Goal: Task Accomplishment & Management: Manage account settings

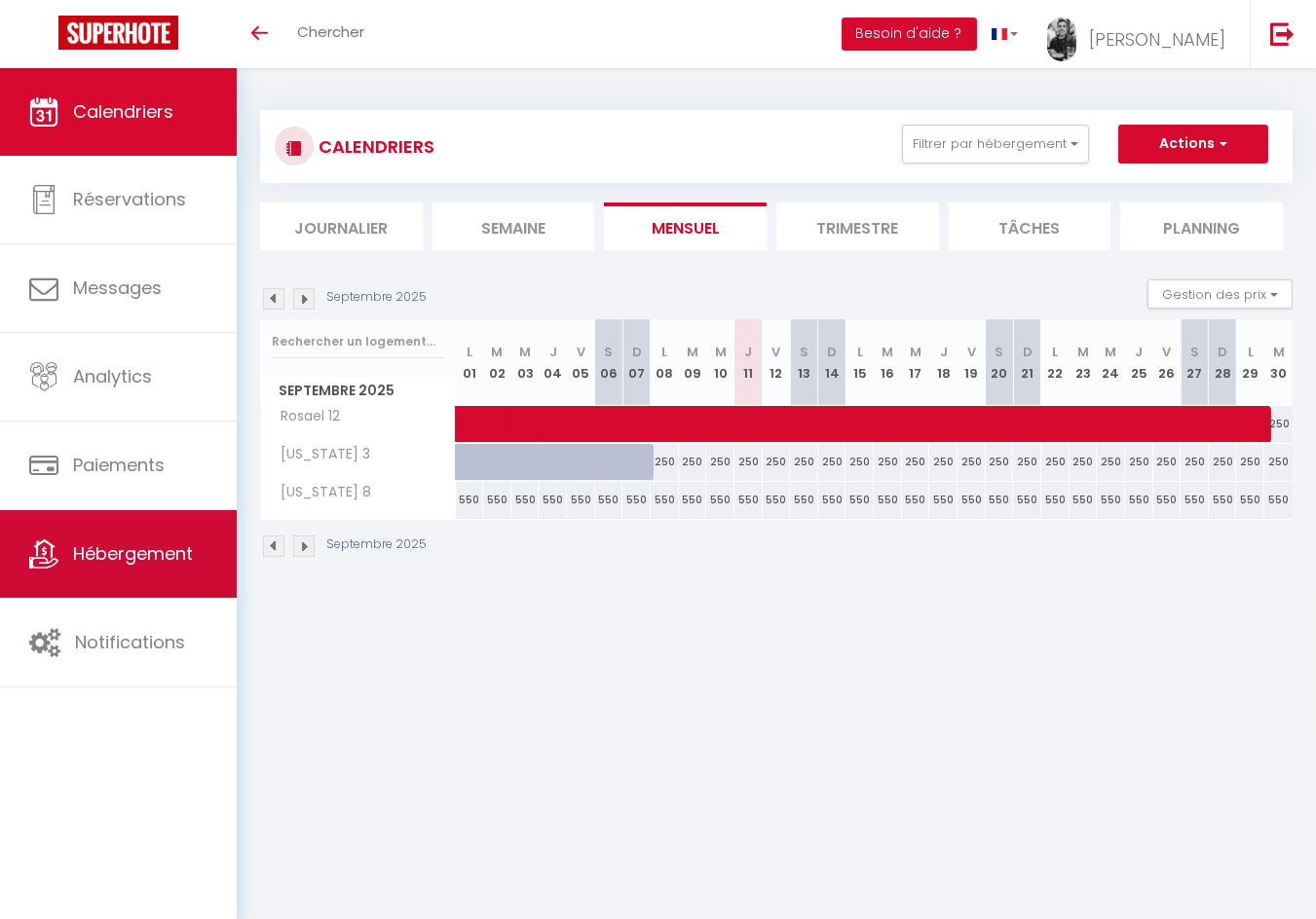
click at [140, 553] on span "Hébergement" at bounding box center [133, 553] width 120 height 25
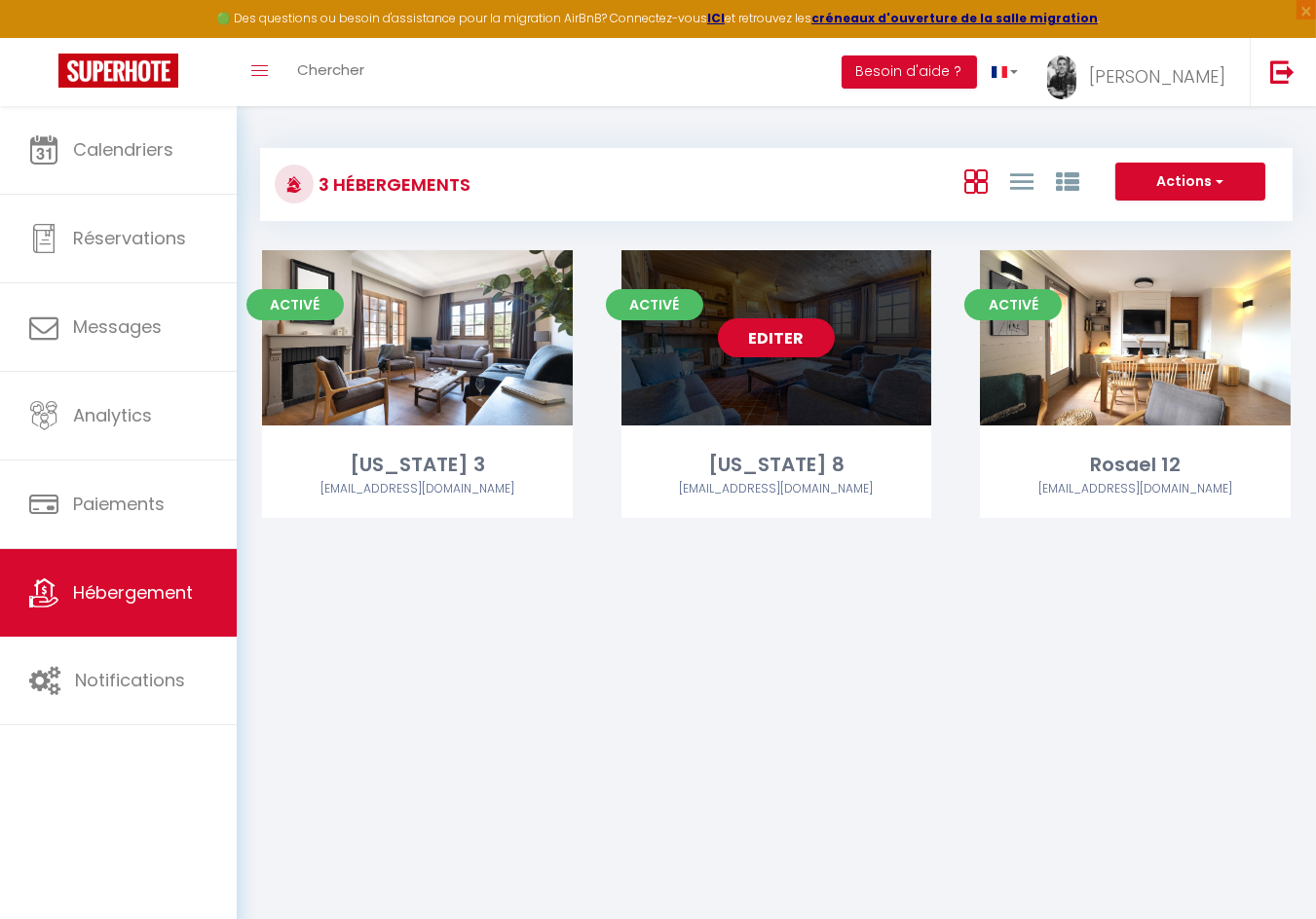
click at [769, 331] on link "Editer" at bounding box center [776, 338] width 117 height 39
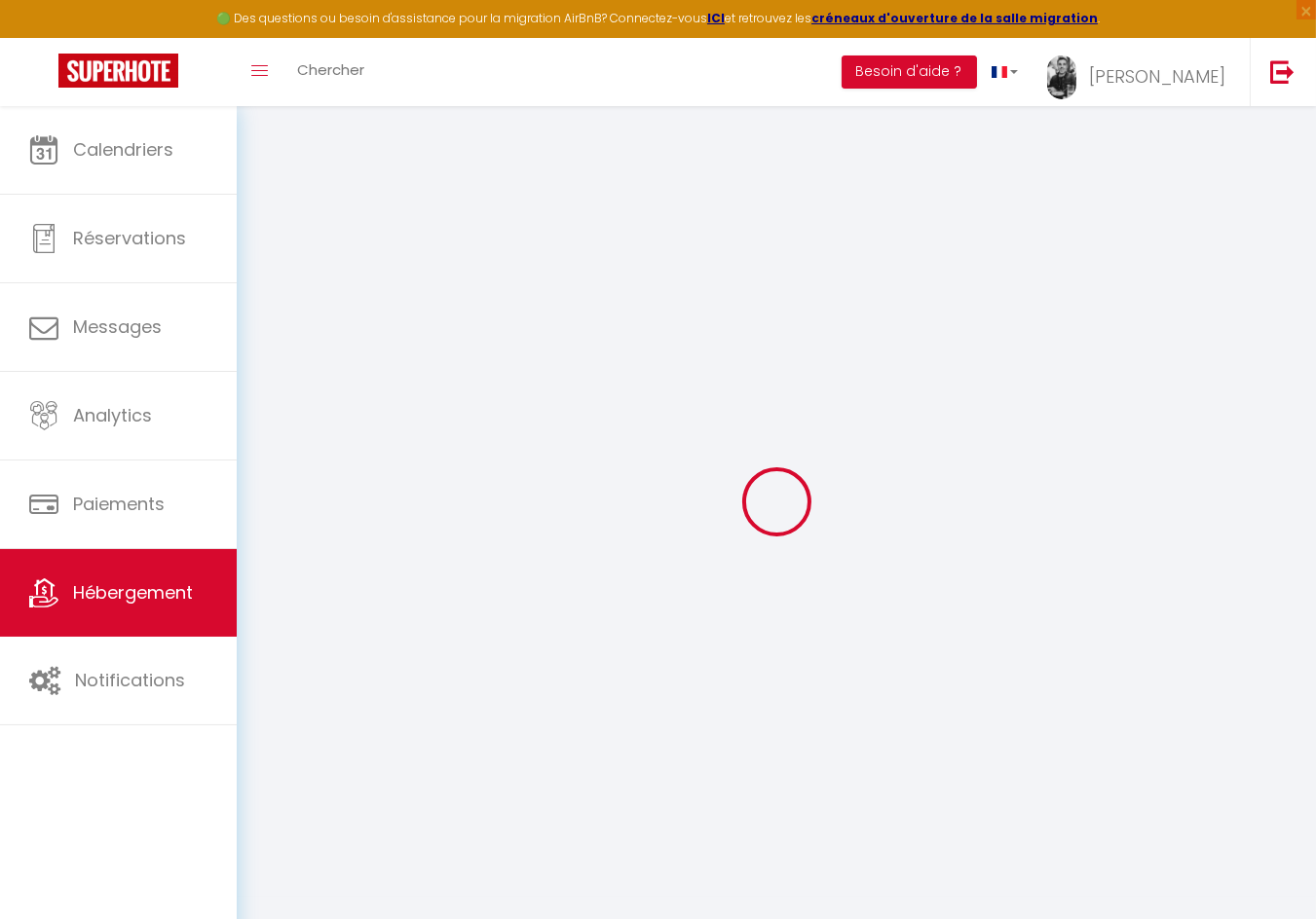
select select
checkbox input "false"
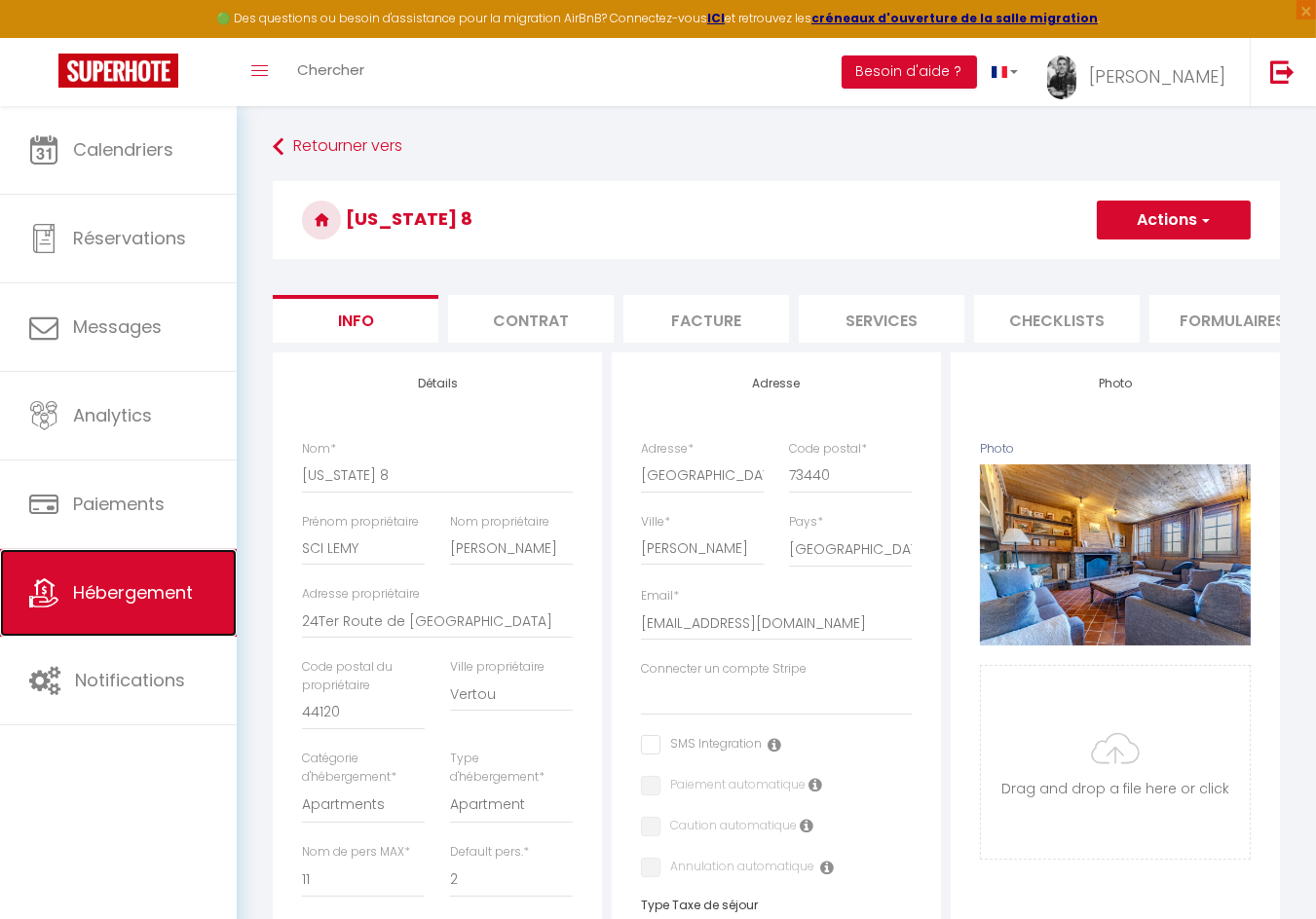
click at [174, 586] on span "Hébergement" at bounding box center [133, 592] width 120 height 25
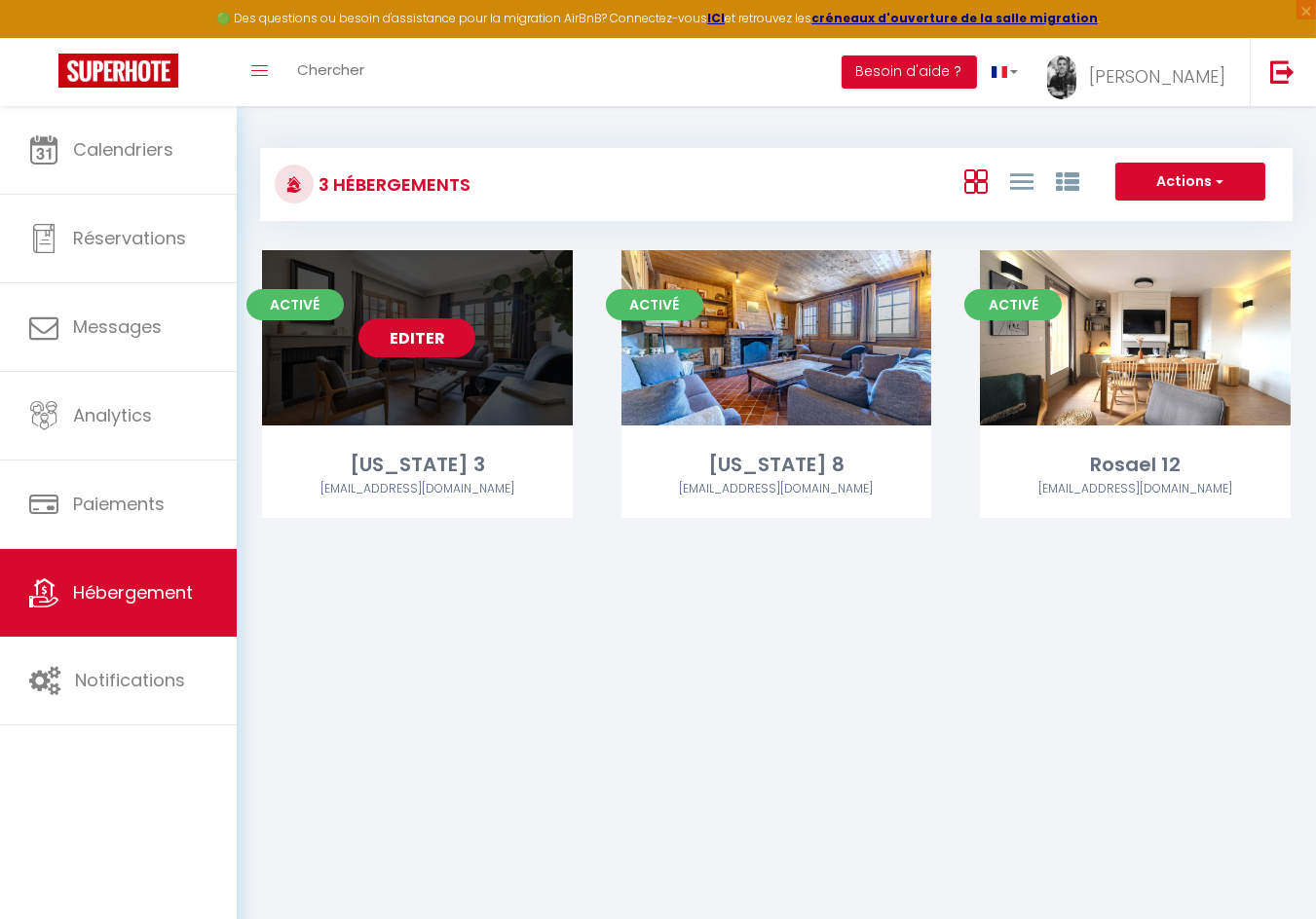
click at [411, 335] on link "Editer" at bounding box center [416, 338] width 117 height 39
select select "3"
select select "2"
select select "1"
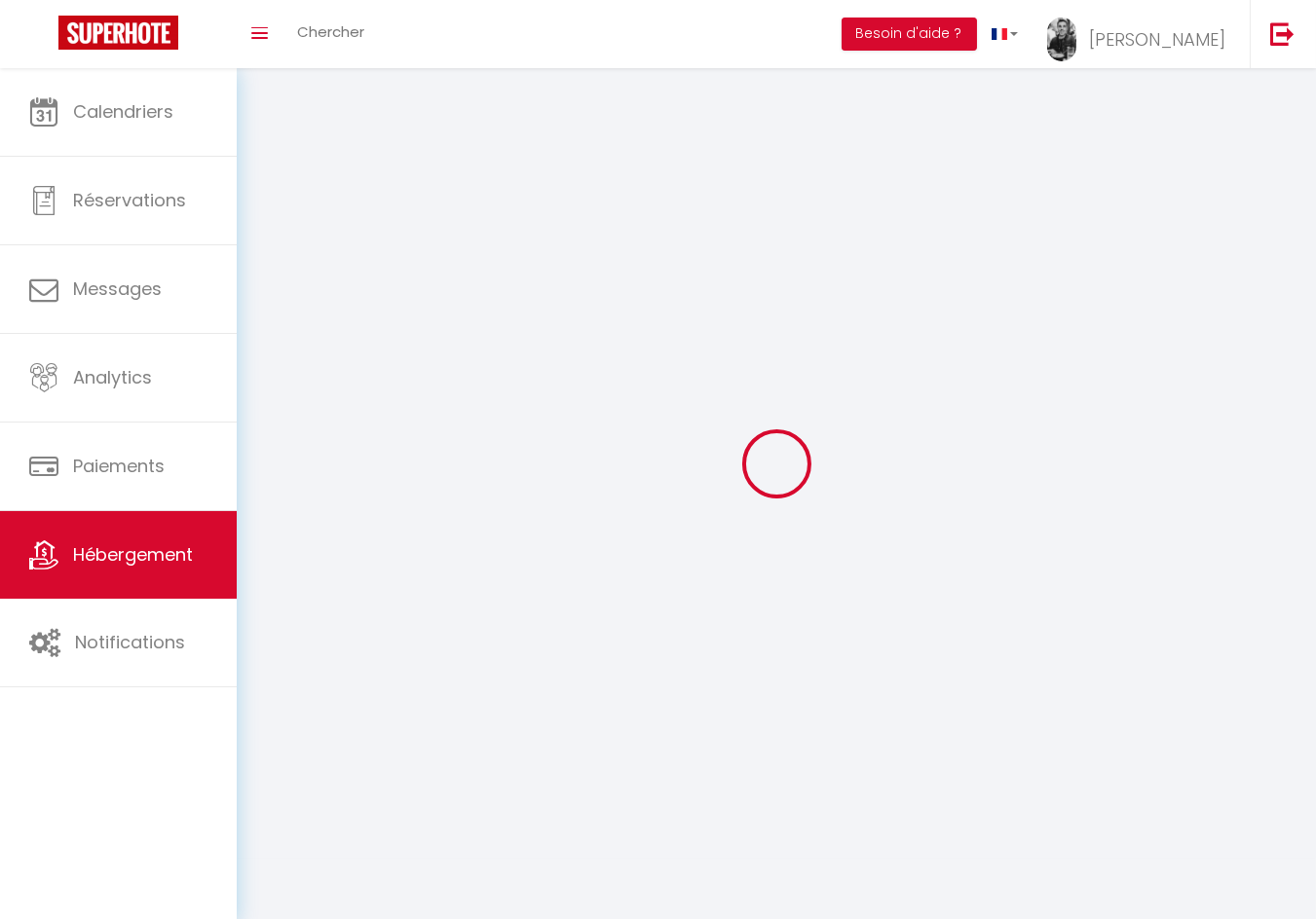
select select
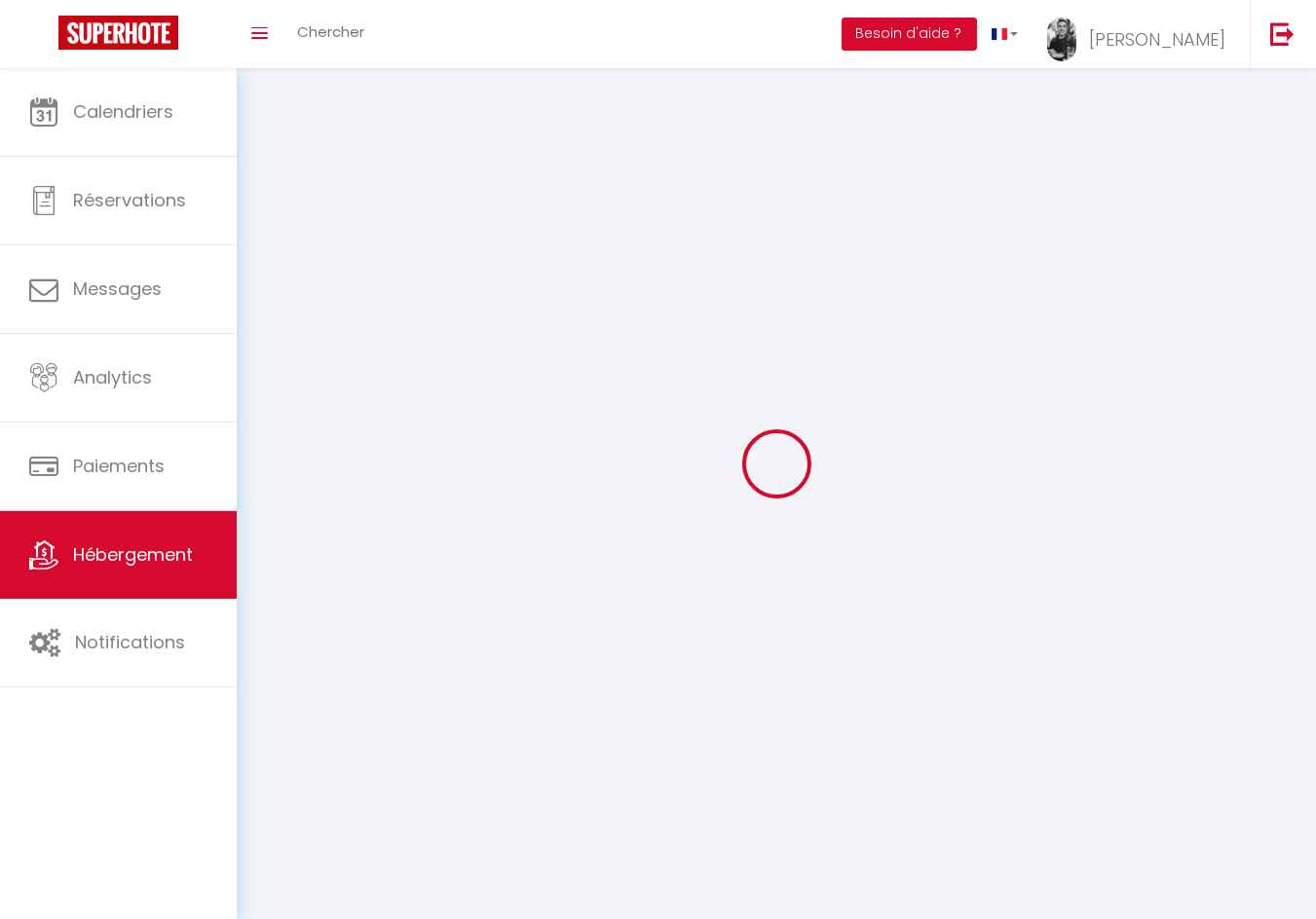
select select
checkbox input "false"
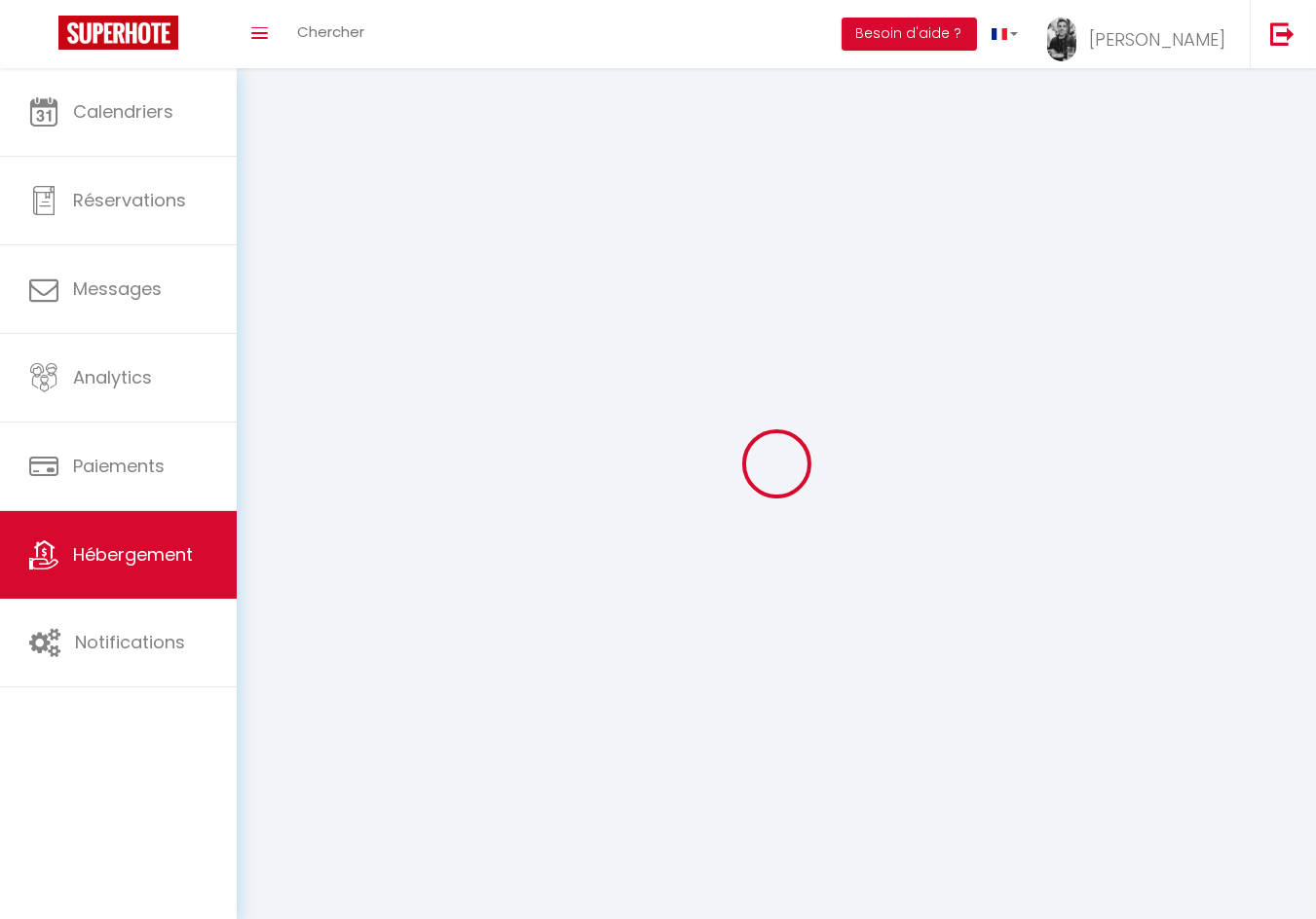
select select
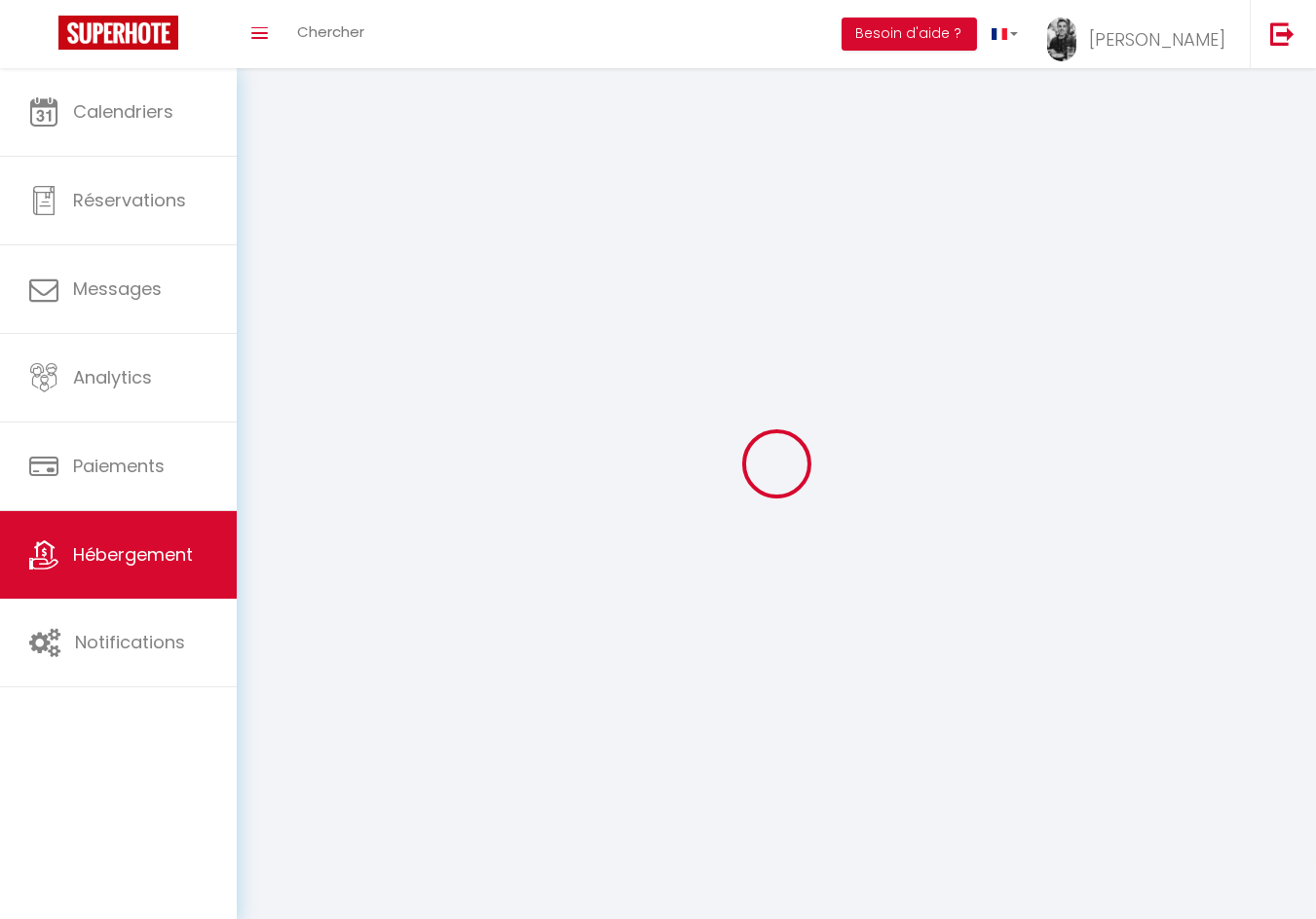
select select
checkbox input "false"
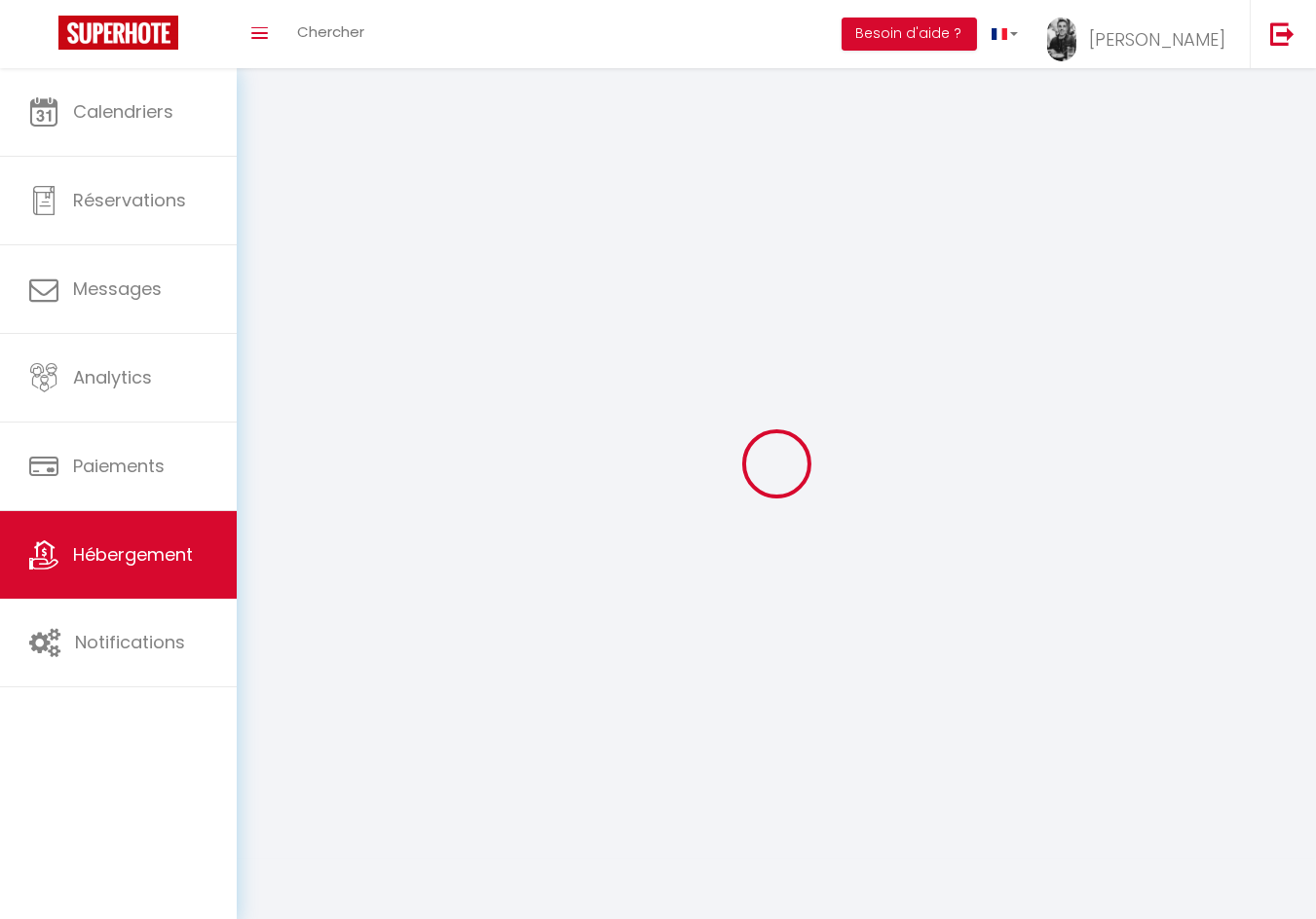
checkbox input "false"
select select
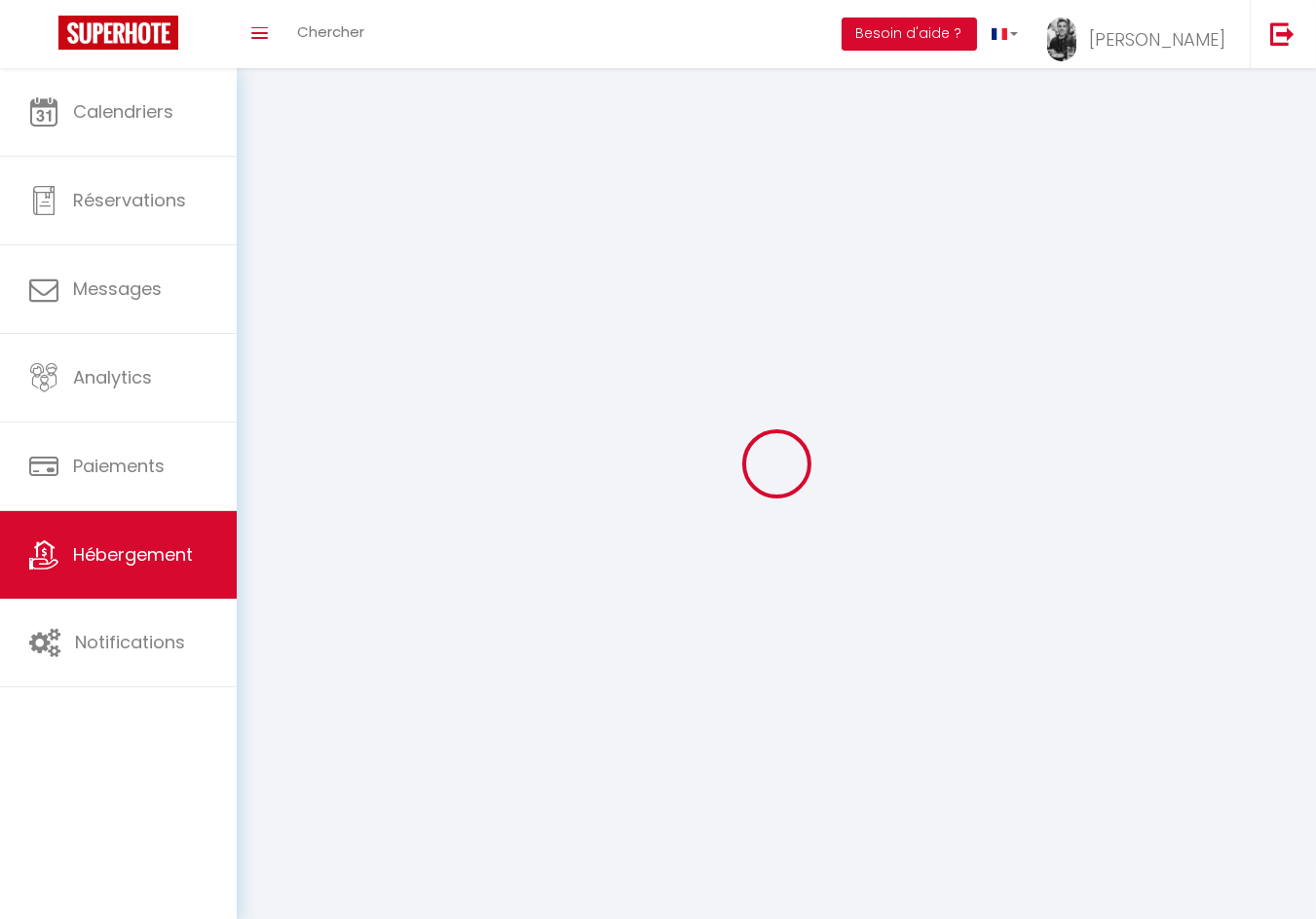
select select
checkbox input "false"
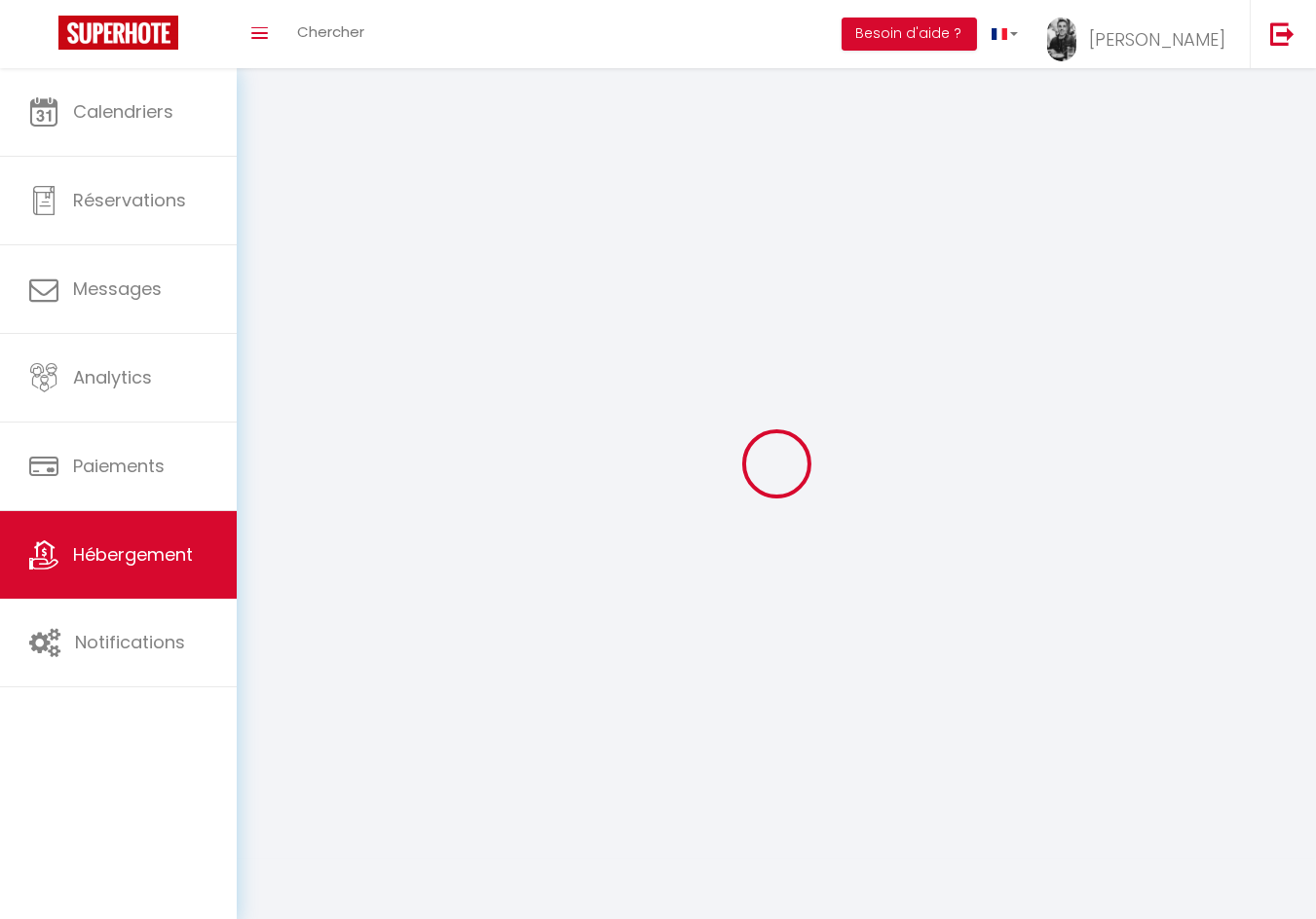
checkbox input "false"
select select
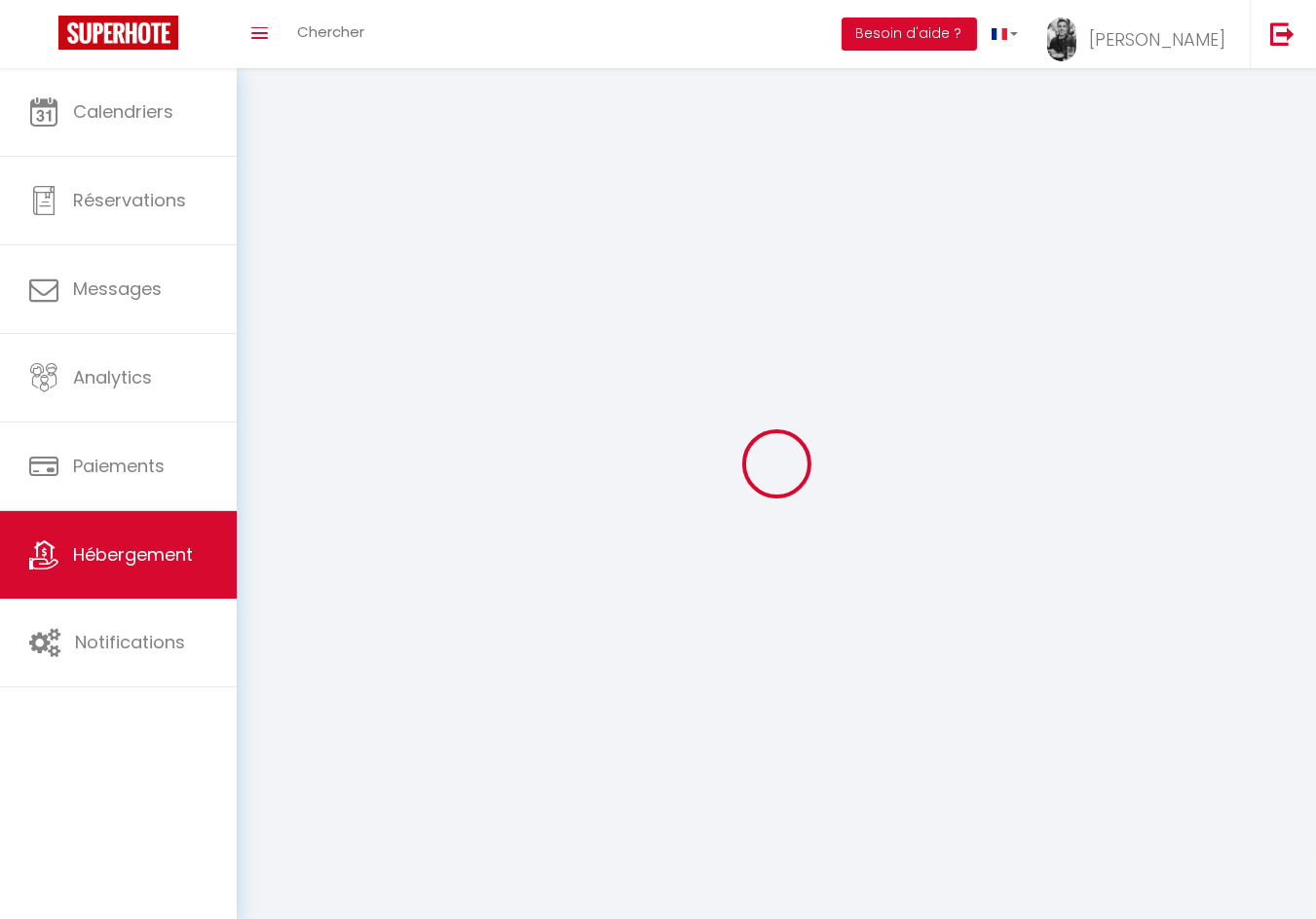
select select
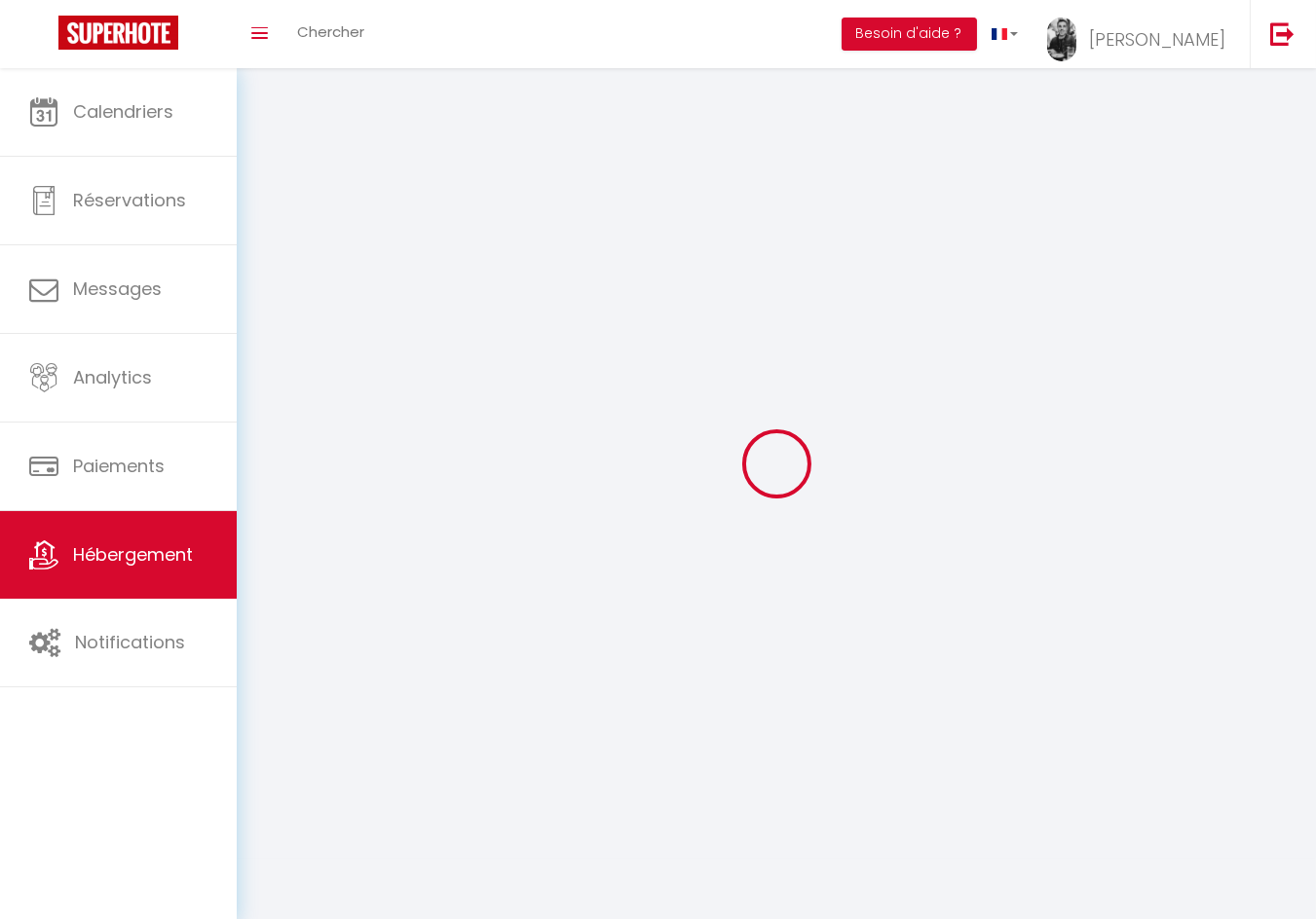
checkbox input "false"
select select
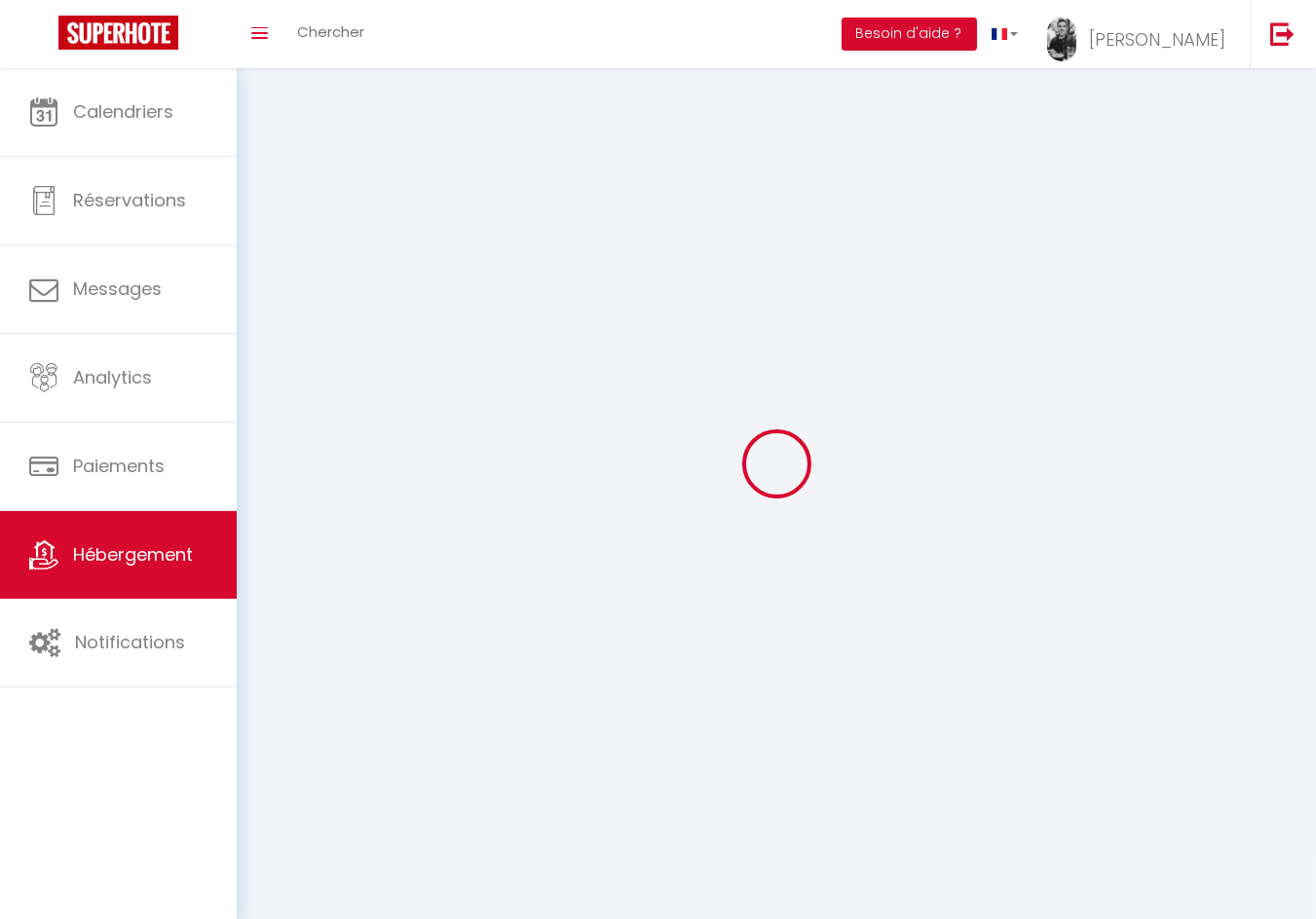
select select
select select "1"
select select
select select "28"
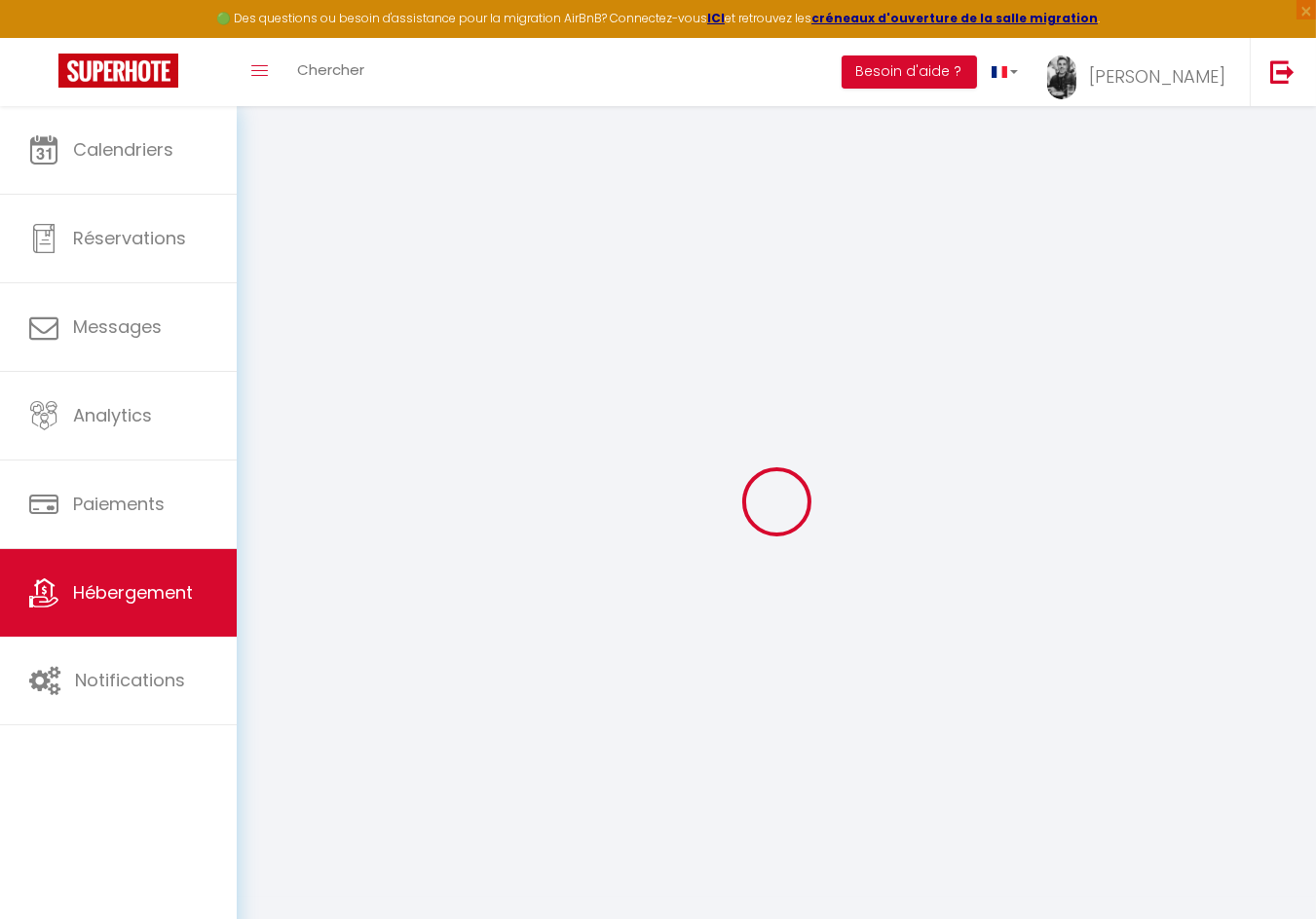
select select
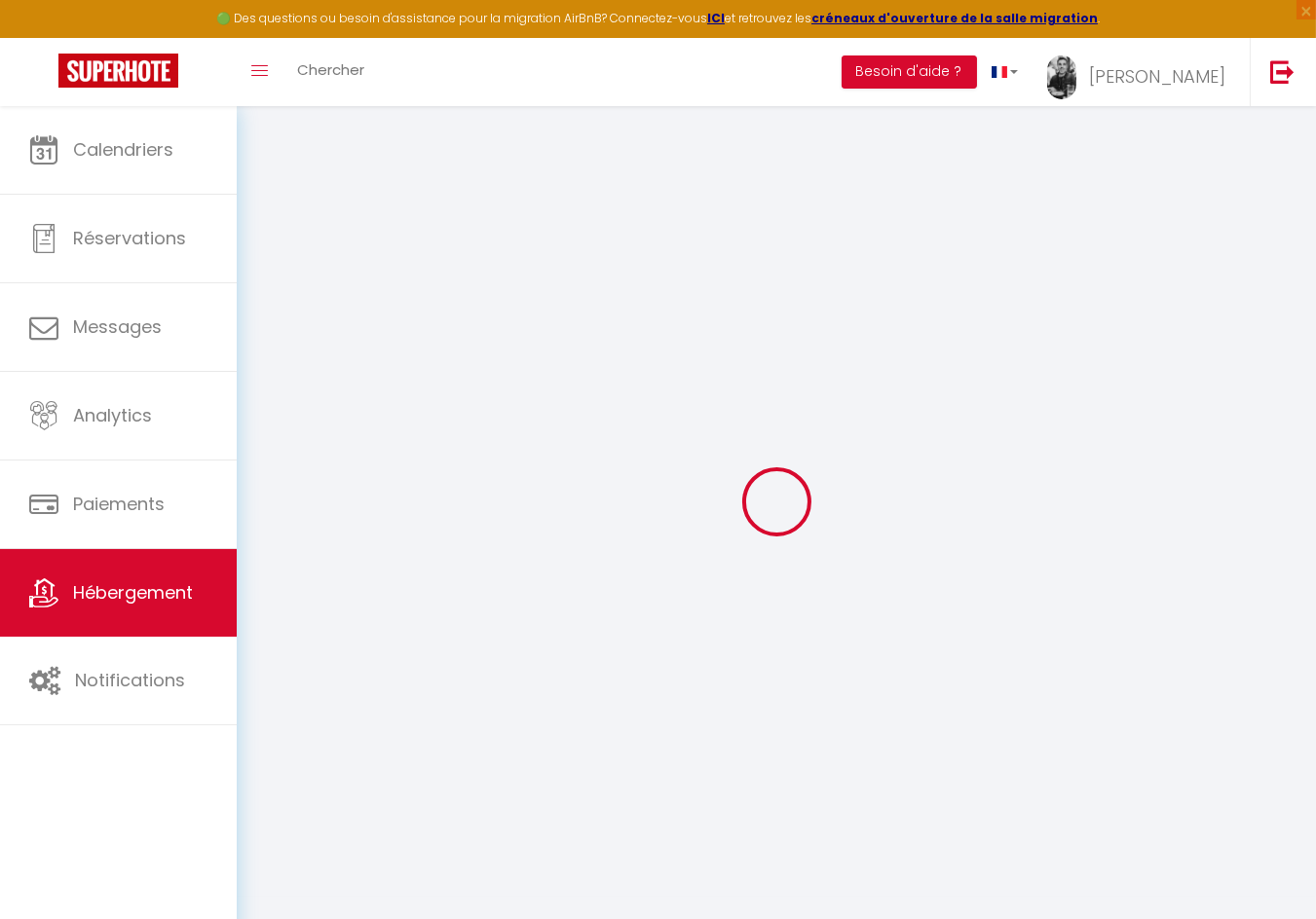
select select
checkbox input "false"
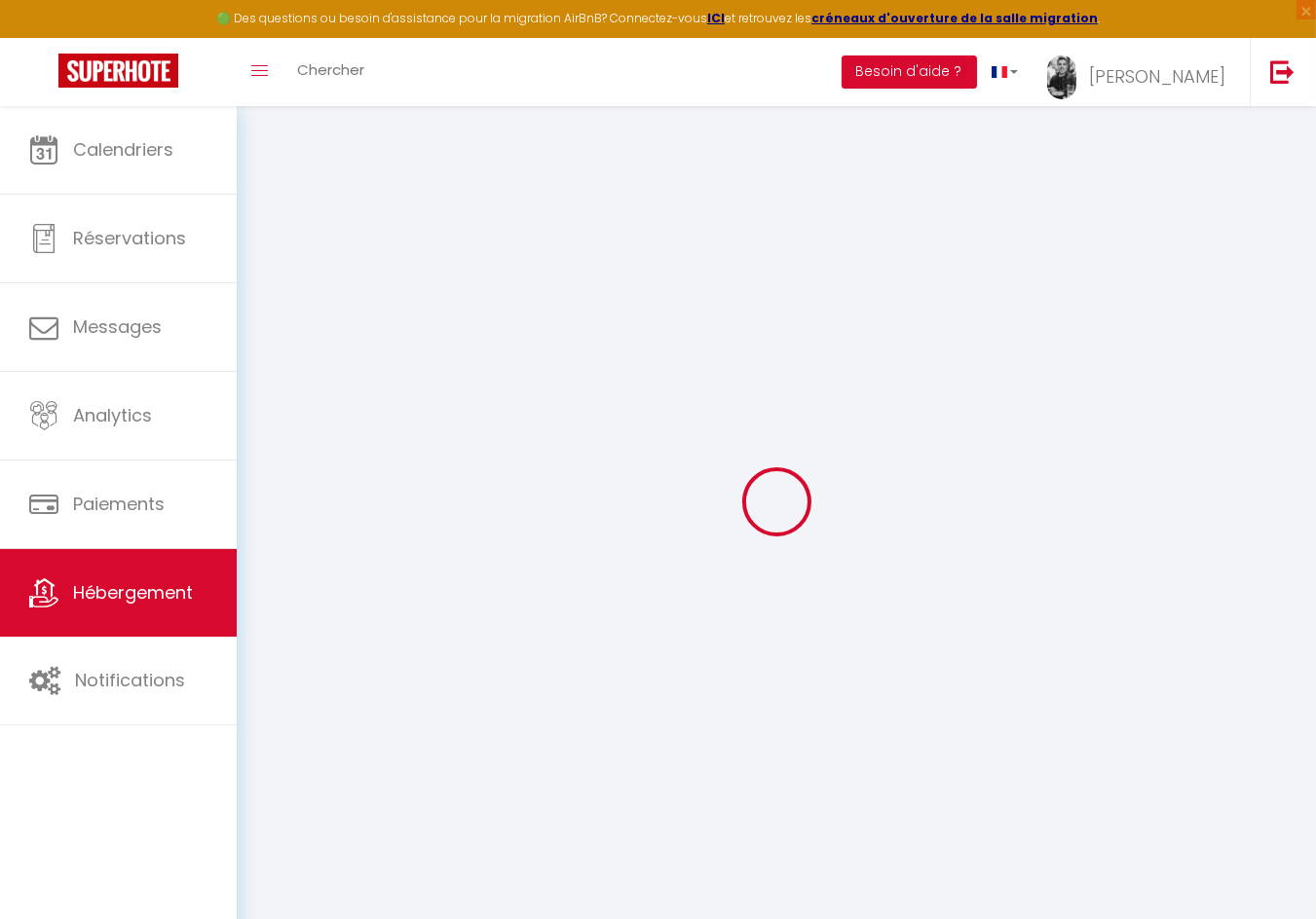
select select
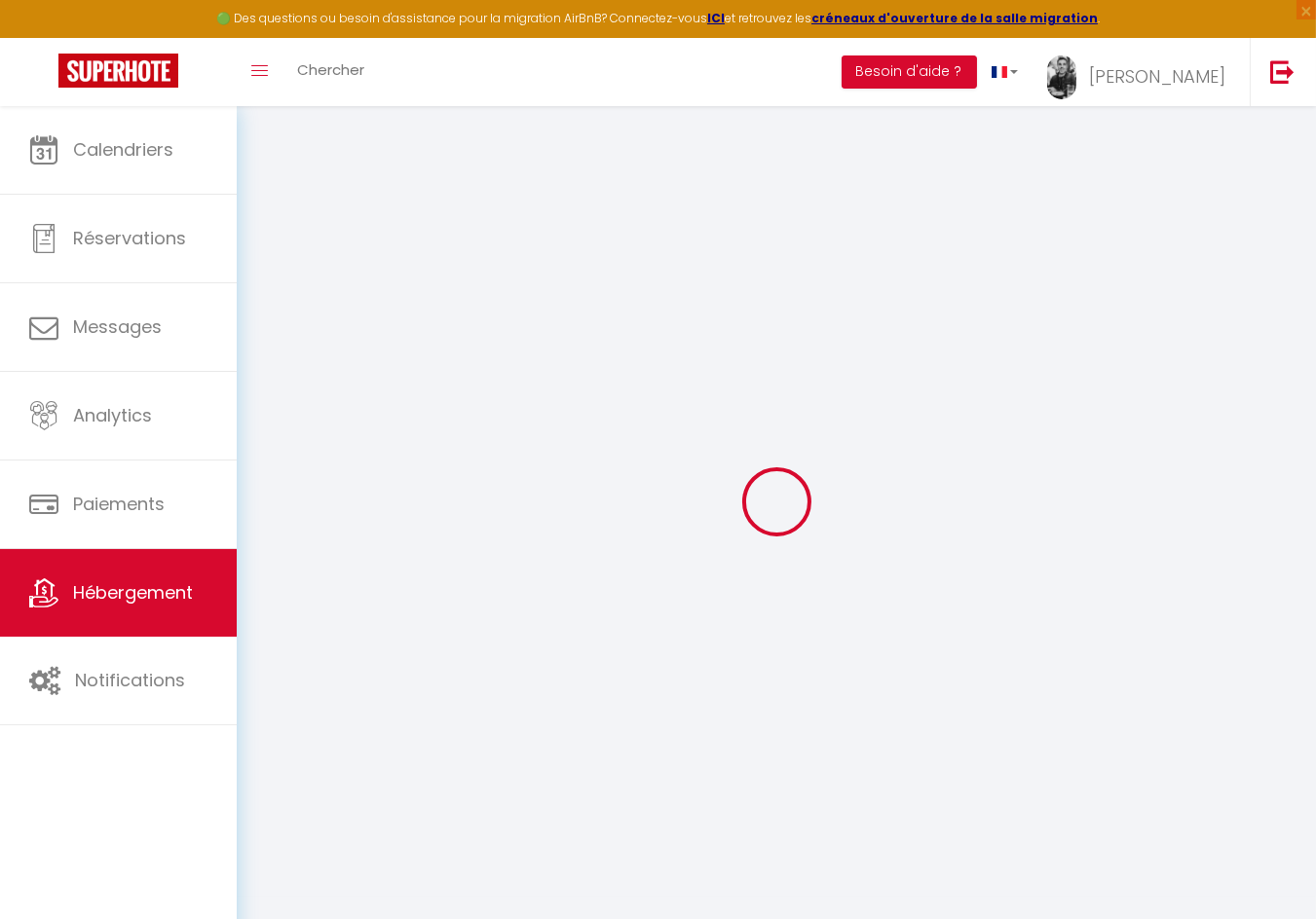
select select
checkbox input "false"
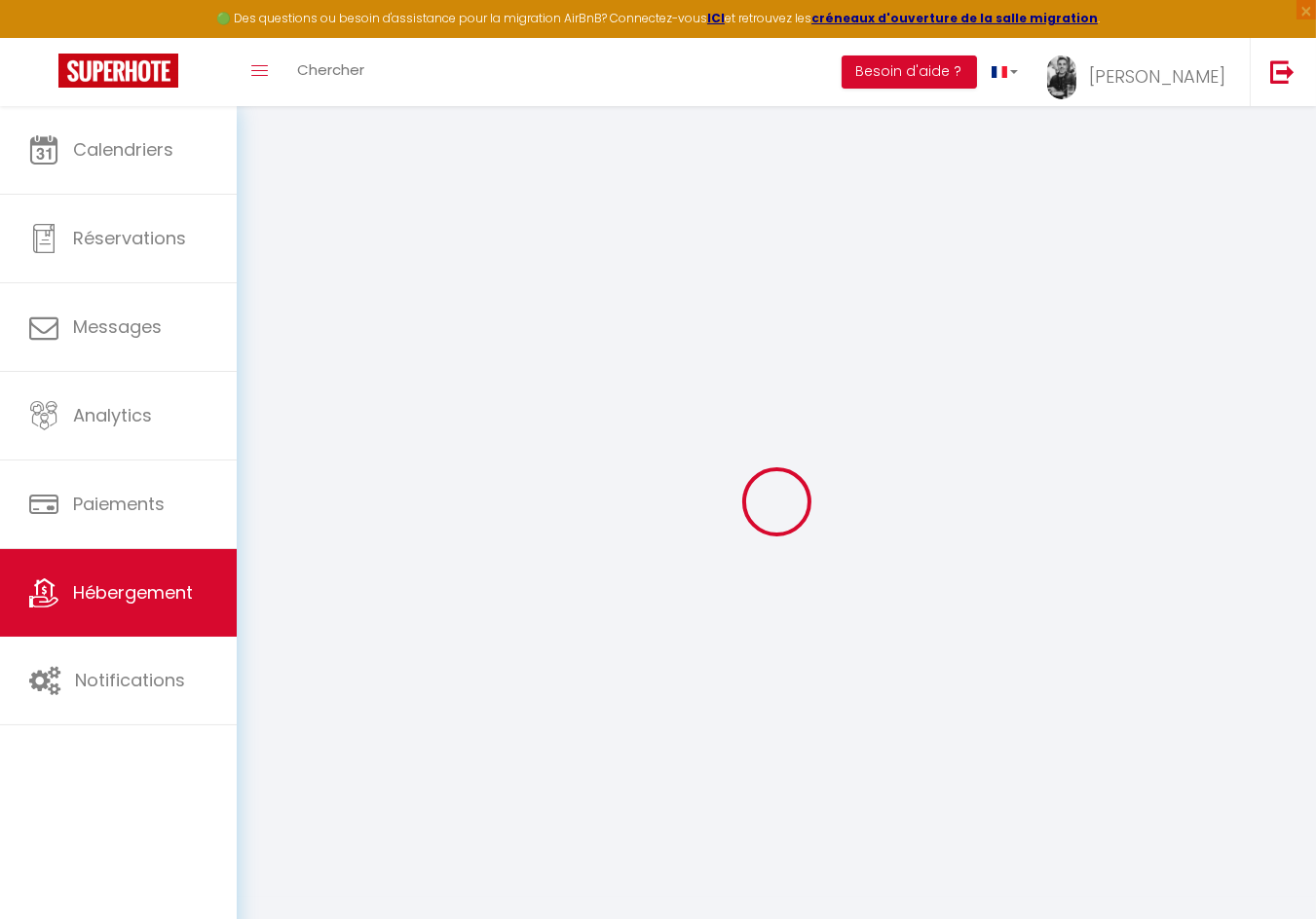
checkbox input "false"
select select
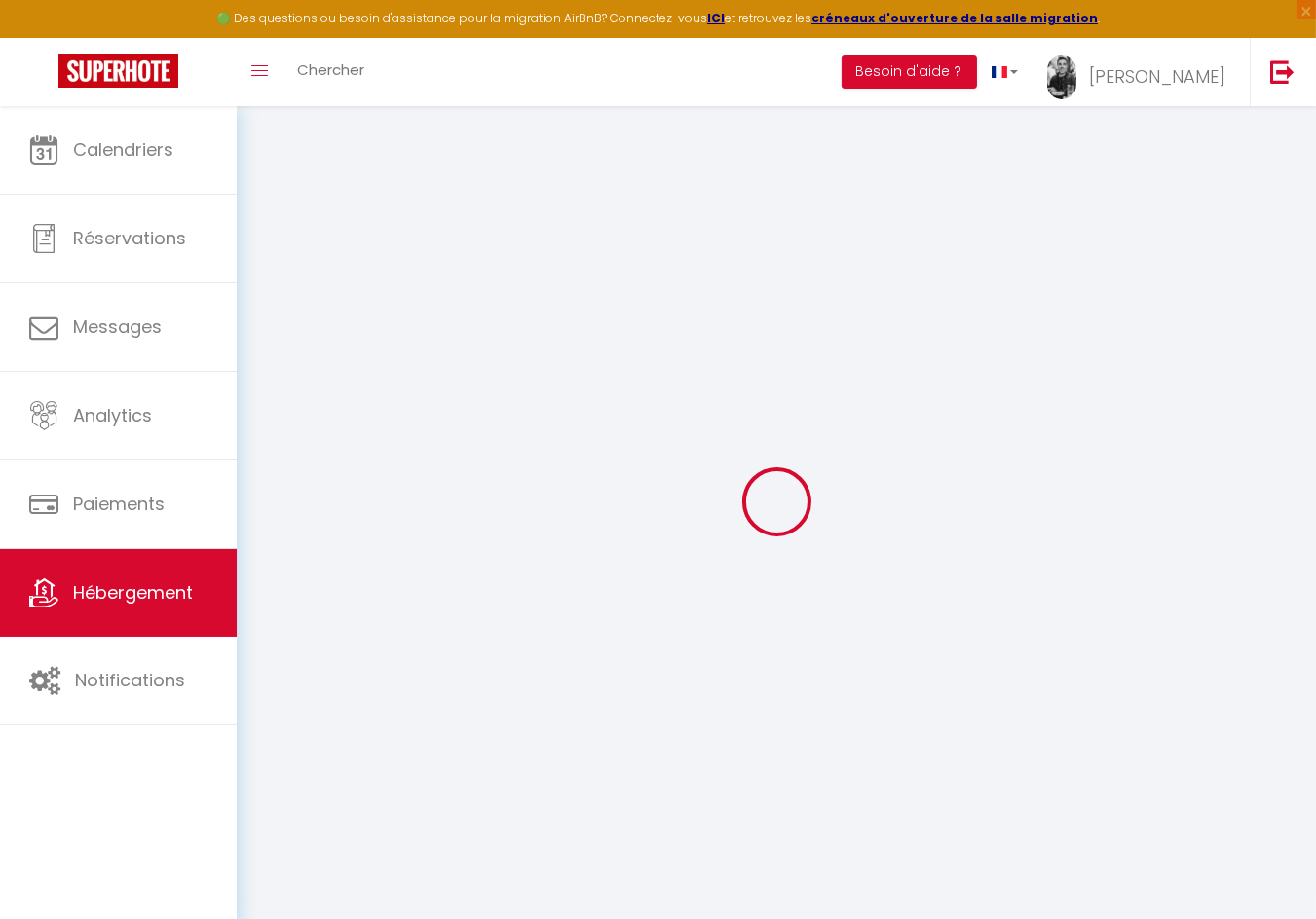
select select
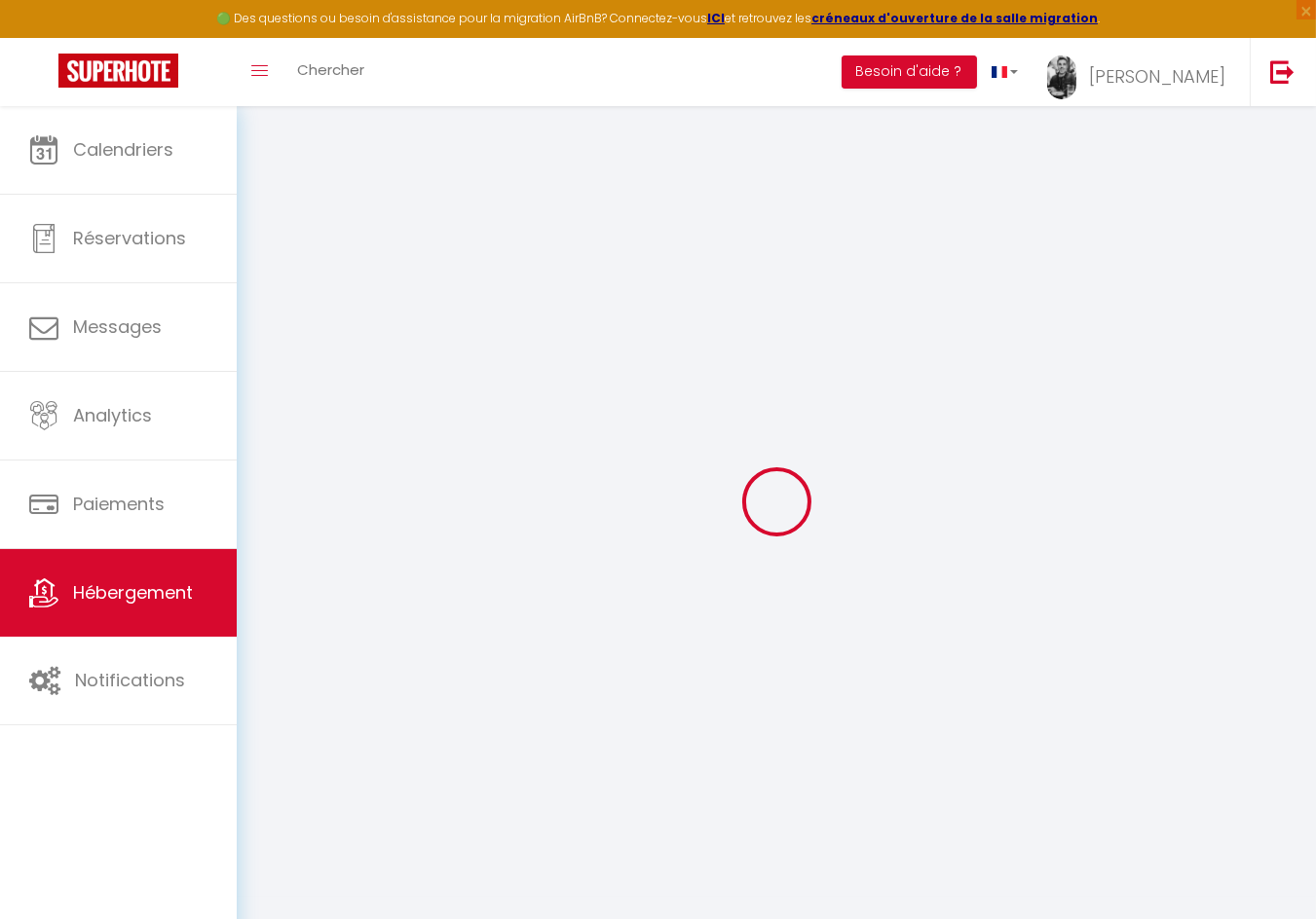
checkbox input "false"
select select
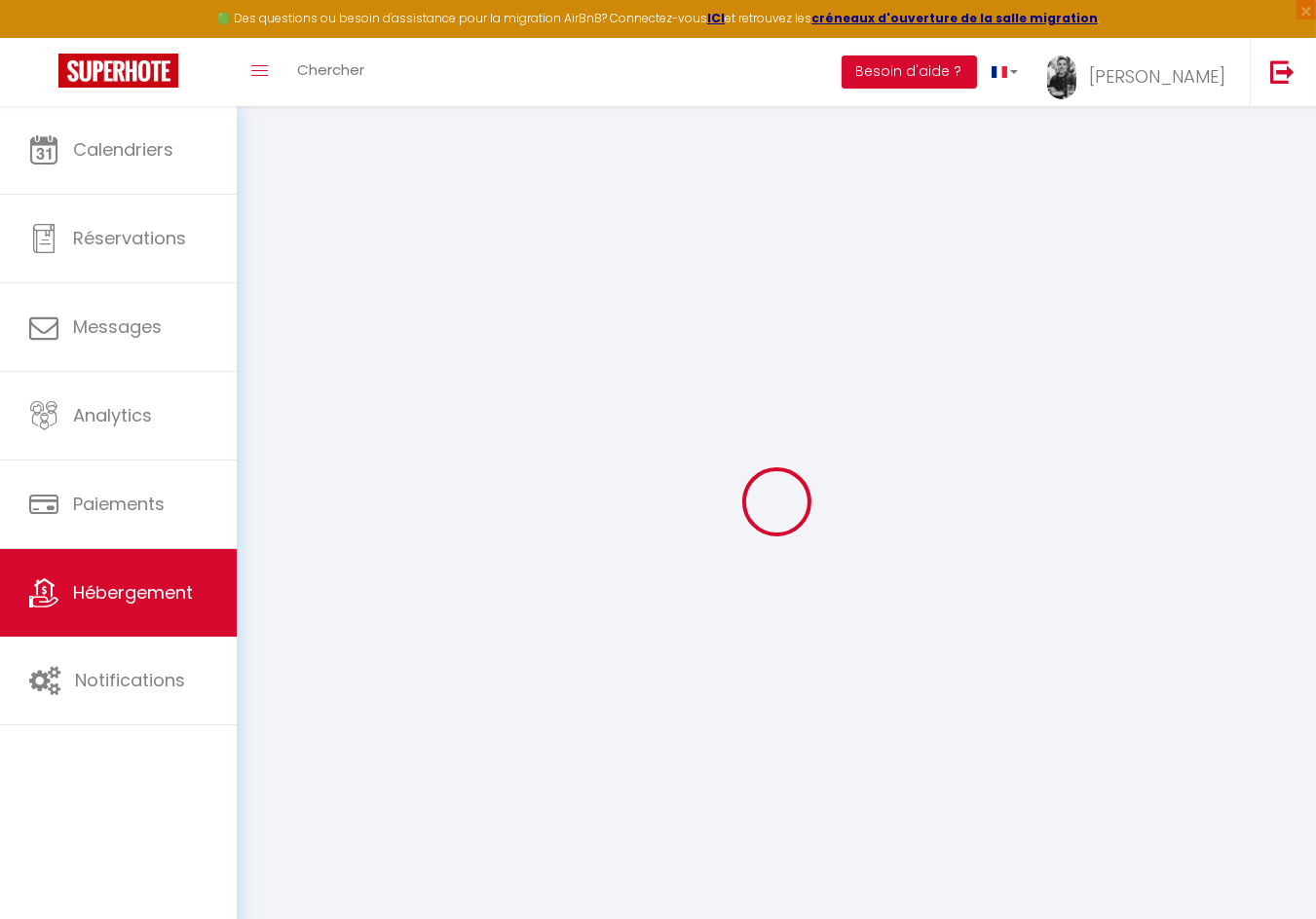
select select
type input "[US_STATE] 3"
type input "[PERSON_NAME]"
type input "Castel"
type input "[STREET_ADDRESS][PERSON_NAME]"
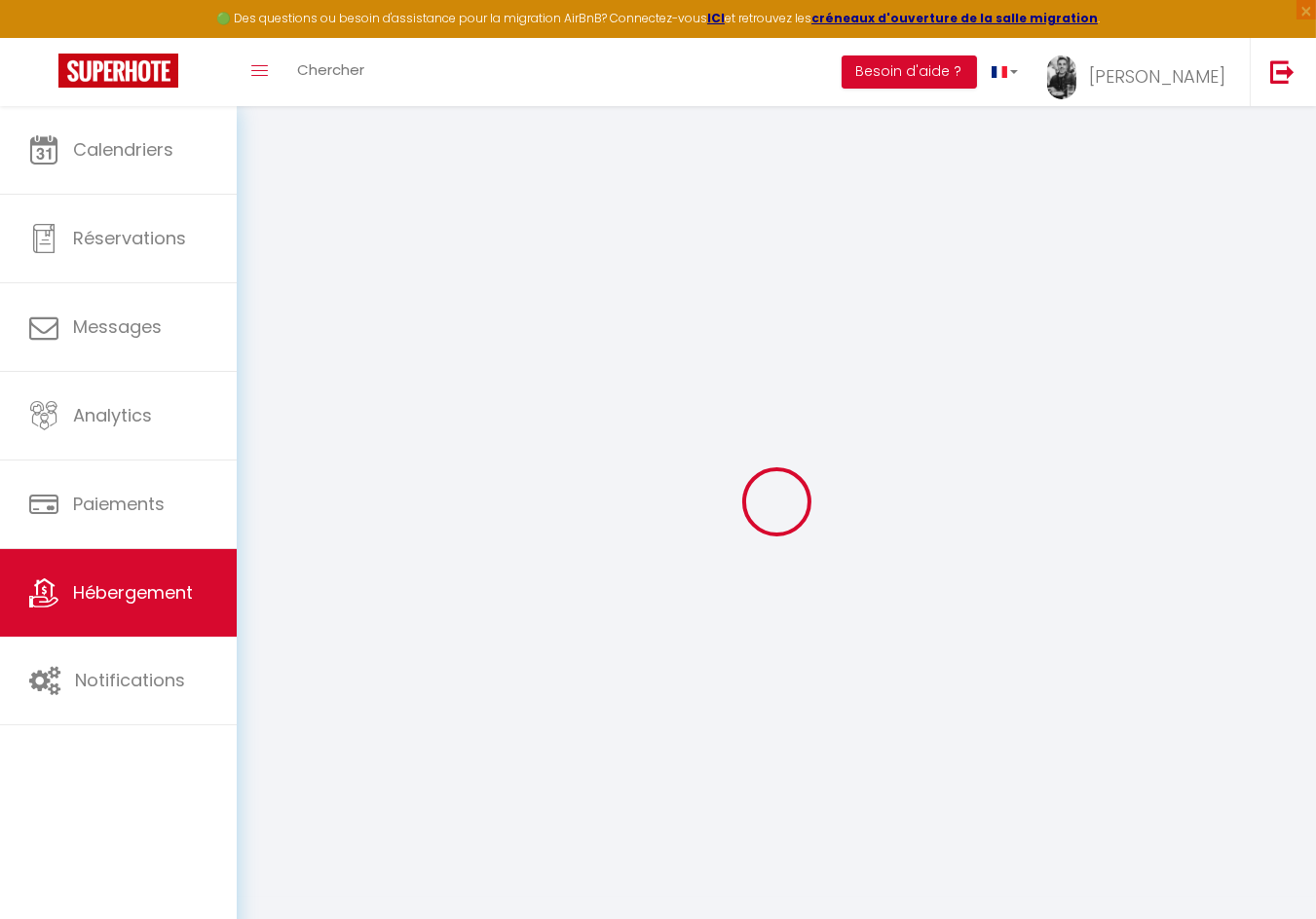
type input "33100"
type input "[GEOGRAPHIC_DATA]"
select select "8"
select select "3"
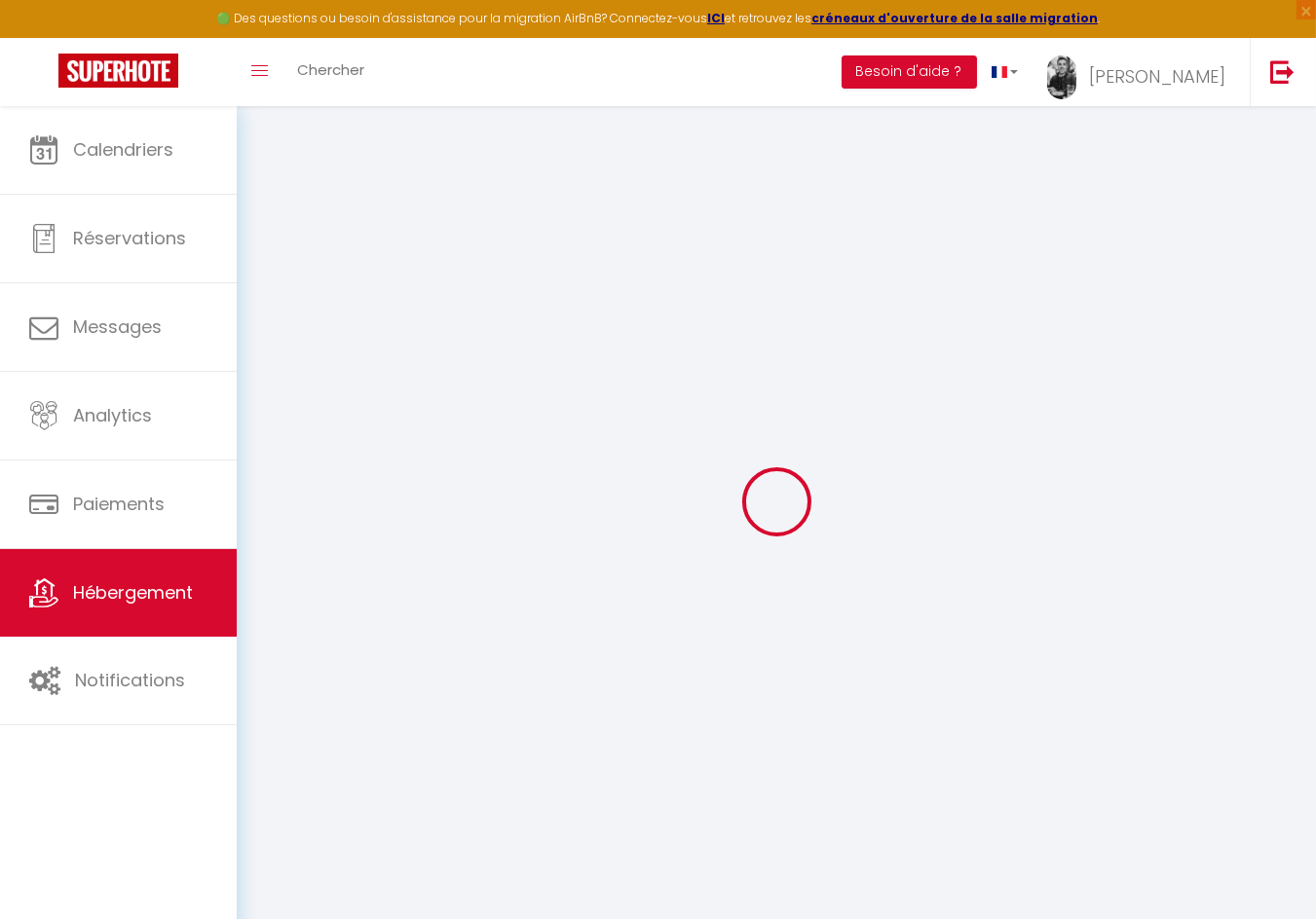
type input "248"
type input "350"
type input "5"
type input "0.01"
type input "1500"
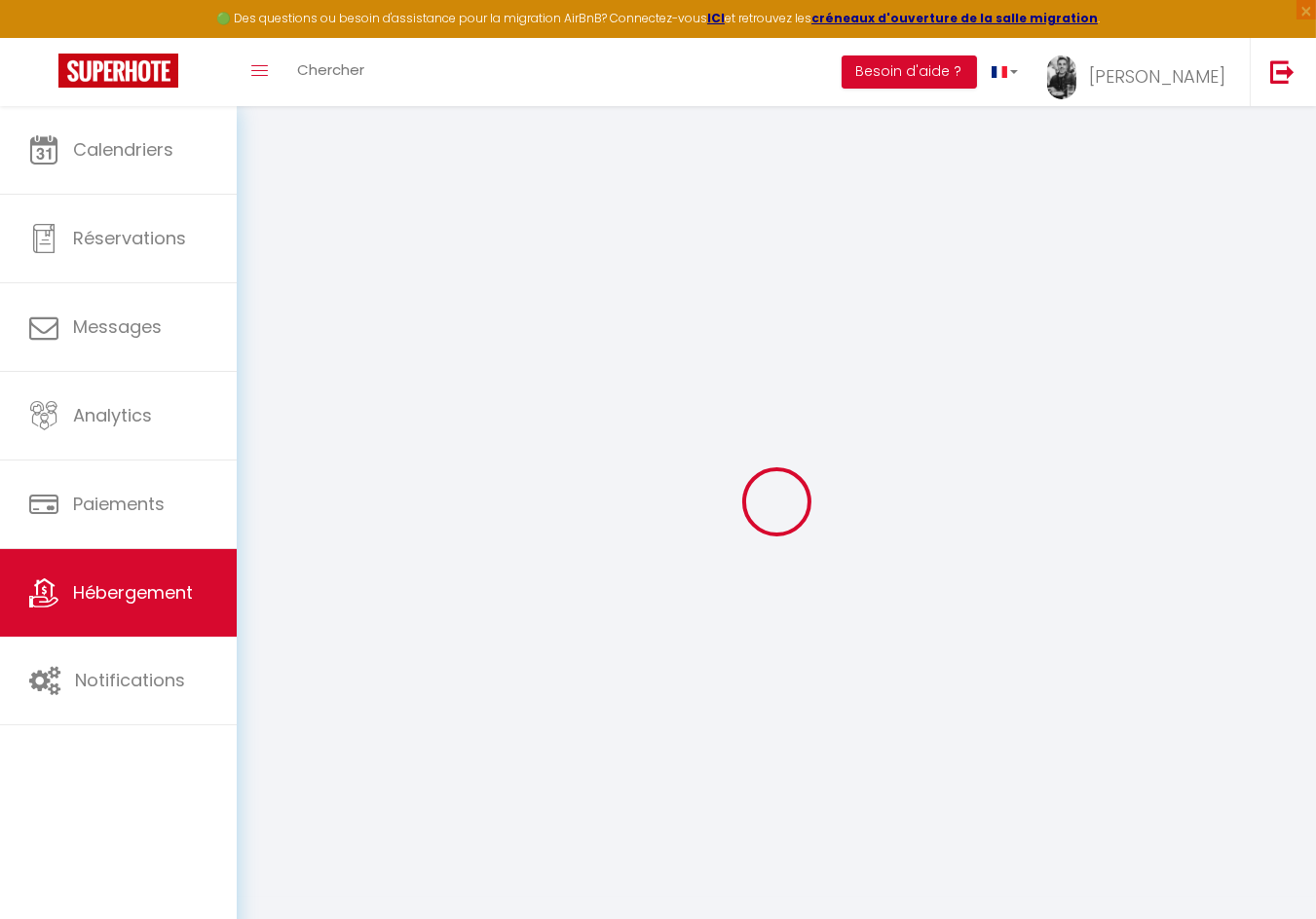
select select
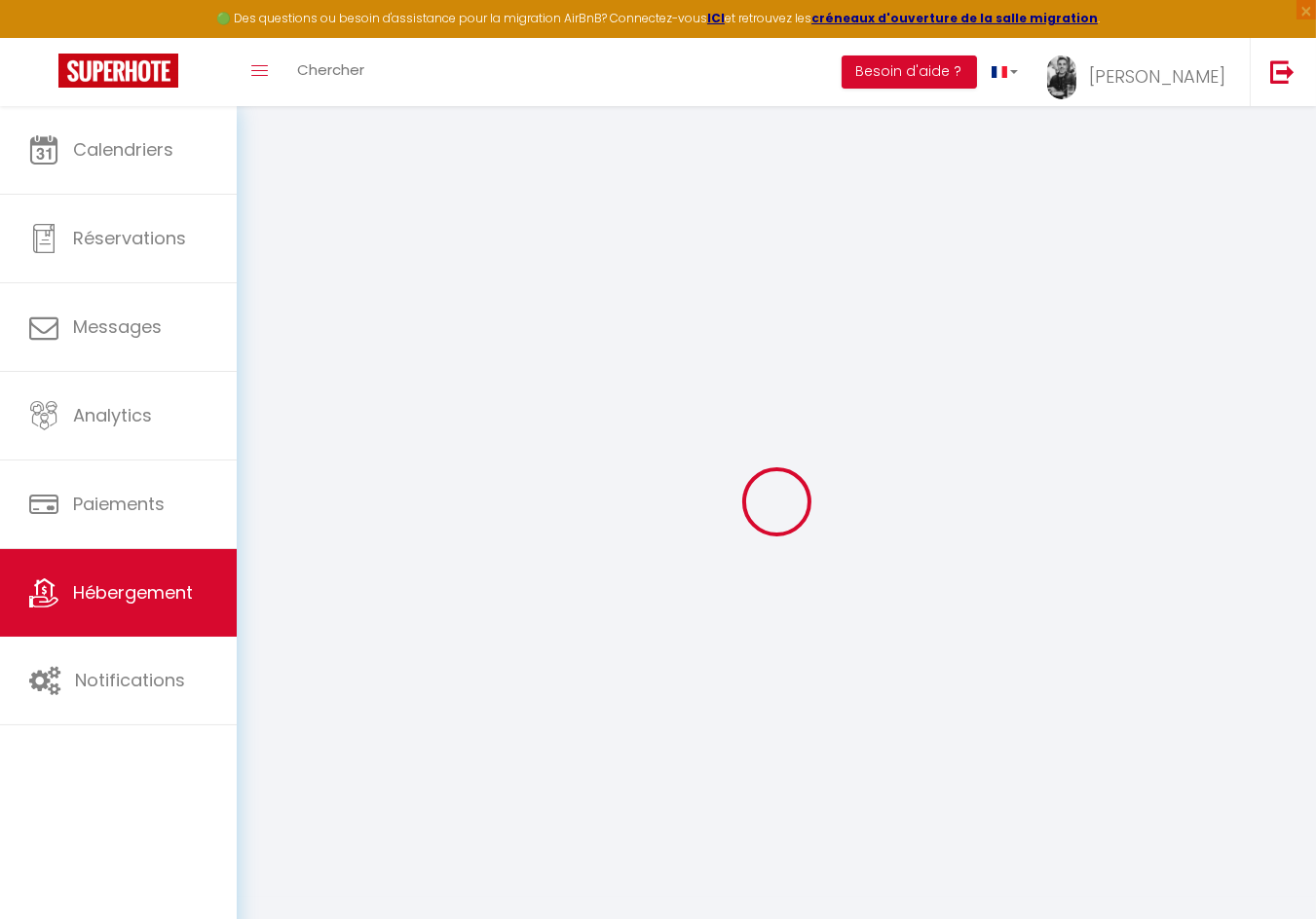
type input "[GEOGRAPHIC_DATA]"
type input "73440"
type input "[PERSON_NAME]"
type input "[EMAIL_ADDRESS][DOMAIN_NAME]"
select select "13613"
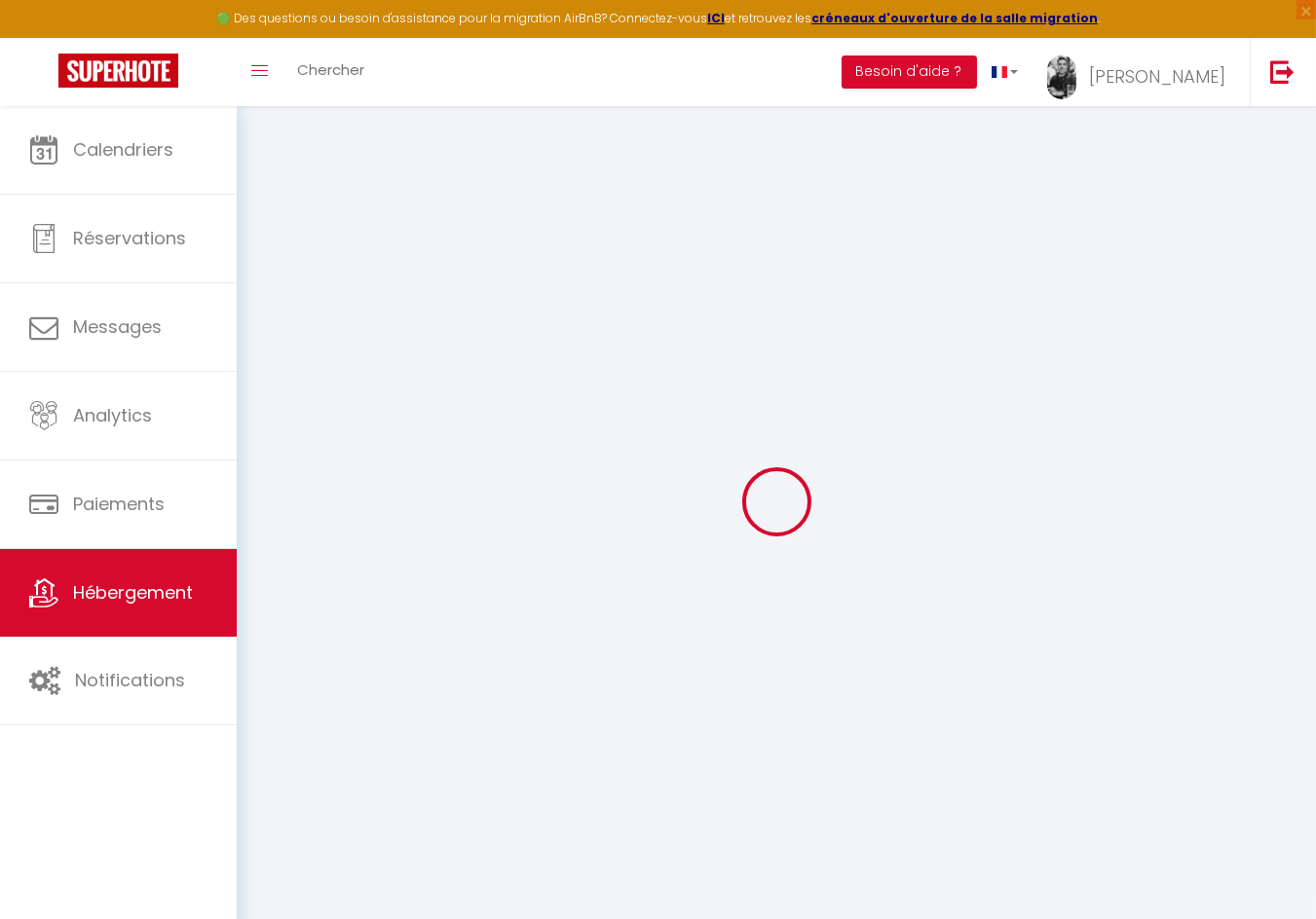
checkbox input "false"
checkbox input "true"
radio input "true"
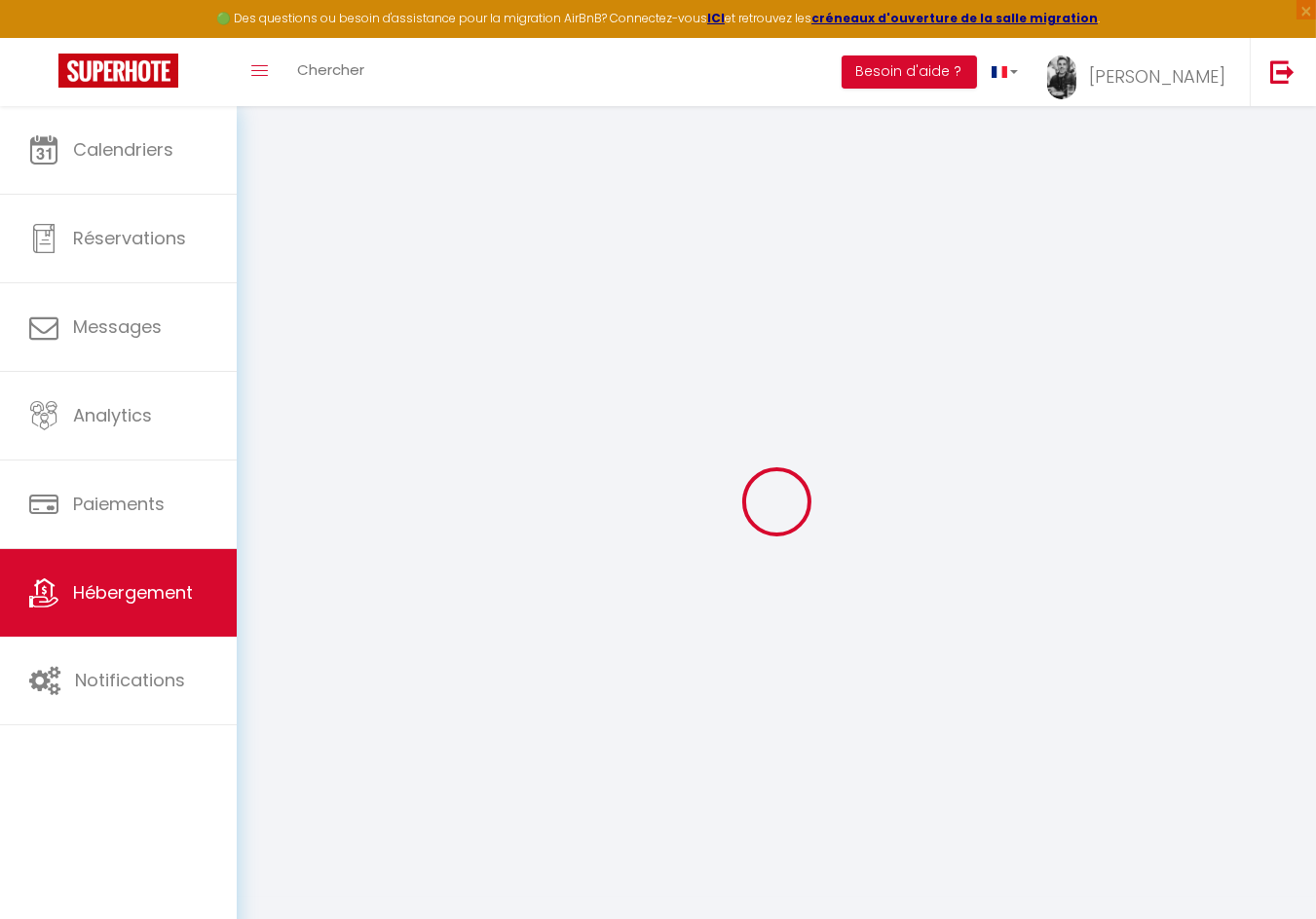
type input "0"
select select
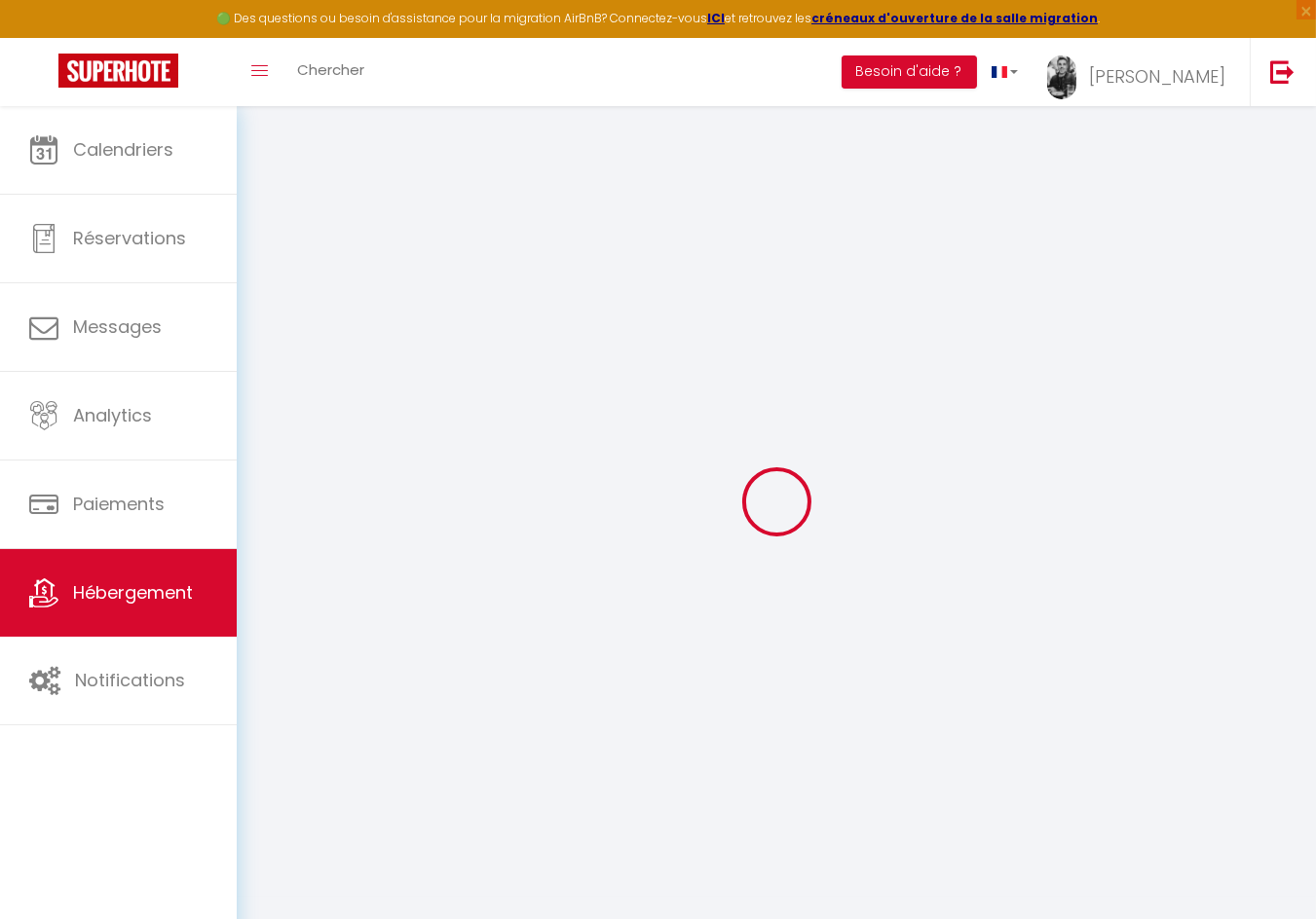
select select
checkbox input "false"
checkbox input "true"
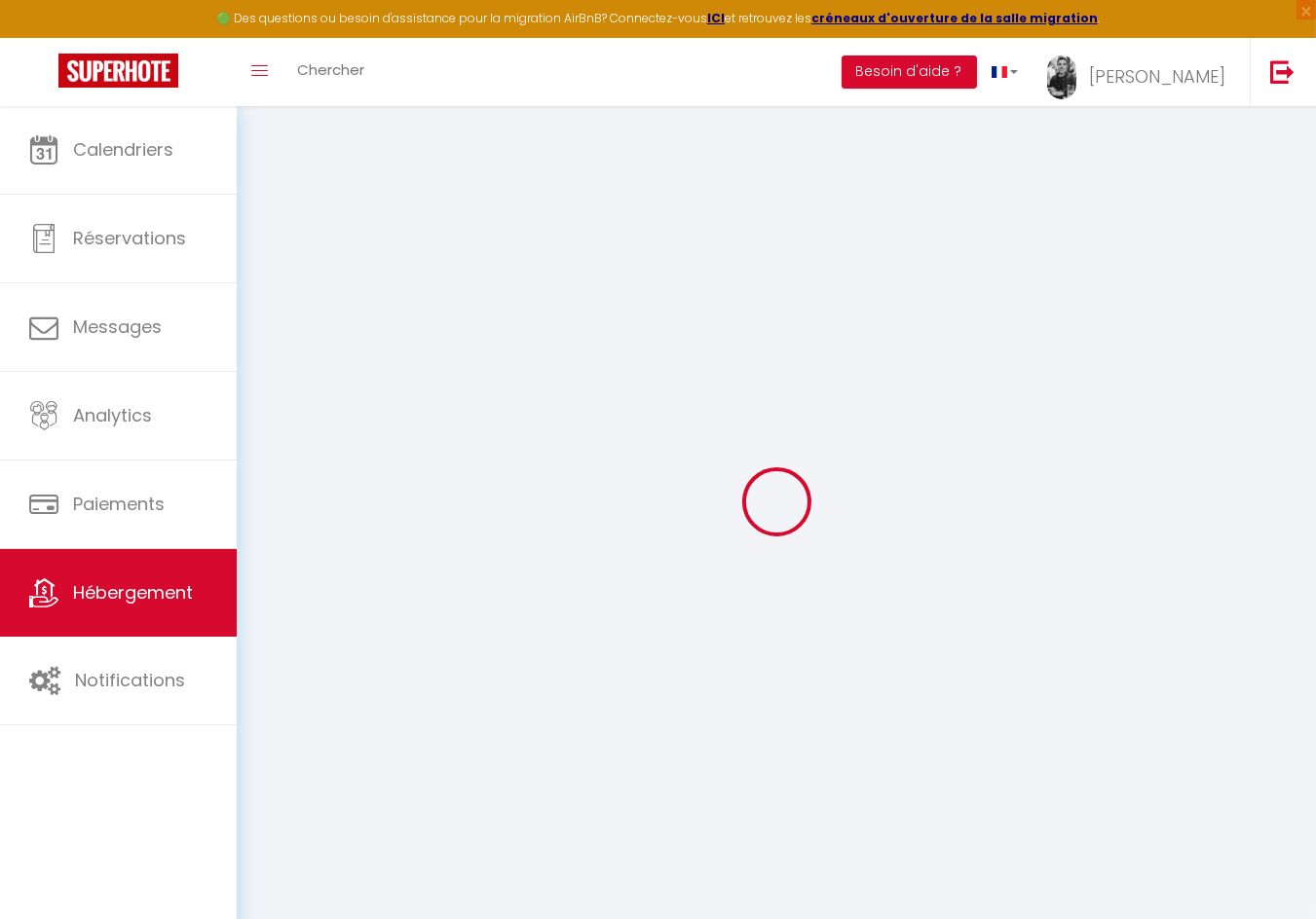
checkbox input "true"
checkbox input "false"
checkbox input "true"
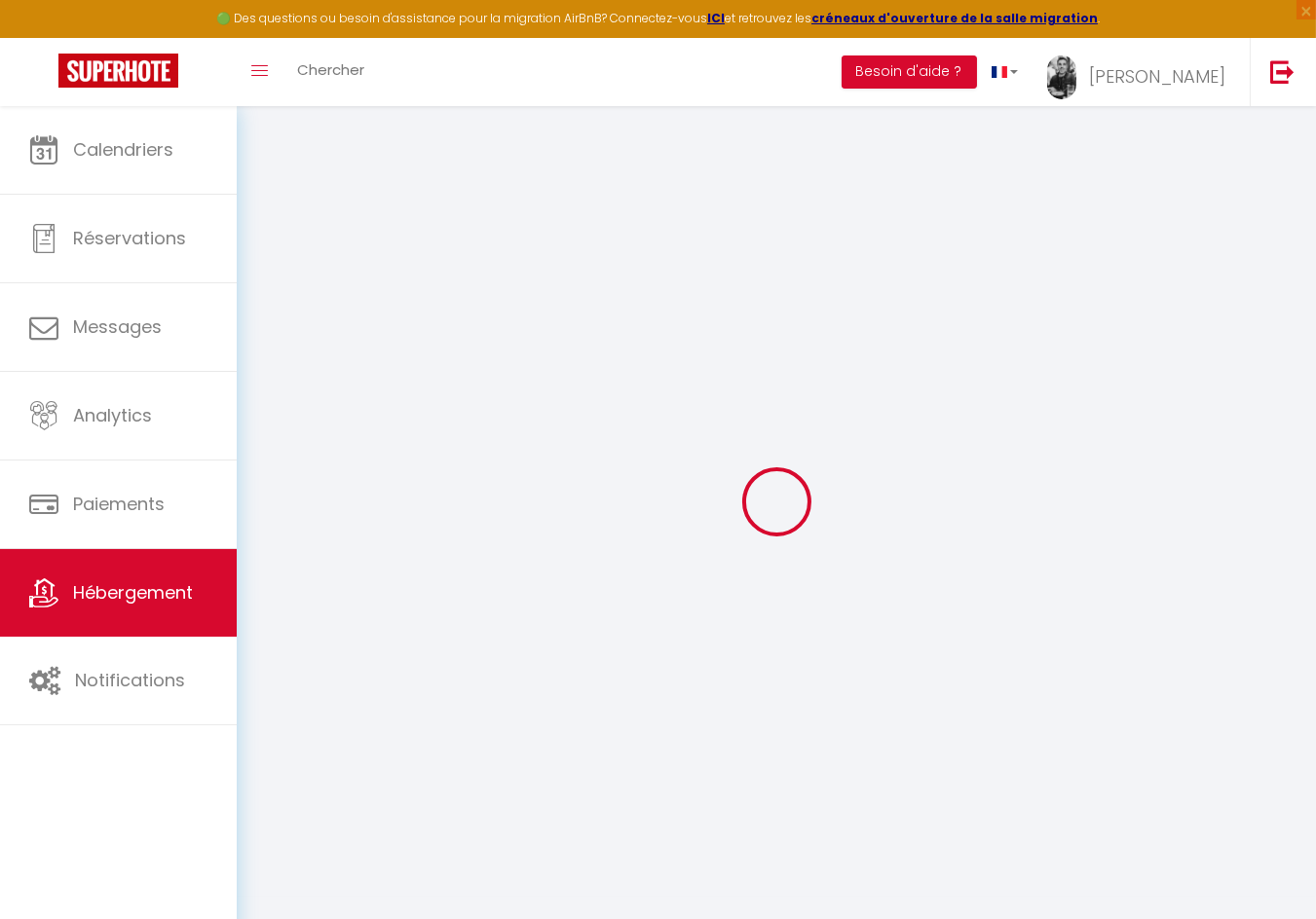
checkbox input "false"
checkbox input "true"
select select "16:00"
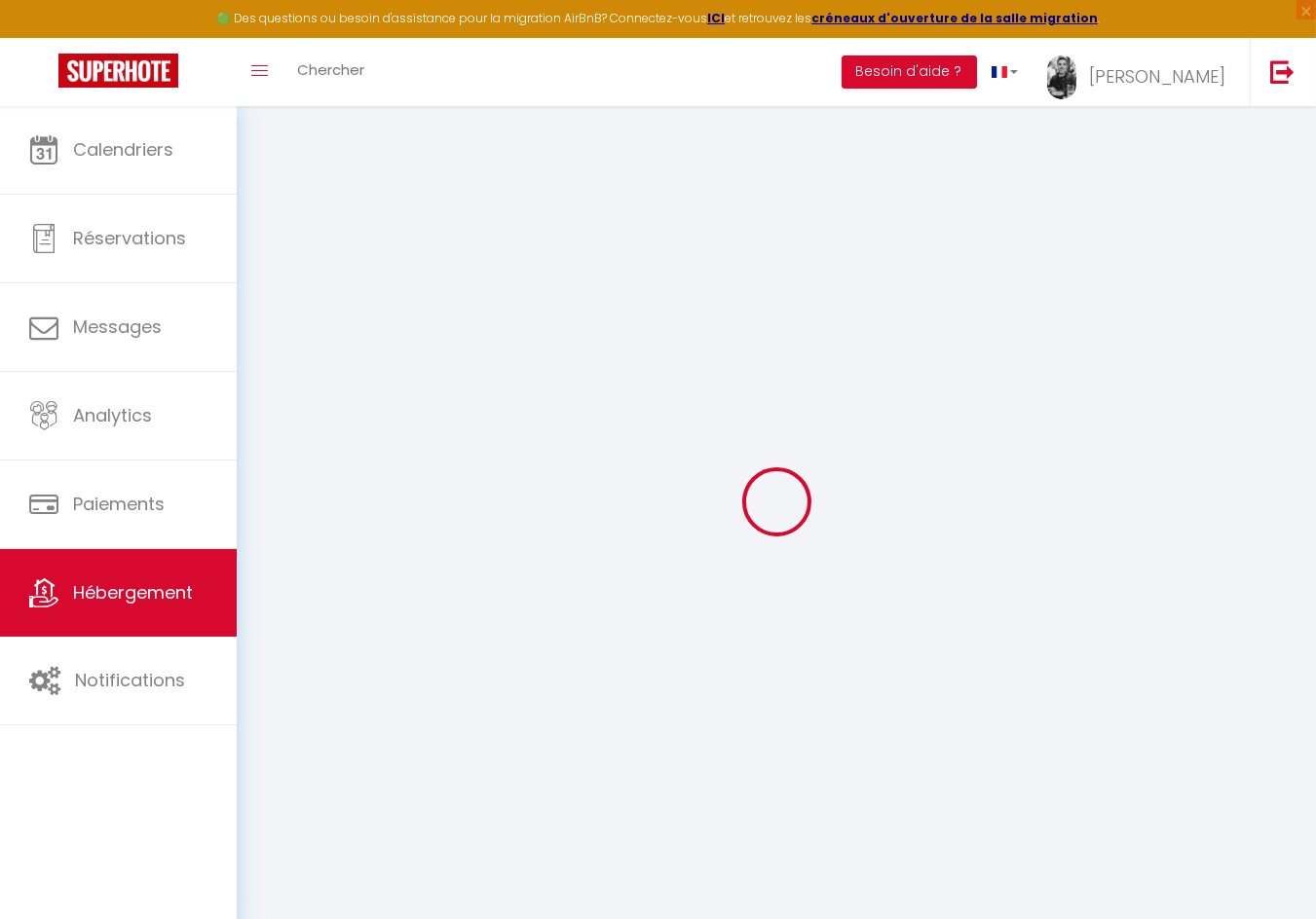
select select "00:00"
select select "10:00"
select select "30"
select select "120"
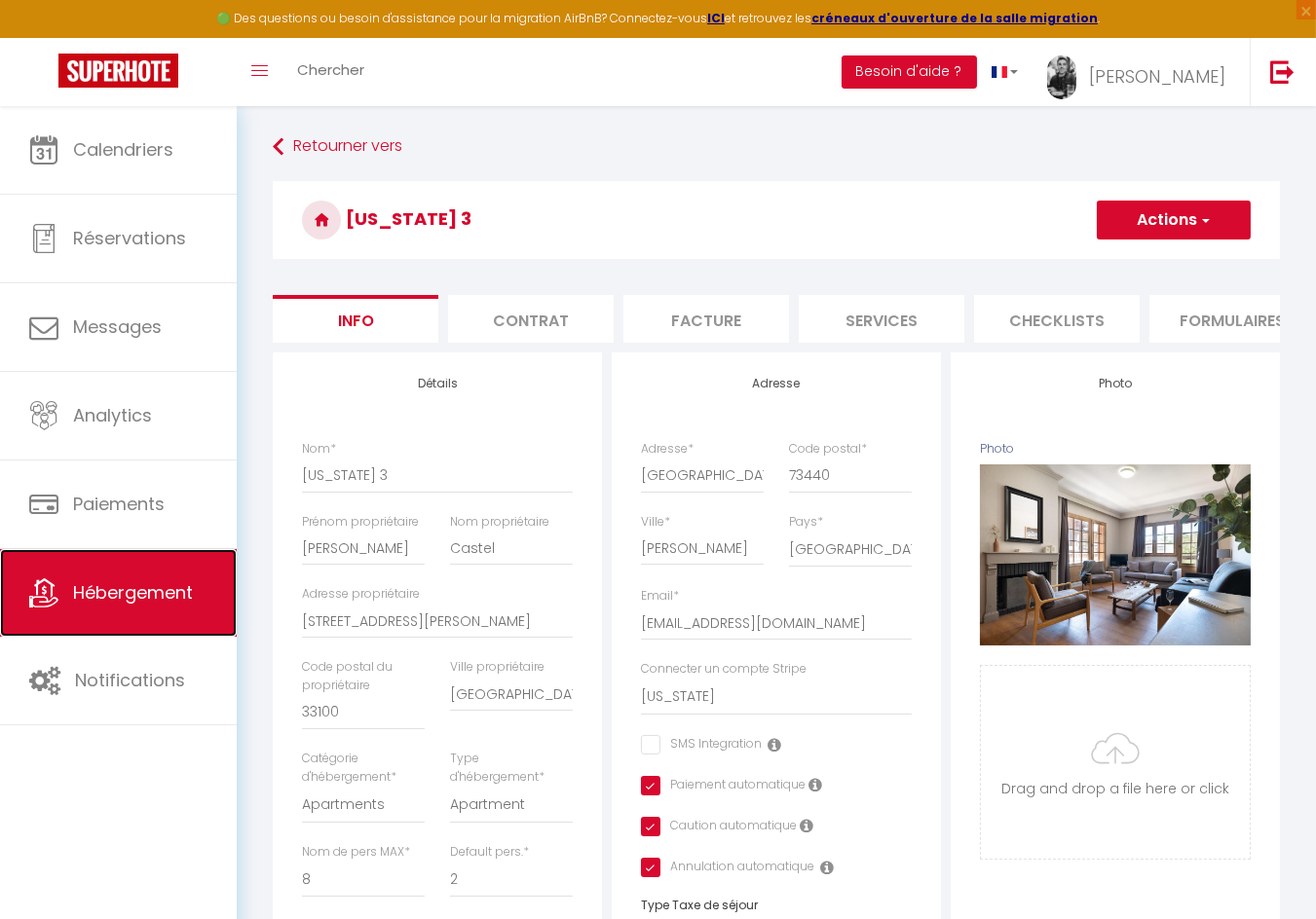
click at [136, 584] on span "Hébergement" at bounding box center [133, 592] width 120 height 25
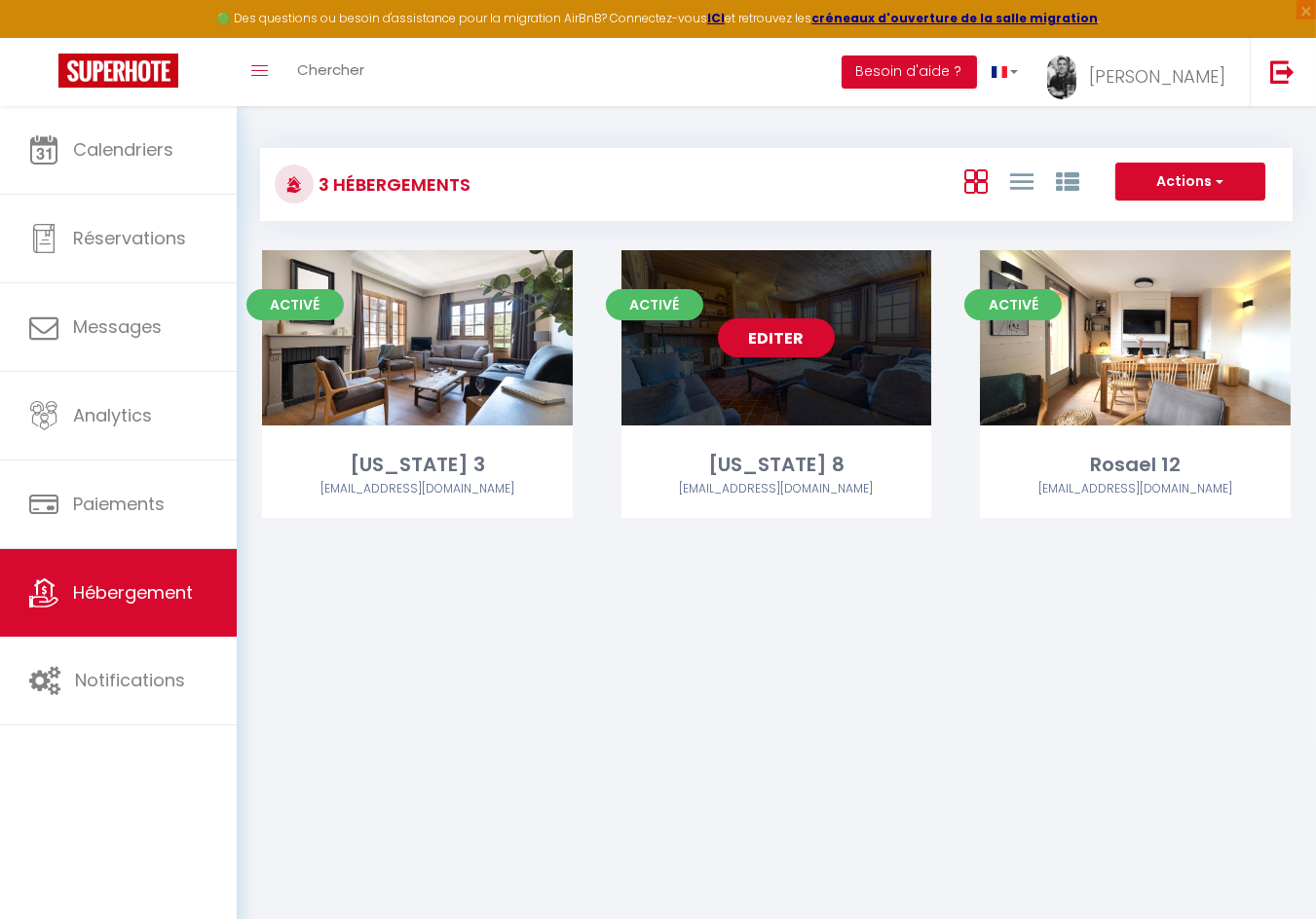
click at [794, 354] on link "Editer" at bounding box center [776, 338] width 117 height 39
select select "3"
select select "2"
select select "1"
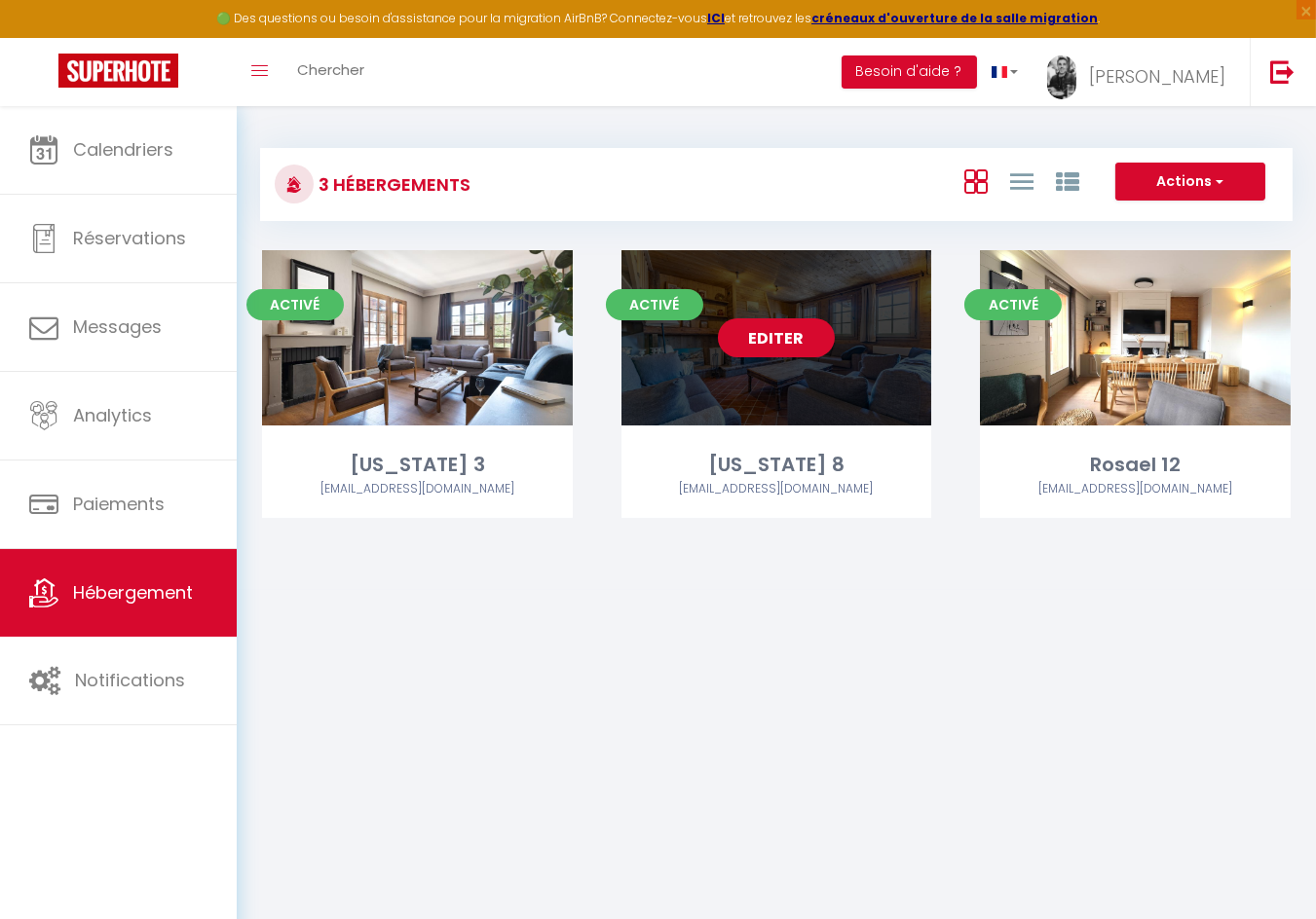
select select
select select "28"
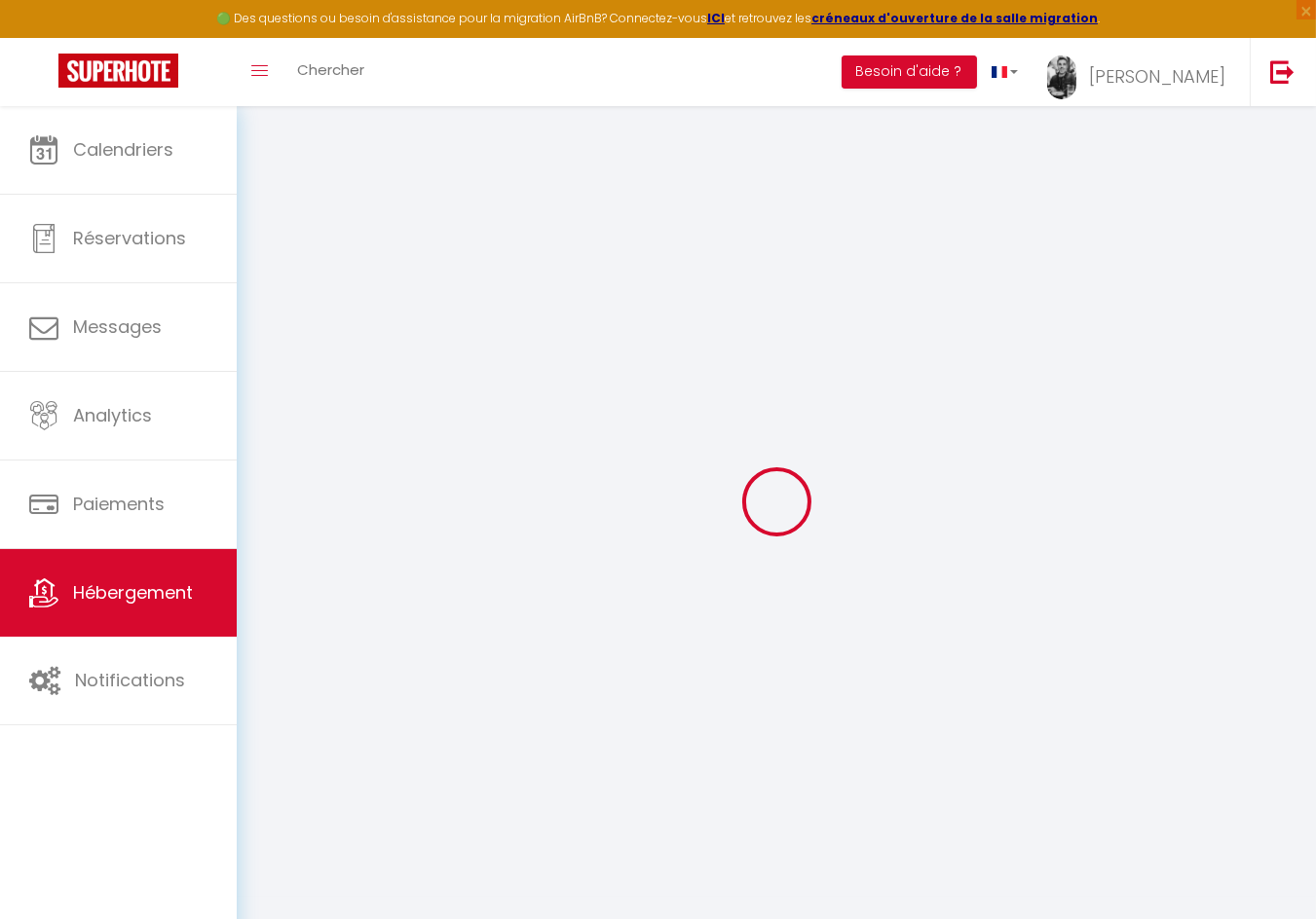
select select
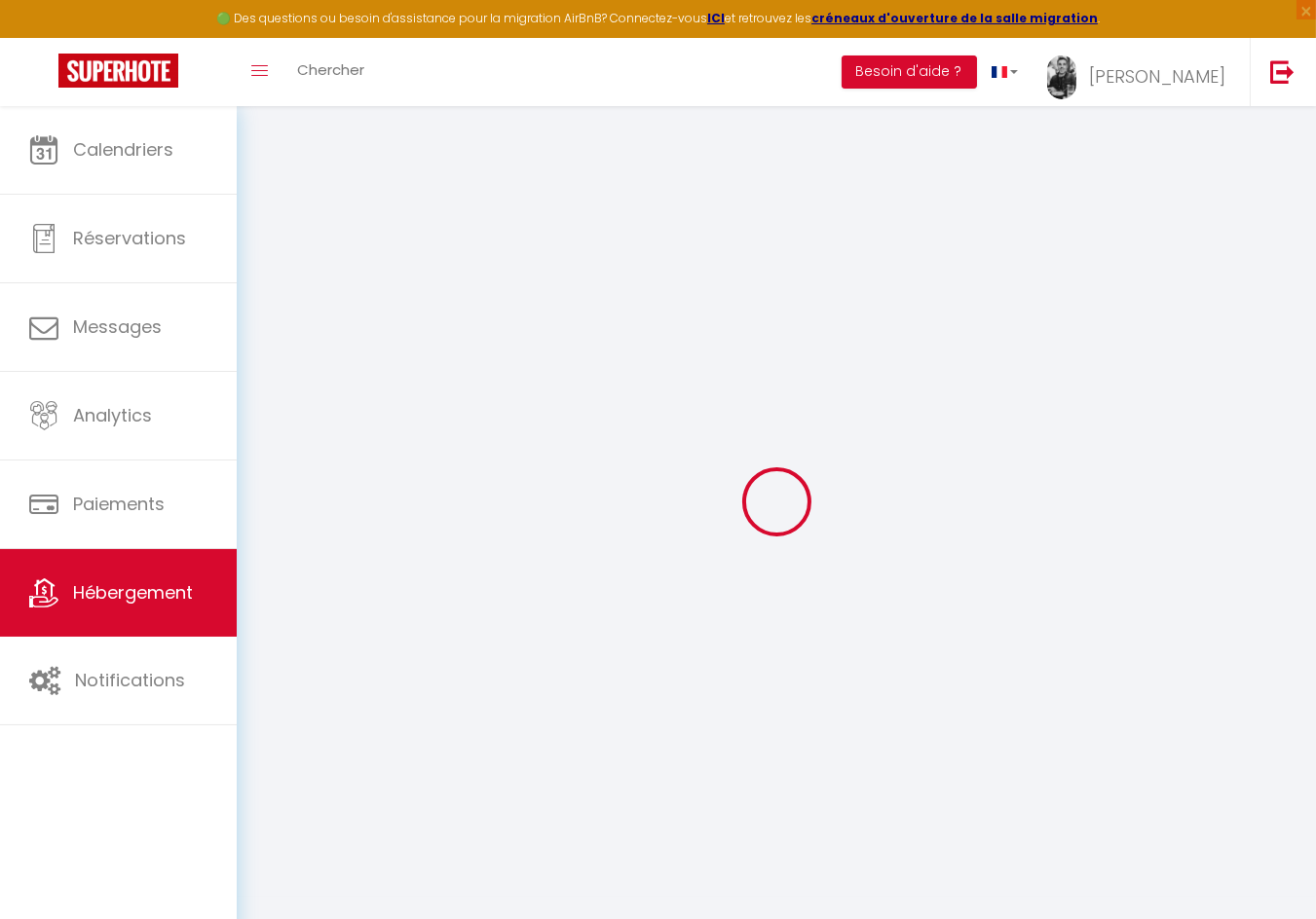
select select
checkbox input "false"
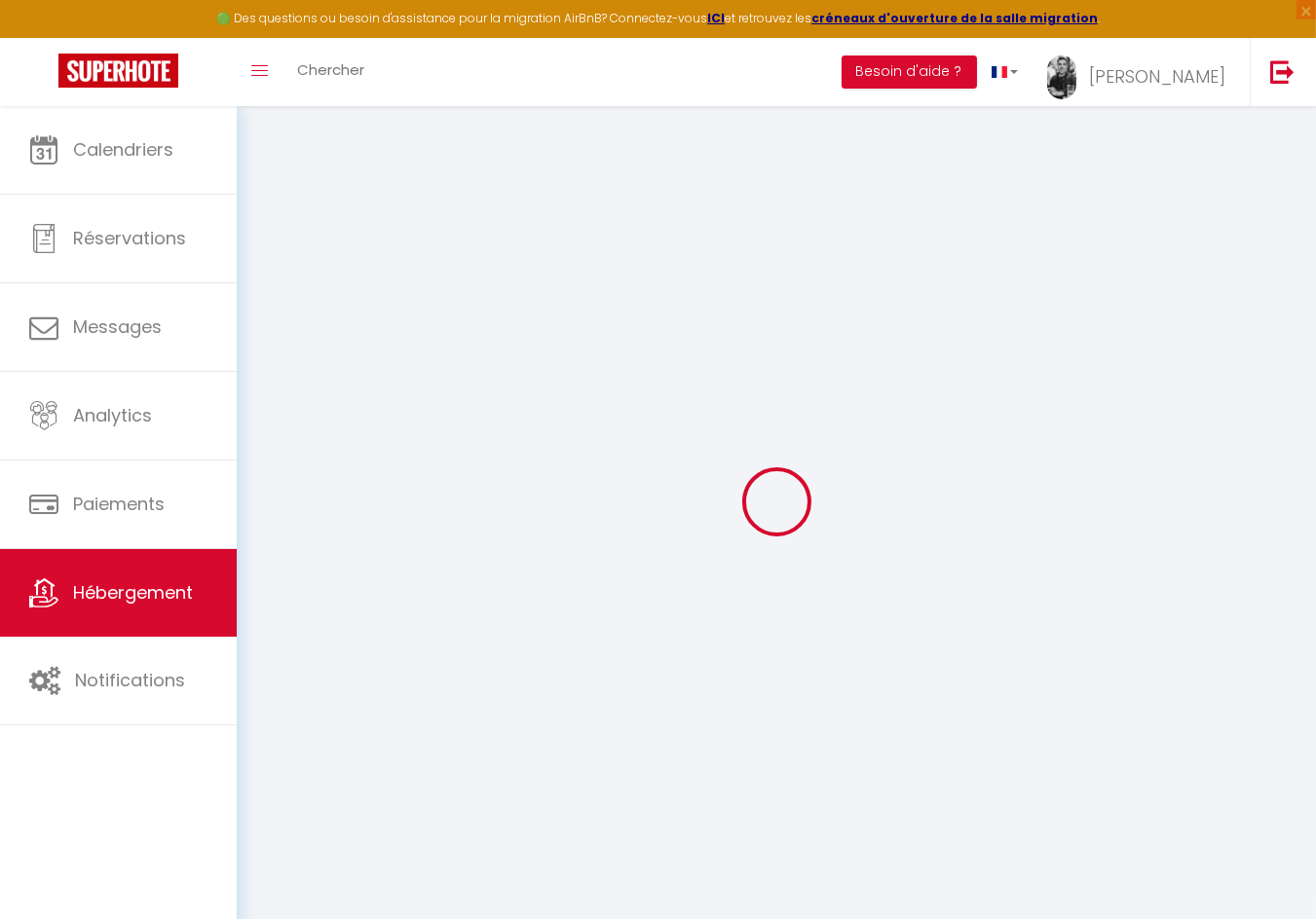
select select
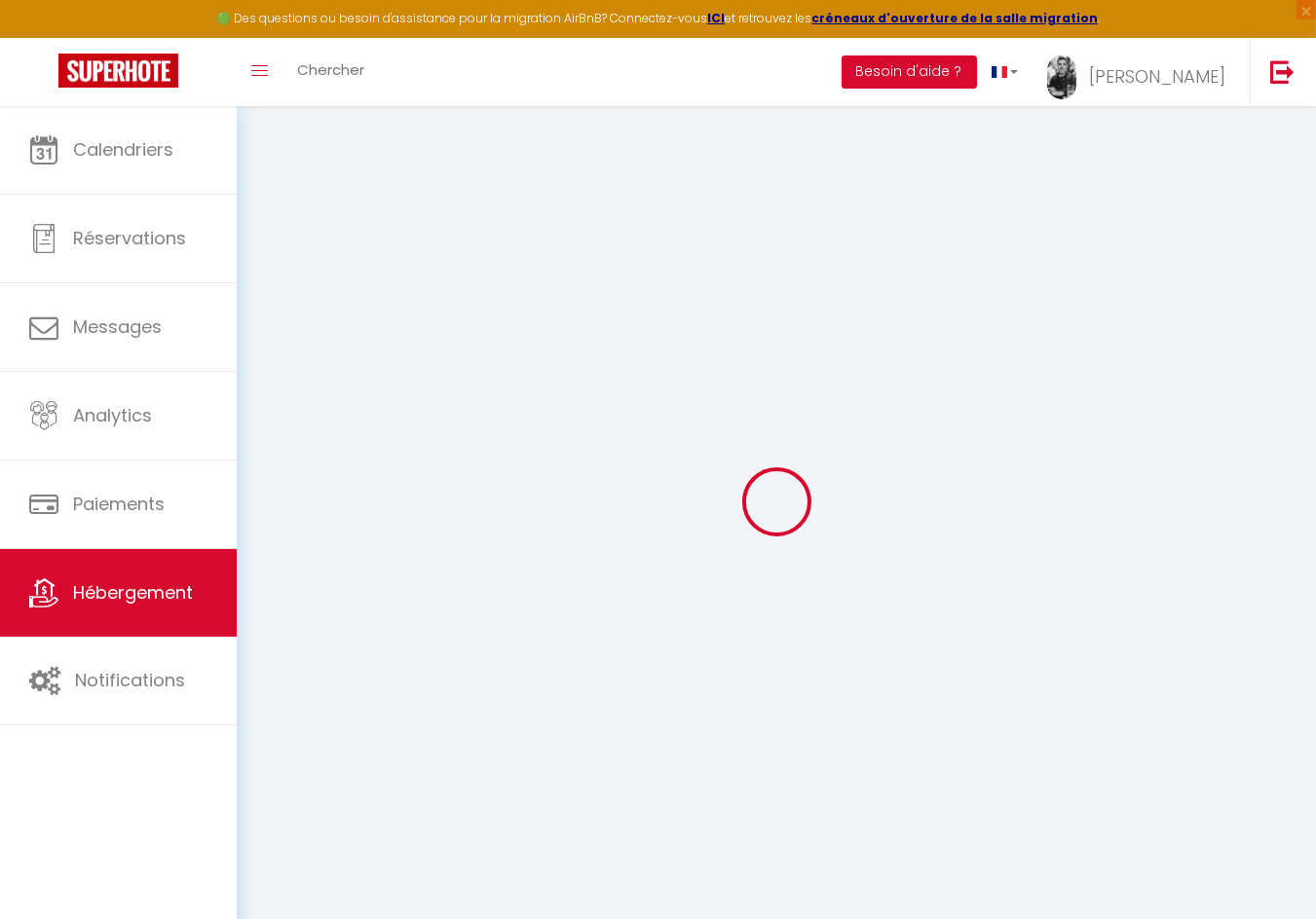
select select
checkbox input "false"
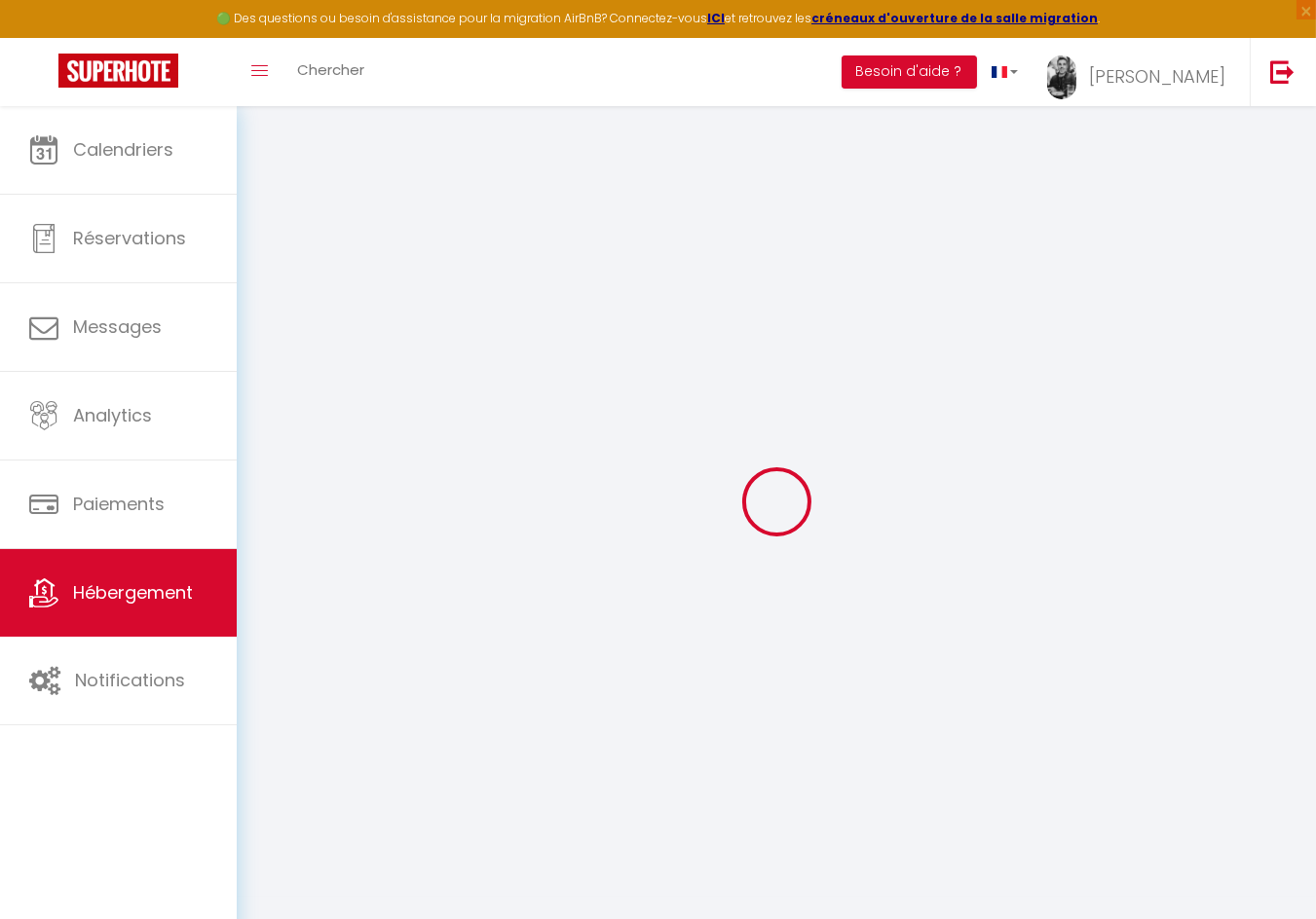
checkbox input "false"
select select
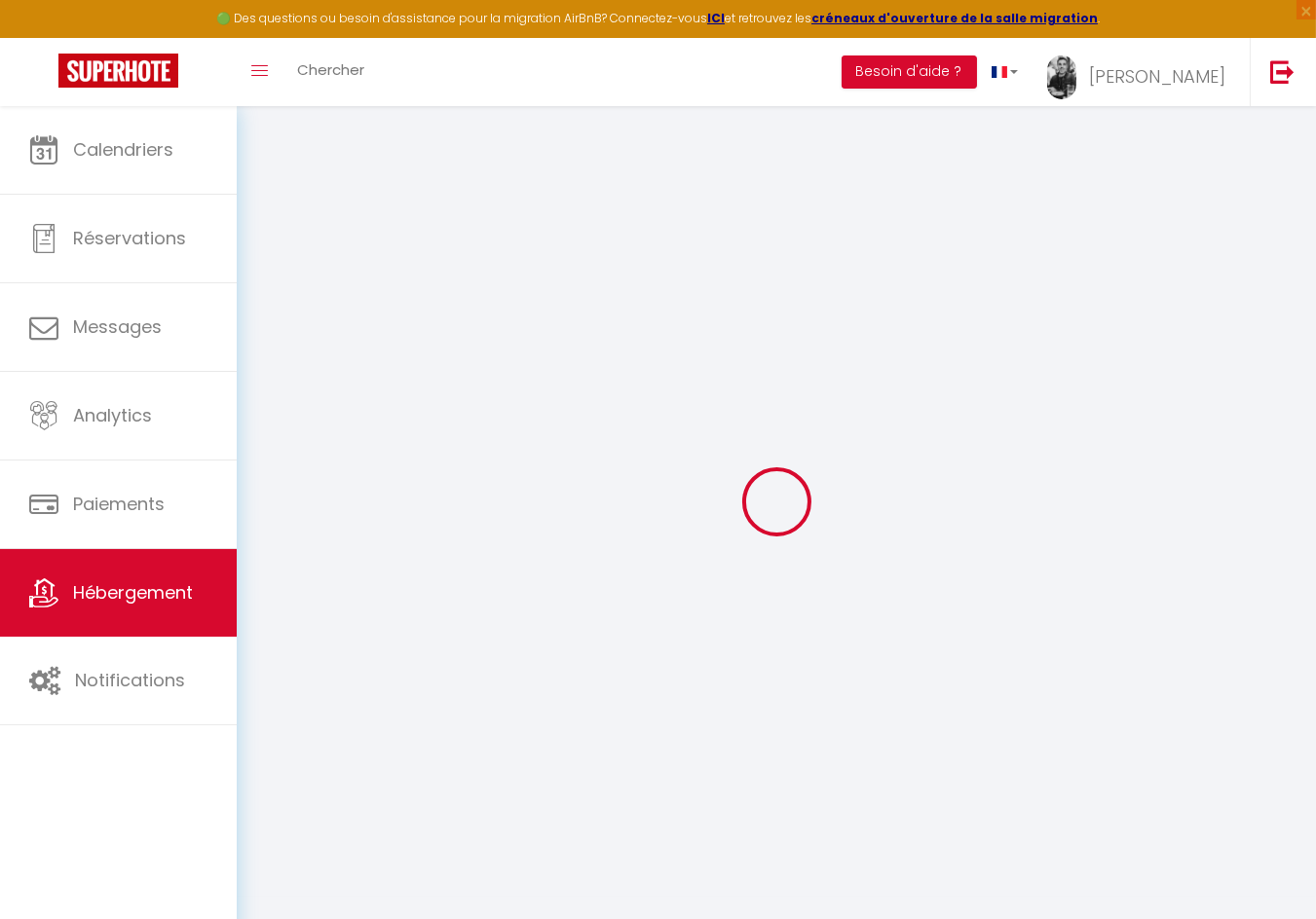
select select
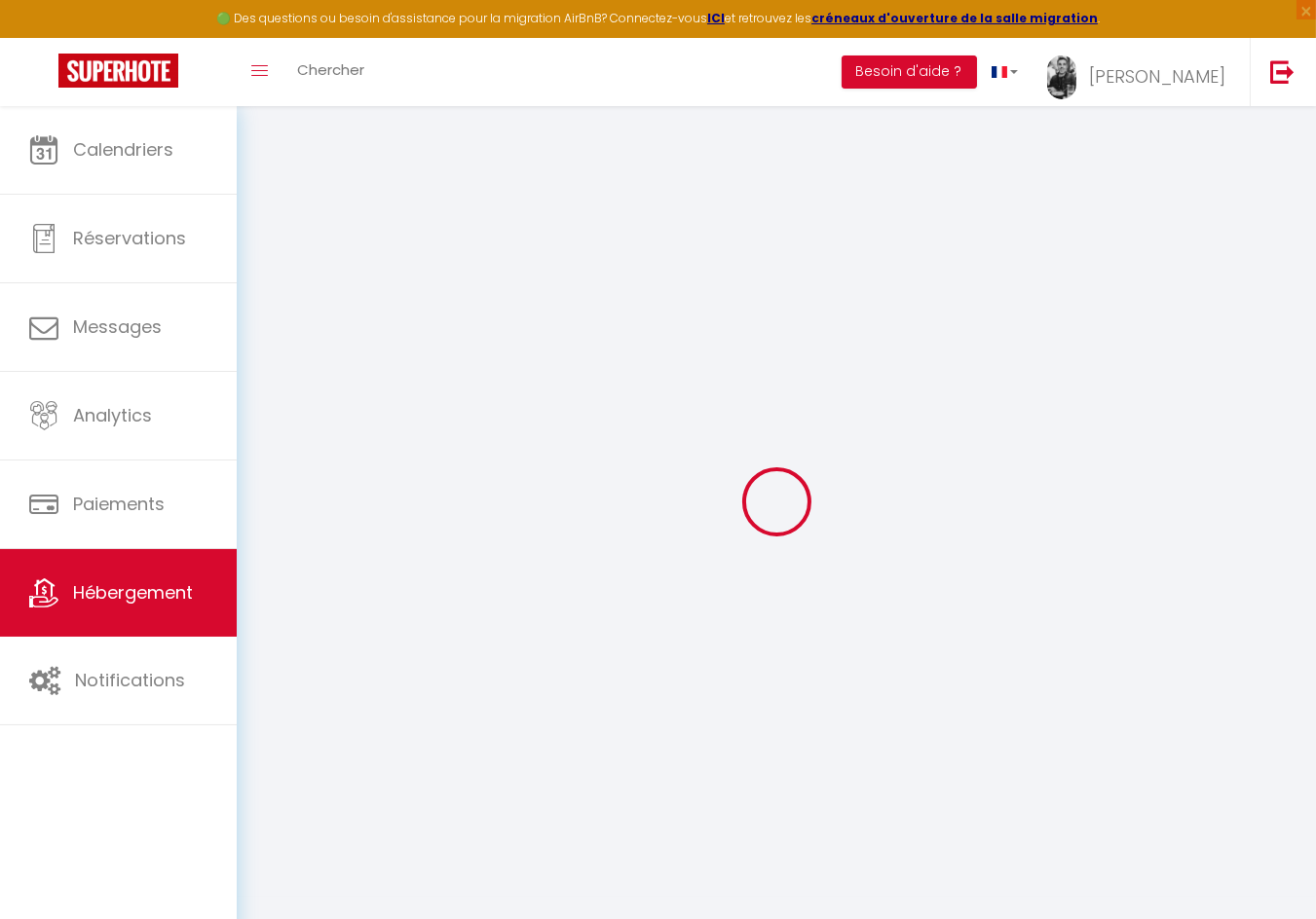
checkbox input "false"
select select
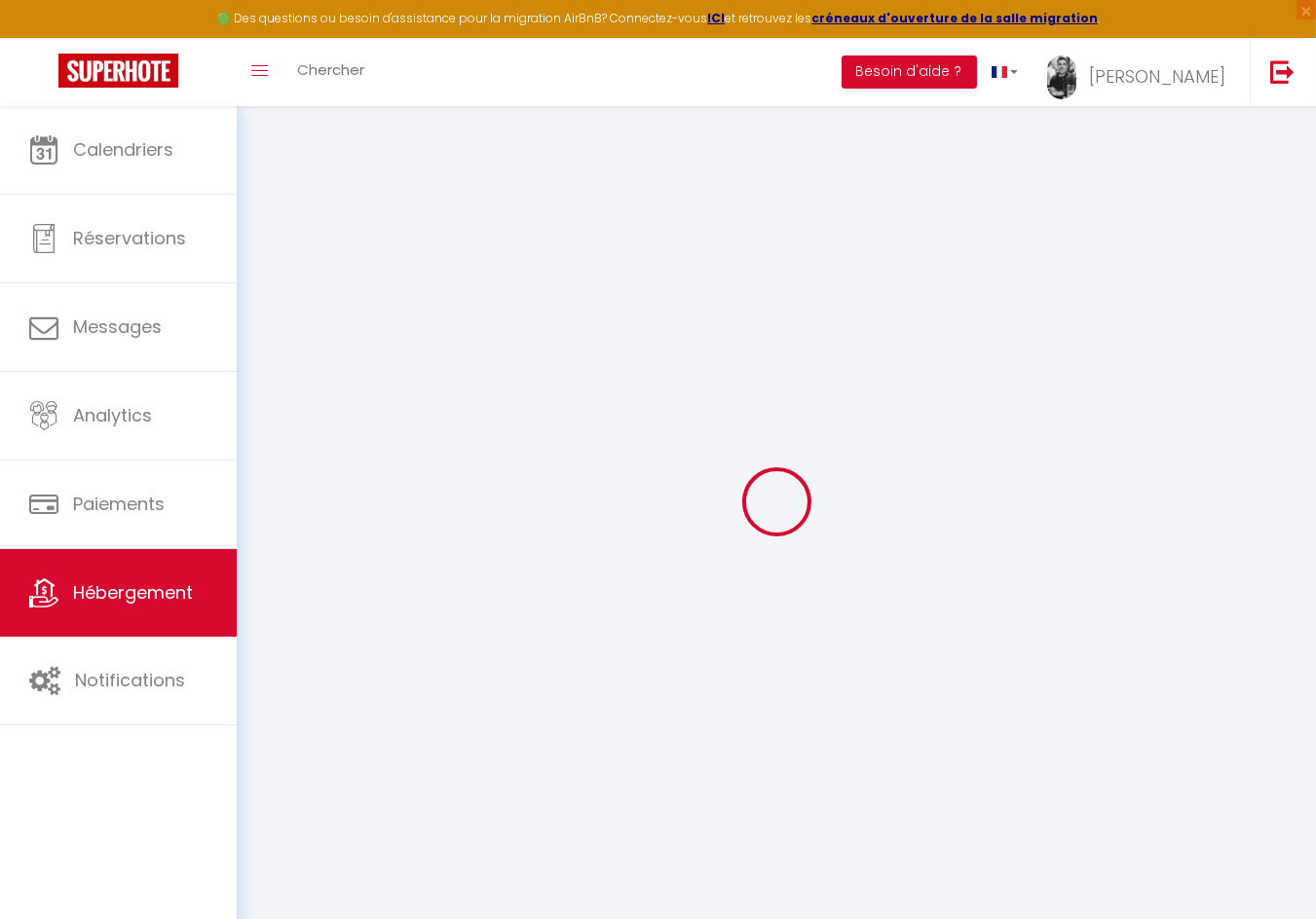
select select
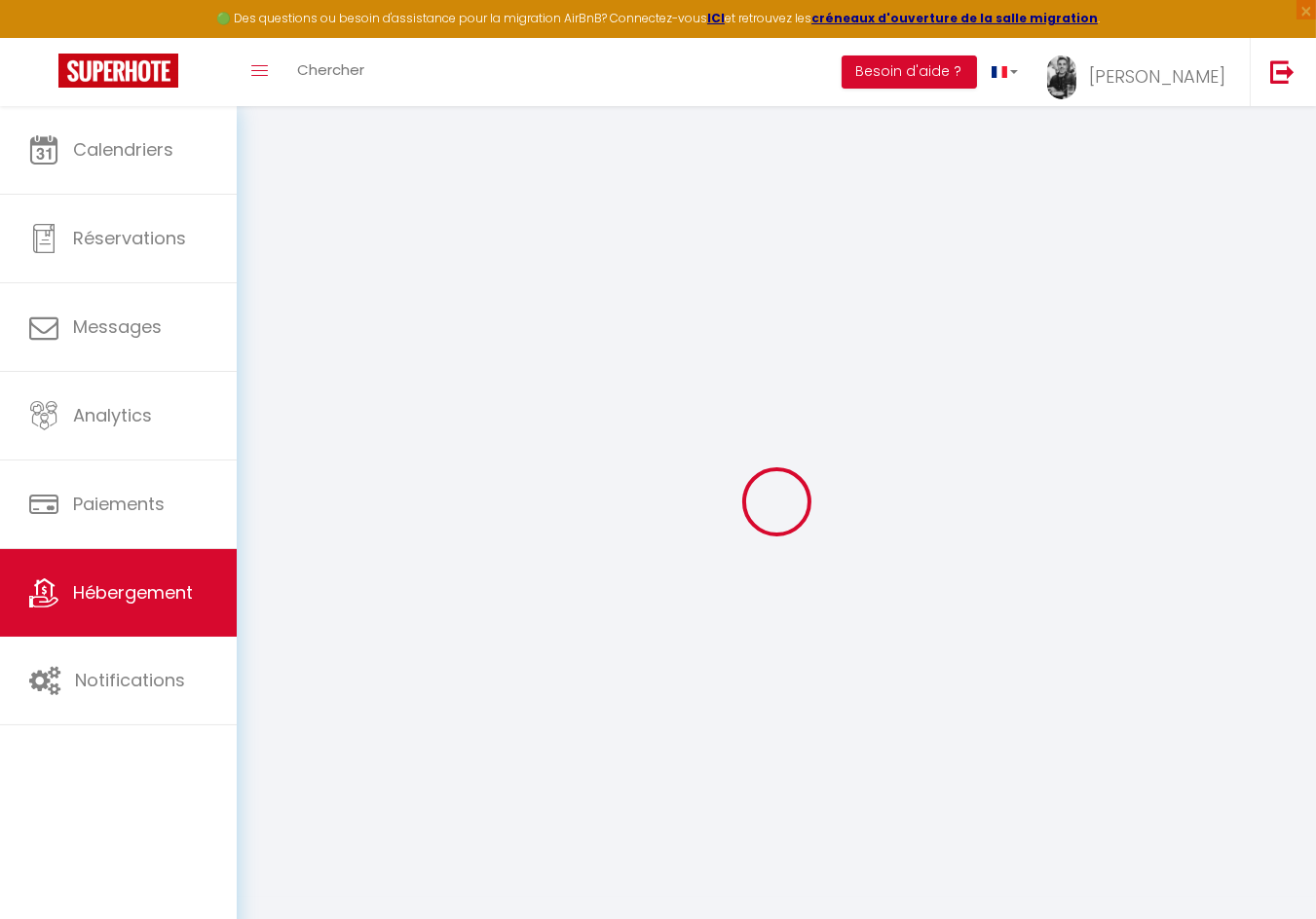
select select
checkbox input "false"
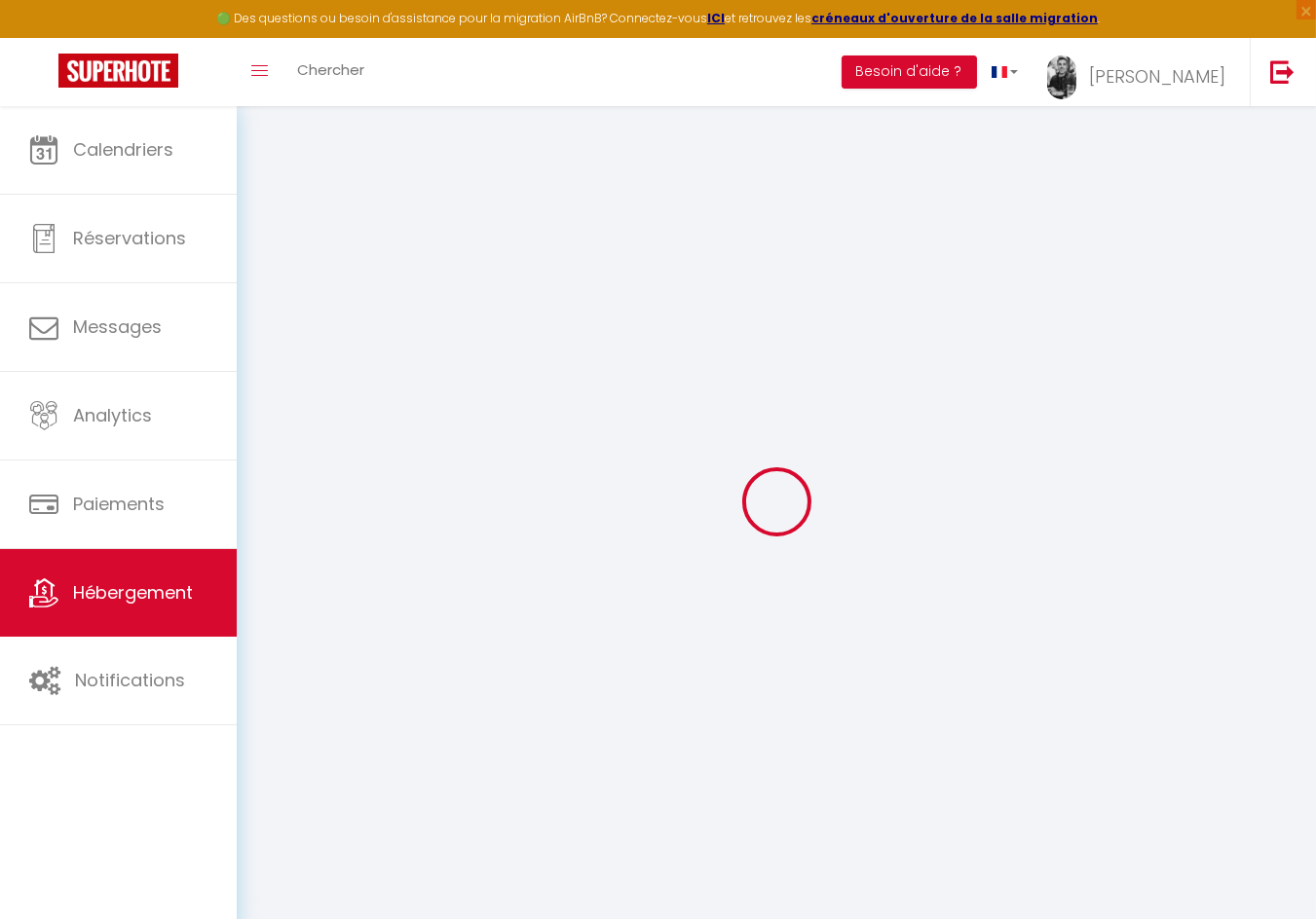
checkbox input "false"
select select
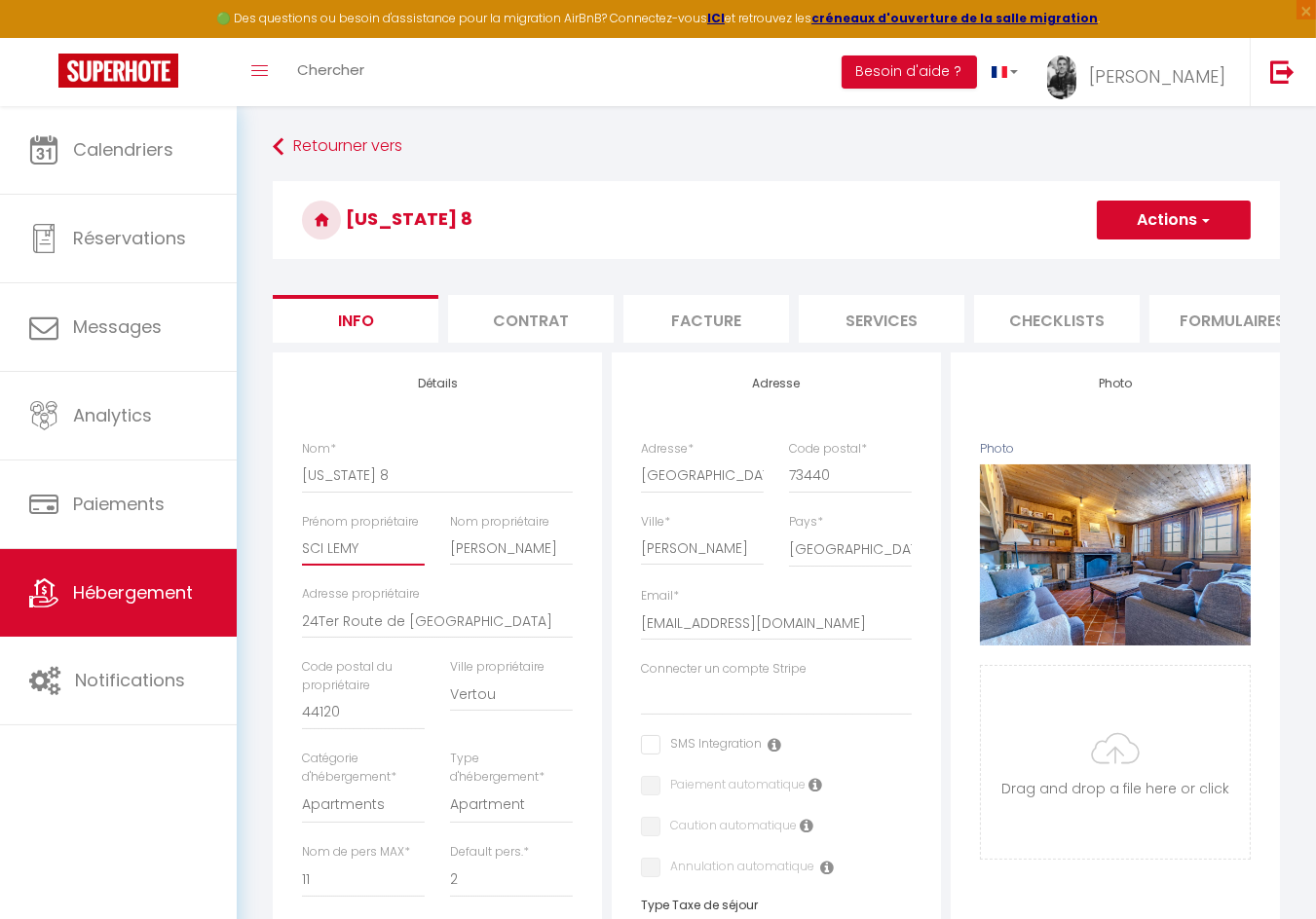
drag, startPoint x: 371, startPoint y: 554, endPoint x: 267, endPoint y: 554, distance: 104.0
click at [266, 554] on div "Retourner vers [US_STATE] 8 Actions Enregistrer Dupliquer Supprimer Importer le…" at bounding box center [776, 897] width 1033 height 1536
drag, startPoint x: 450, startPoint y: 548, endPoint x: 625, endPoint y: 549, distance: 175.0
click at [491, 551] on input "[PERSON_NAME]" at bounding box center [511, 548] width 123 height 35
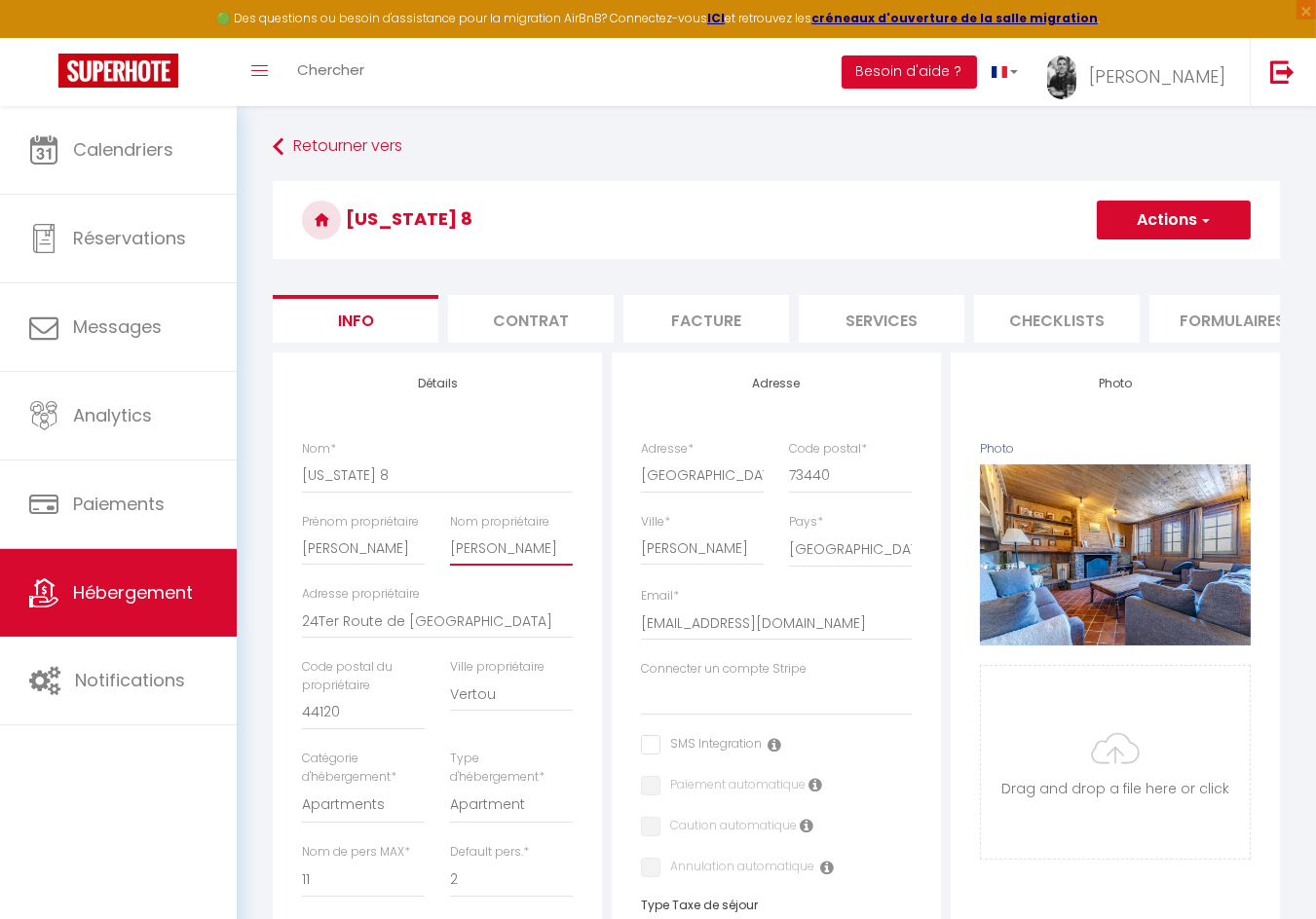
click at [485, 551] on input "[PERSON_NAME]" at bounding box center [511, 548] width 123 height 35
drag, startPoint x: 485, startPoint y: 551, endPoint x: 417, endPoint y: 553, distance: 68.0
click at [418, 553] on div "Nom * [US_STATE] 8 Prénom propriétaire [PERSON_NAME] propriétaire [PERSON_NAME]…" at bounding box center [437, 716] width 296 height 553
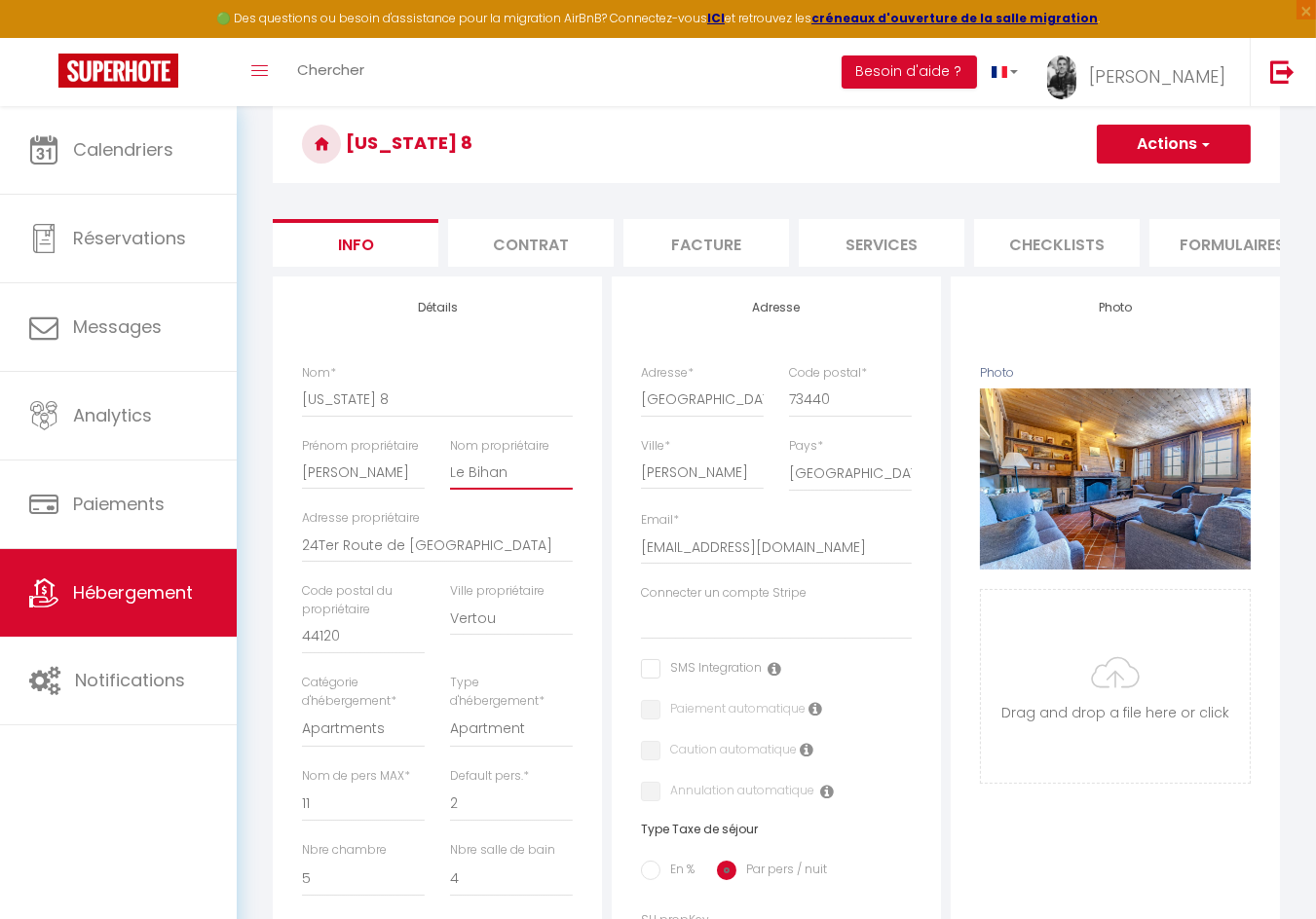
scroll to position [31, 0]
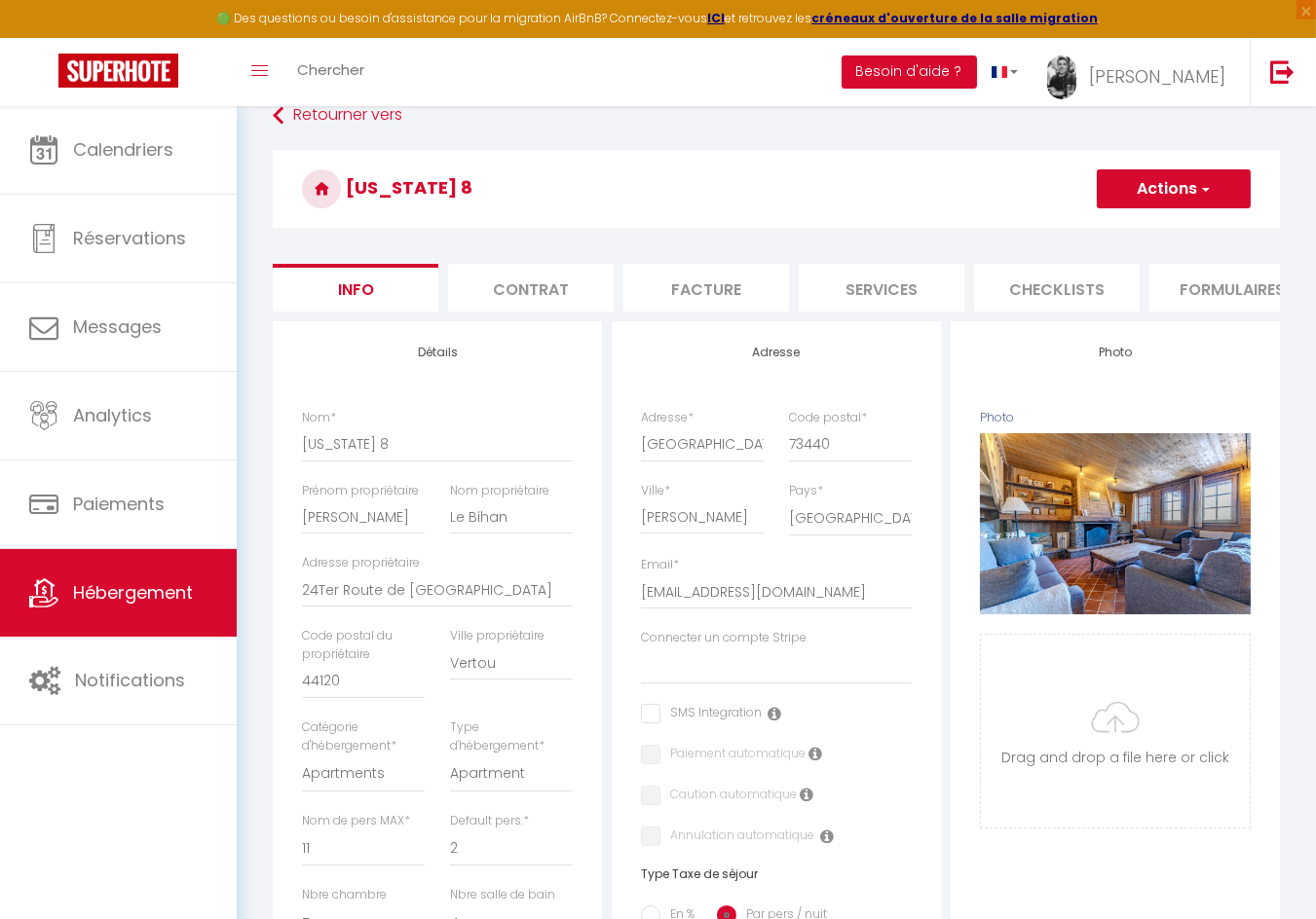
click at [1175, 188] on button "Actions" at bounding box center [1173, 189] width 154 height 39
click at [1101, 241] on link "Enregistrer" at bounding box center [1146, 232] width 209 height 26
click at [1150, 192] on button "Actions" at bounding box center [1173, 189] width 154 height 39
click at [1135, 226] on link "Enregistrer" at bounding box center [1146, 232] width 209 height 26
click at [1168, 190] on button "Actions" at bounding box center [1173, 189] width 154 height 39
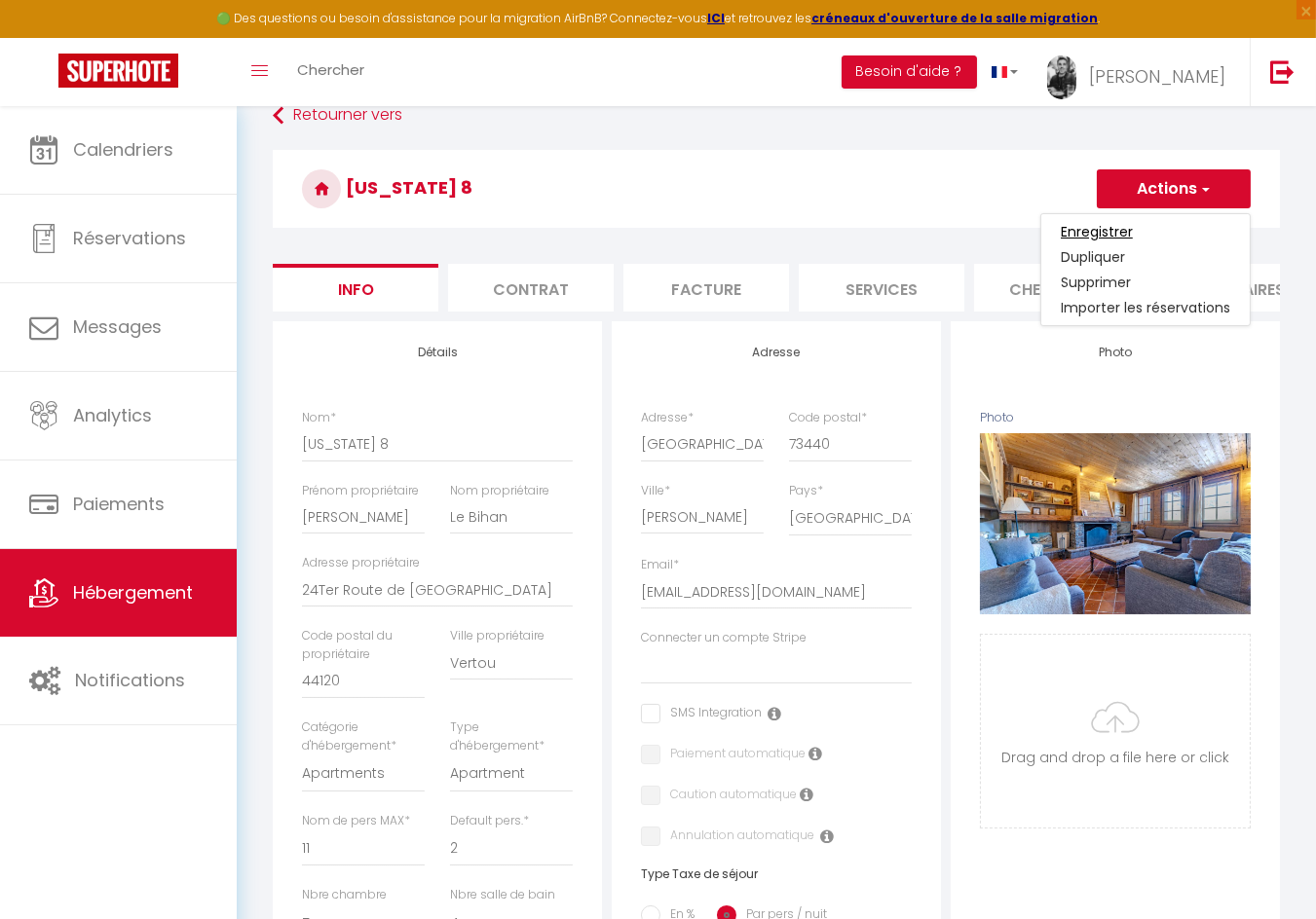
click at [1116, 226] on input "Enregistrer" at bounding box center [1096, 232] width 72 height 20
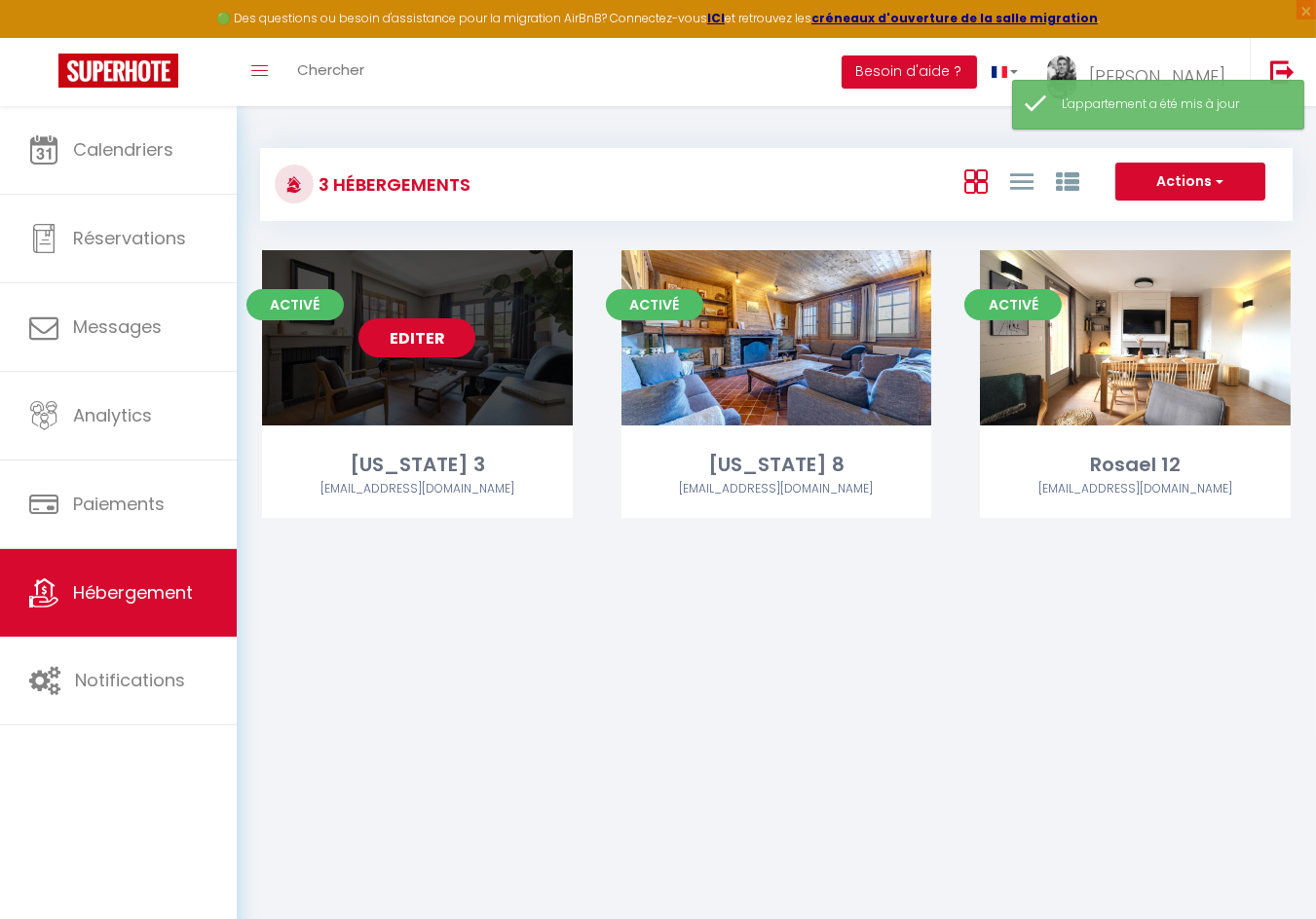
click at [426, 333] on link "Editer" at bounding box center [416, 338] width 117 height 39
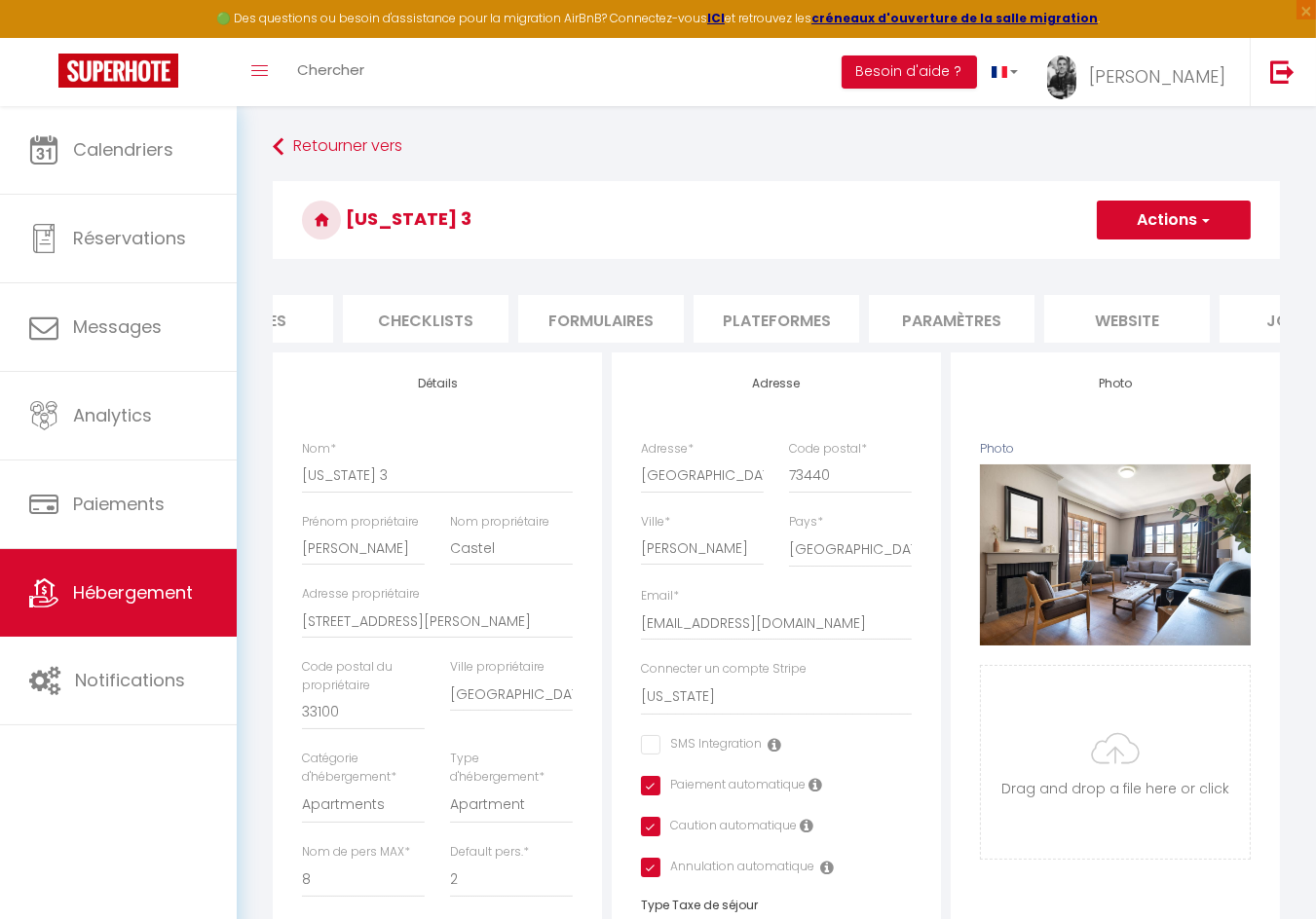
scroll to position [0, 665]
click at [1129, 315] on li "website" at bounding box center [1093, 319] width 165 height 47
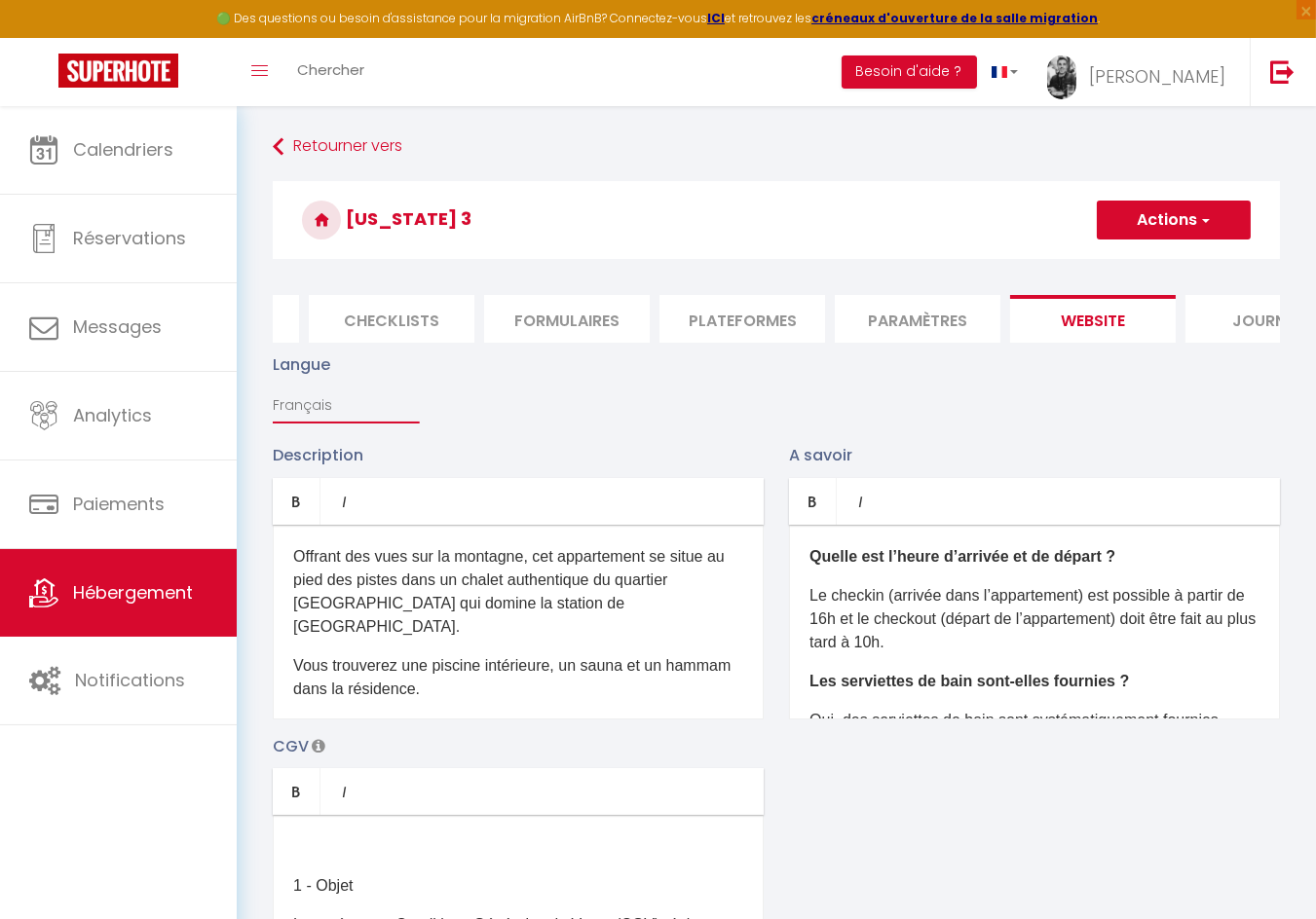
click at [350, 408] on select "Français Anglais Portugais Espagnol [GEOGRAPHIC_DATA]" at bounding box center [345, 405] width 146 height 37
click at [273, 387] on select "Français Anglais Portugais Espagnol [GEOGRAPHIC_DATA]" at bounding box center [345, 405] width 146 height 37
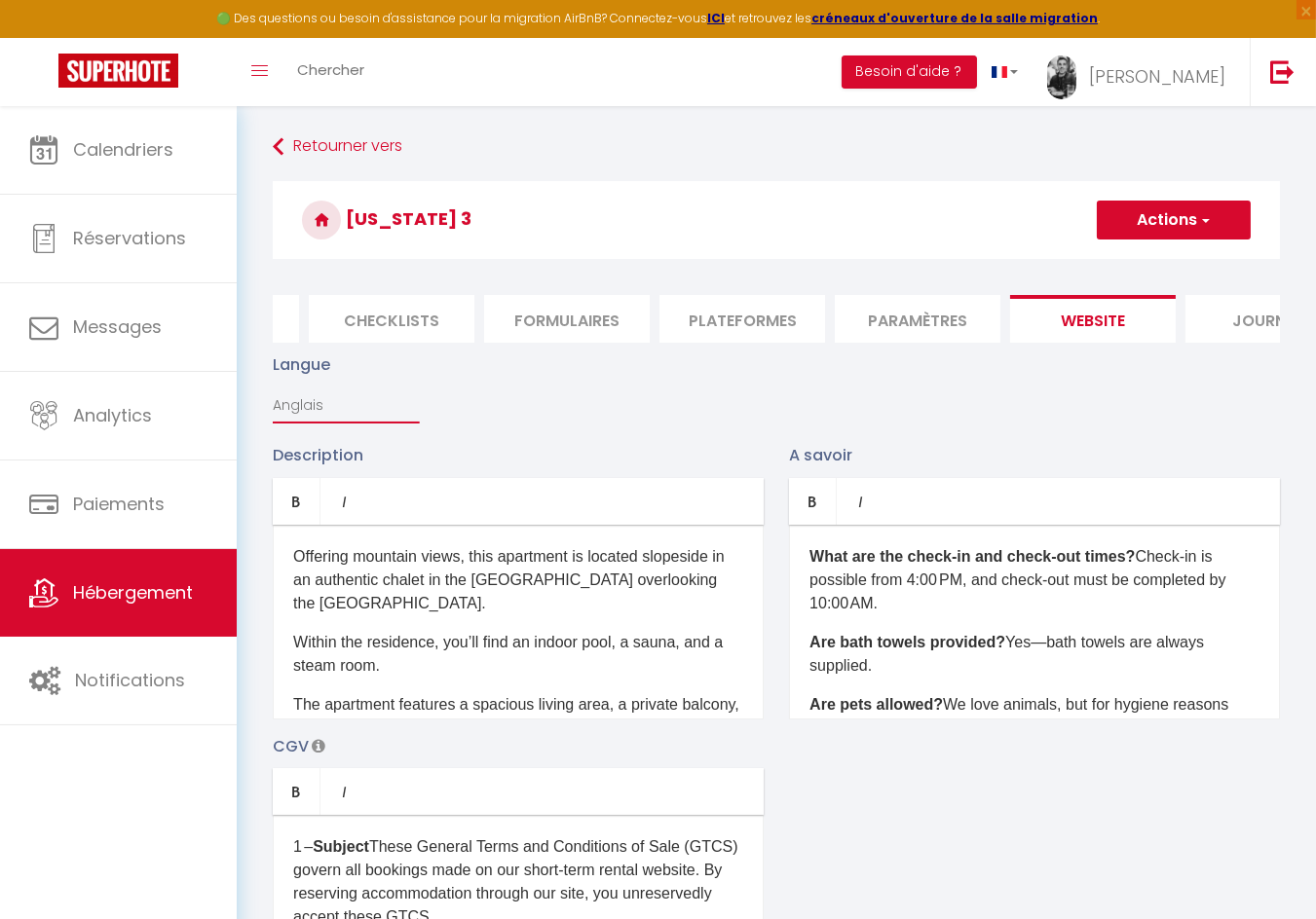
click at [312, 396] on select "Français Anglais Portugais Espagnol [GEOGRAPHIC_DATA]" at bounding box center [345, 405] width 146 height 37
click at [273, 387] on select "Français Anglais Portugais Espagnol [GEOGRAPHIC_DATA]" at bounding box center [345, 405] width 146 height 37
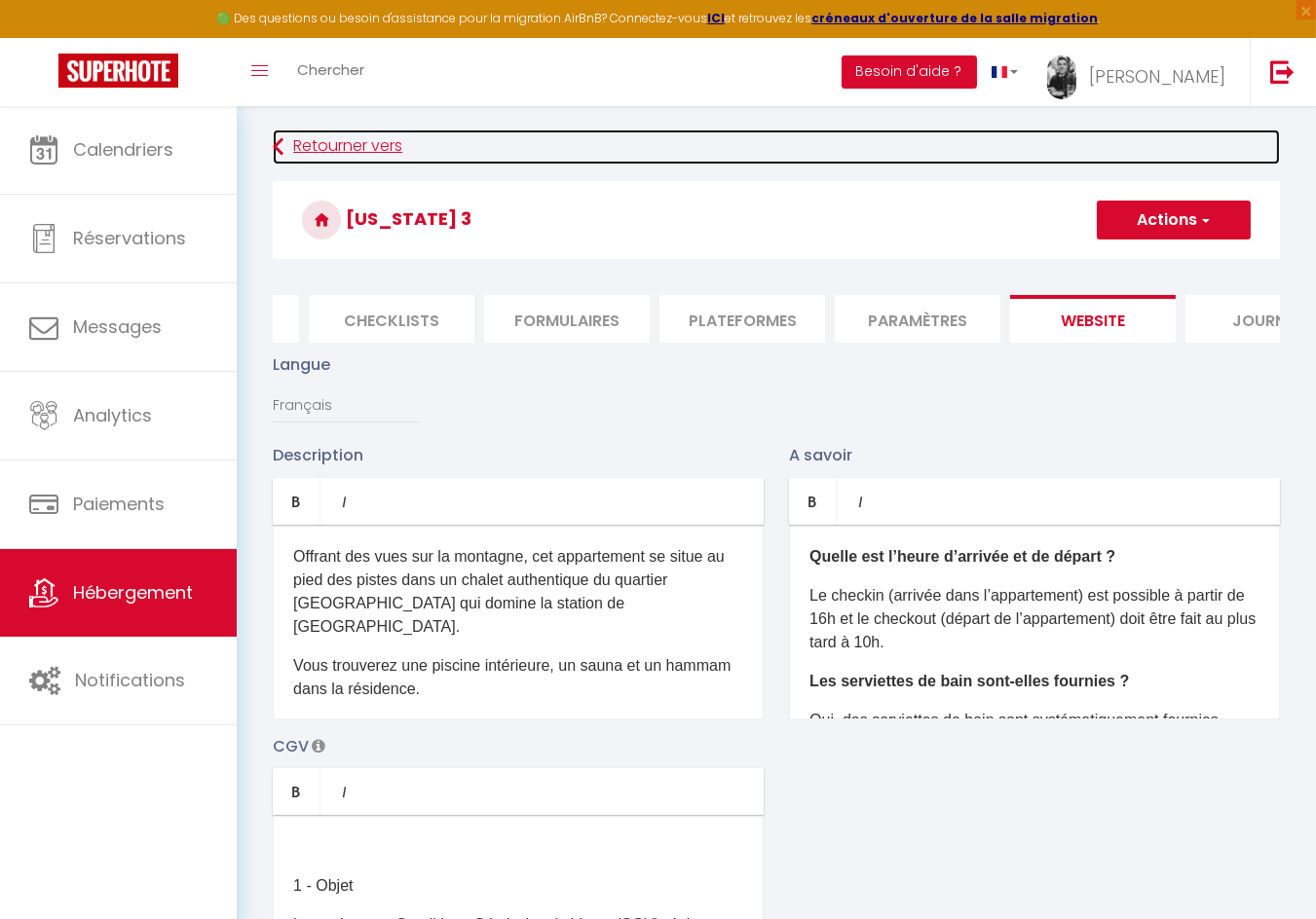
click at [376, 151] on link "Retourner vers" at bounding box center [776, 148] width 1007 height 35
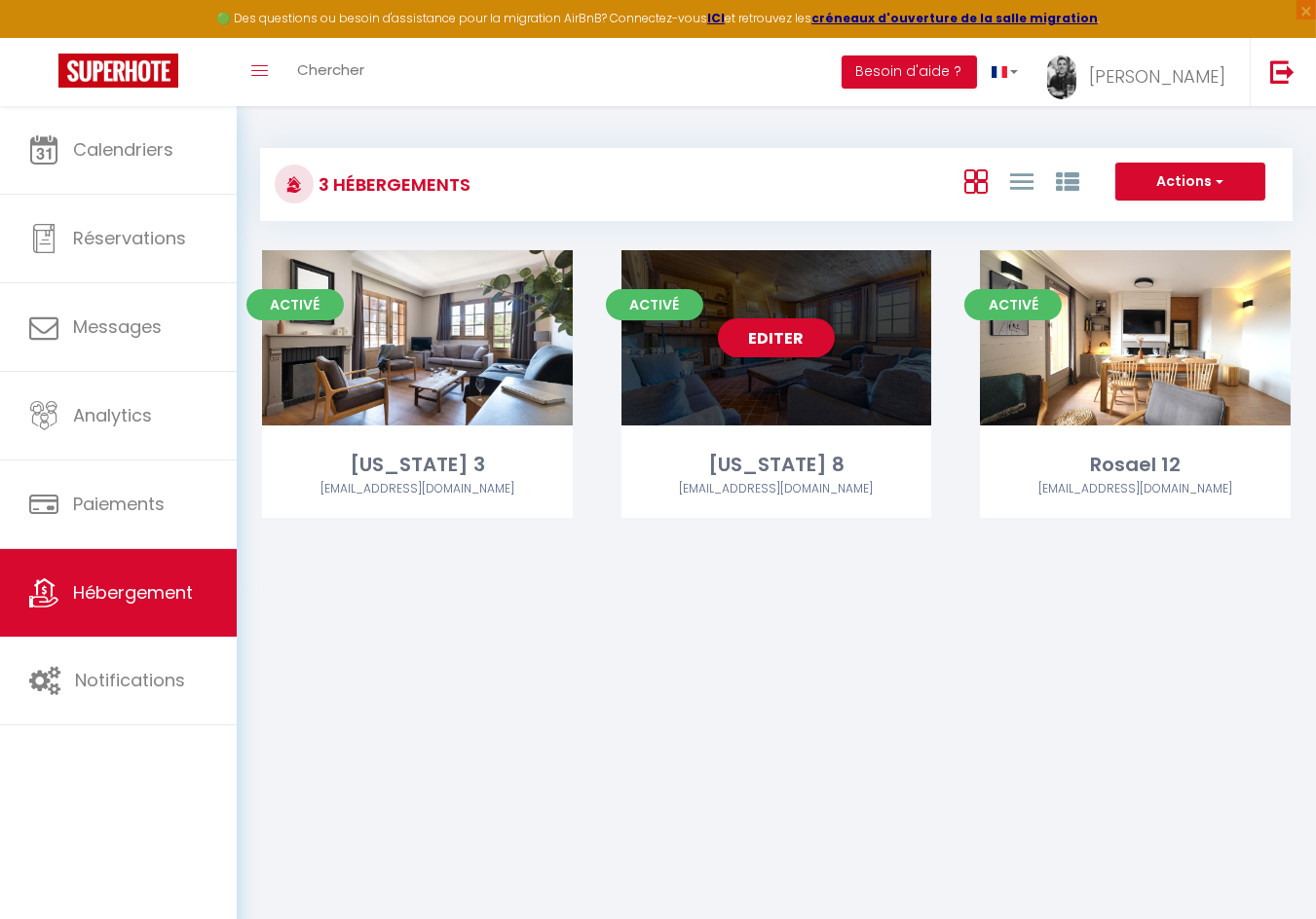
click at [784, 315] on div "Editer" at bounding box center [777, 337] width 311 height 175
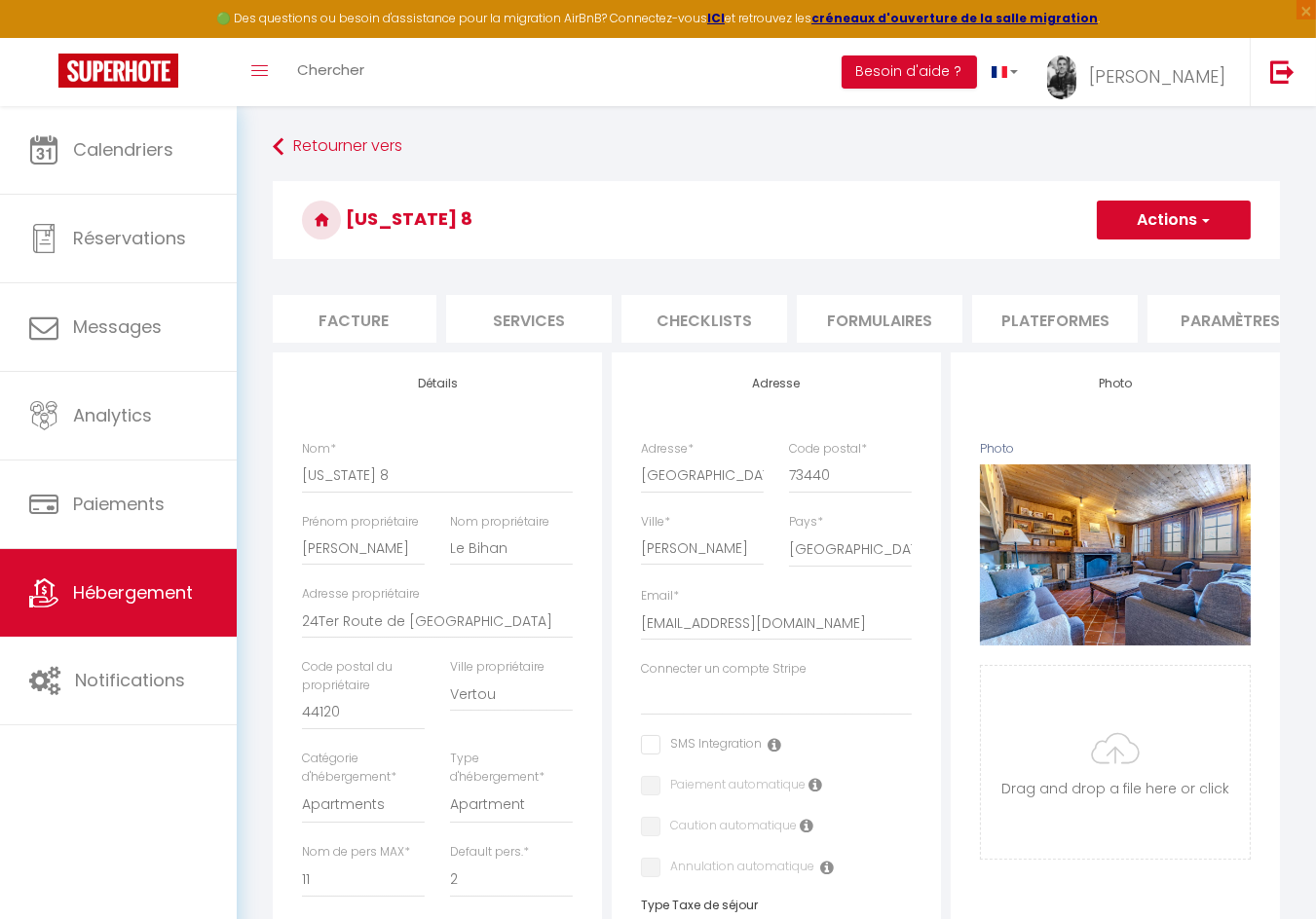
scroll to position [0, 701]
click at [1063, 308] on li "website" at bounding box center [1056, 319] width 165 height 47
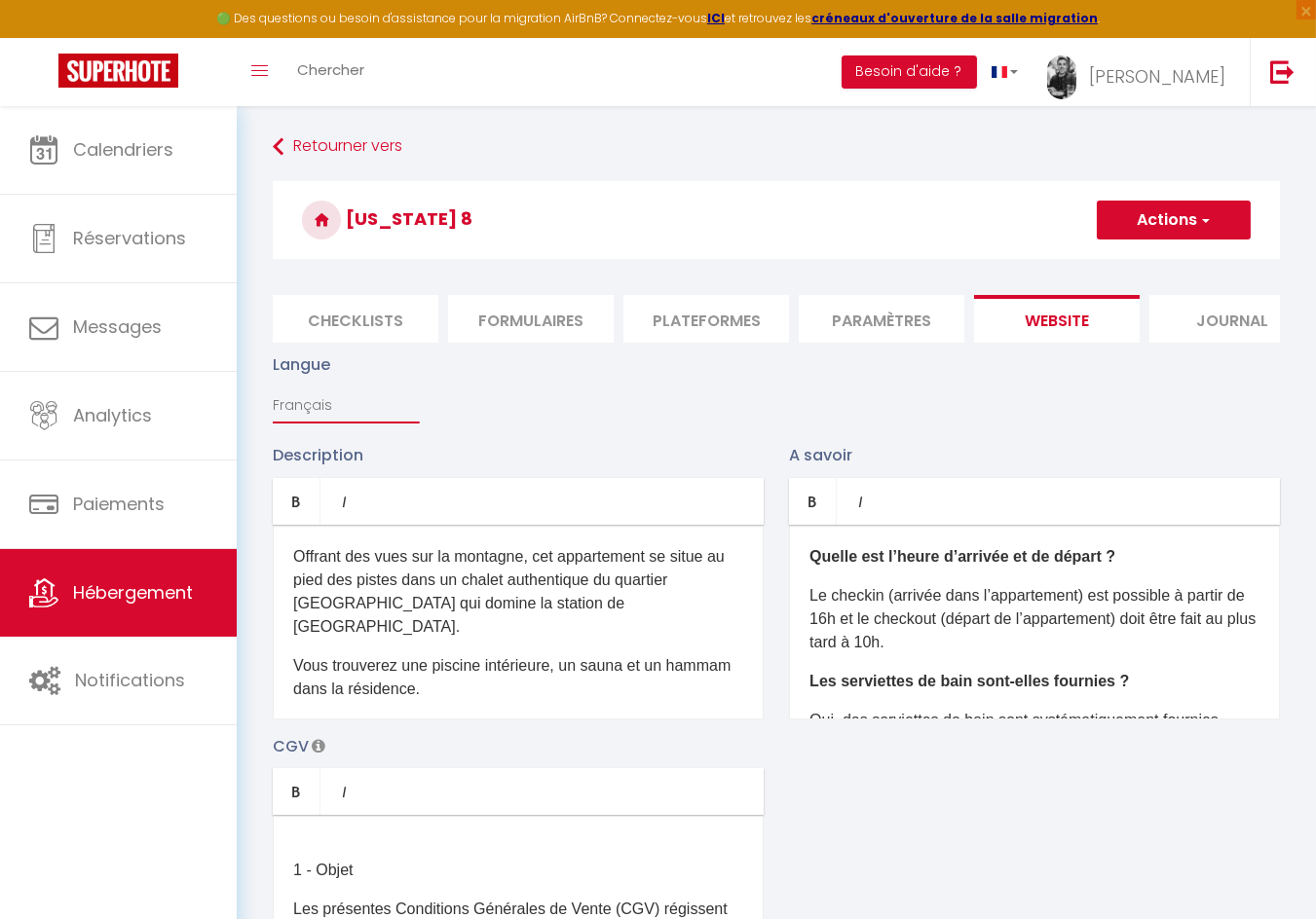
click at [320, 406] on select "Français Anglais Portugais Espagnol [GEOGRAPHIC_DATA]" at bounding box center [345, 405] width 146 height 37
click at [273, 387] on select "Français Anglais Portugais Espagnol [GEOGRAPHIC_DATA]" at bounding box center [345, 405] width 146 height 37
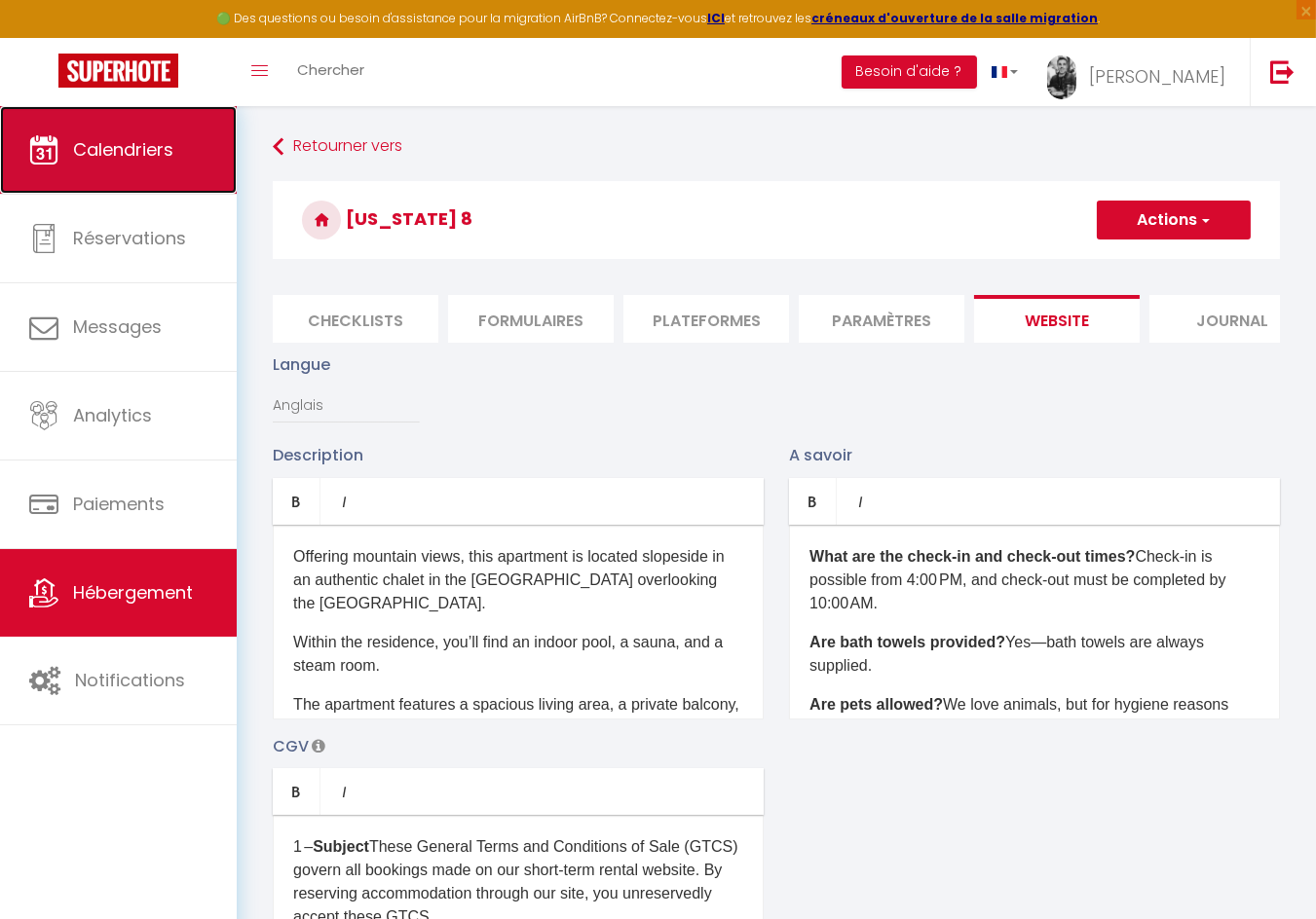
click at [126, 153] on span "Calendriers" at bounding box center [123, 150] width 100 height 25
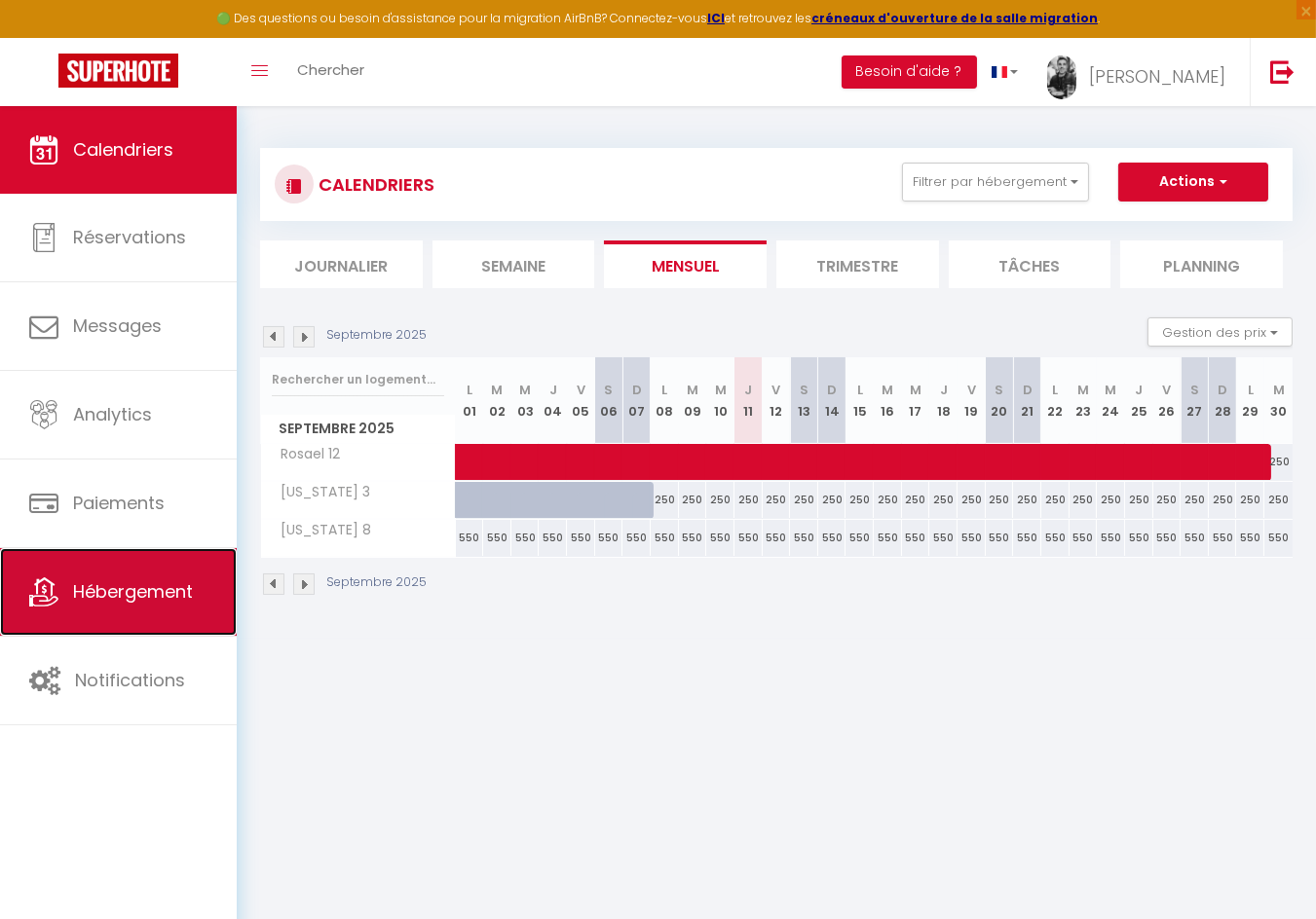
click at [105, 611] on link "Hébergement" at bounding box center [118, 591] width 236 height 88
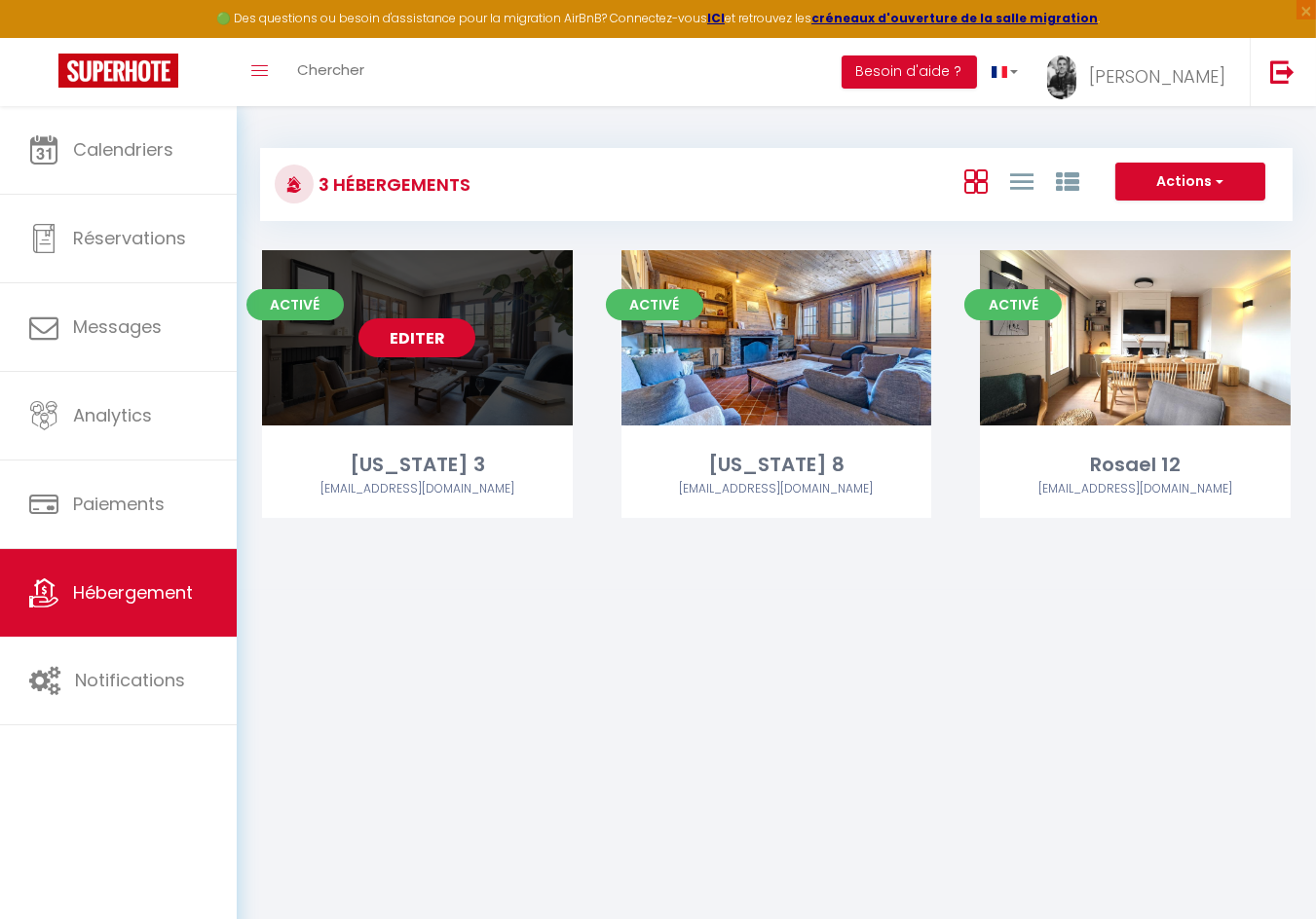
click at [421, 338] on link "Editer" at bounding box center [416, 338] width 117 height 39
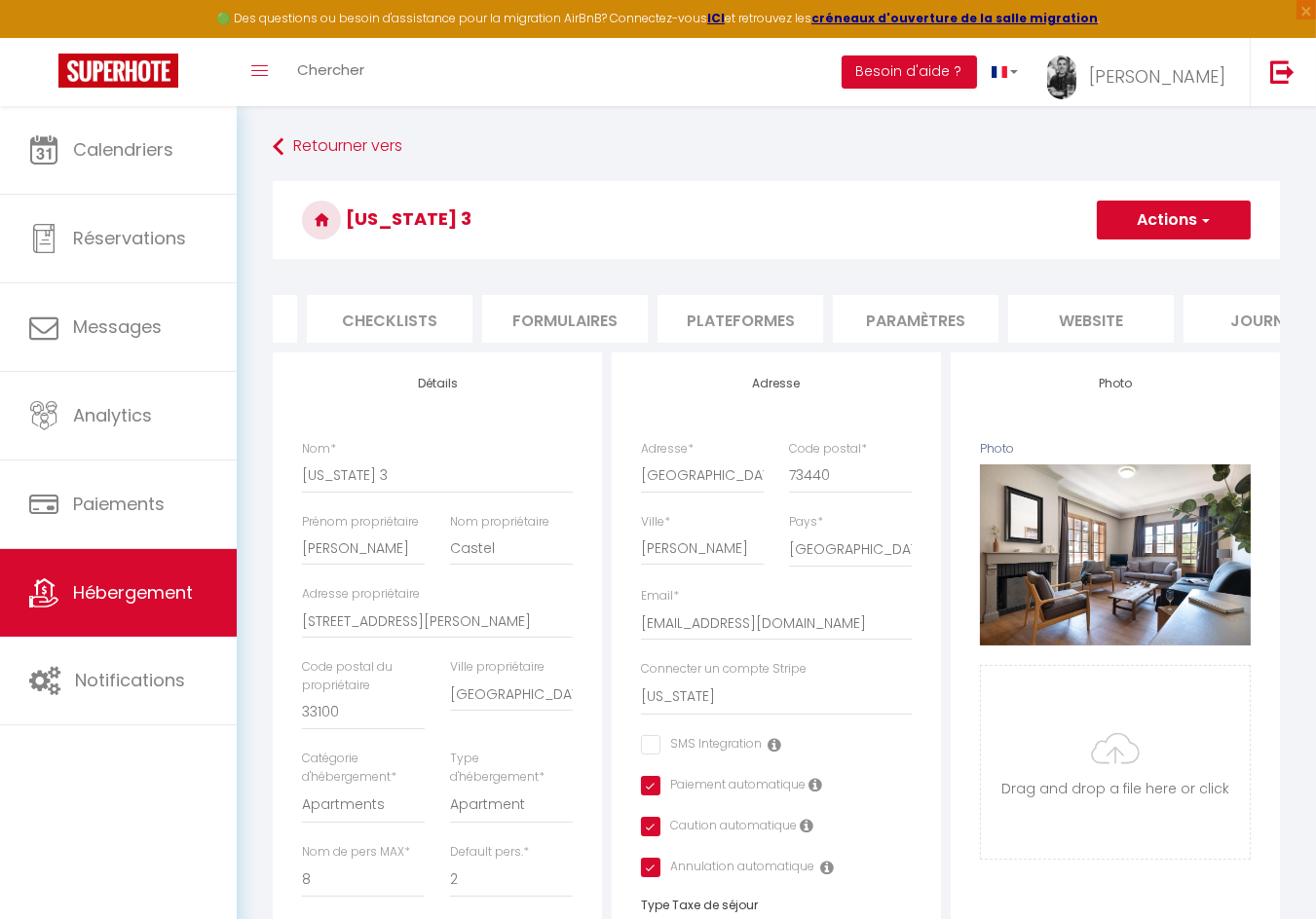
scroll to position [0, 746]
click at [1008, 312] on li "website" at bounding box center [1012, 319] width 165 height 47
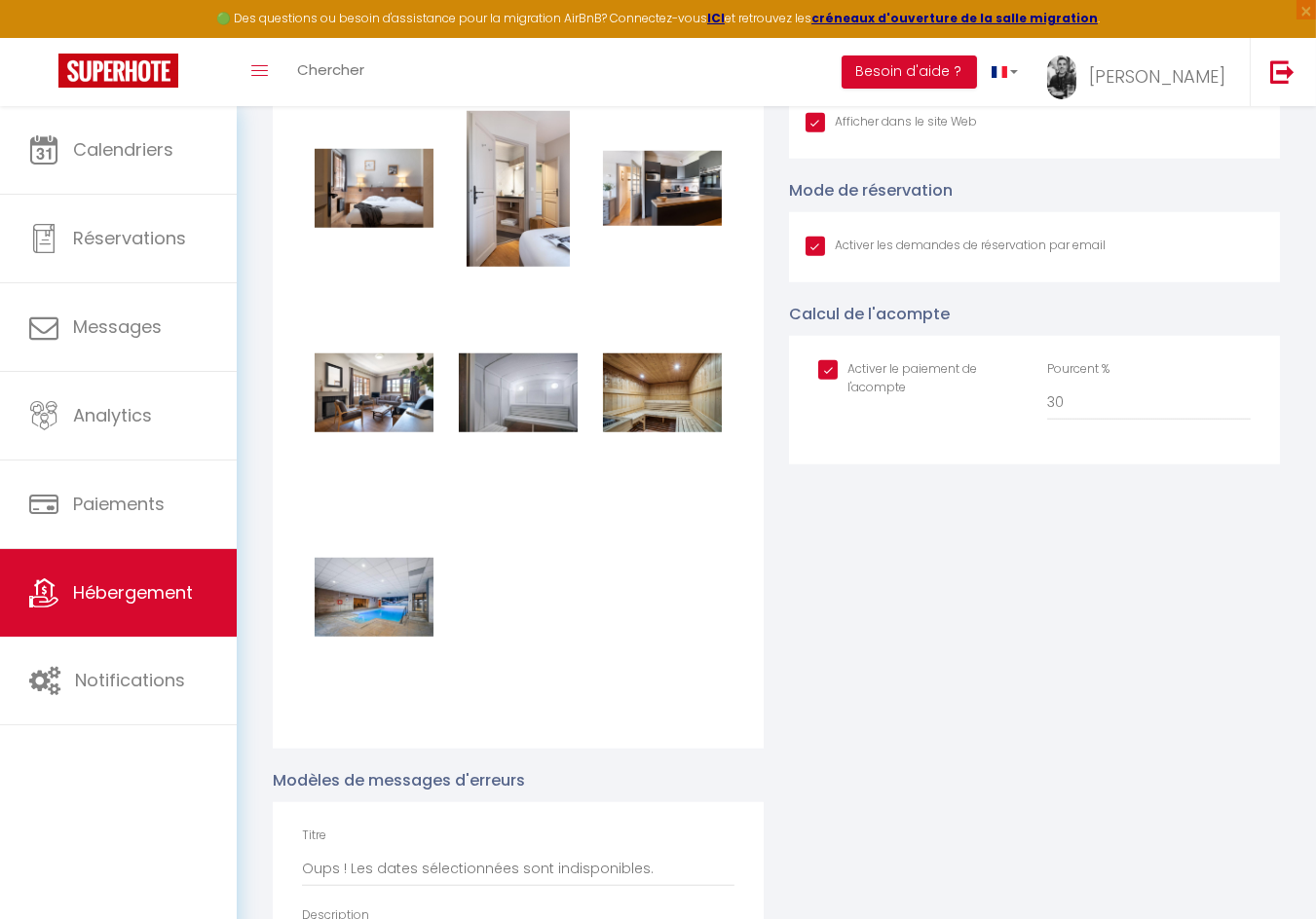
scroll to position [2253, 0]
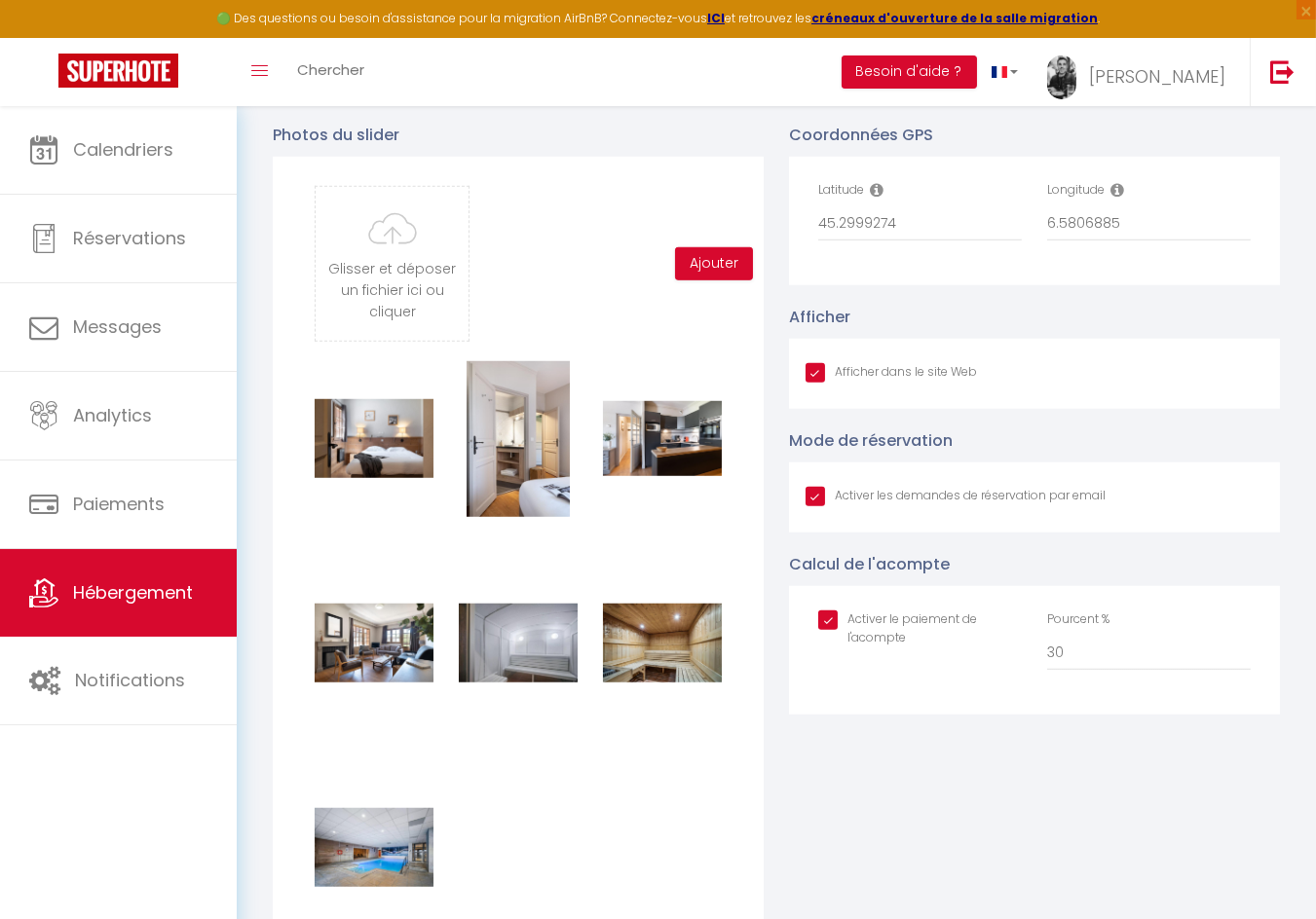
click at [816, 488] on input "Afficher dans le site Web" at bounding box center [955, 497] width 300 height 20
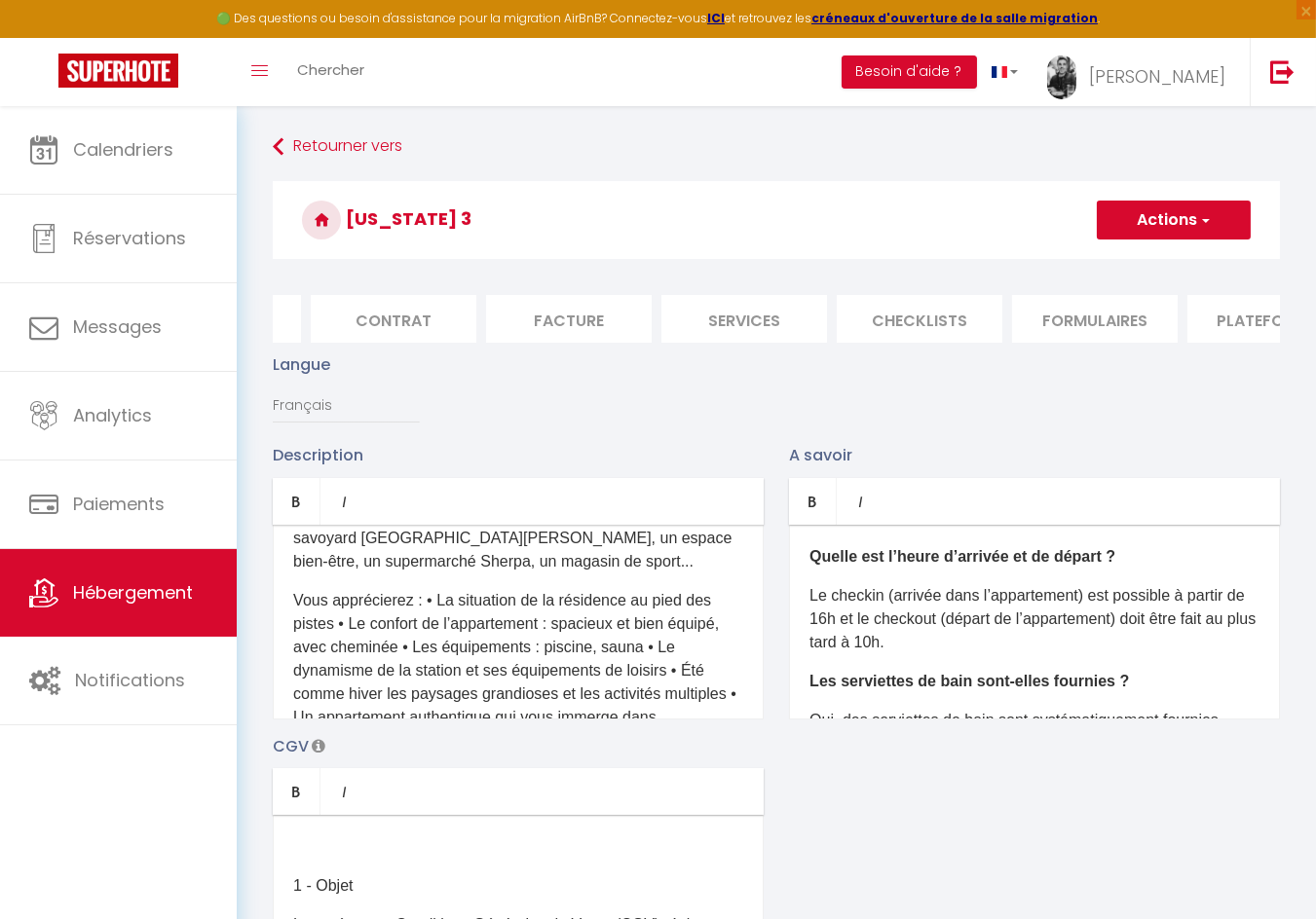
scroll to position [0, 0]
click at [371, 313] on li "Info" at bounding box center [355, 319] width 165 height 47
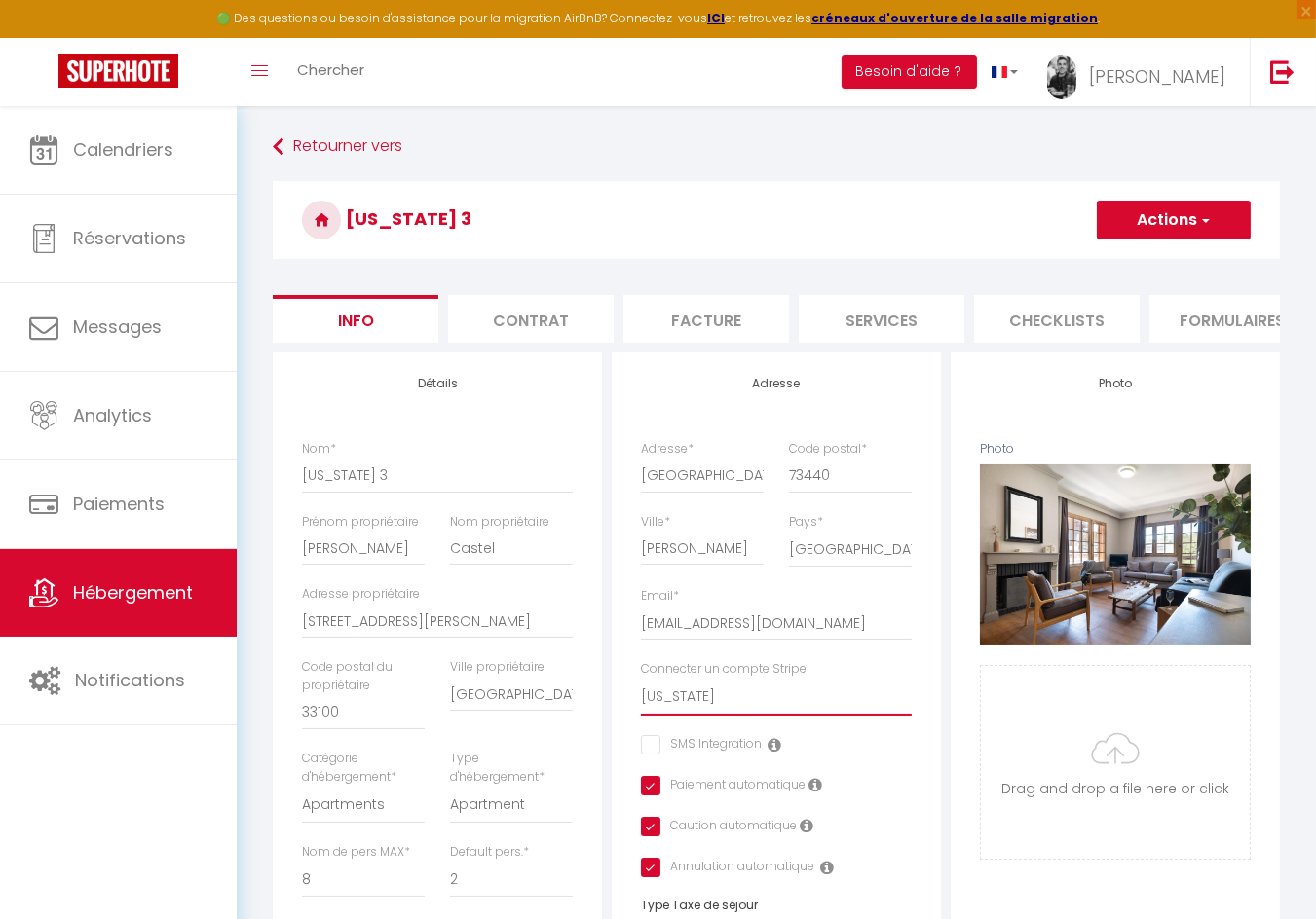
click at [753, 694] on select "CASTEL IMMO [US_STATE]" at bounding box center [776, 698] width 271 height 37
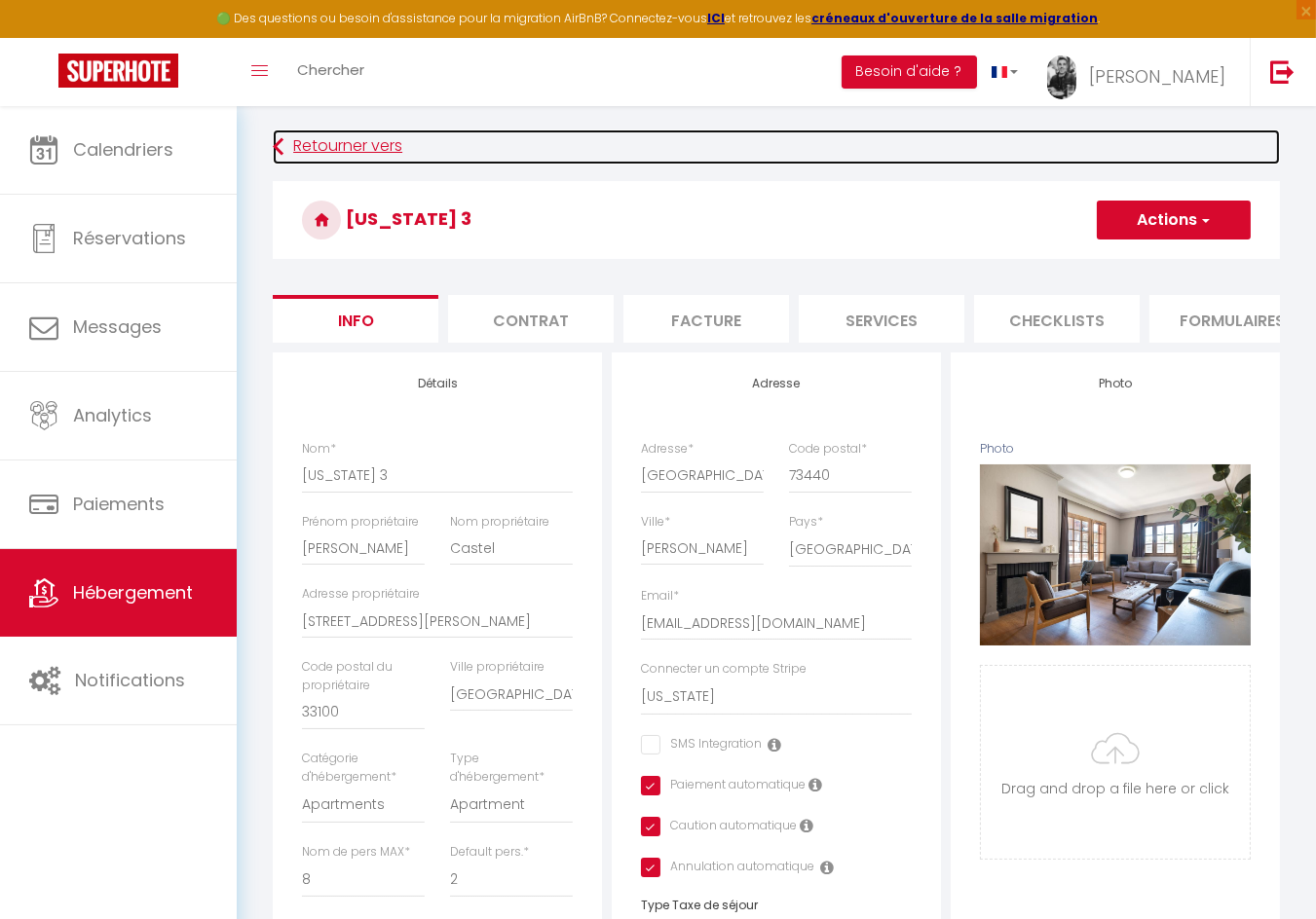
click at [315, 138] on link "Retourner vers" at bounding box center [776, 148] width 1007 height 35
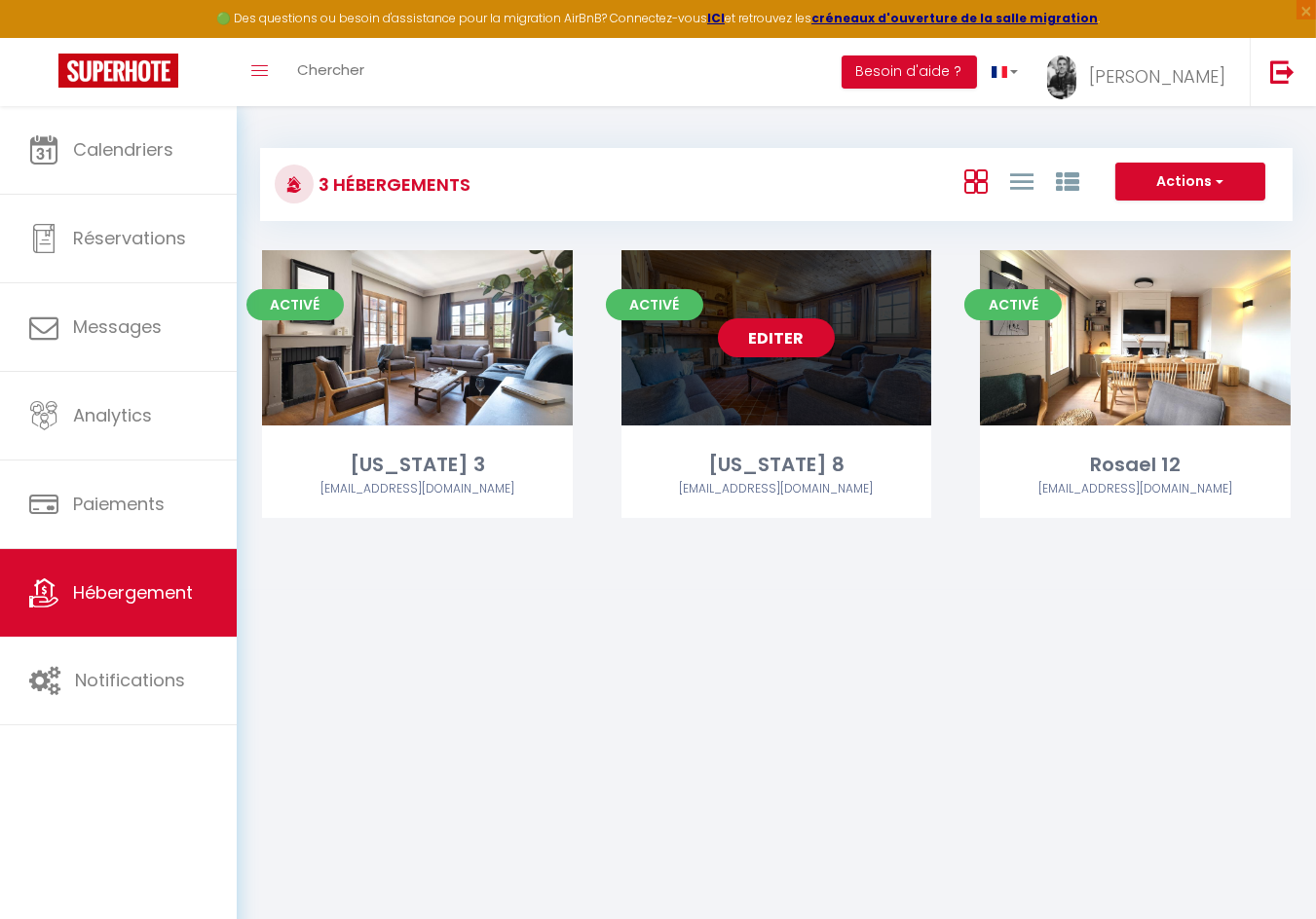
click at [780, 336] on link "Editer" at bounding box center [776, 338] width 117 height 39
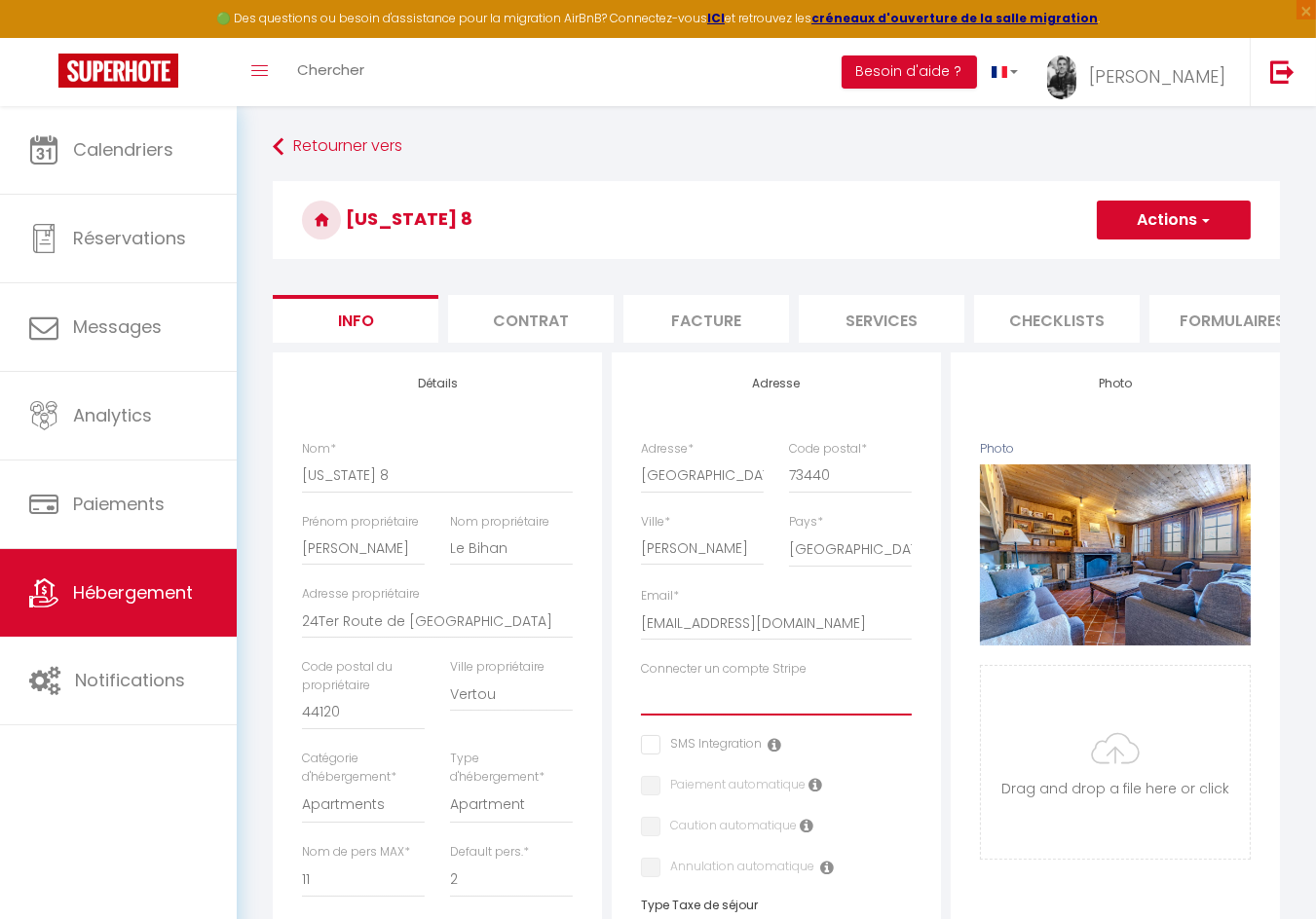
click at [744, 697] on select "CASTEL IMMO [US_STATE]" at bounding box center [776, 698] width 271 height 37
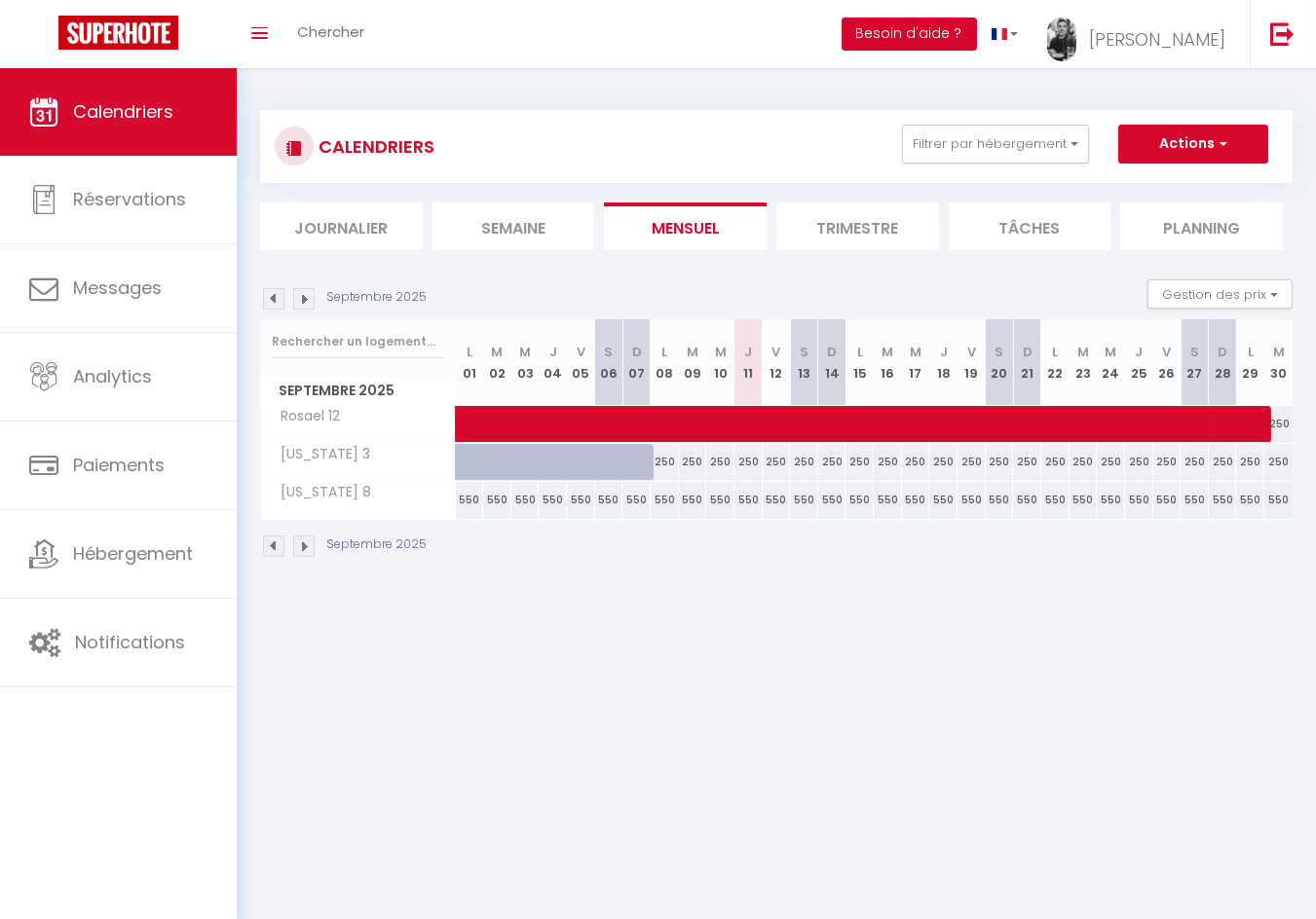
click at [944, 21] on button "Besoin d'aide ?" at bounding box center [909, 34] width 136 height 33
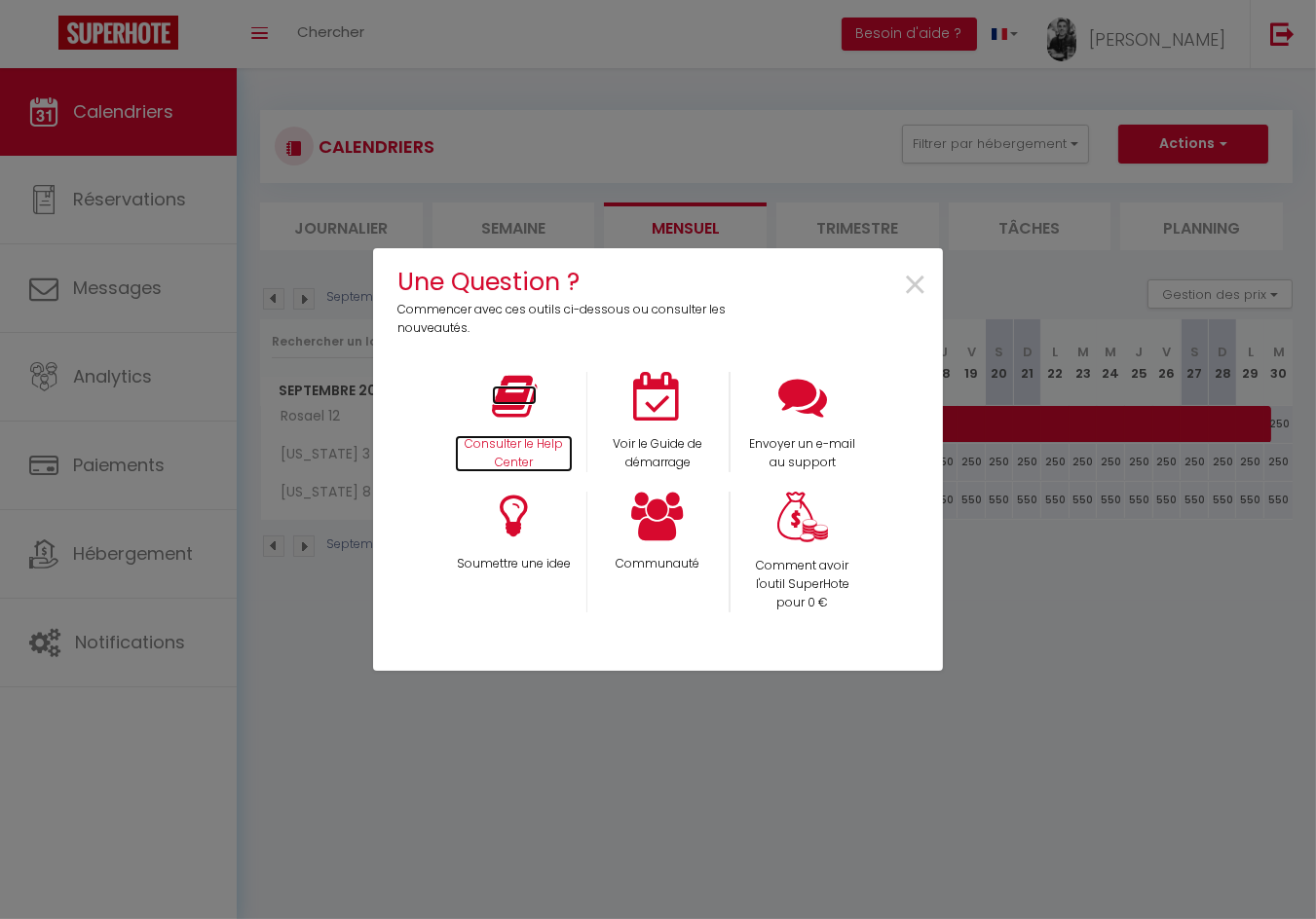
click at [525, 397] on icon at bounding box center [515, 396] width 45 height 48
click at [808, 400] on icon at bounding box center [802, 396] width 48 height 48
click at [912, 287] on span "×" at bounding box center [914, 285] width 27 height 61
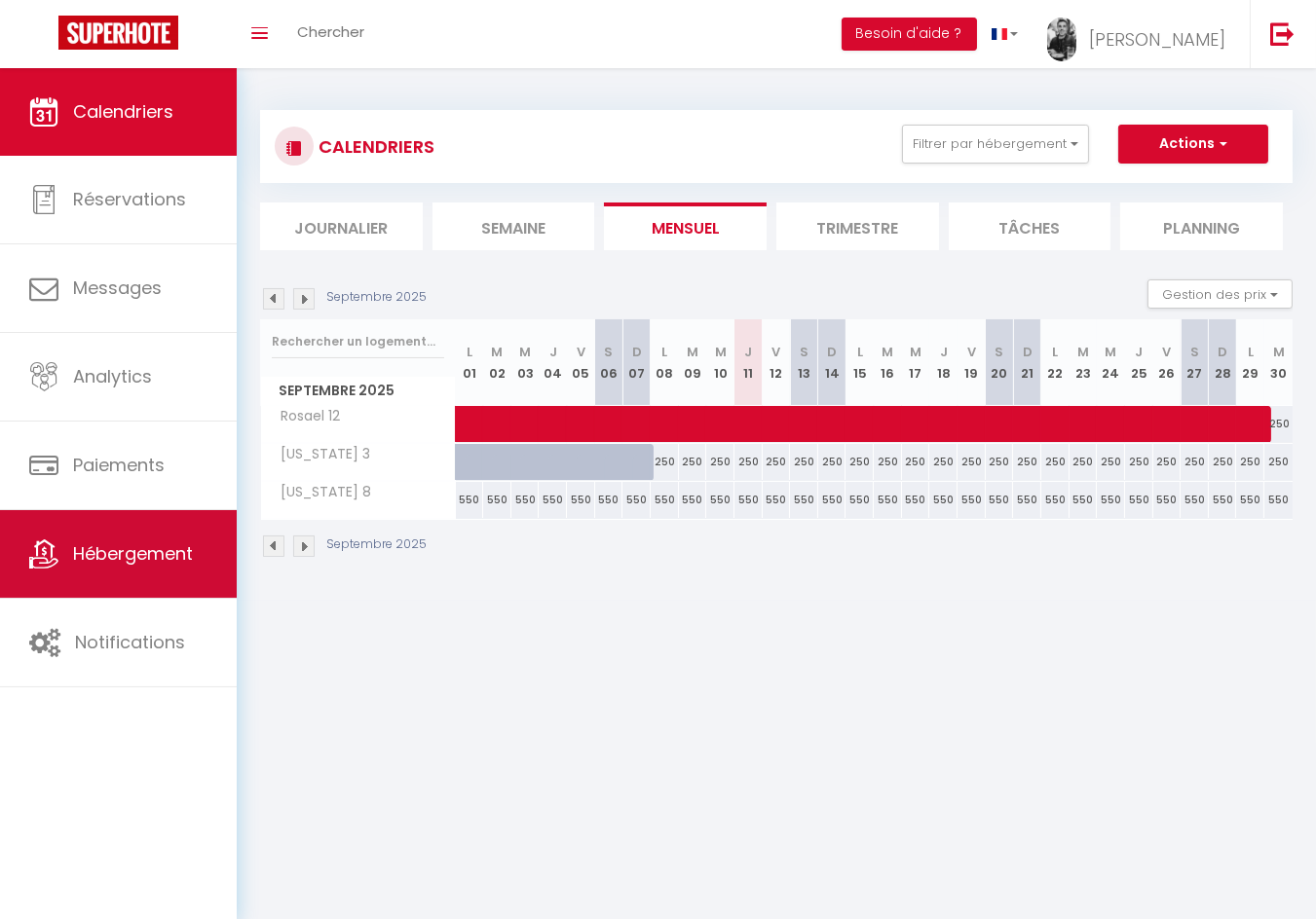
click at [114, 575] on link "Hébergement" at bounding box center [118, 553] width 236 height 88
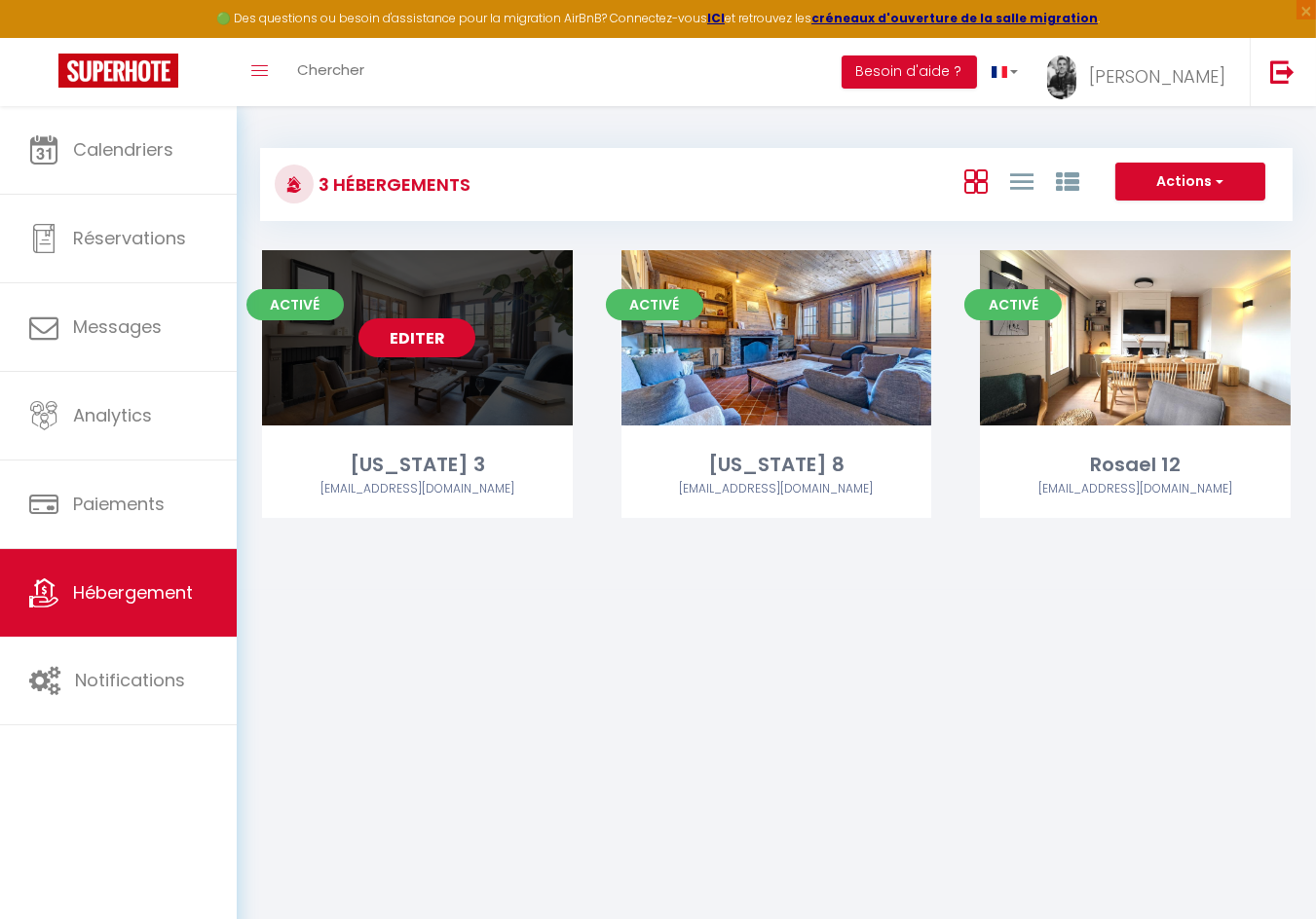
click at [417, 341] on link "Editer" at bounding box center [416, 338] width 117 height 39
select select "3"
select select "2"
select select "1"
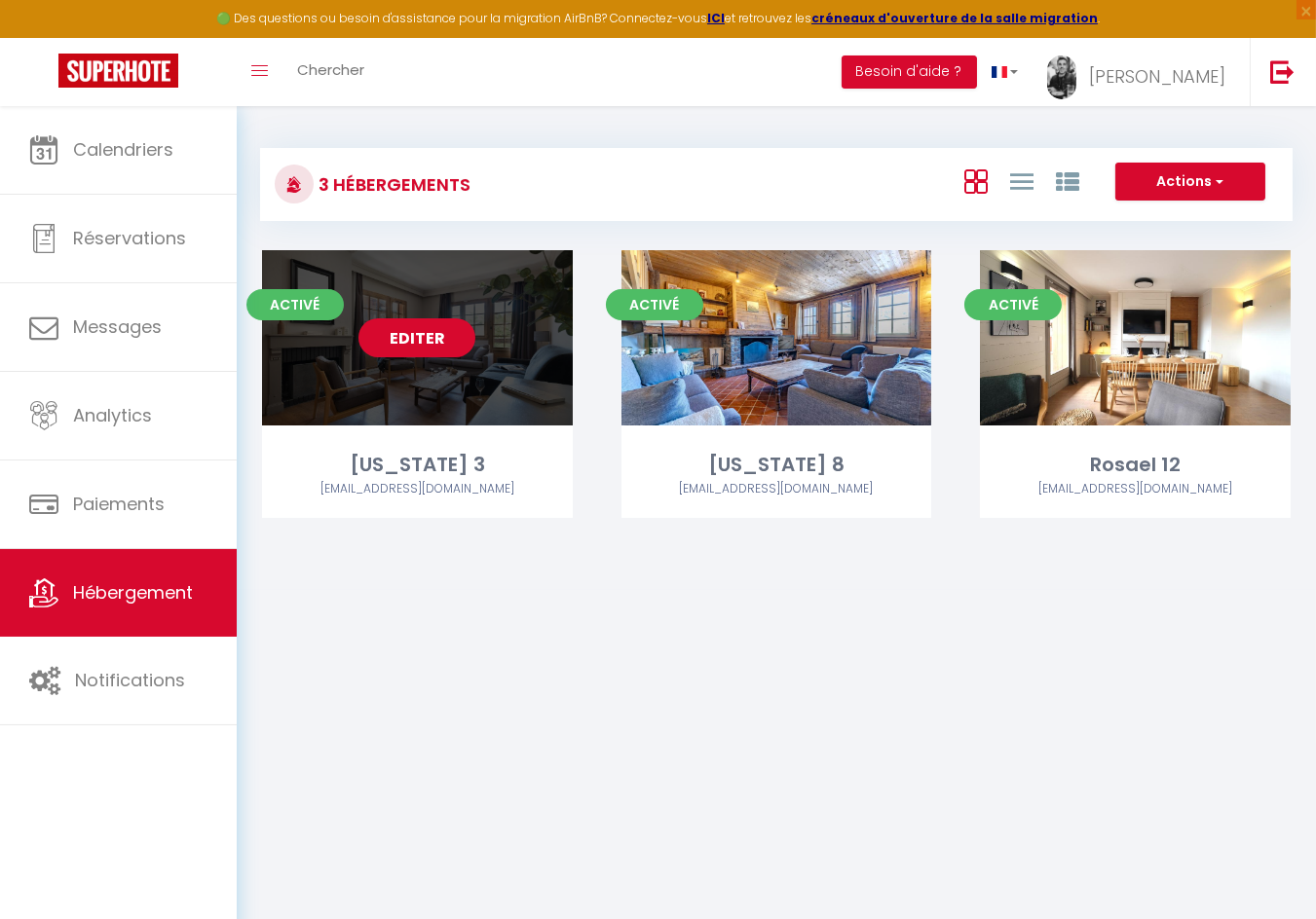
select select
select select "28"
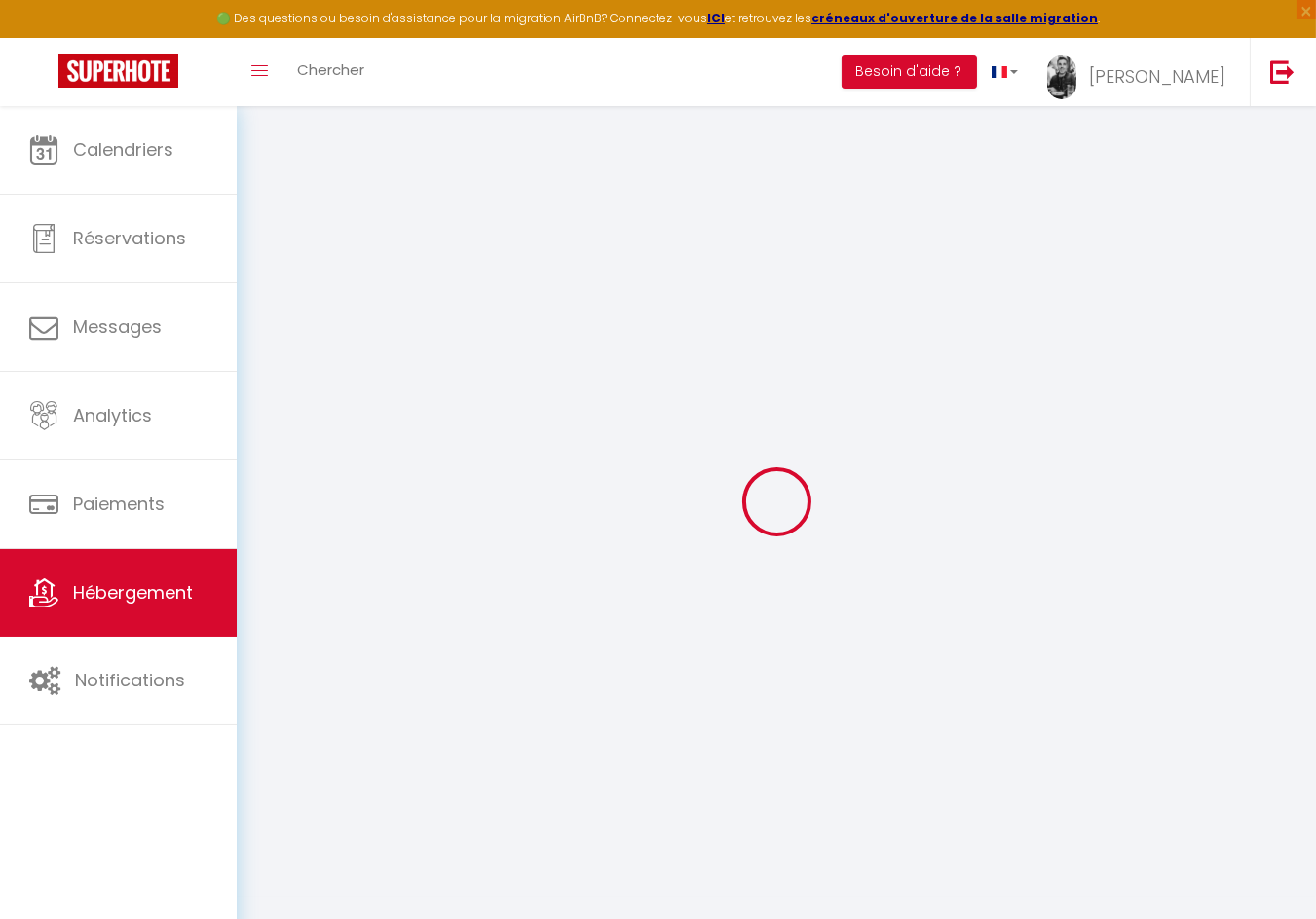
select select
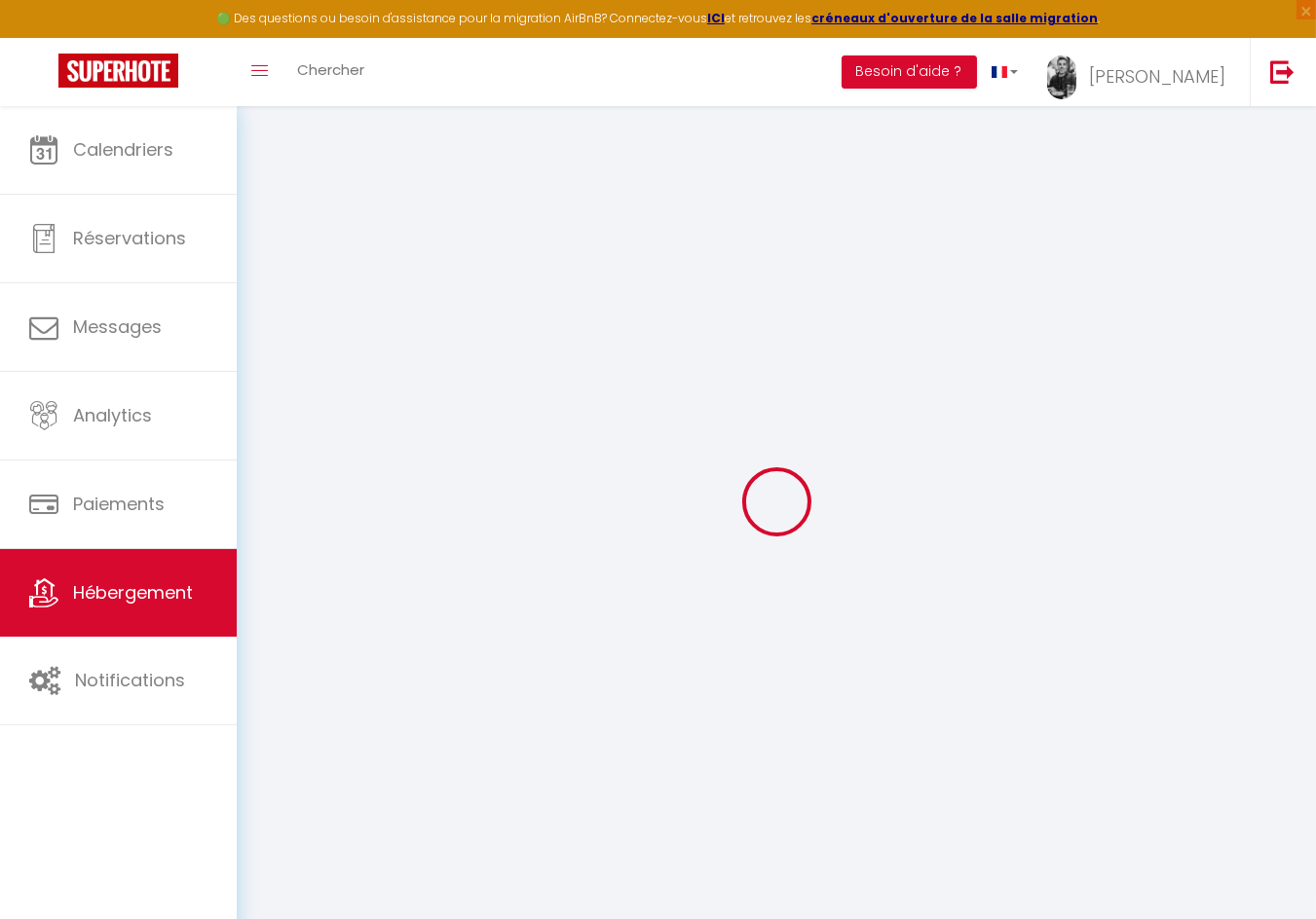
select select
checkbox input "false"
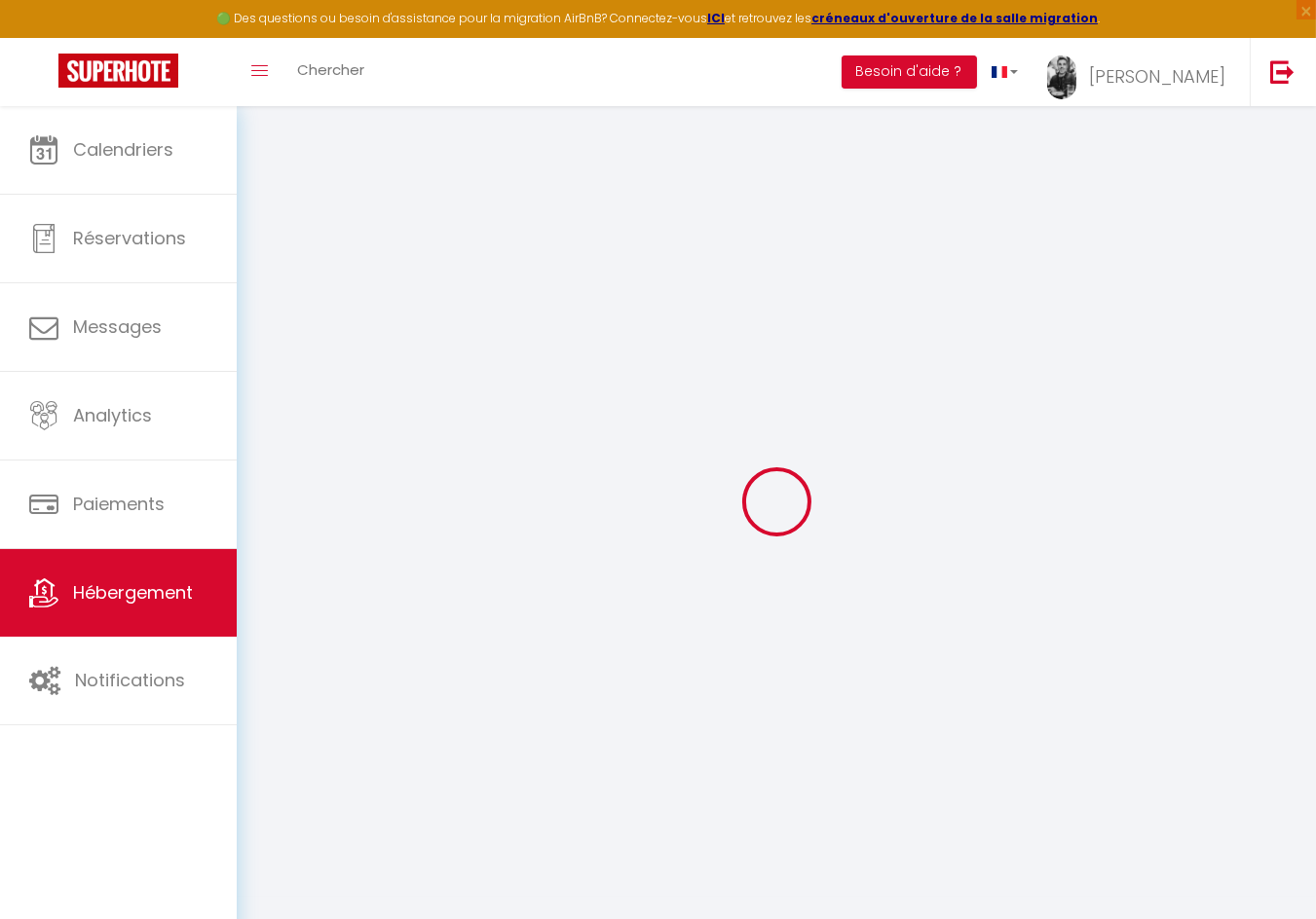
select select
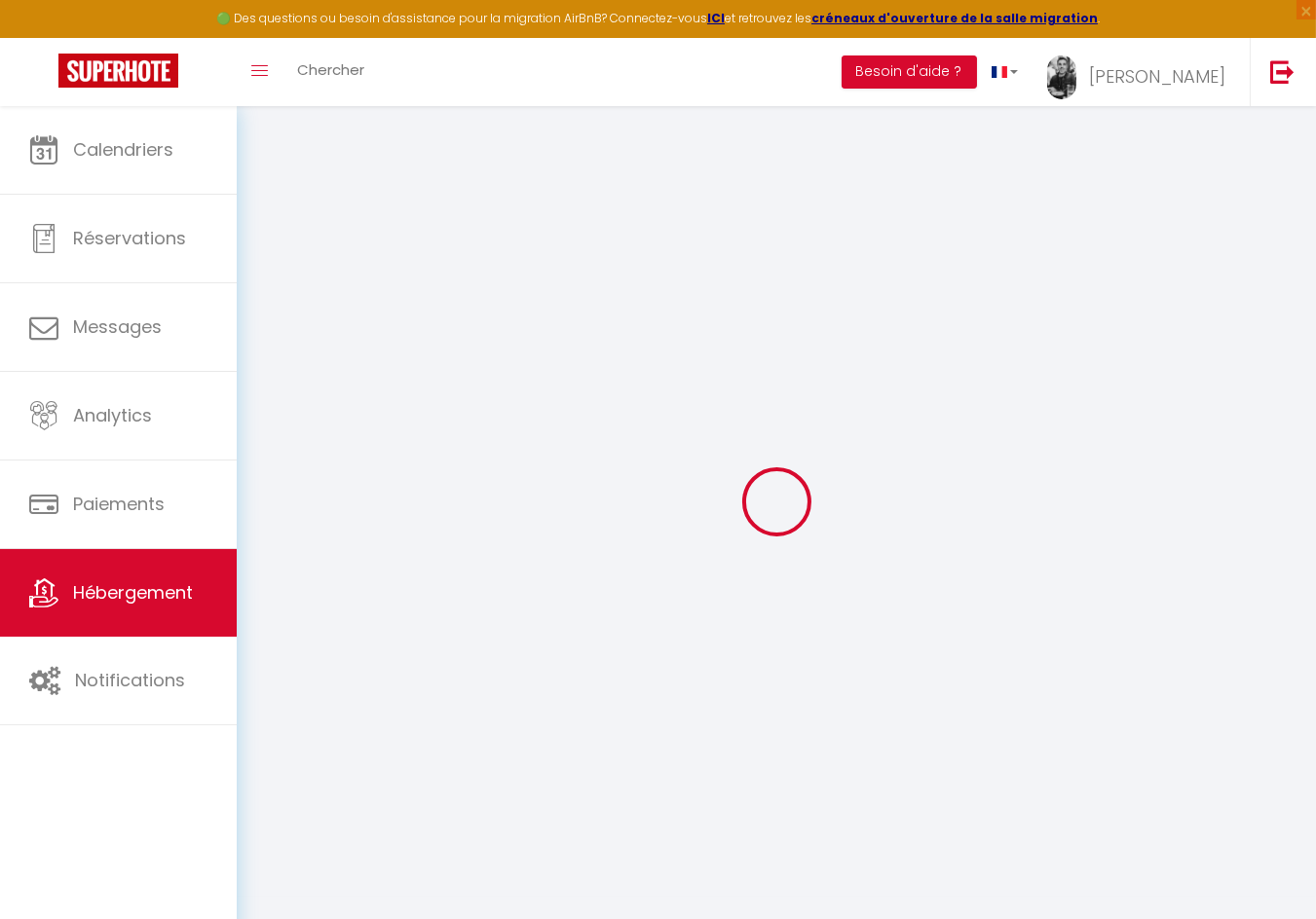
select select
checkbox input "false"
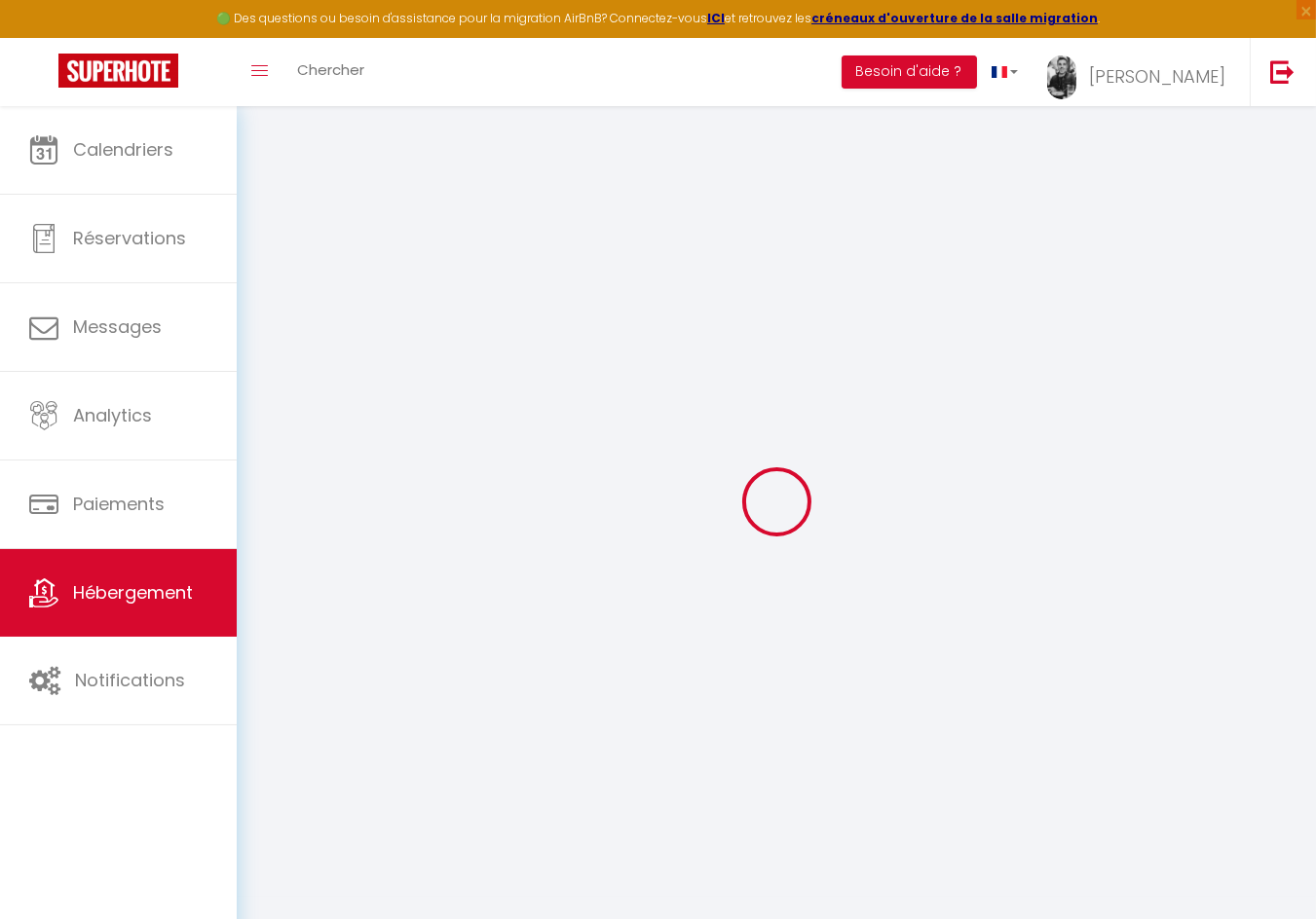
checkbox input "false"
select select
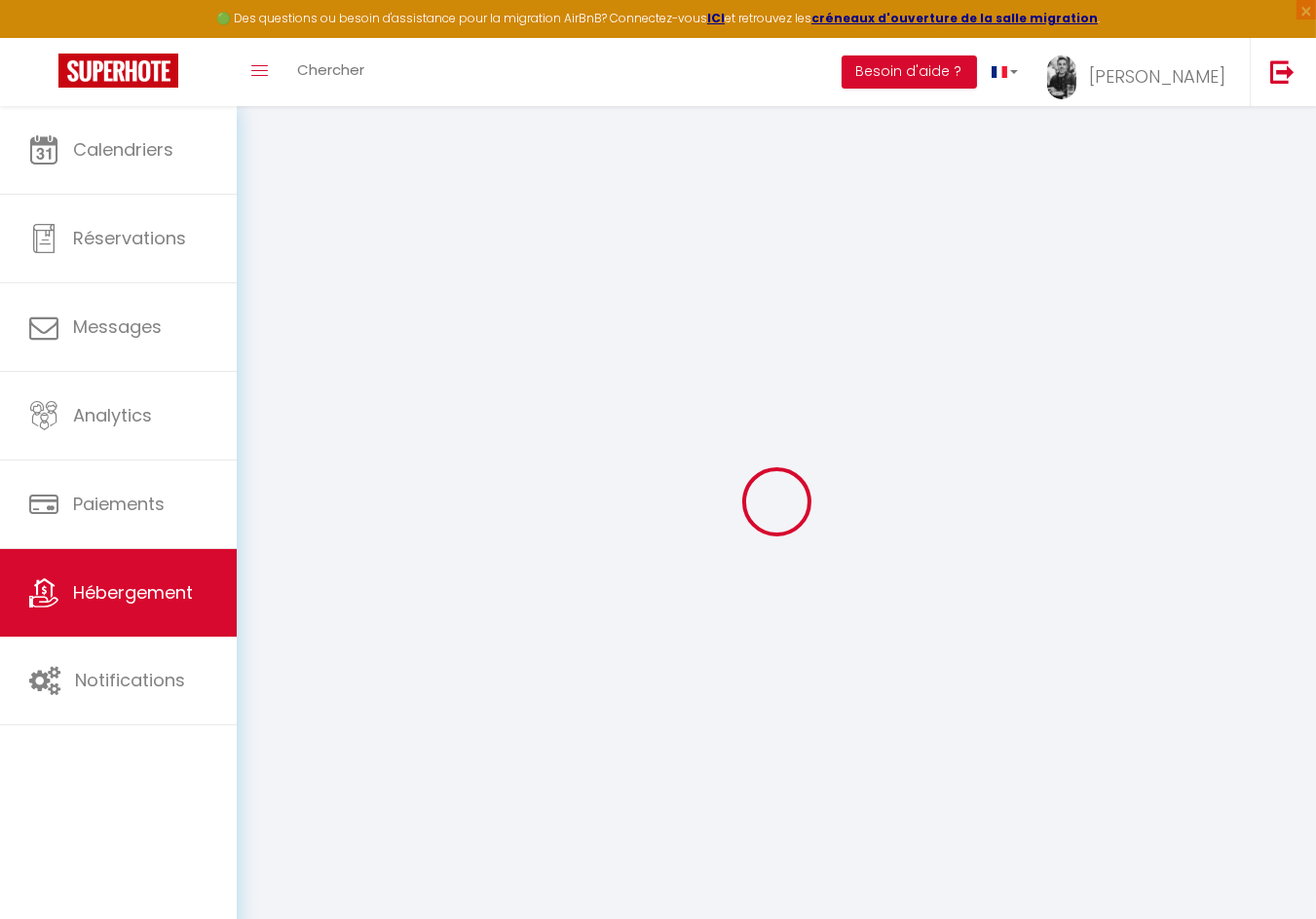
select select
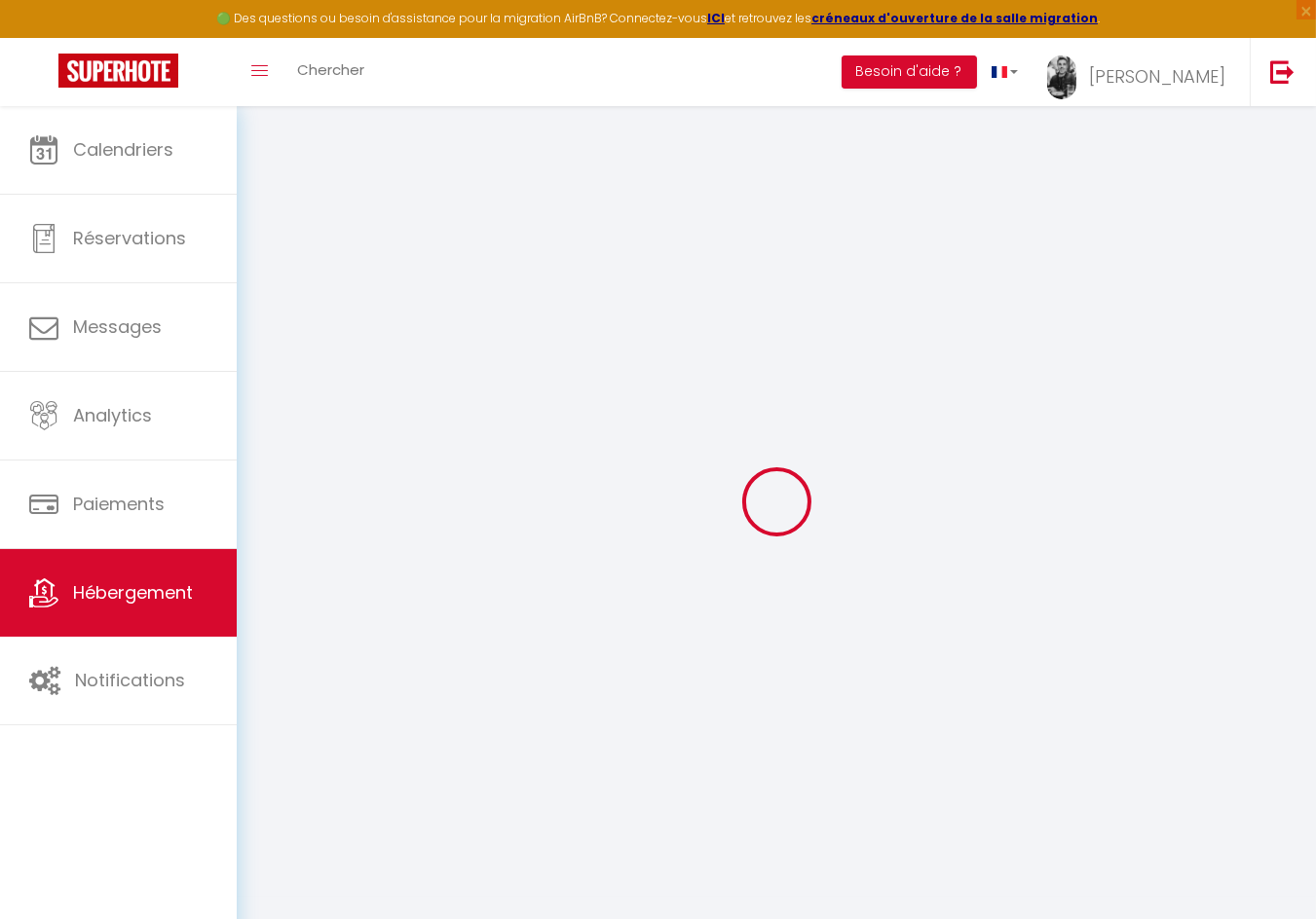
checkbox input "false"
select select
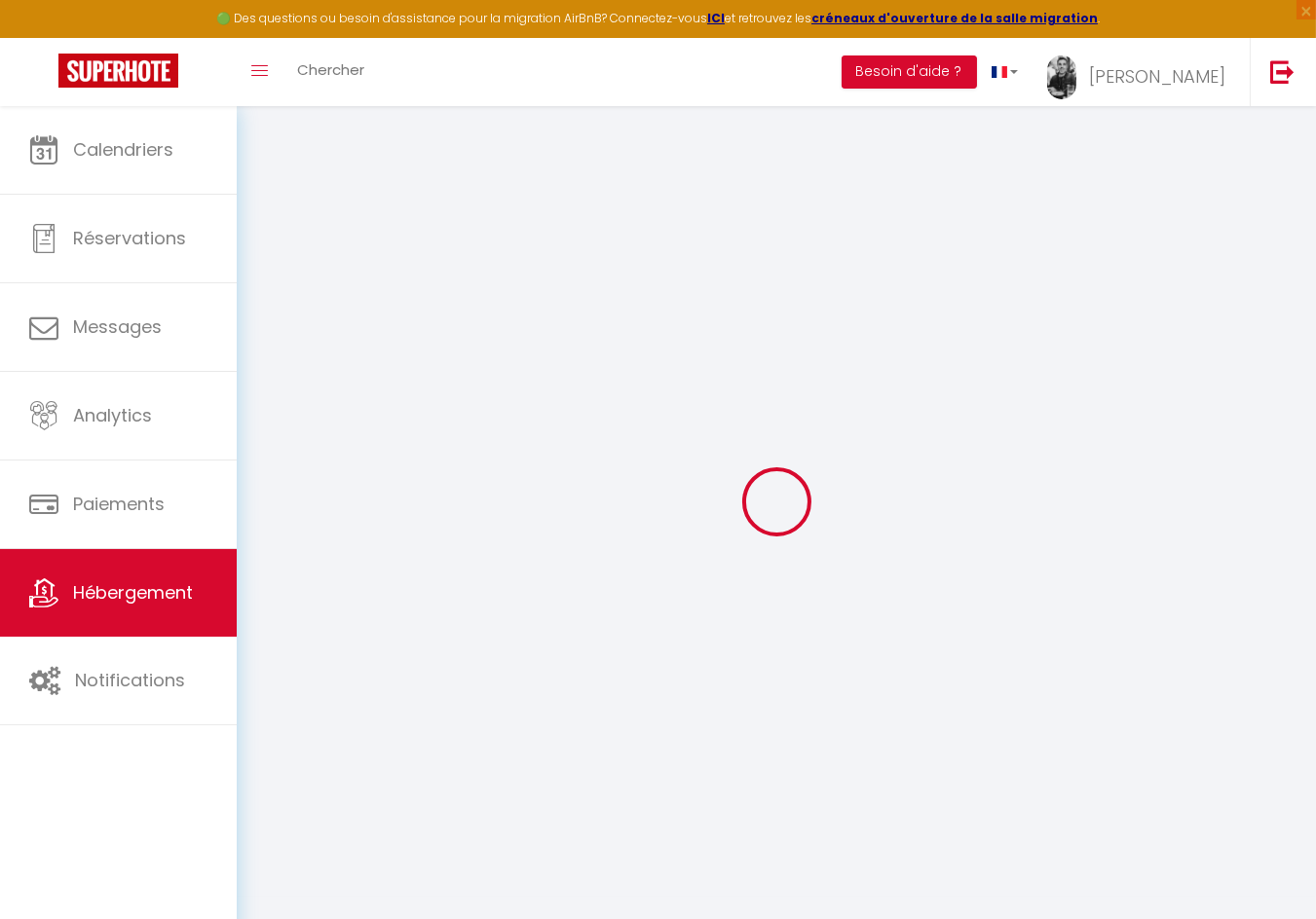
select select
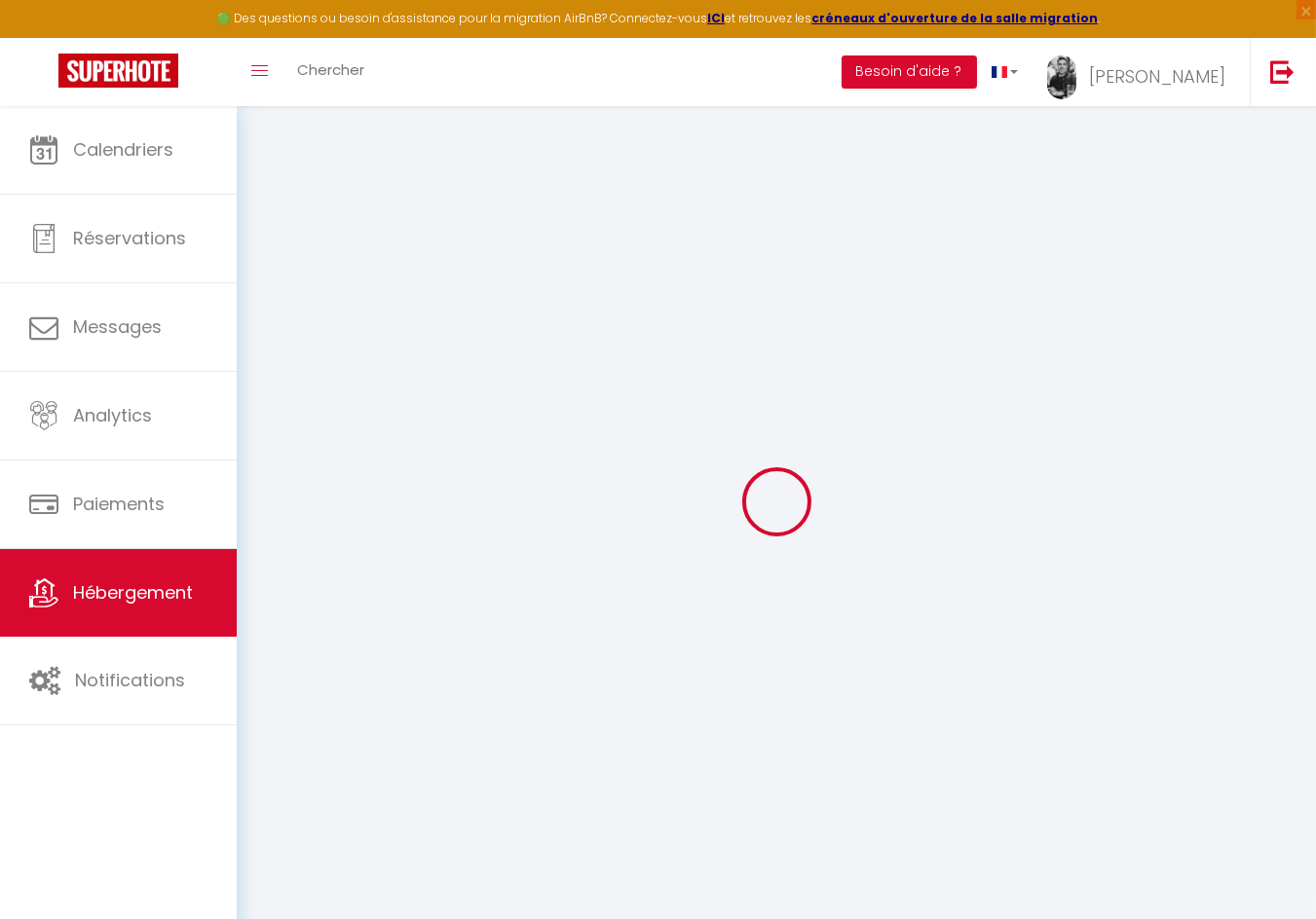
select select
checkbox input "false"
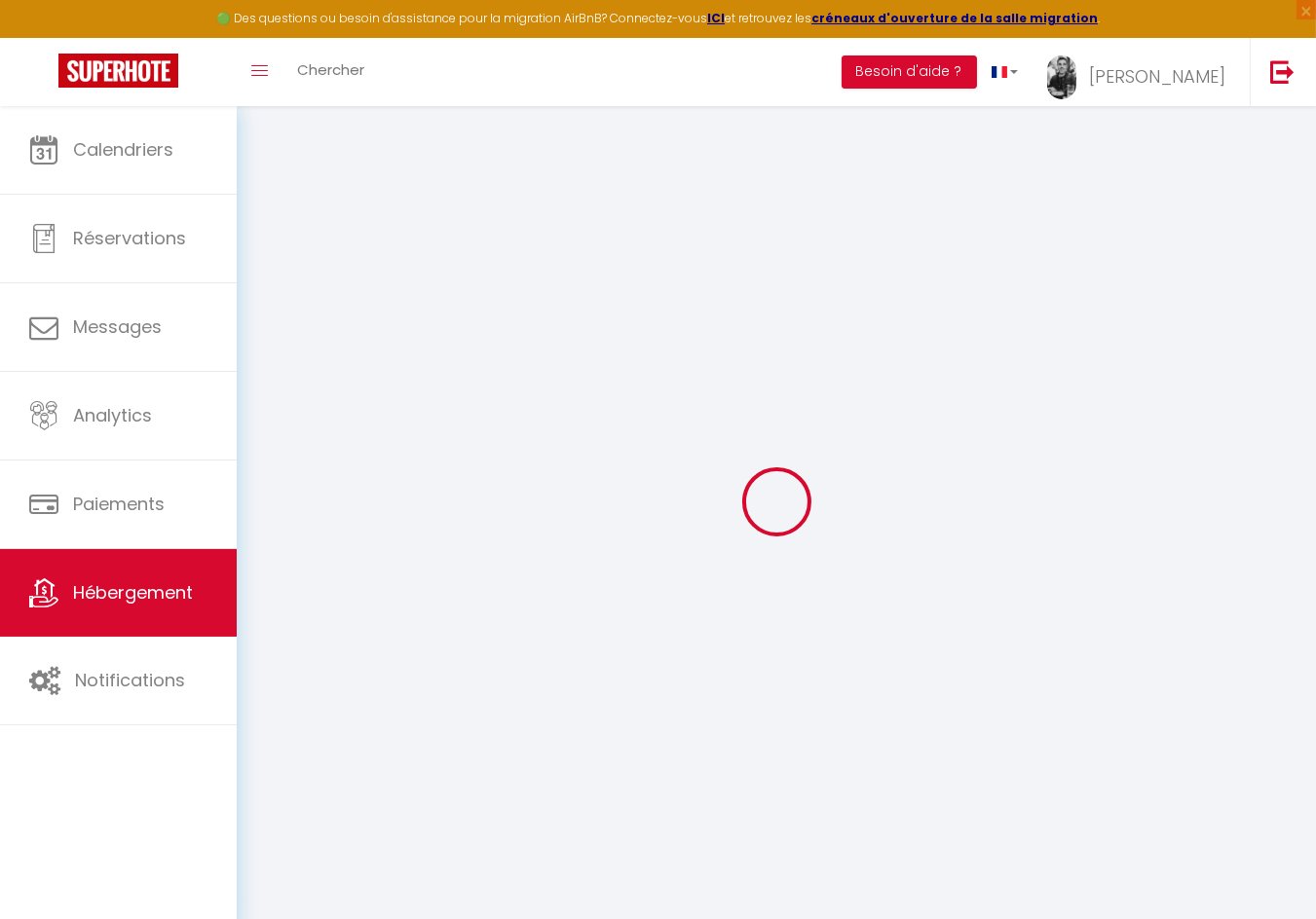
checkbox input "false"
select select
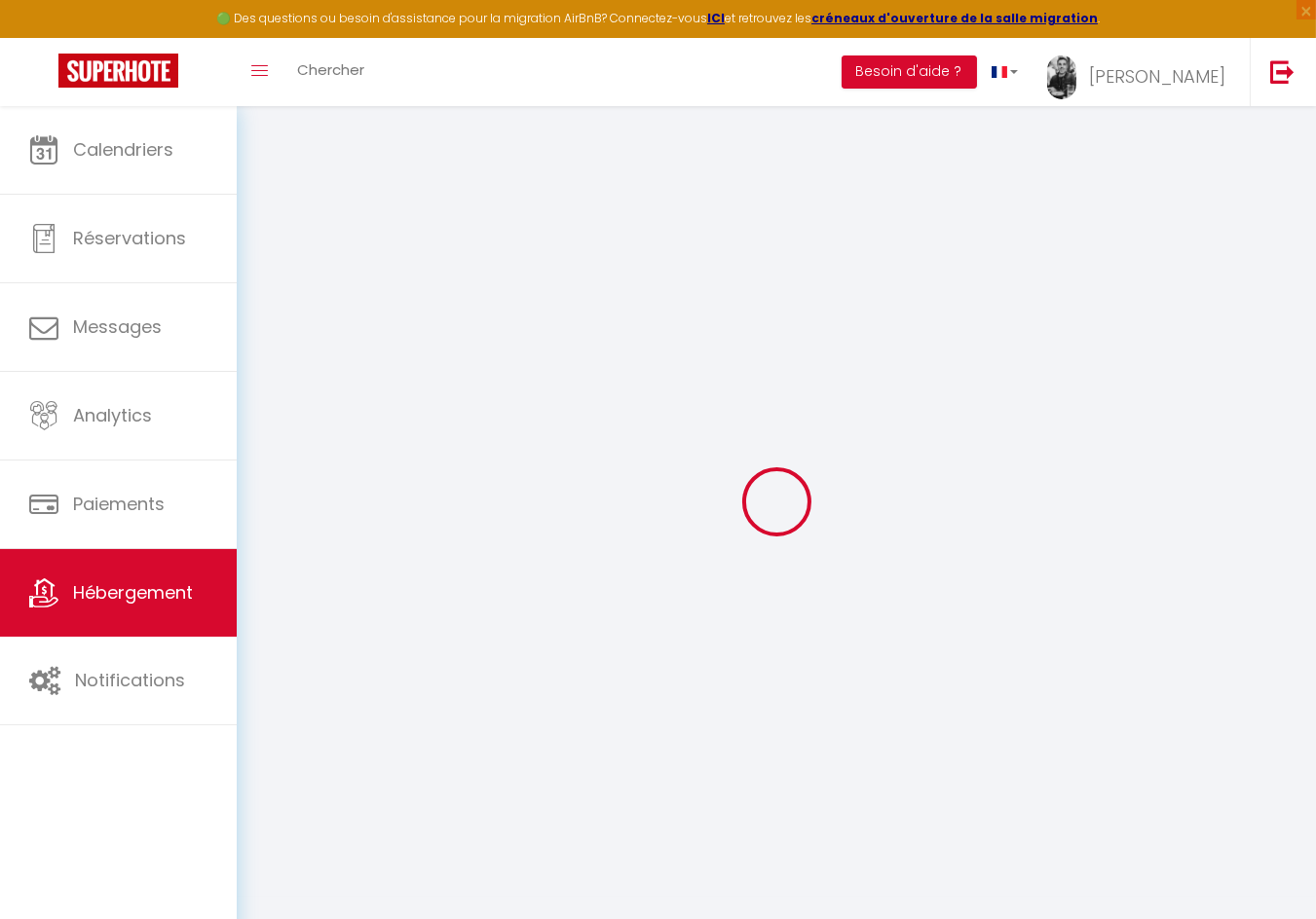
select select
checkbox input "false"
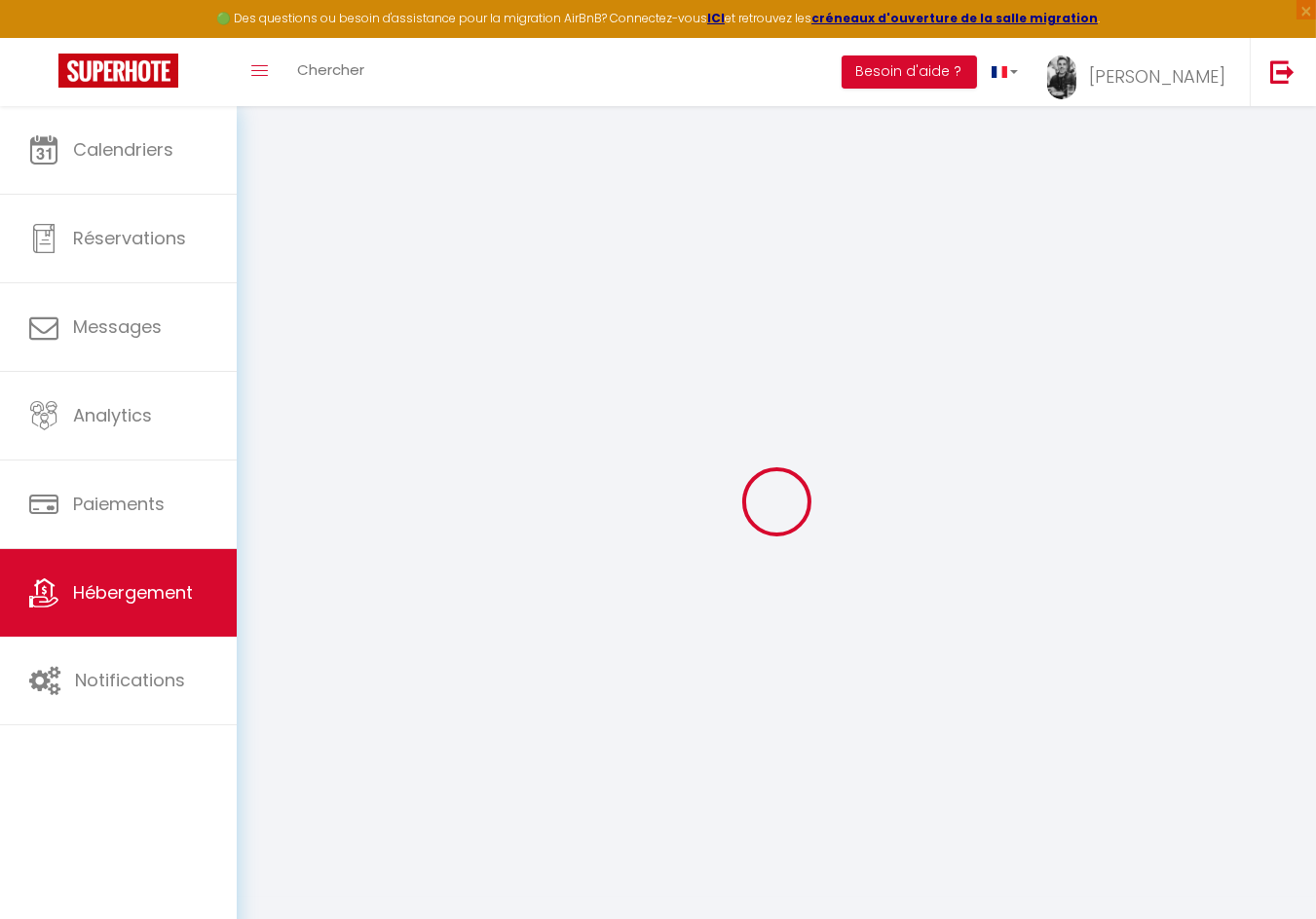
checkbox input "false"
select select
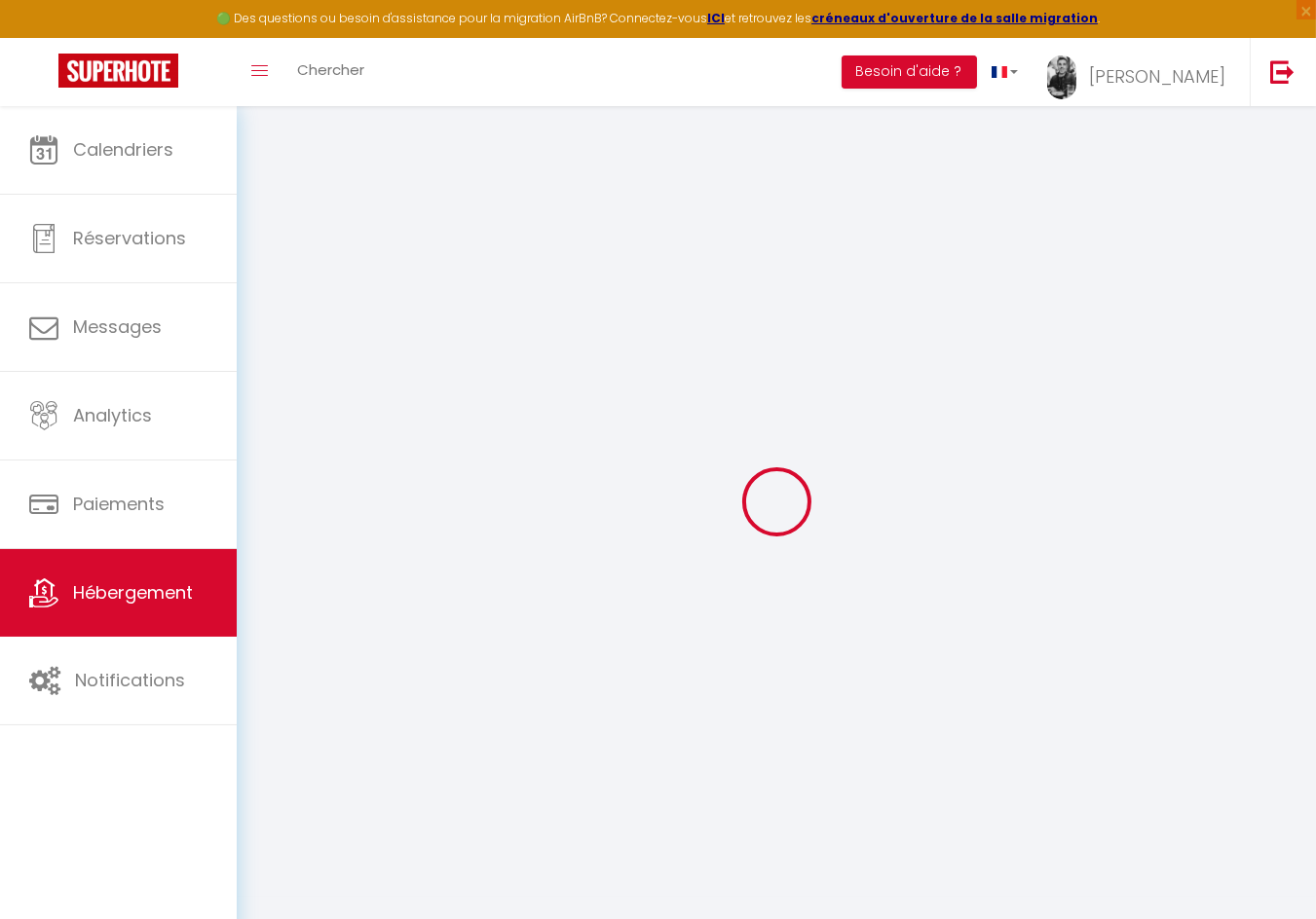
select select
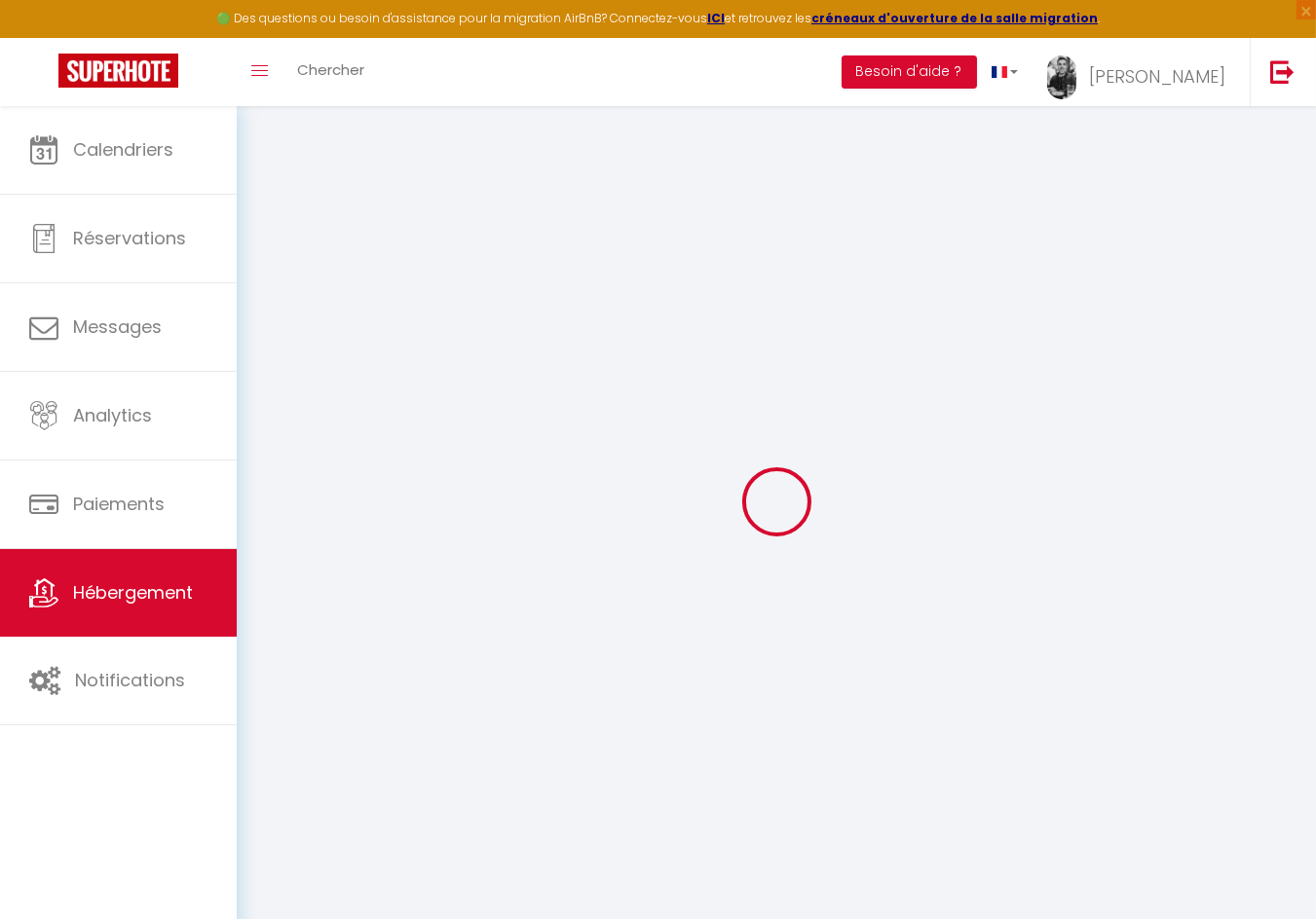
select select
checkbox input "false"
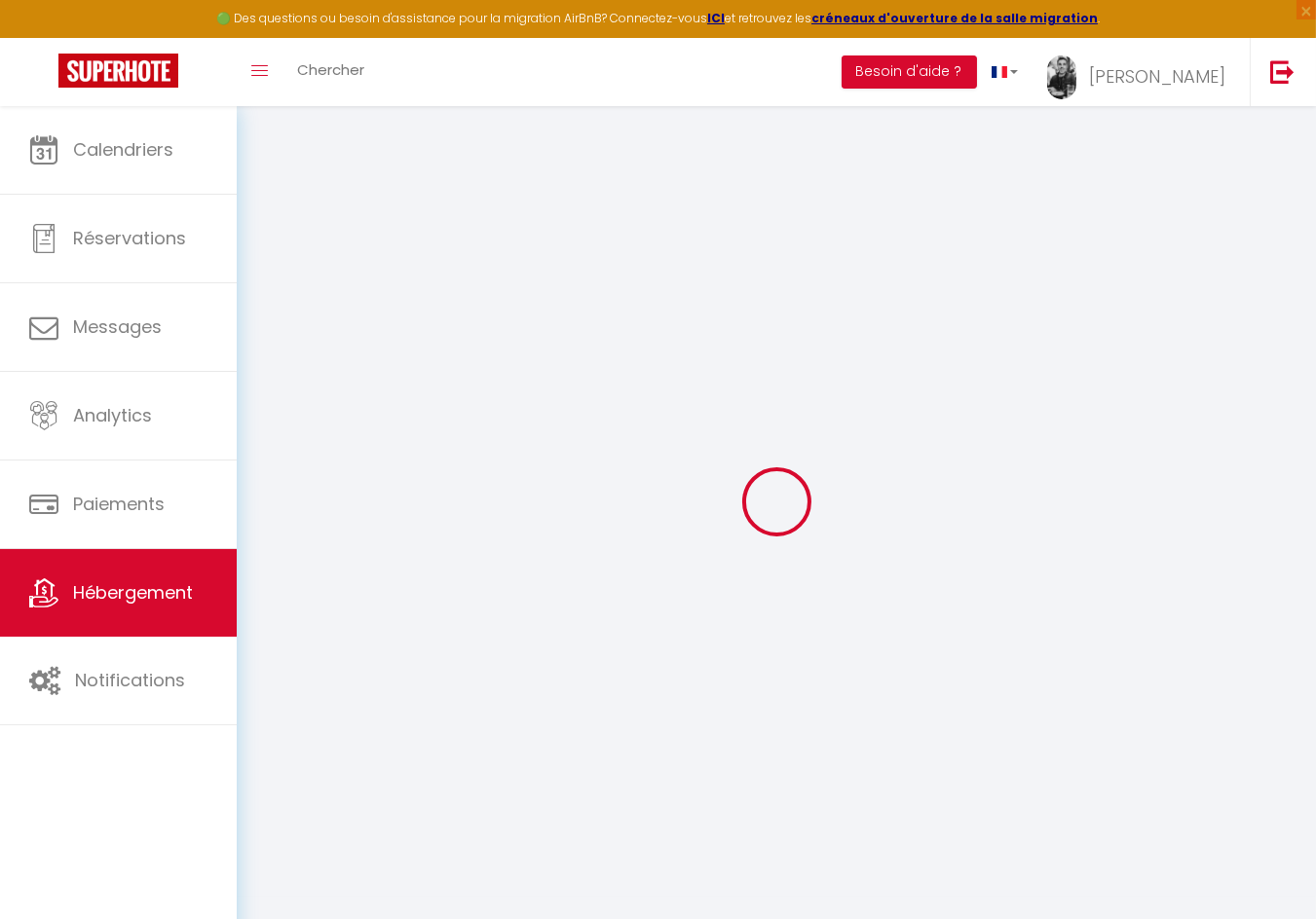
select select
type input "[US_STATE] 3"
type input "[PERSON_NAME]"
type input "Castel"
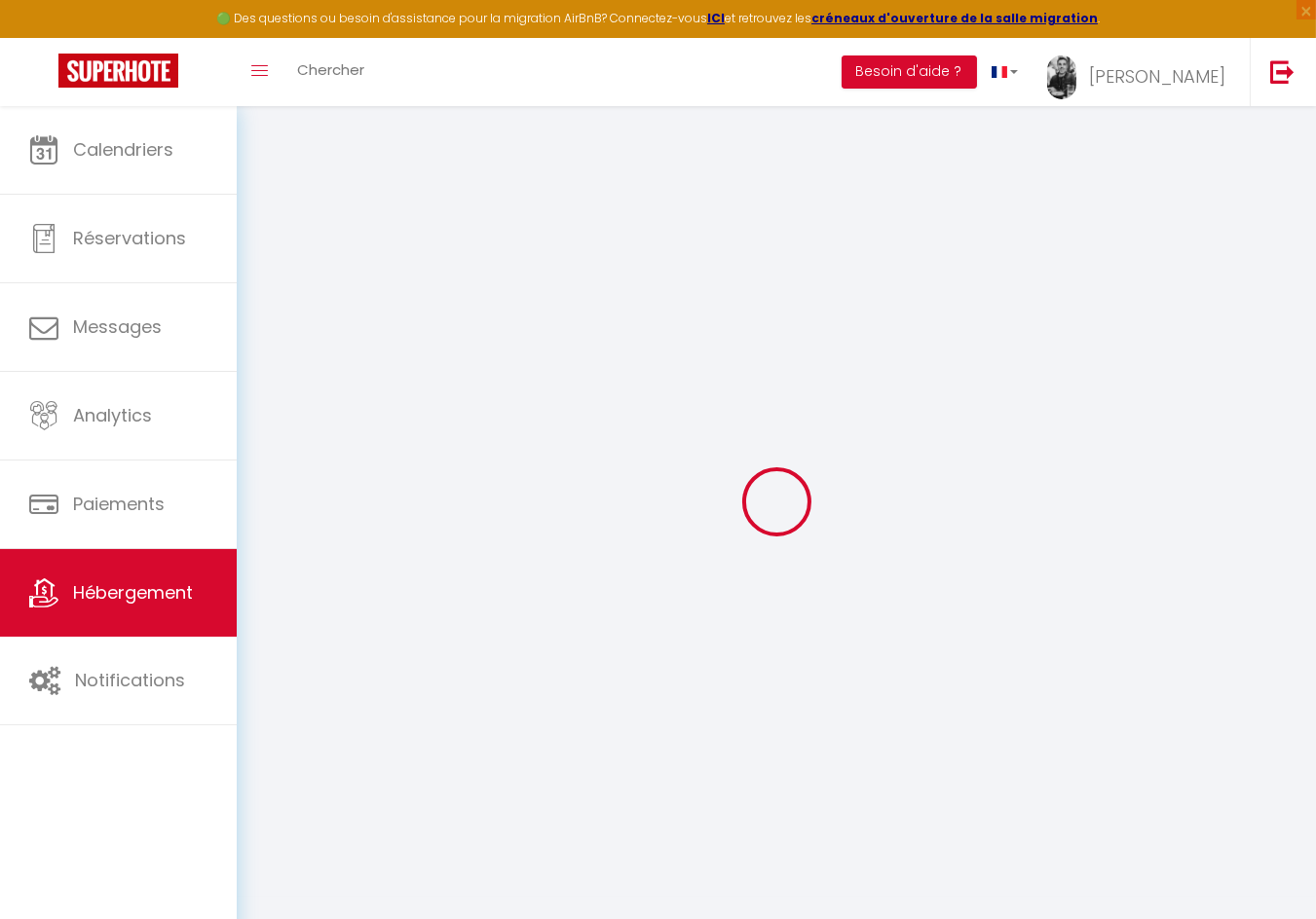
type input "[STREET_ADDRESS][PERSON_NAME]"
type input "33100"
type input "[GEOGRAPHIC_DATA]"
select select "8"
select select "3"
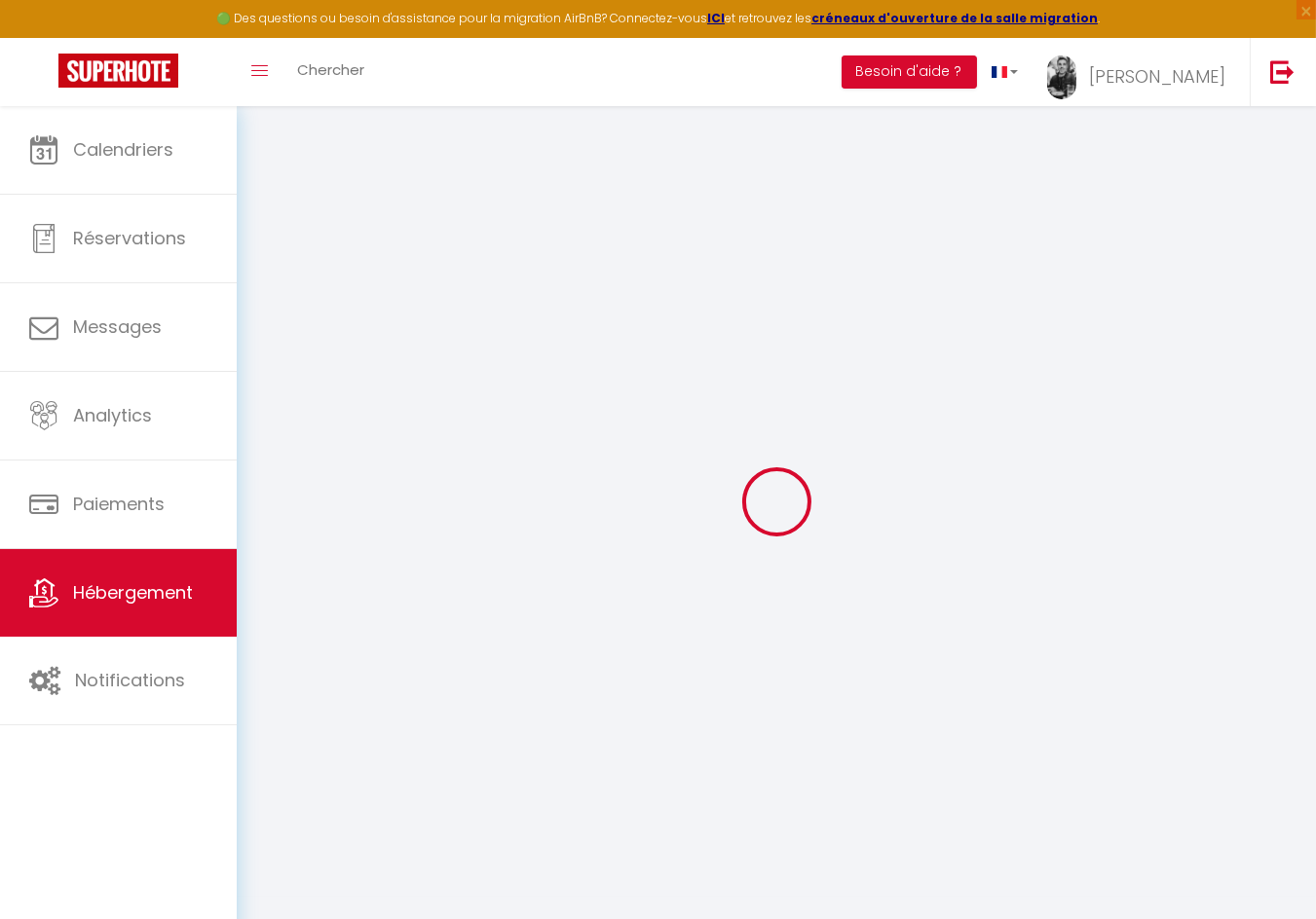
select select "3"
type input "248"
type input "350"
type input "5"
type input "0.01"
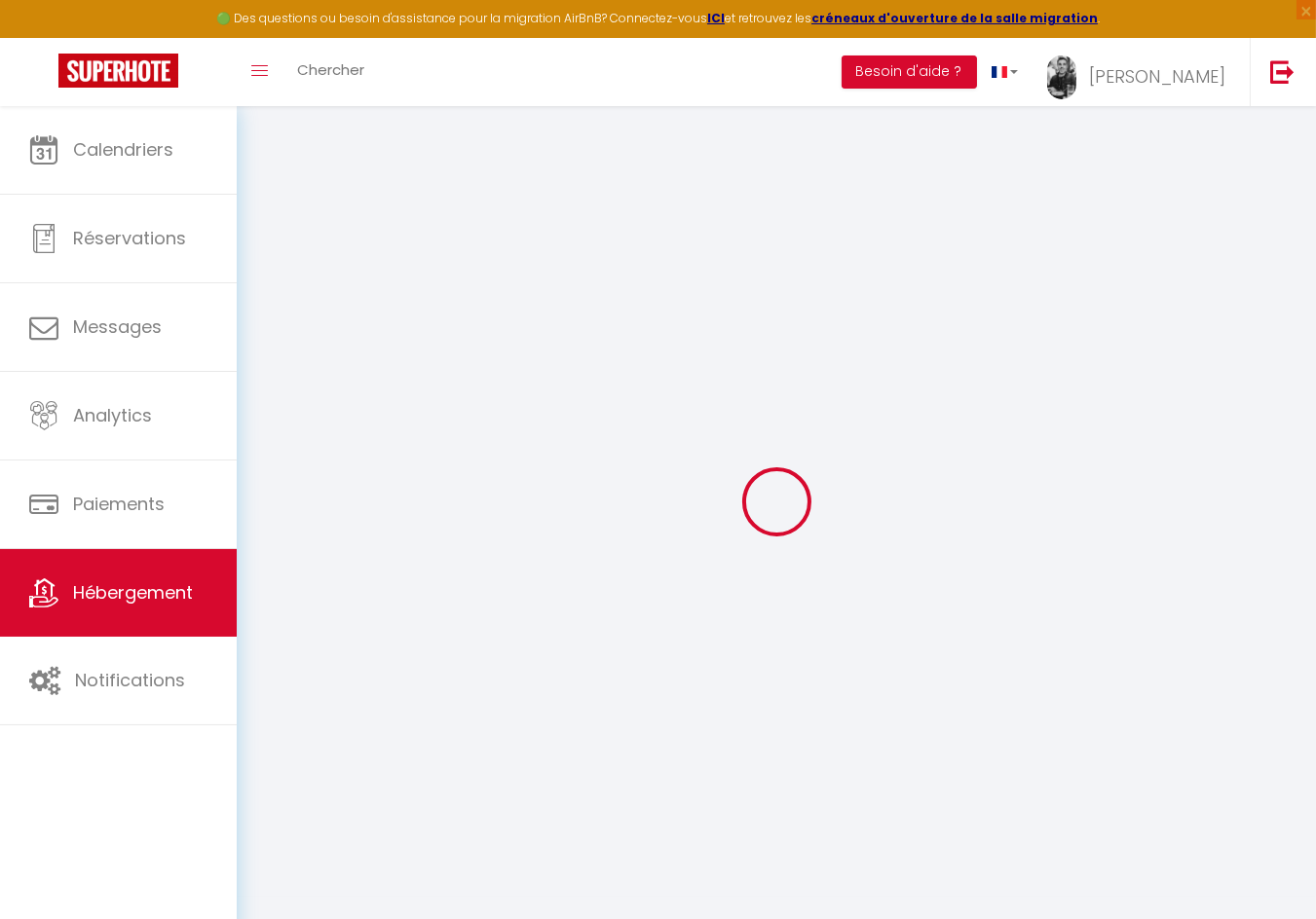
type input "1500"
select select
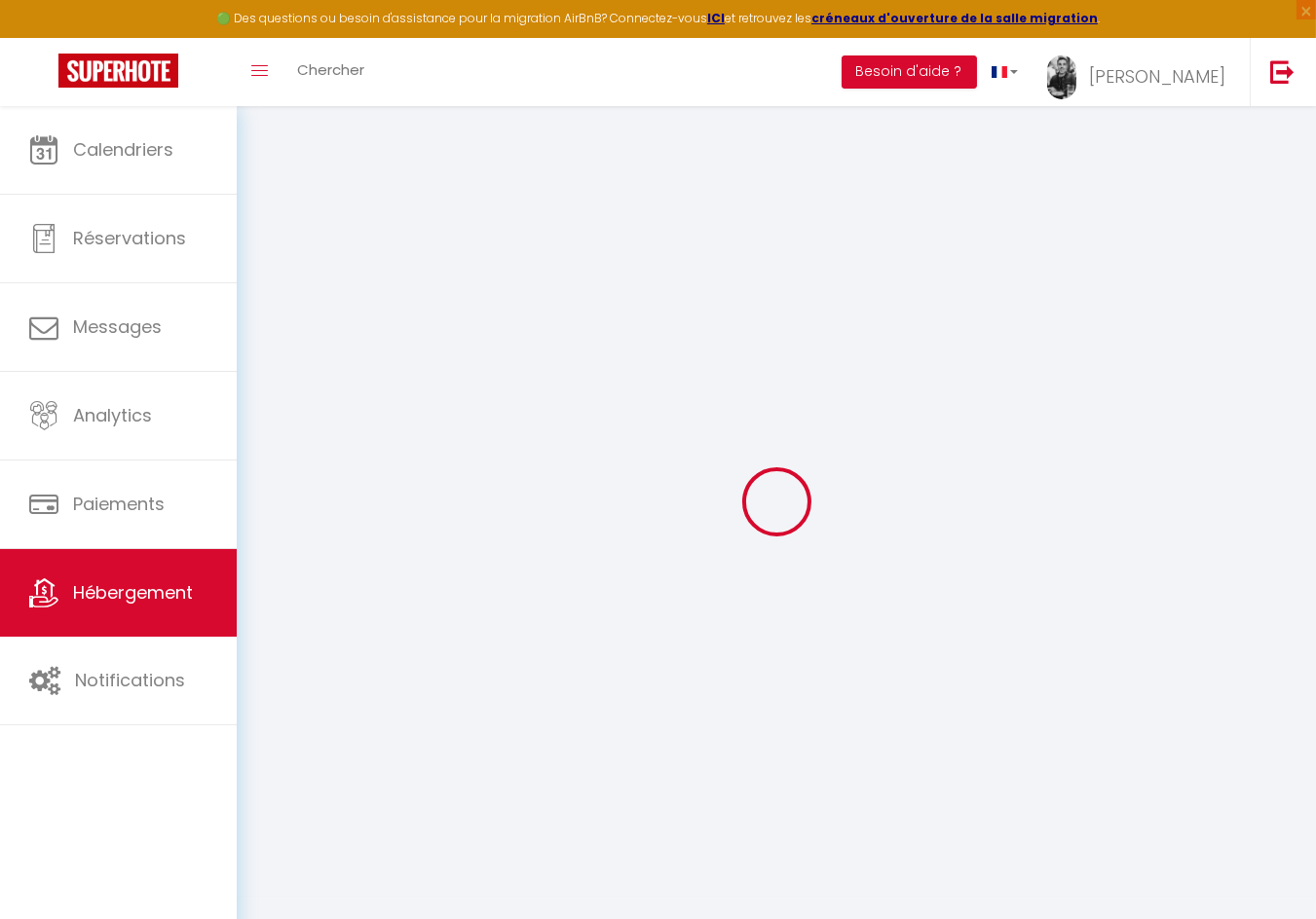
select select
type input "[GEOGRAPHIC_DATA]"
type input "73440"
type input "[PERSON_NAME]"
type input "[EMAIL_ADDRESS][DOMAIN_NAME]"
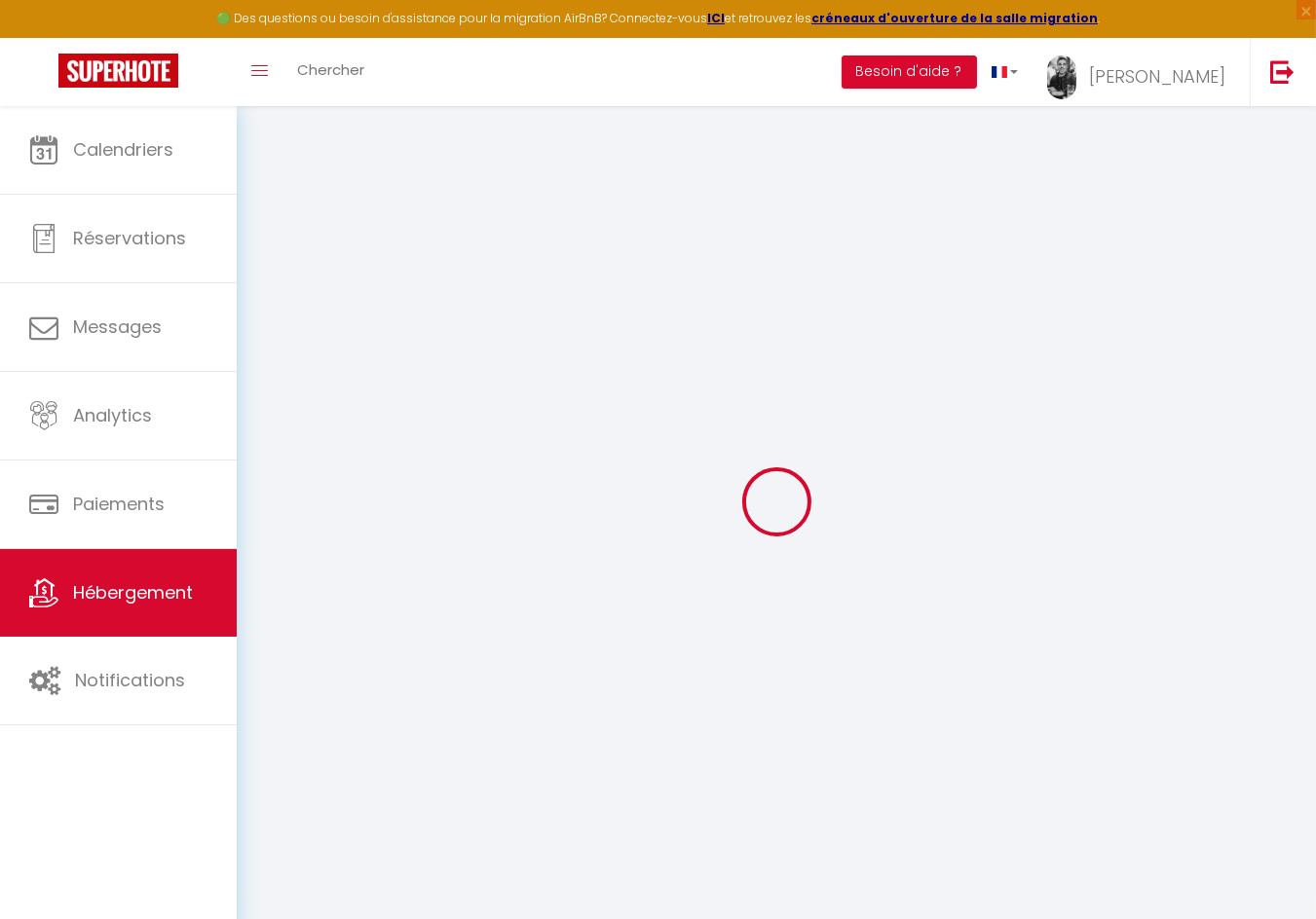
select select "13613"
checkbox input "false"
checkbox input "true"
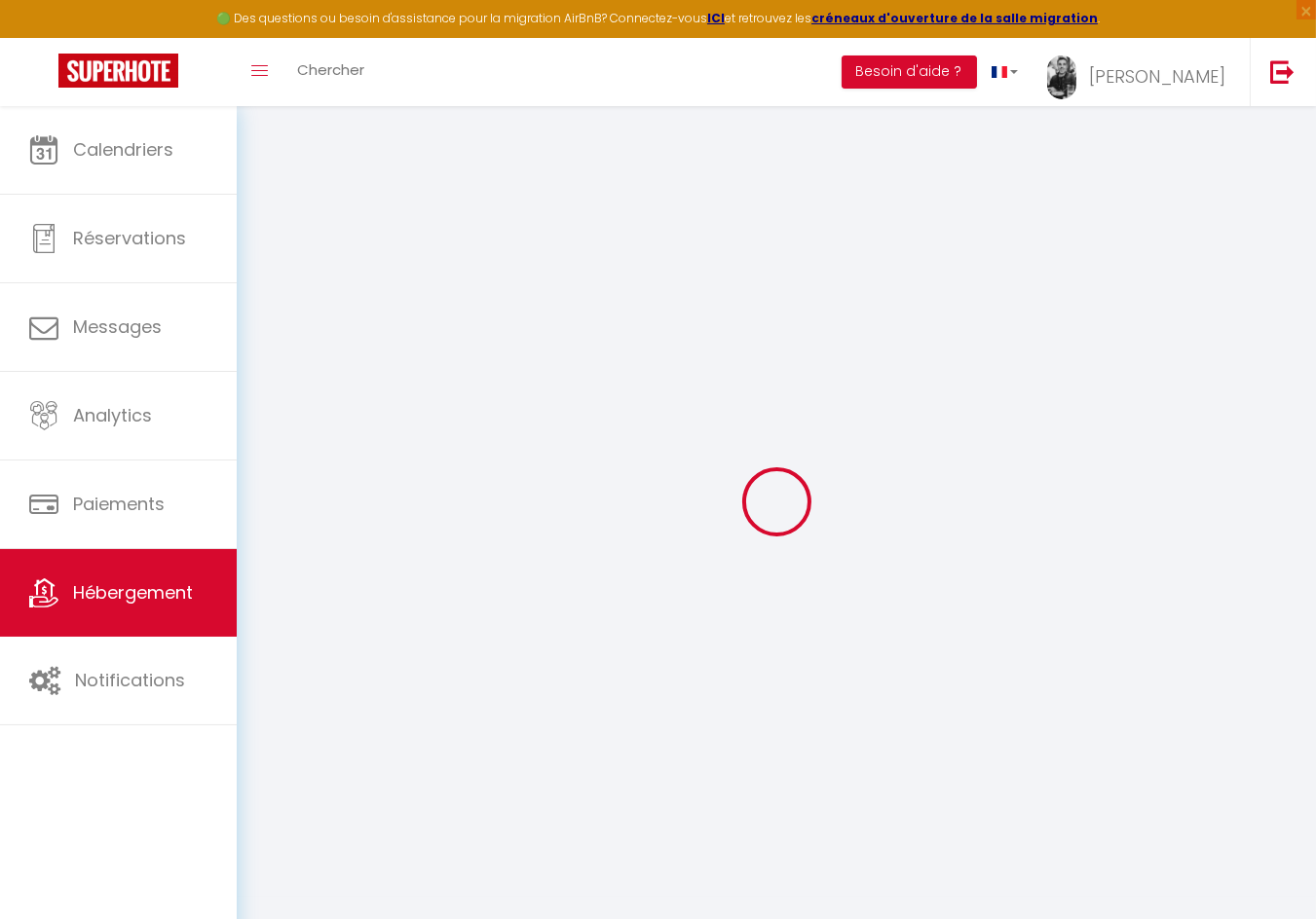
radio input "true"
type input "0"
checkbox input "false"
checkbox input "true"
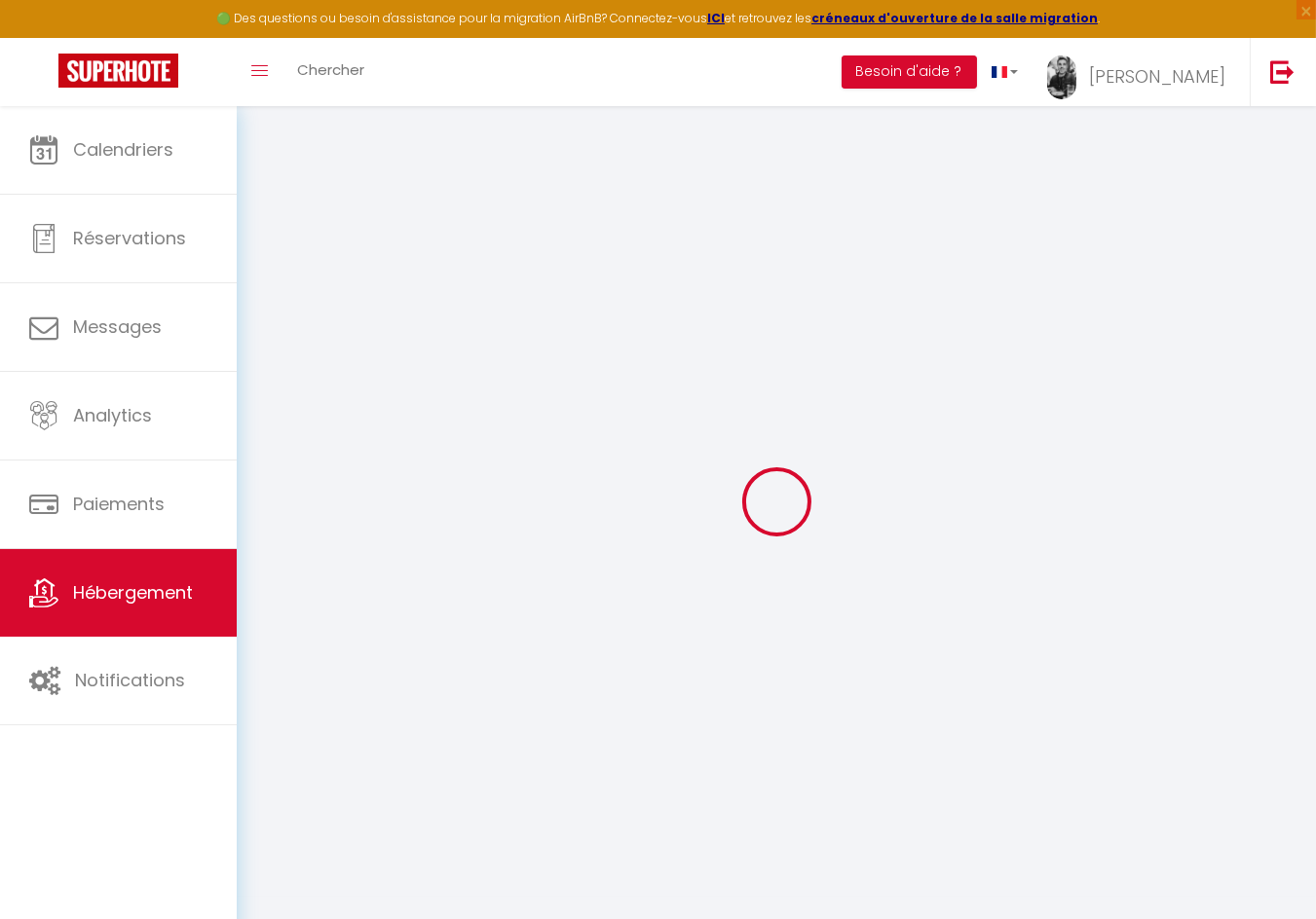
checkbox input "true"
select select "16:00"
select select "00:00"
select select "10:00"
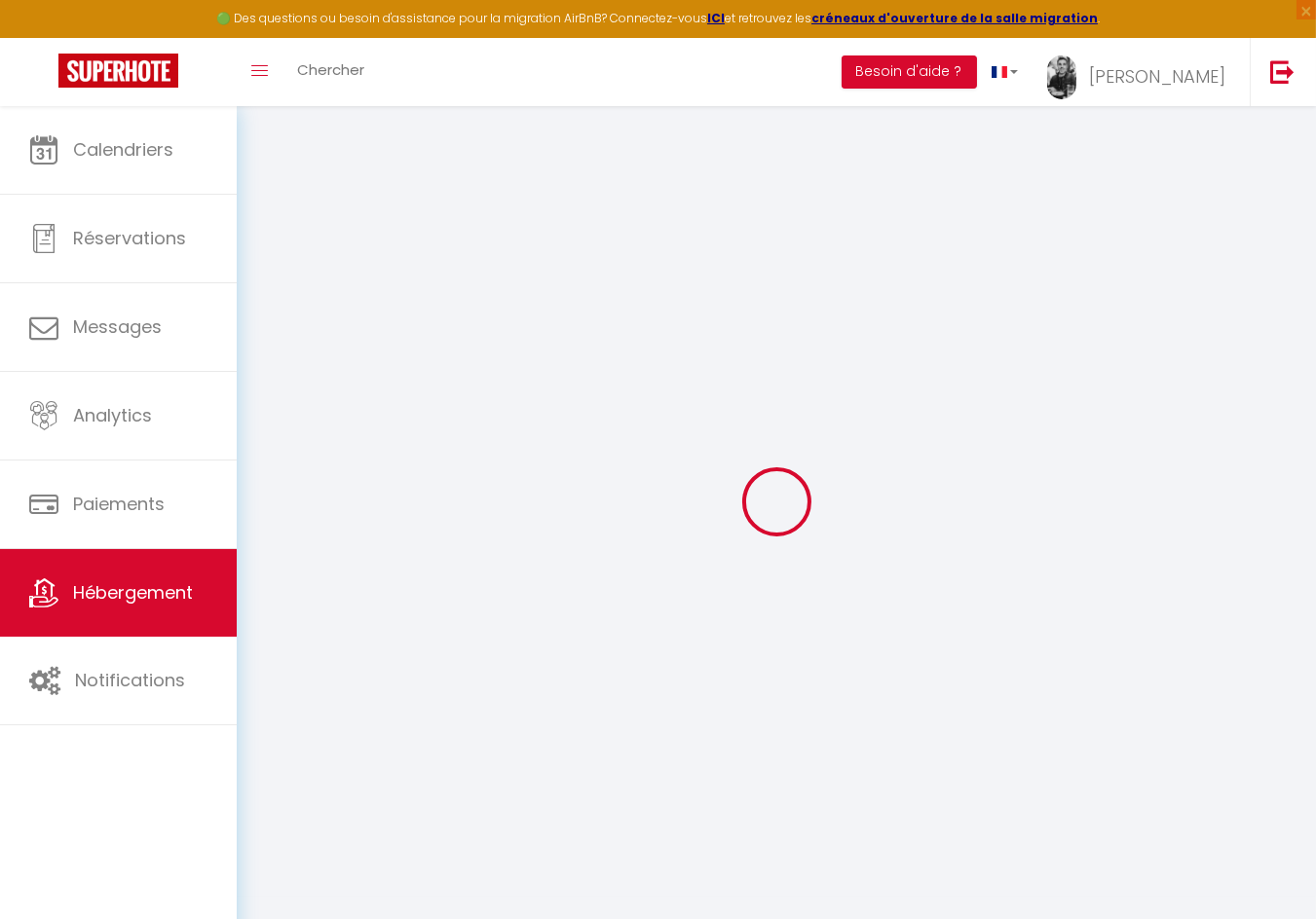
select select "30"
select select "120"
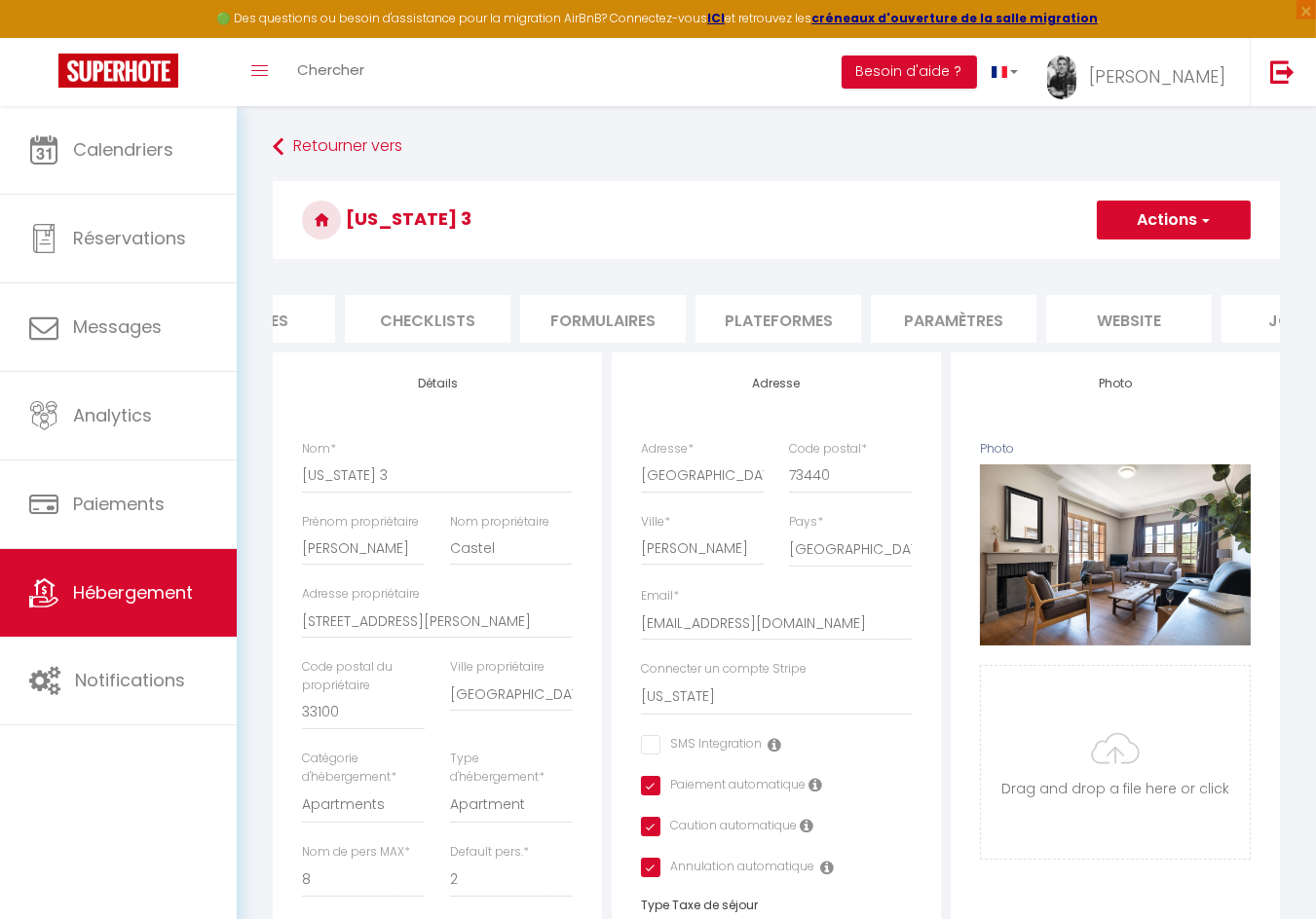
scroll to position [0, 746]
click at [983, 317] on li "website" at bounding box center [1012, 319] width 165 height 47
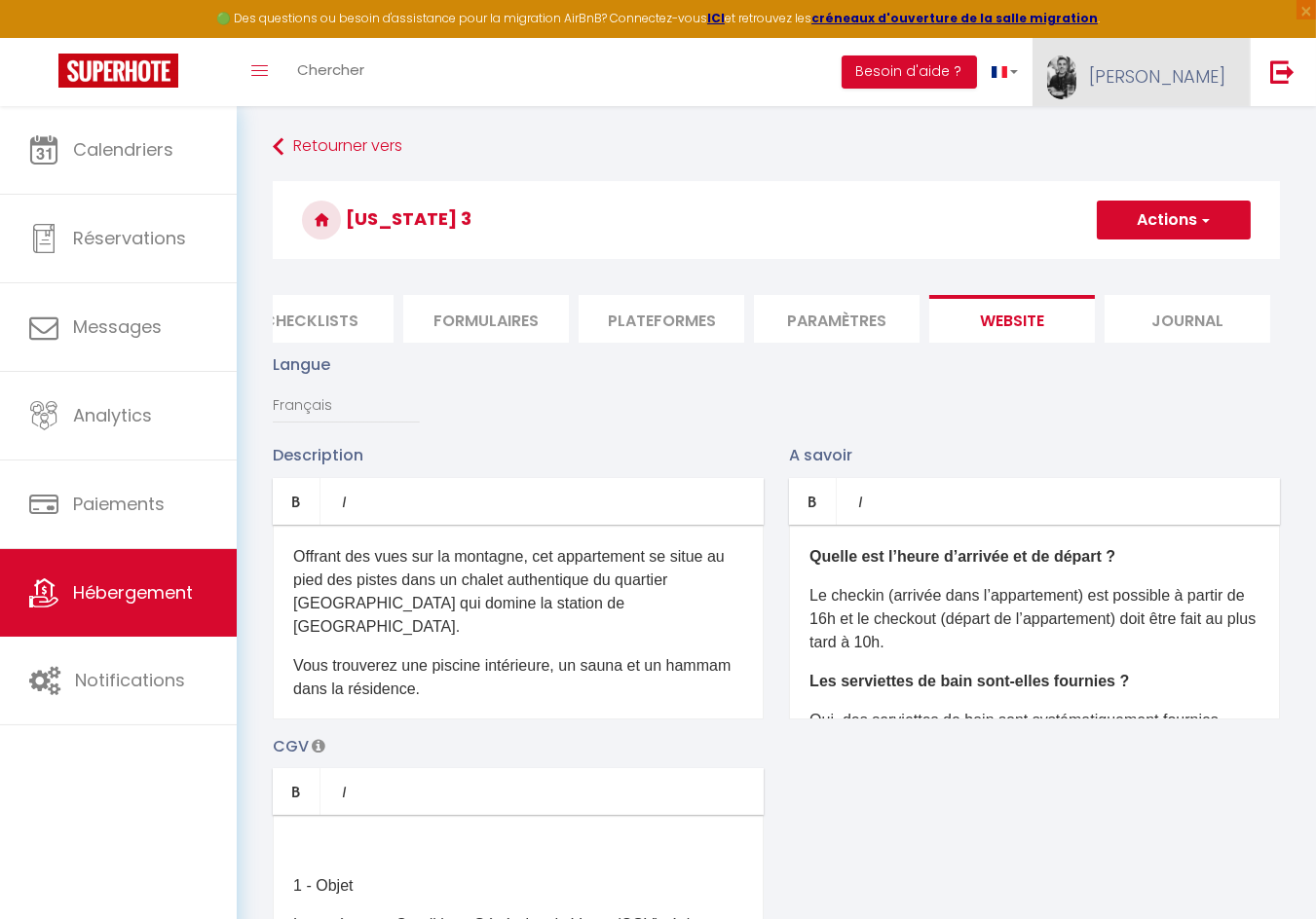
click at [1181, 77] on span "[PERSON_NAME]" at bounding box center [1157, 76] width 137 height 25
click at [1182, 129] on link "Paramètres" at bounding box center [1171, 136] width 144 height 33
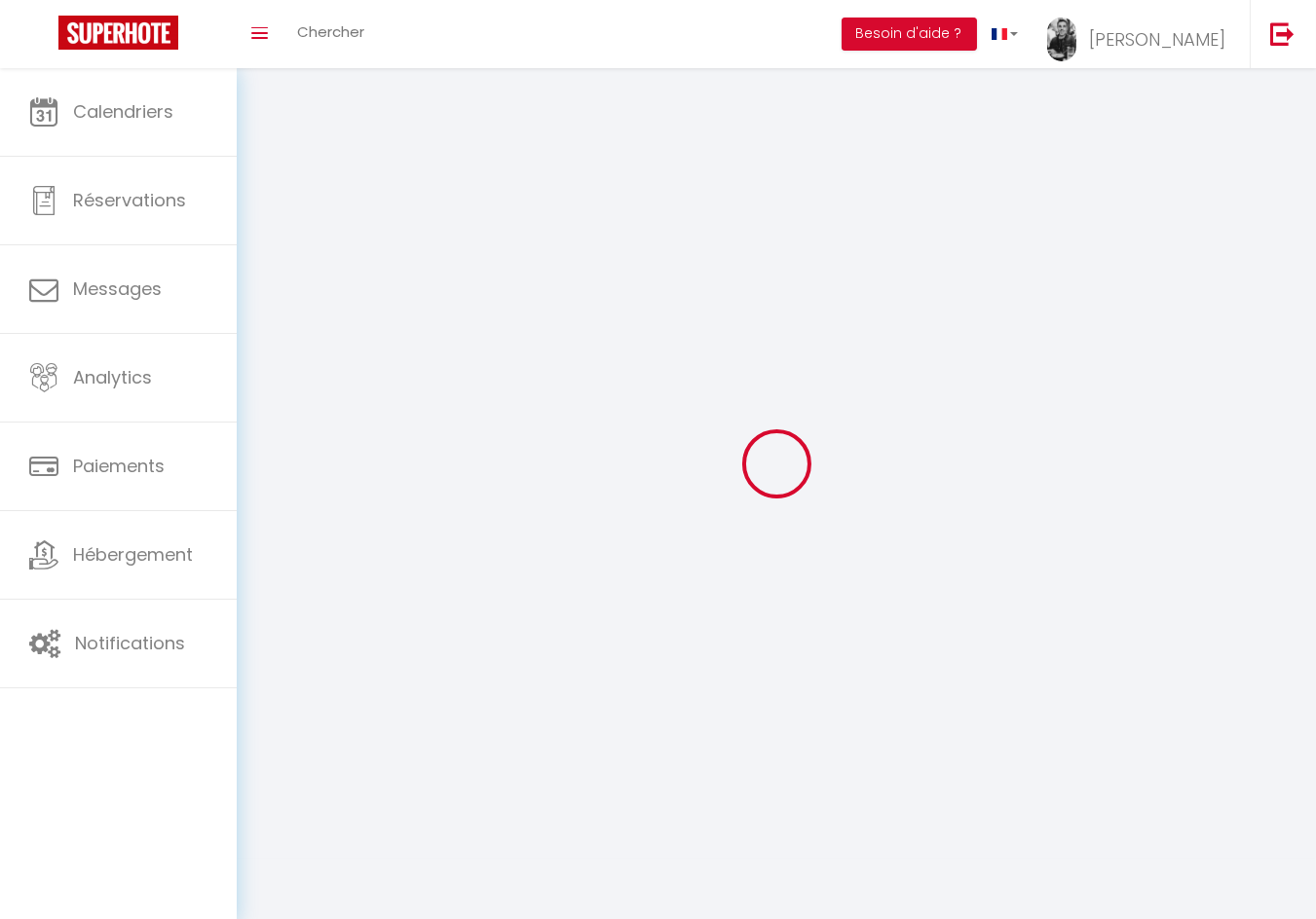
type input "[PERSON_NAME]"
type input "Castel"
type input "0688315264"
type input "[STREET_ADDRESS][PERSON_NAME]"
type input "33100"
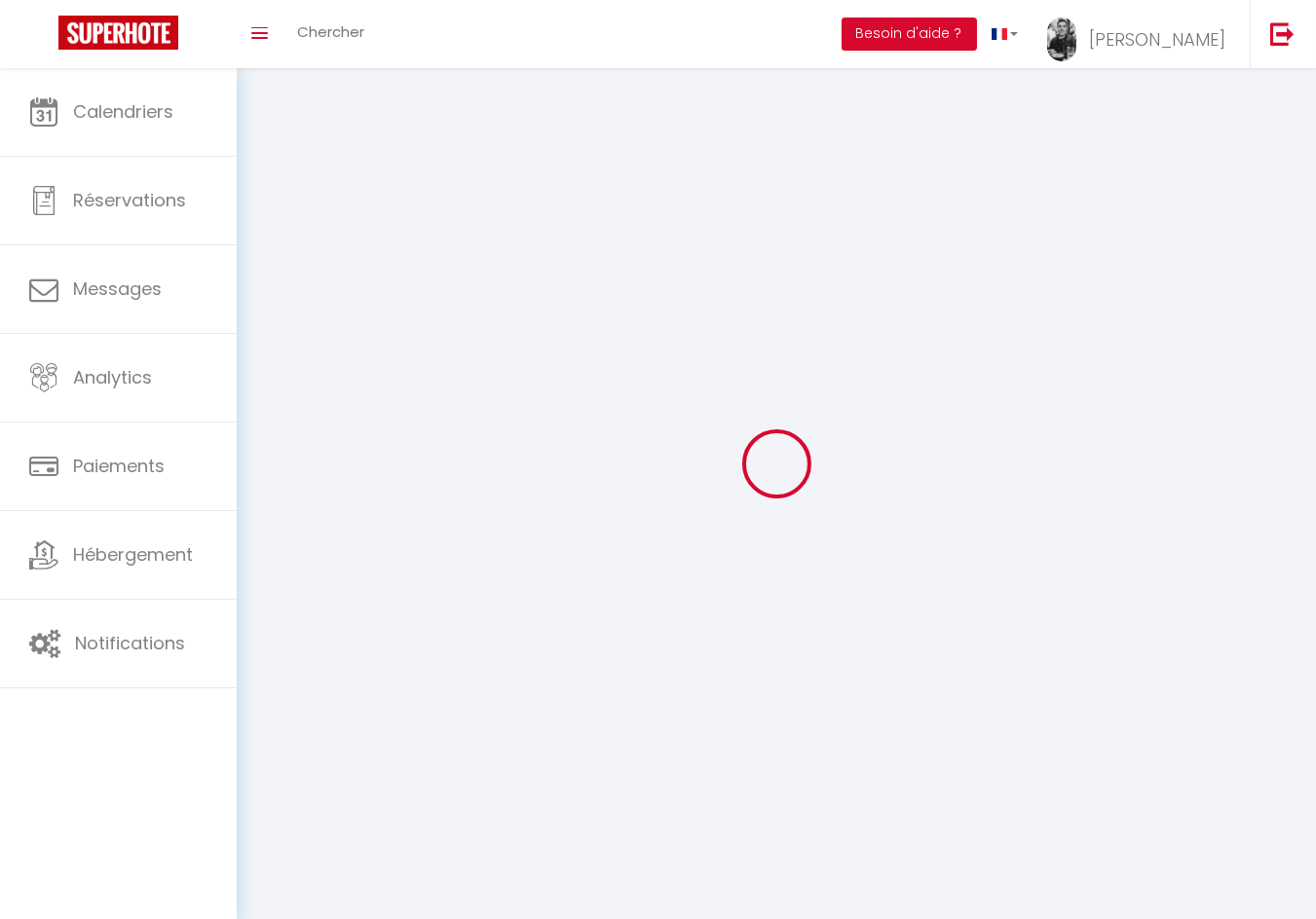
type input "[GEOGRAPHIC_DATA]"
type input "gRvGgOo1B3EAyElm6OeJx98s7"
type input "x77YdClwrrov37zRY9cJYlHN8"
type input "https://app.superhote.com/#/get-available-rentals/x77YdClwrrov37zRY9cJYlHN8"
type input "gRvGgOo1B3EAyElm6OeJx98s7"
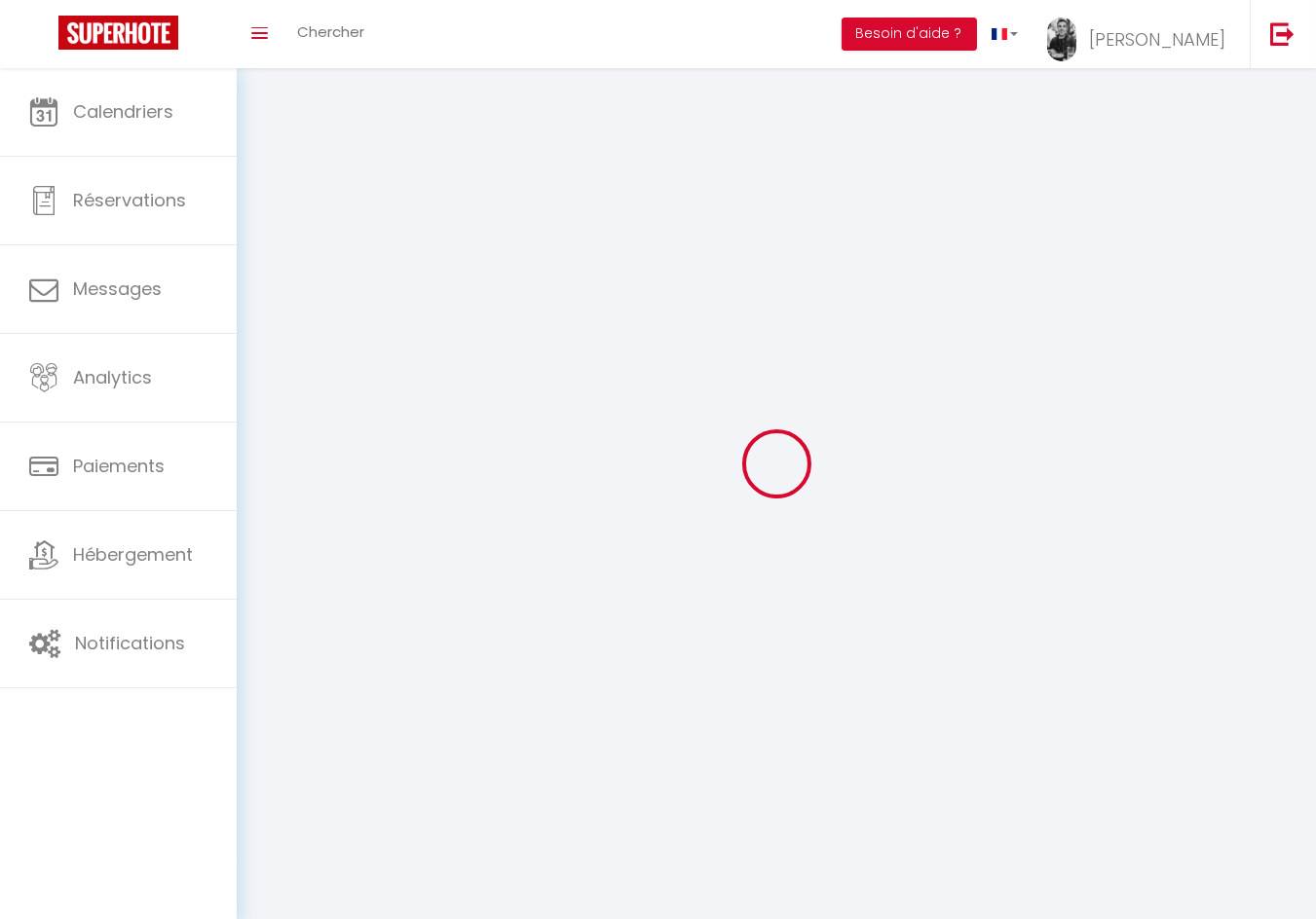
type input "x77YdClwrrov37zRY9cJYlHN8"
type input "https://app.superhote.com/#/get-available-rentals/x77YdClwrrov37zRY9cJYlHN8"
select select "28"
select select "fr"
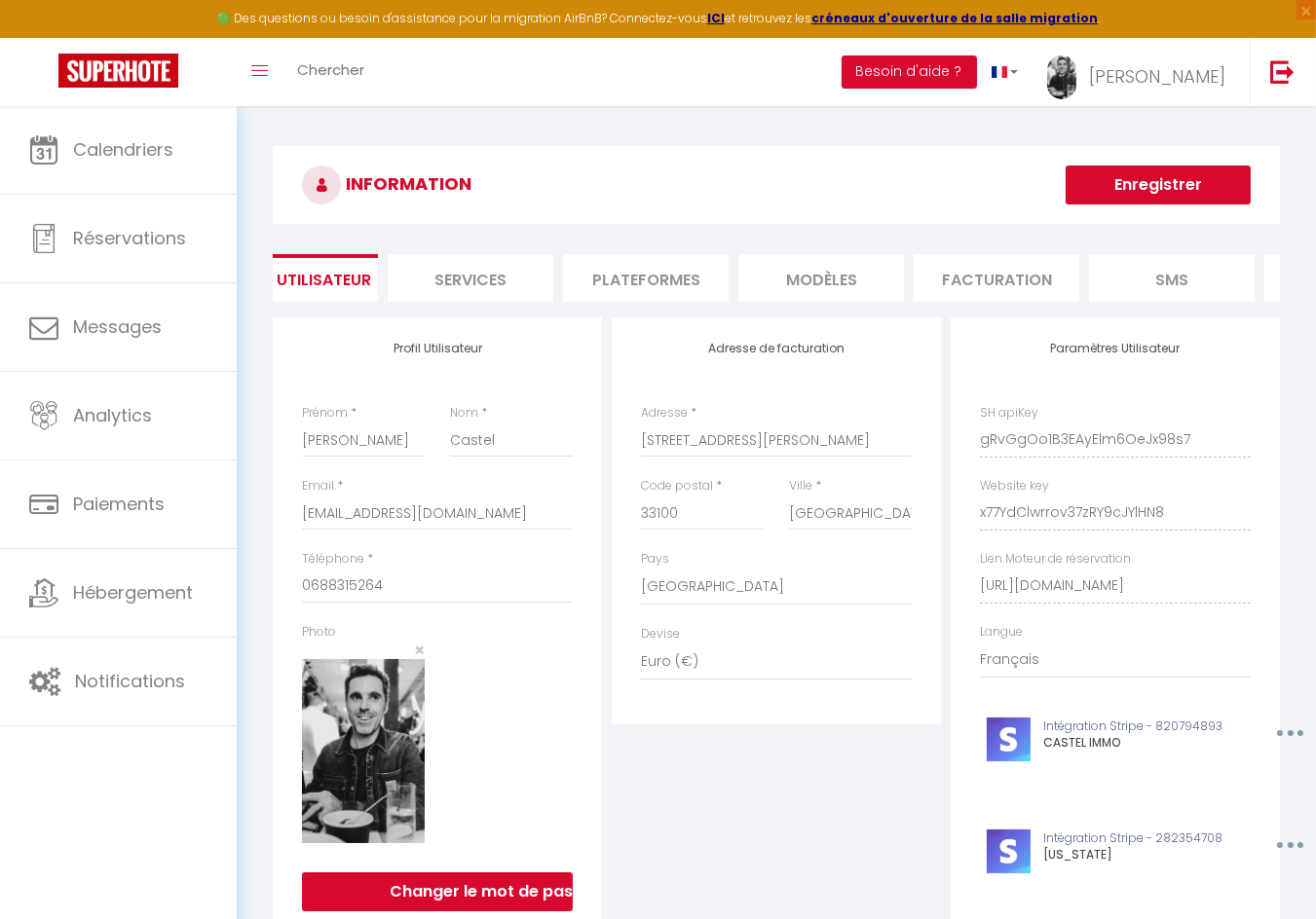
scroll to position [0, 63]
click at [614, 269] on li "Plateformes" at bounding box center [643, 277] width 165 height 47
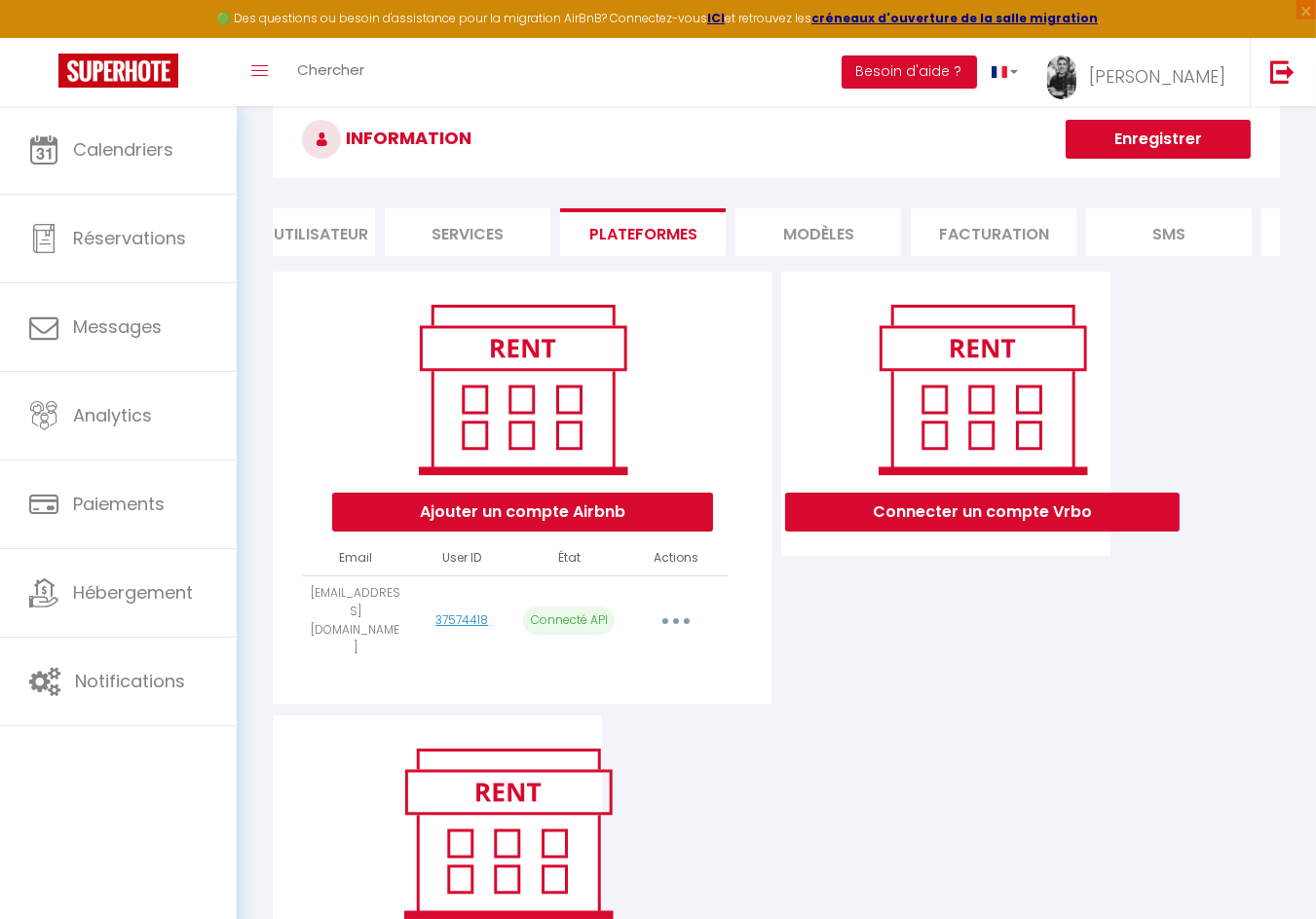
scroll to position [31, 0]
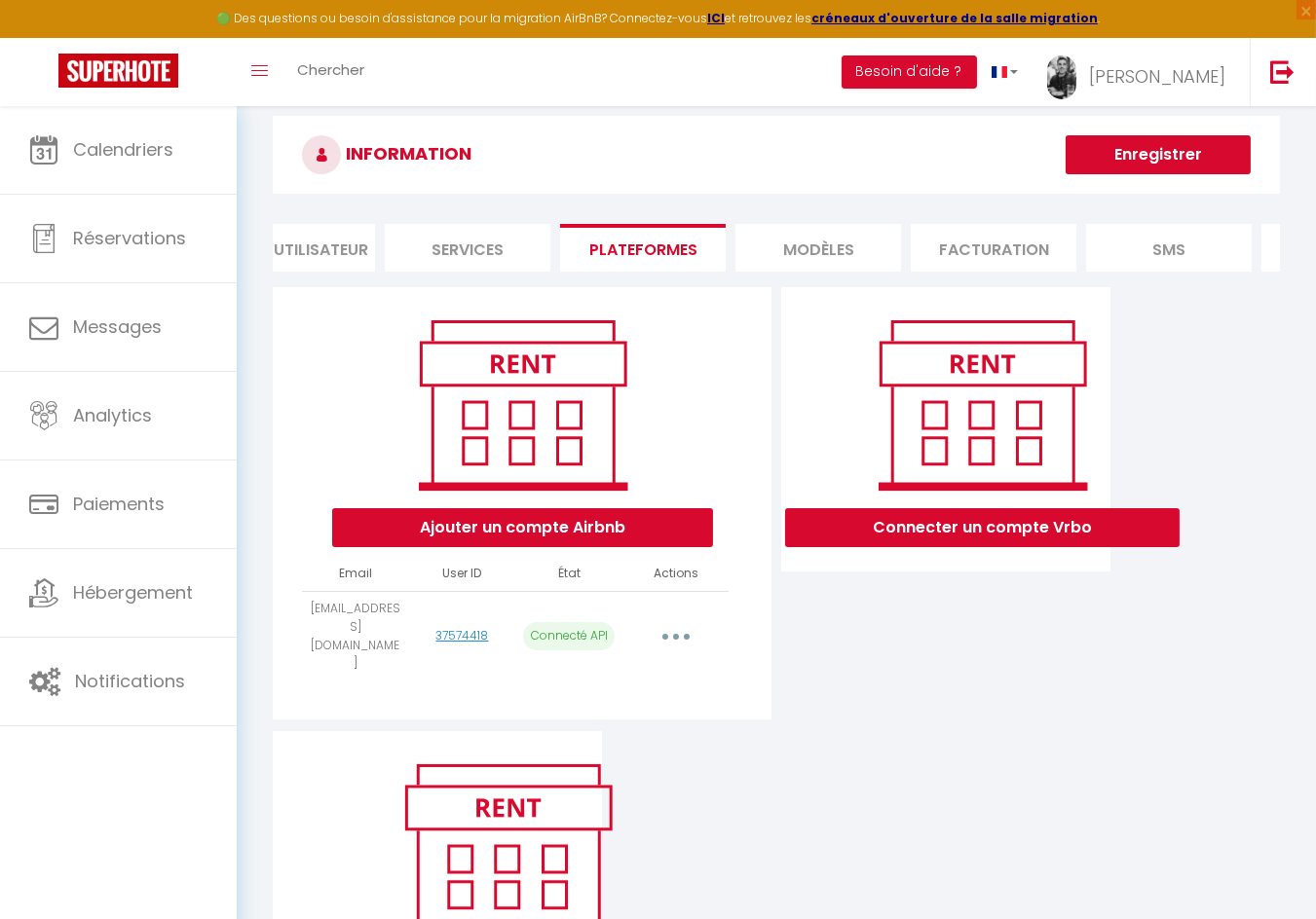
click at [817, 219] on div "INFORMATION Enregistrer Profil Utilisateur Services Plateformes MODÈLES Factura…" at bounding box center [776, 569] width 1007 height 905
click at [817, 238] on li "MODÈLES" at bounding box center [818, 248] width 165 height 47
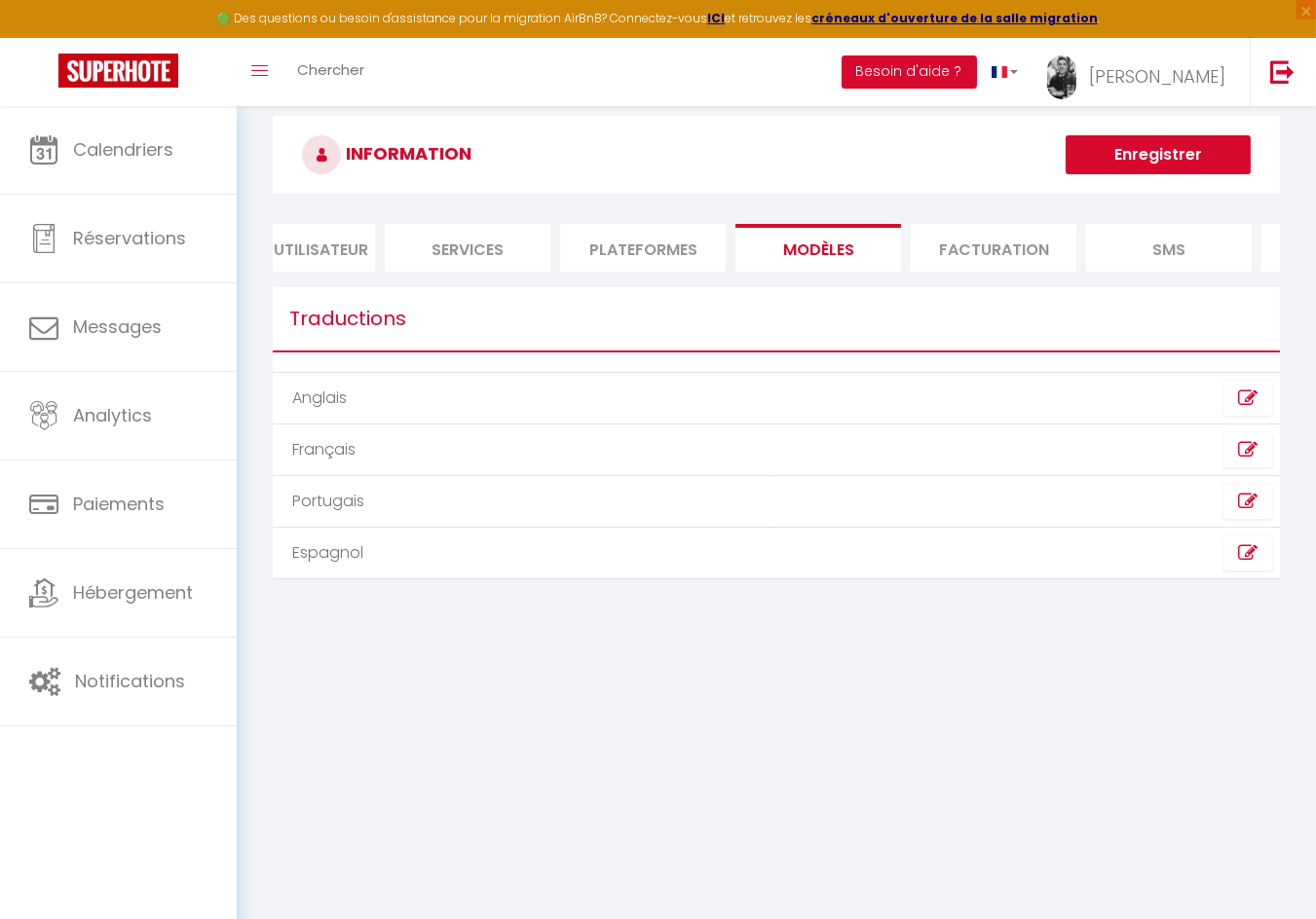
click at [959, 235] on li "Facturation" at bounding box center [993, 248] width 165 height 47
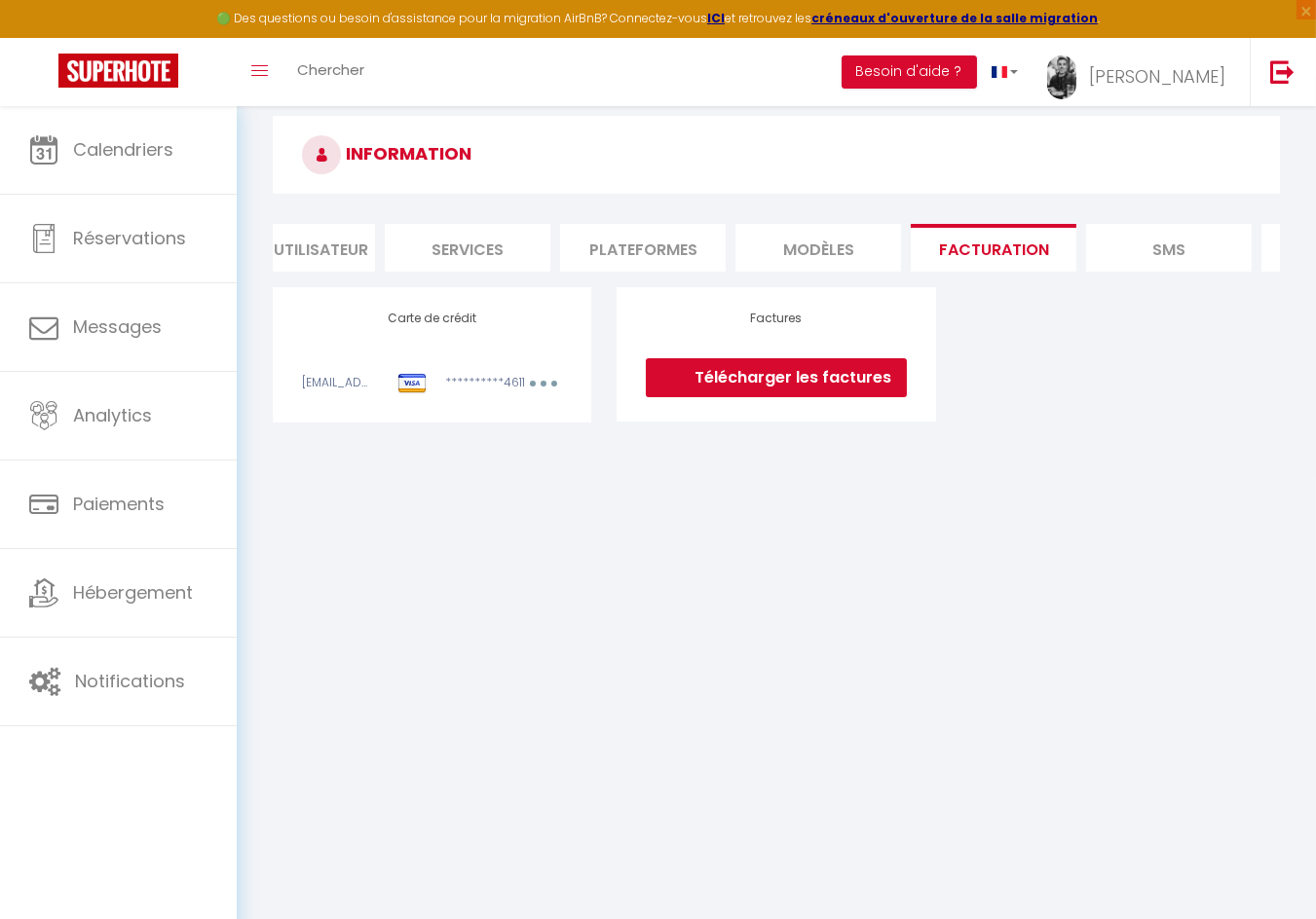
click at [1140, 254] on li "SMS" at bounding box center [1168, 248] width 165 height 47
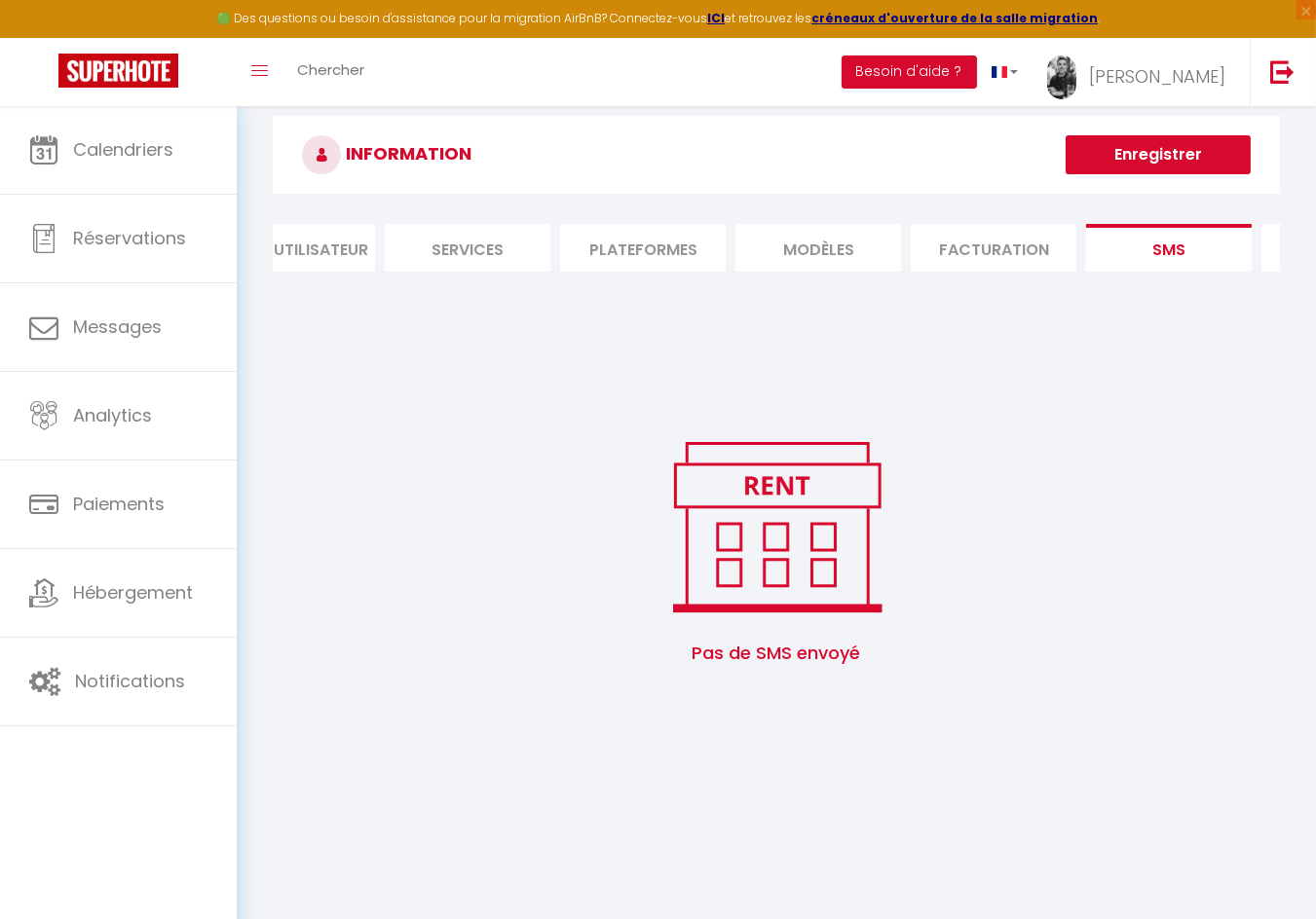
click at [971, 235] on li "Facturation" at bounding box center [993, 248] width 165 height 47
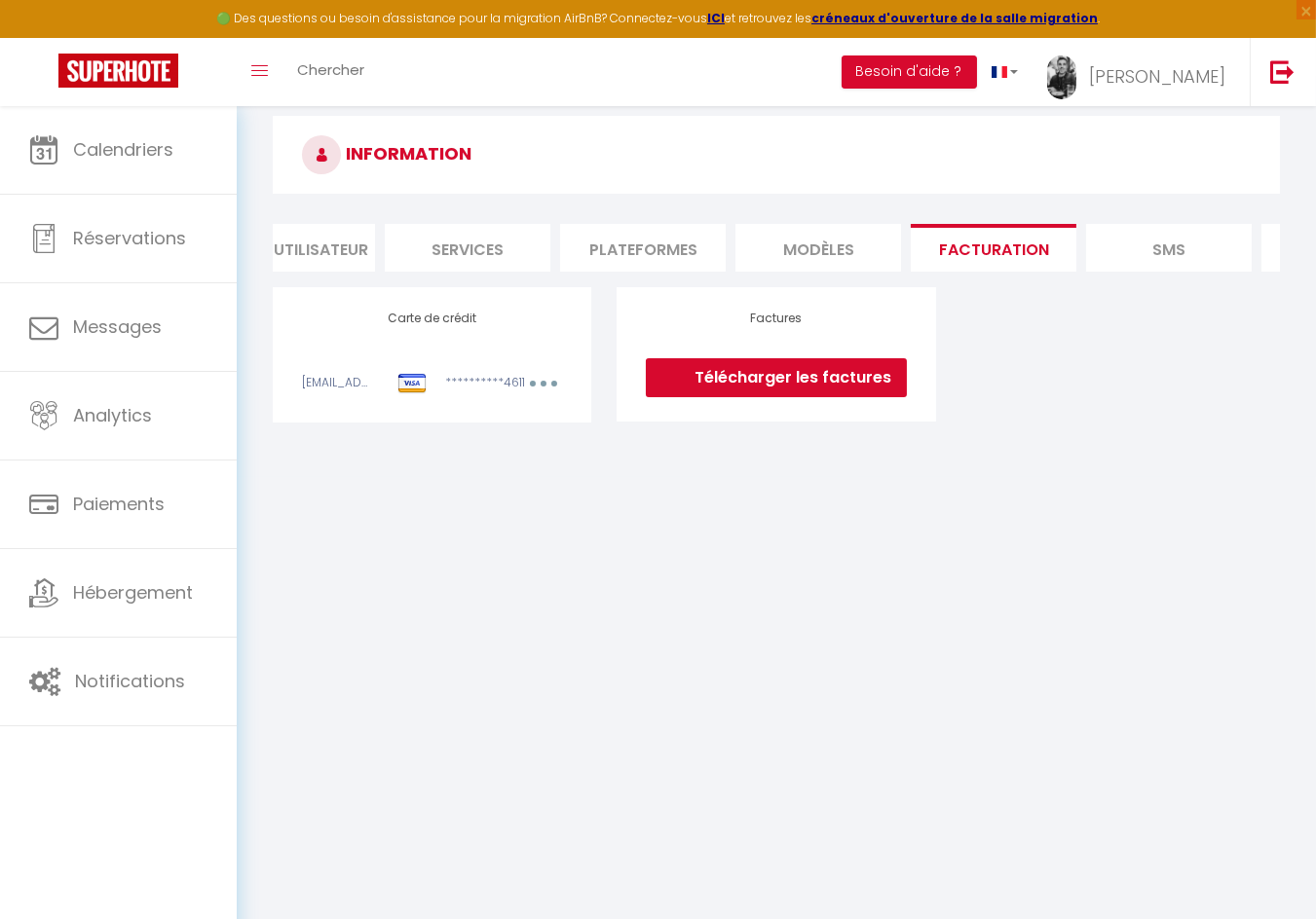
click at [1148, 241] on li "SMS" at bounding box center [1168, 248] width 165 height 47
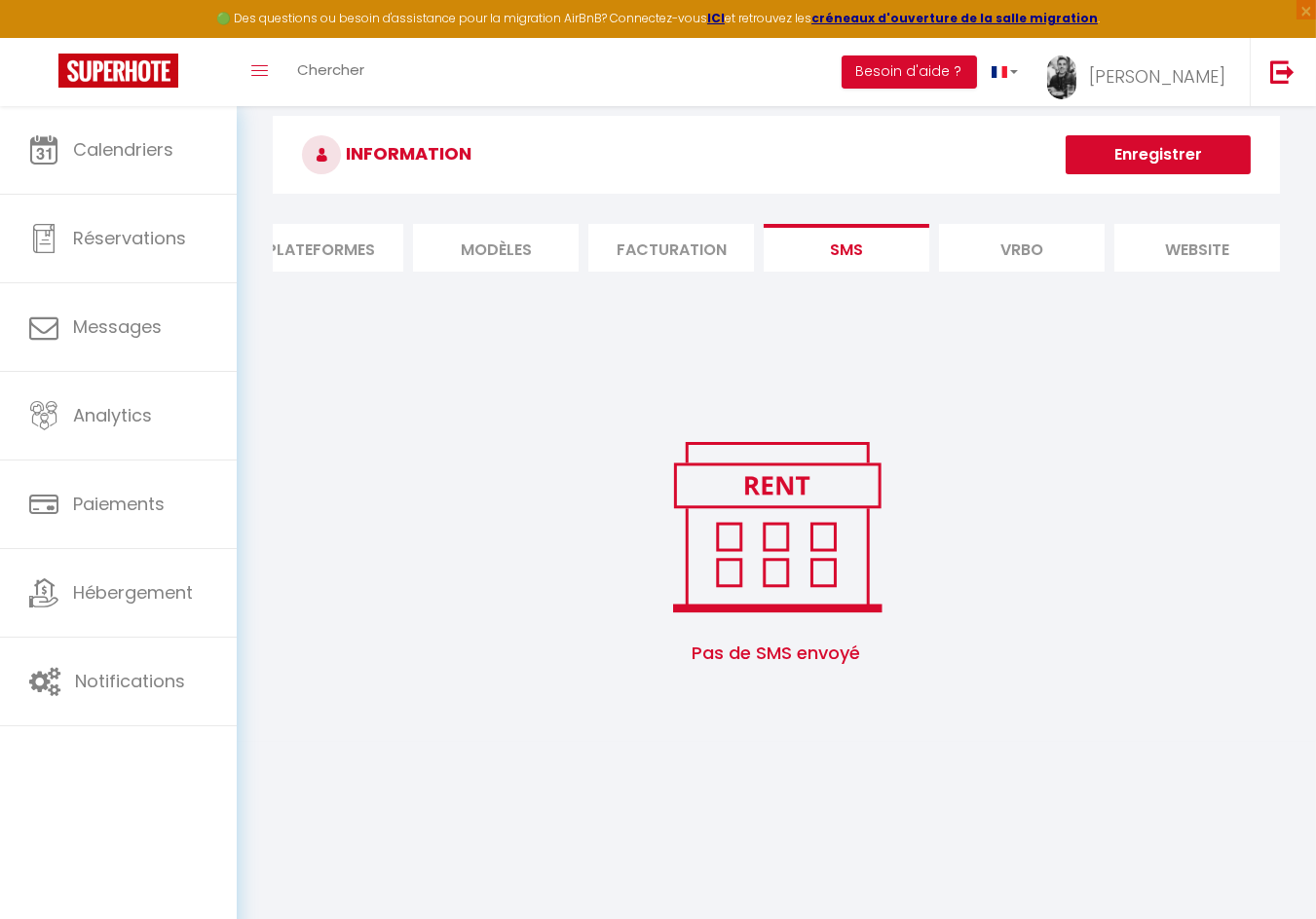
scroll to position [0, 398]
click at [1002, 232] on li "Vrbo" at bounding box center [1010, 248] width 165 height 47
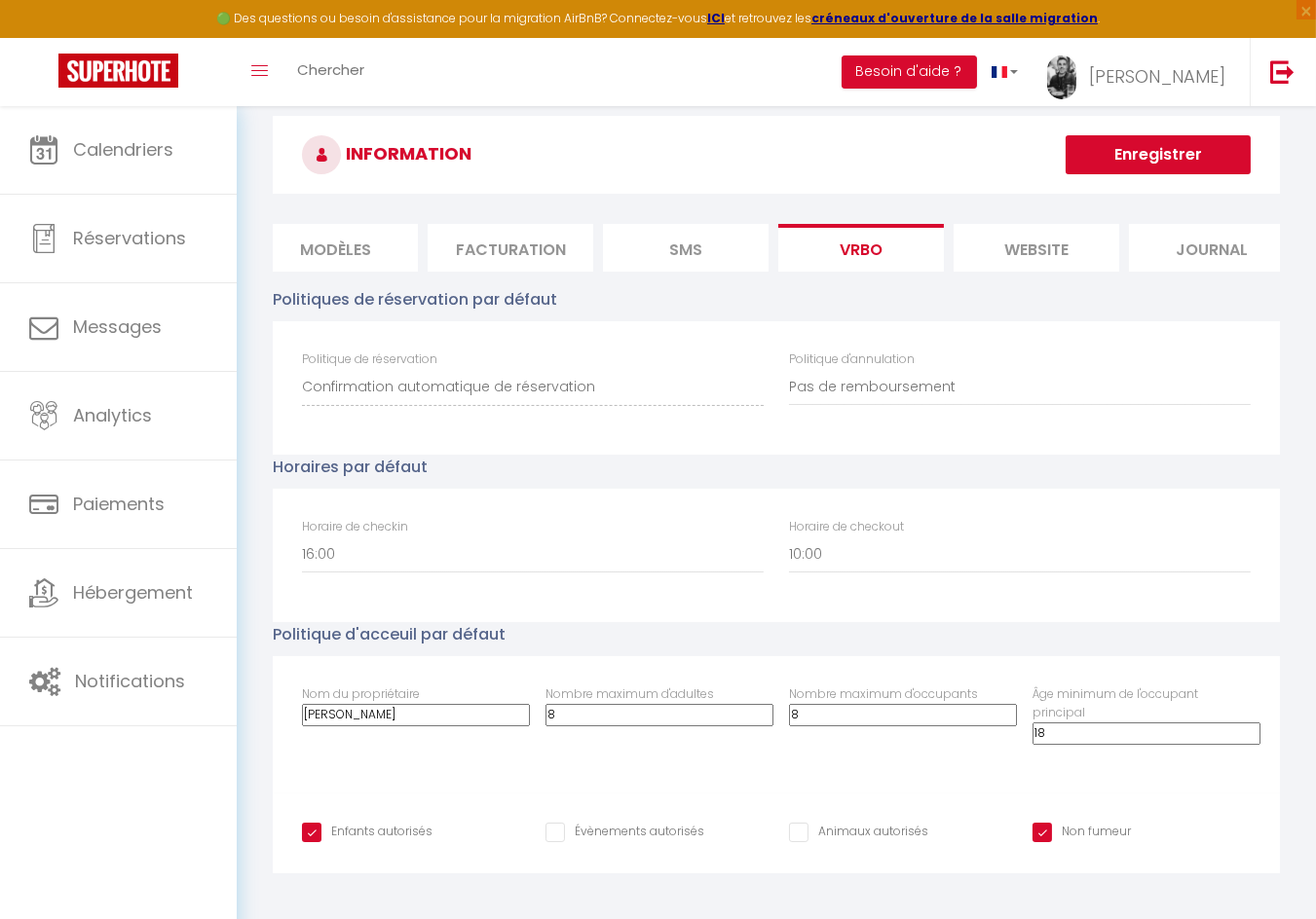
scroll to position [0, 571]
click at [1002, 232] on li "website" at bounding box center [1012, 248] width 165 height 47
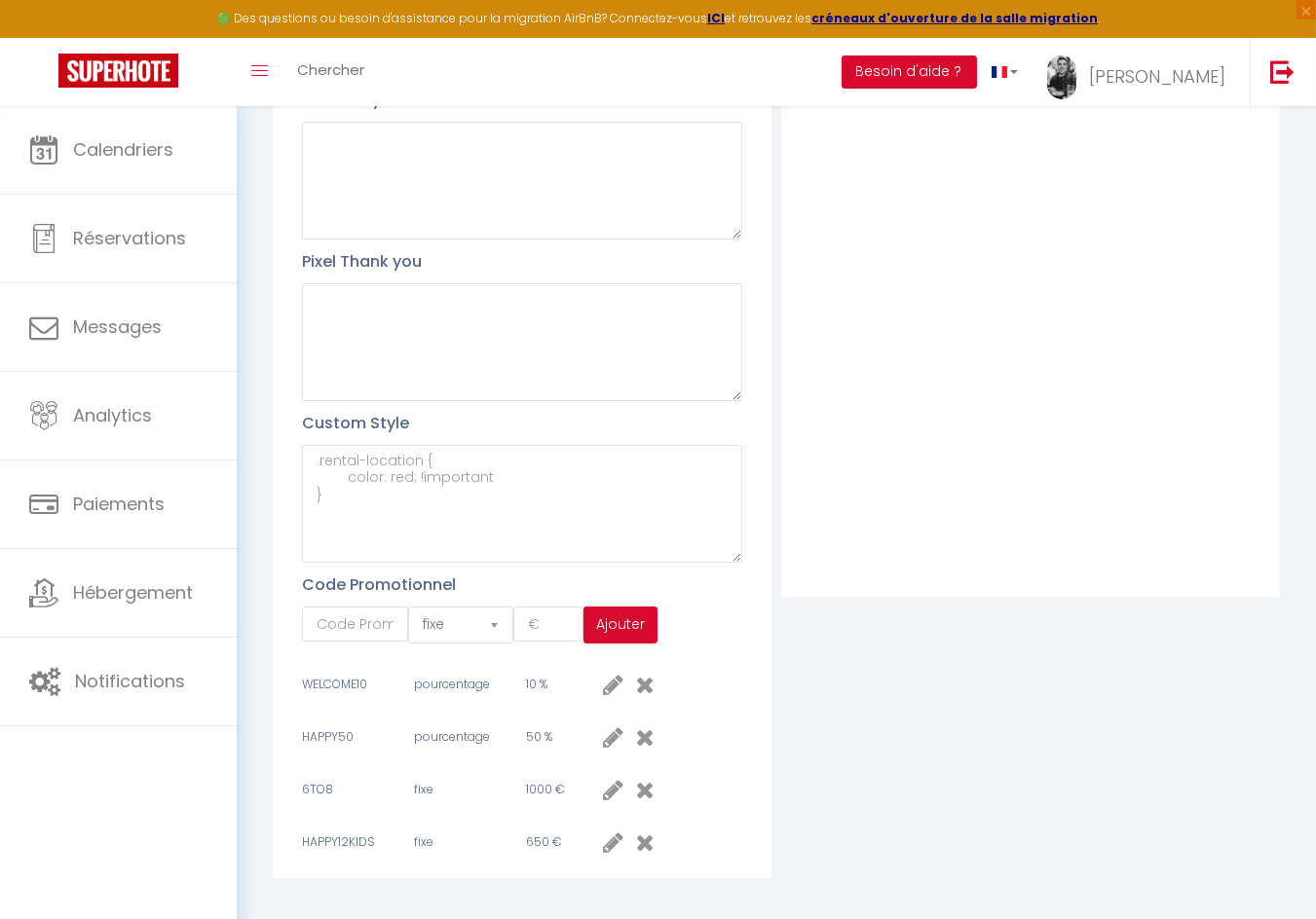
scroll to position [500, 0]
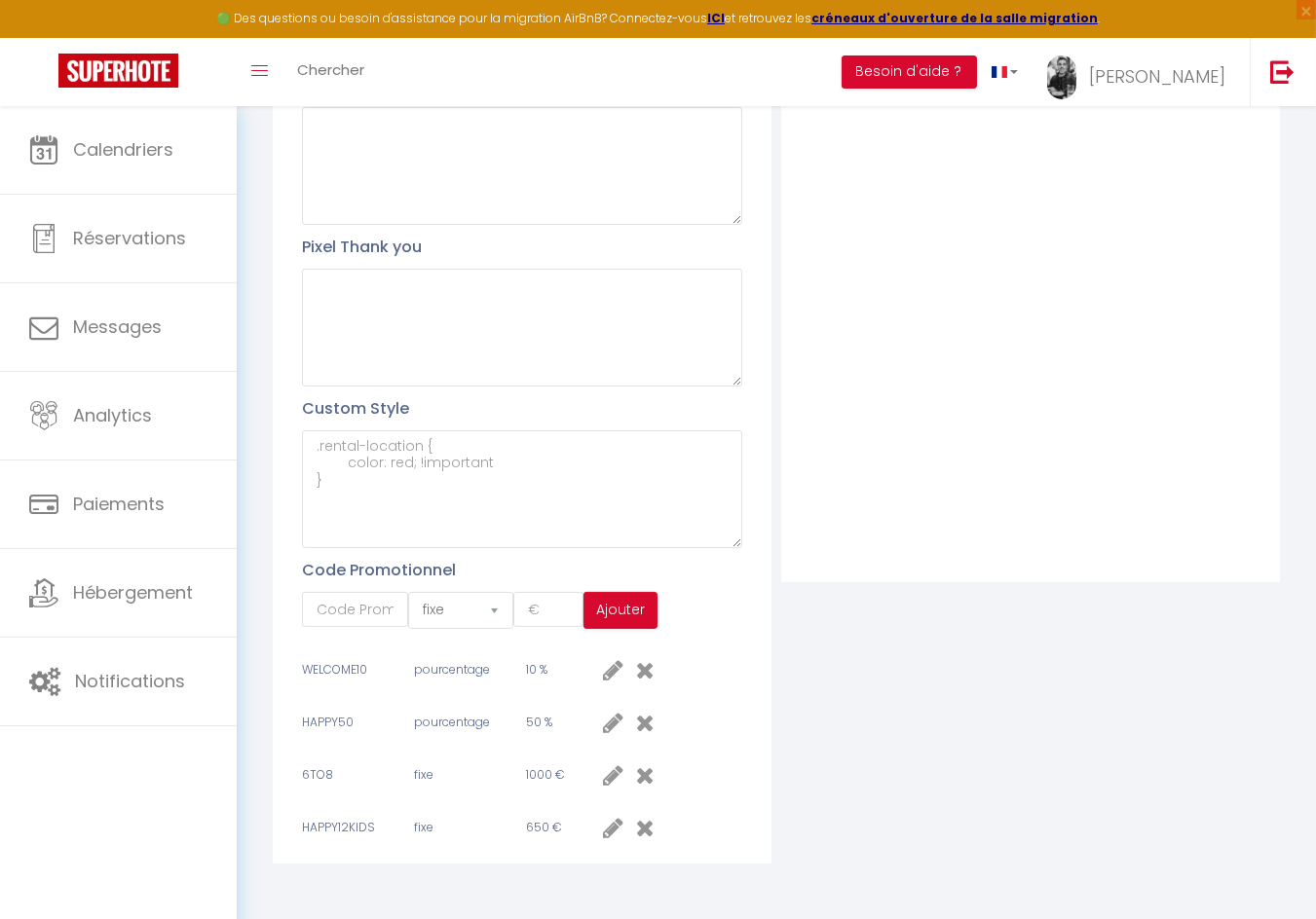
click at [650, 766] on icon at bounding box center [645, 775] width 19 height 24
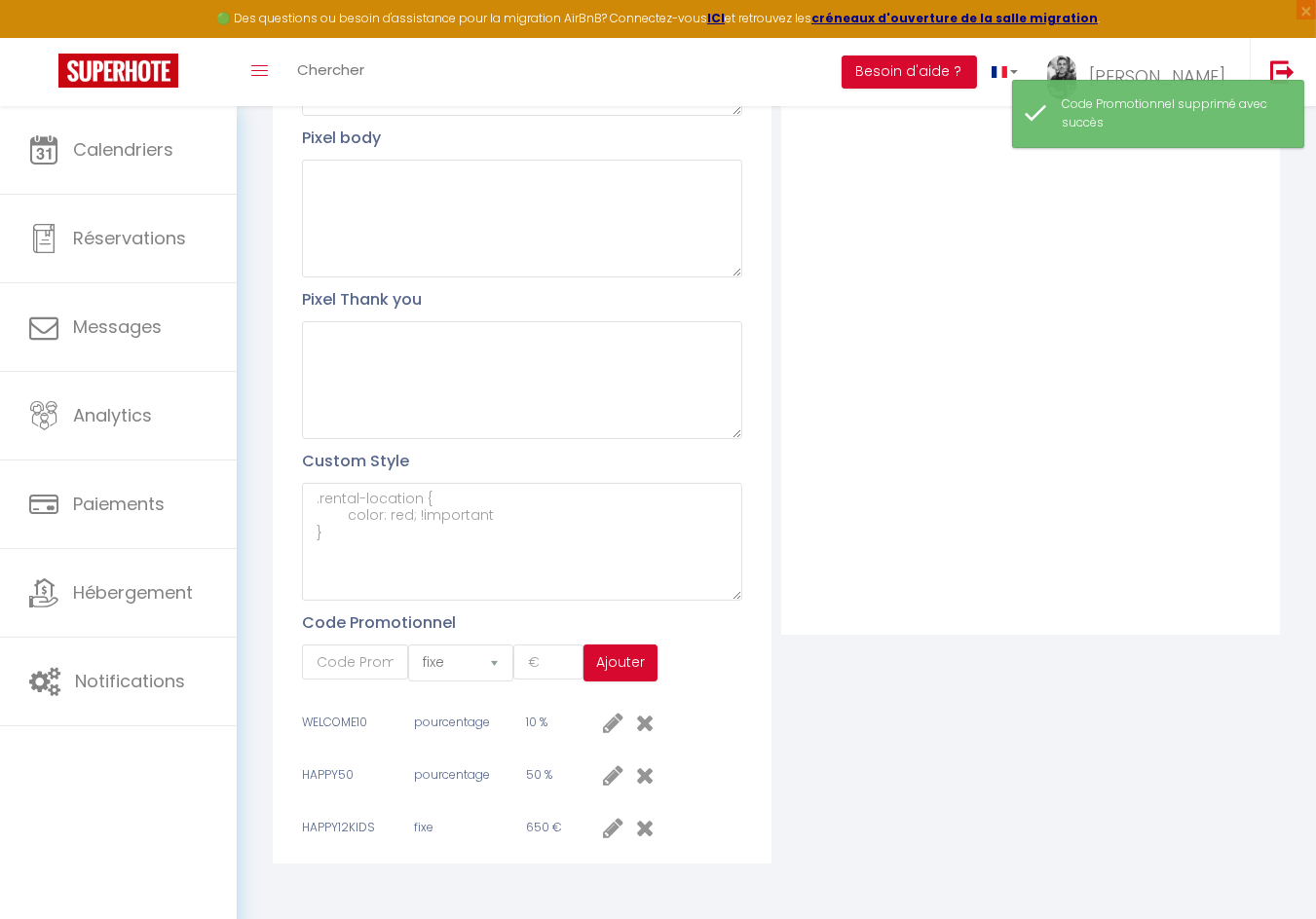
click at [648, 825] on icon at bounding box center [645, 827] width 19 height 24
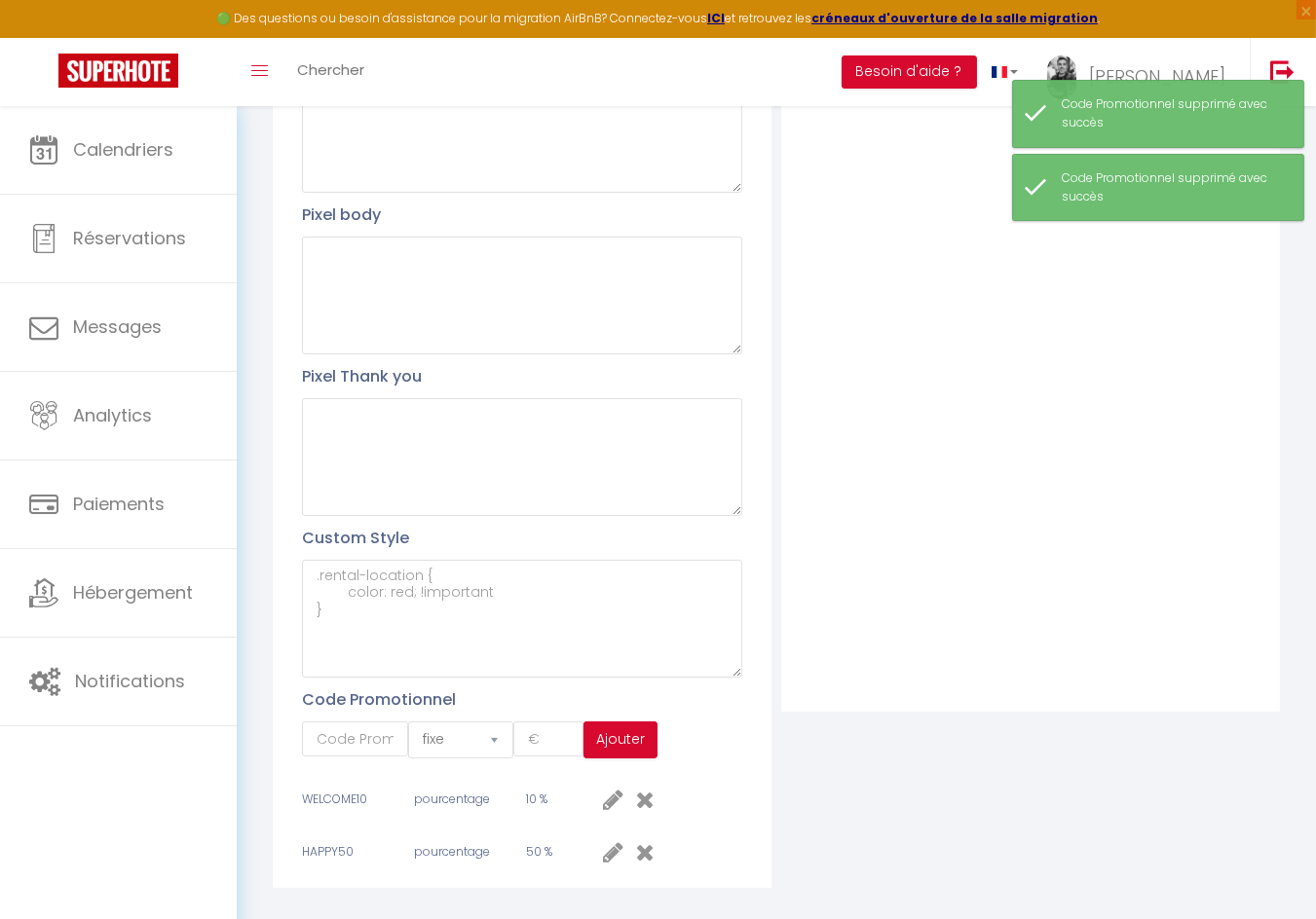
scroll to position [0, 0]
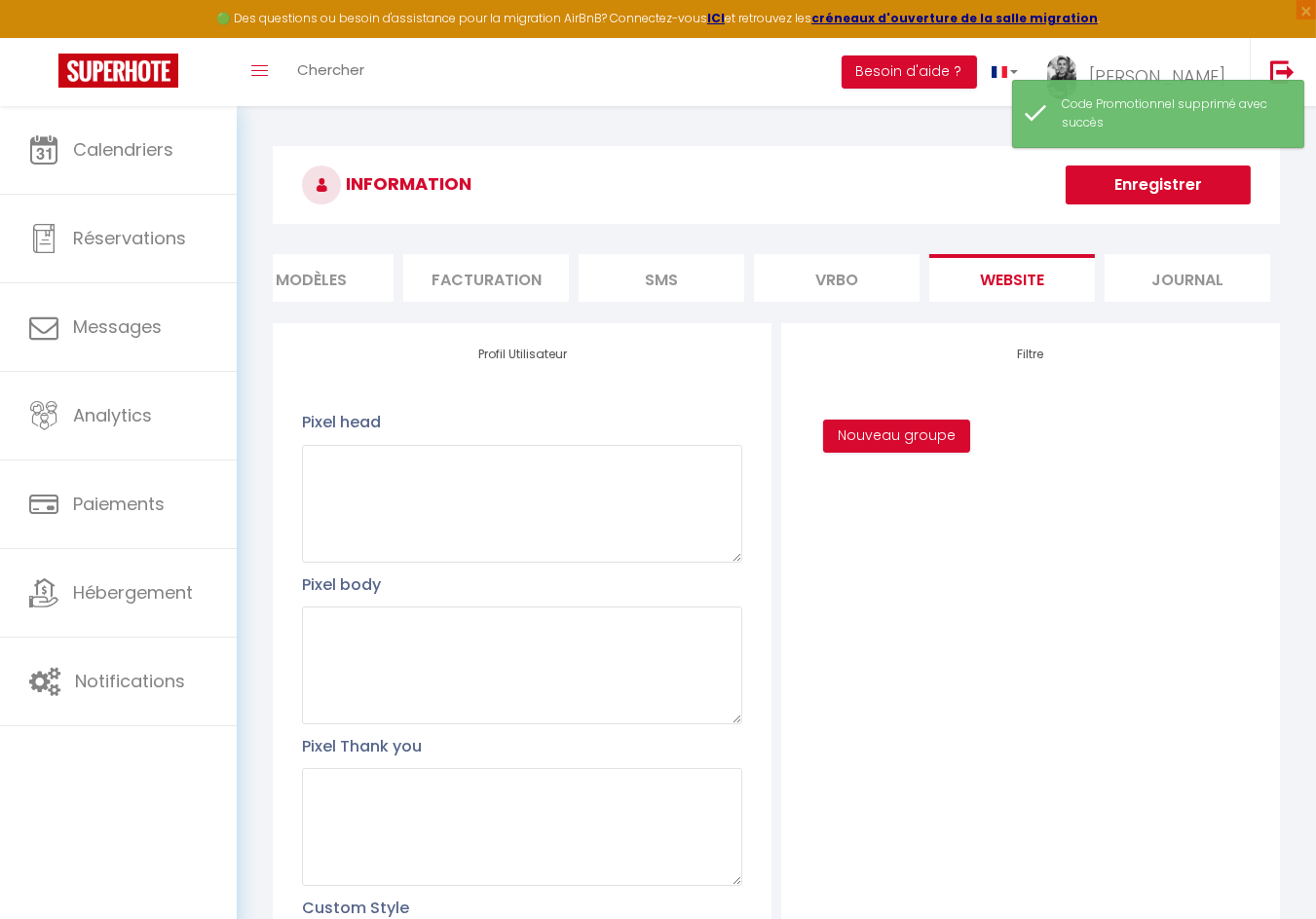
click at [1193, 278] on li "Journal" at bounding box center [1187, 277] width 165 height 47
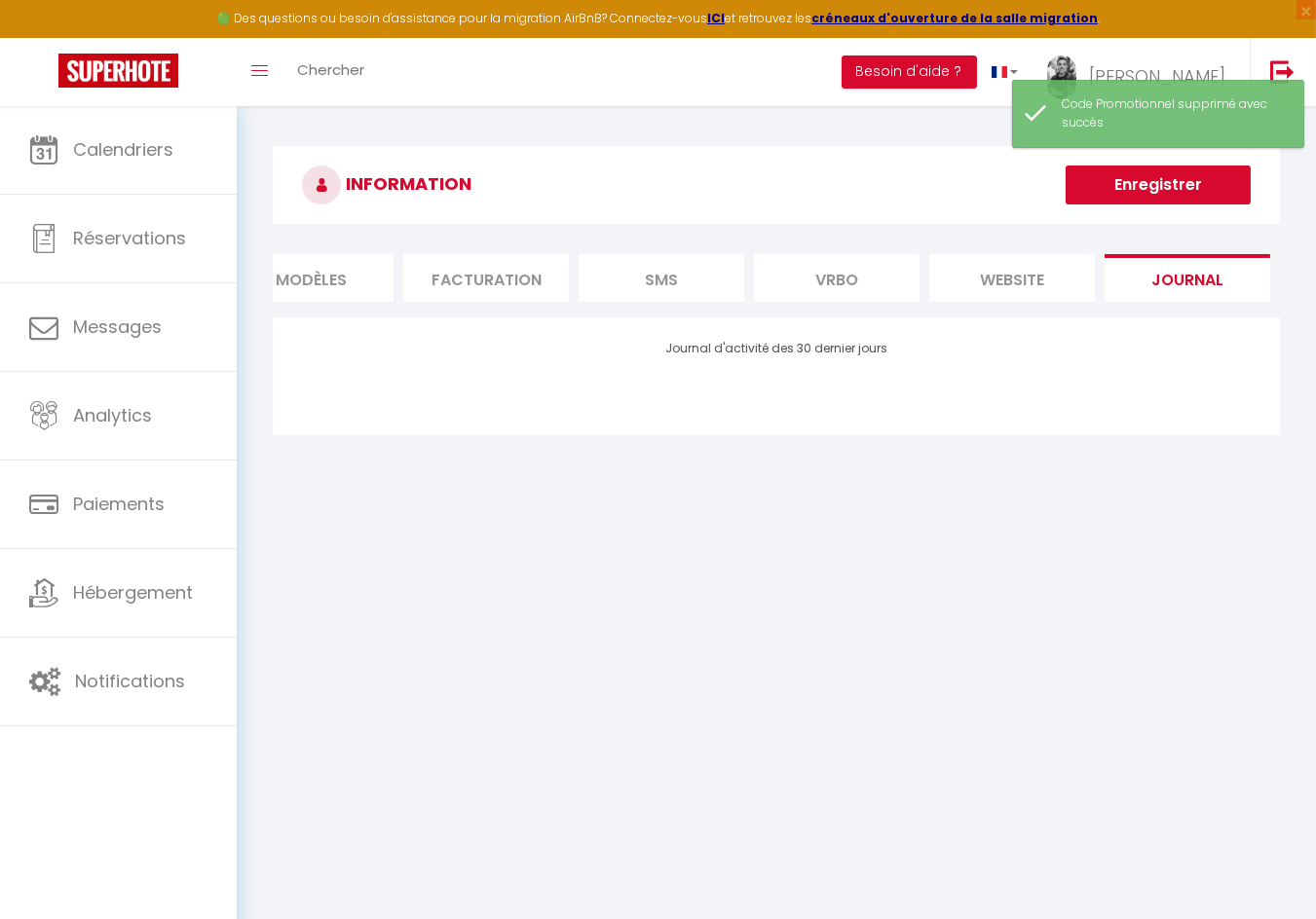
click at [980, 285] on li "website" at bounding box center [1012, 277] width 165 height 47
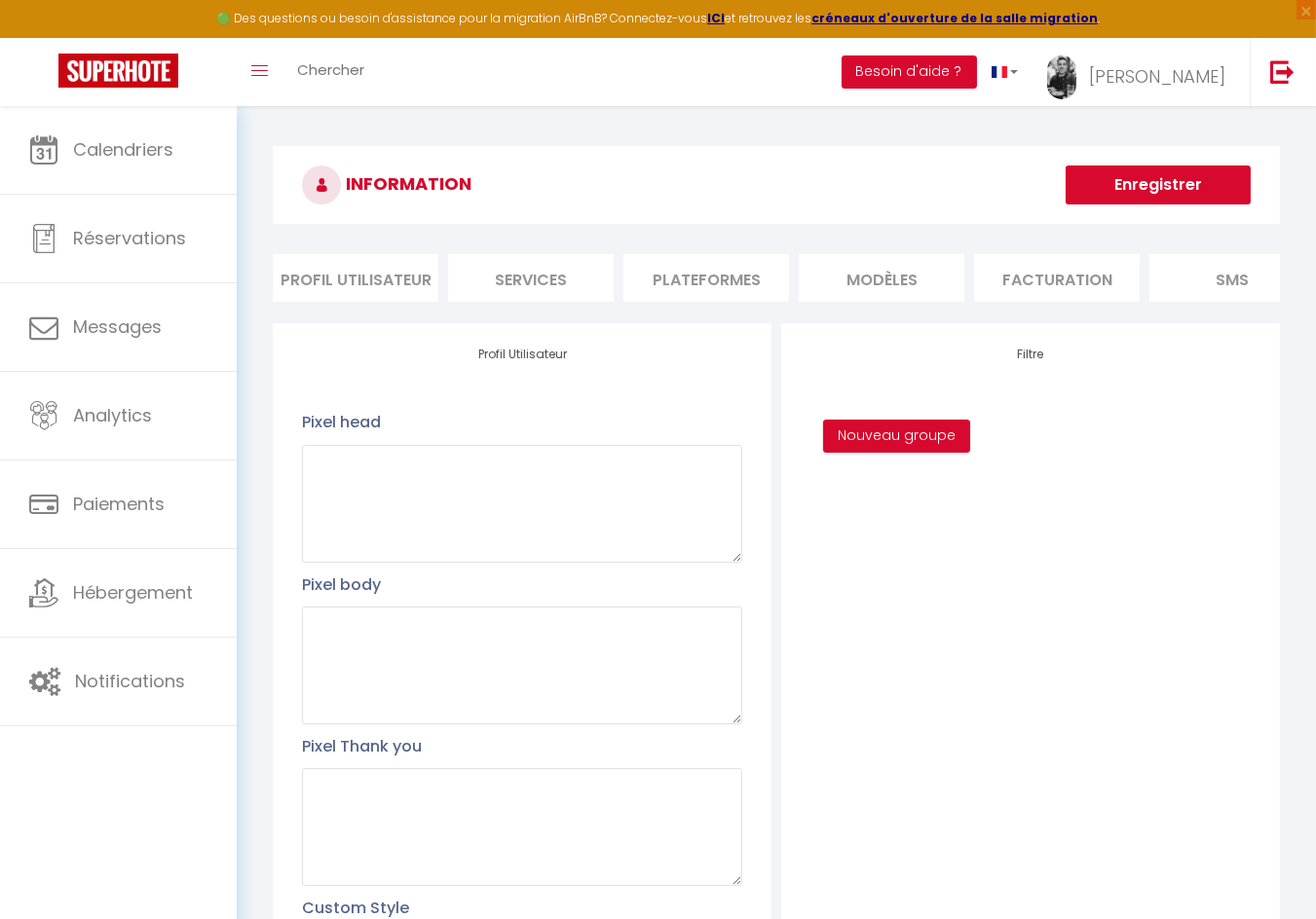
click at [333, 268] on li "Profil Utilisateur" at bounding box center [355, 277] width 165 height 47
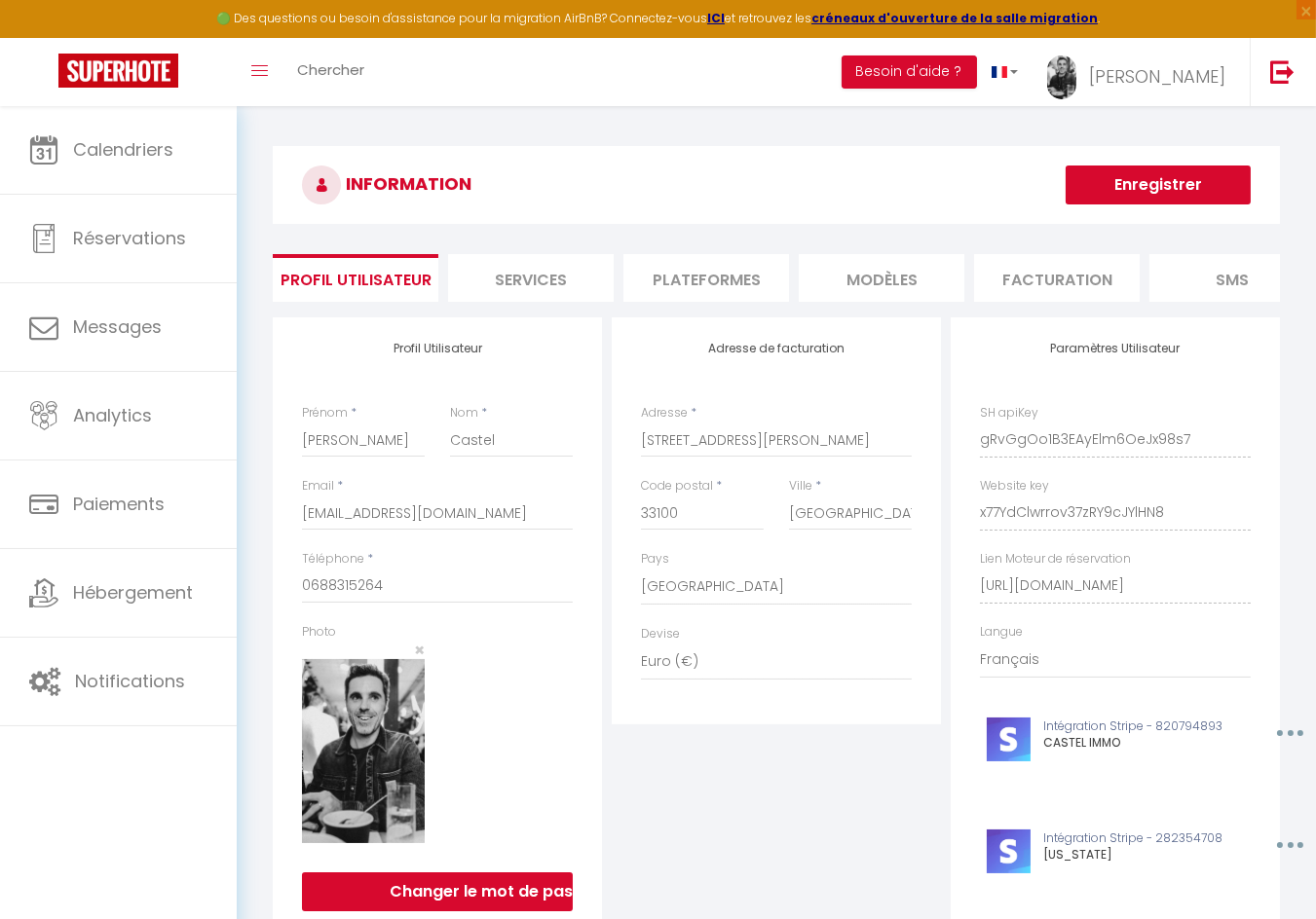
click at [566, 286] on li "Services" at bounding box center [531, 277] width 165 height 47
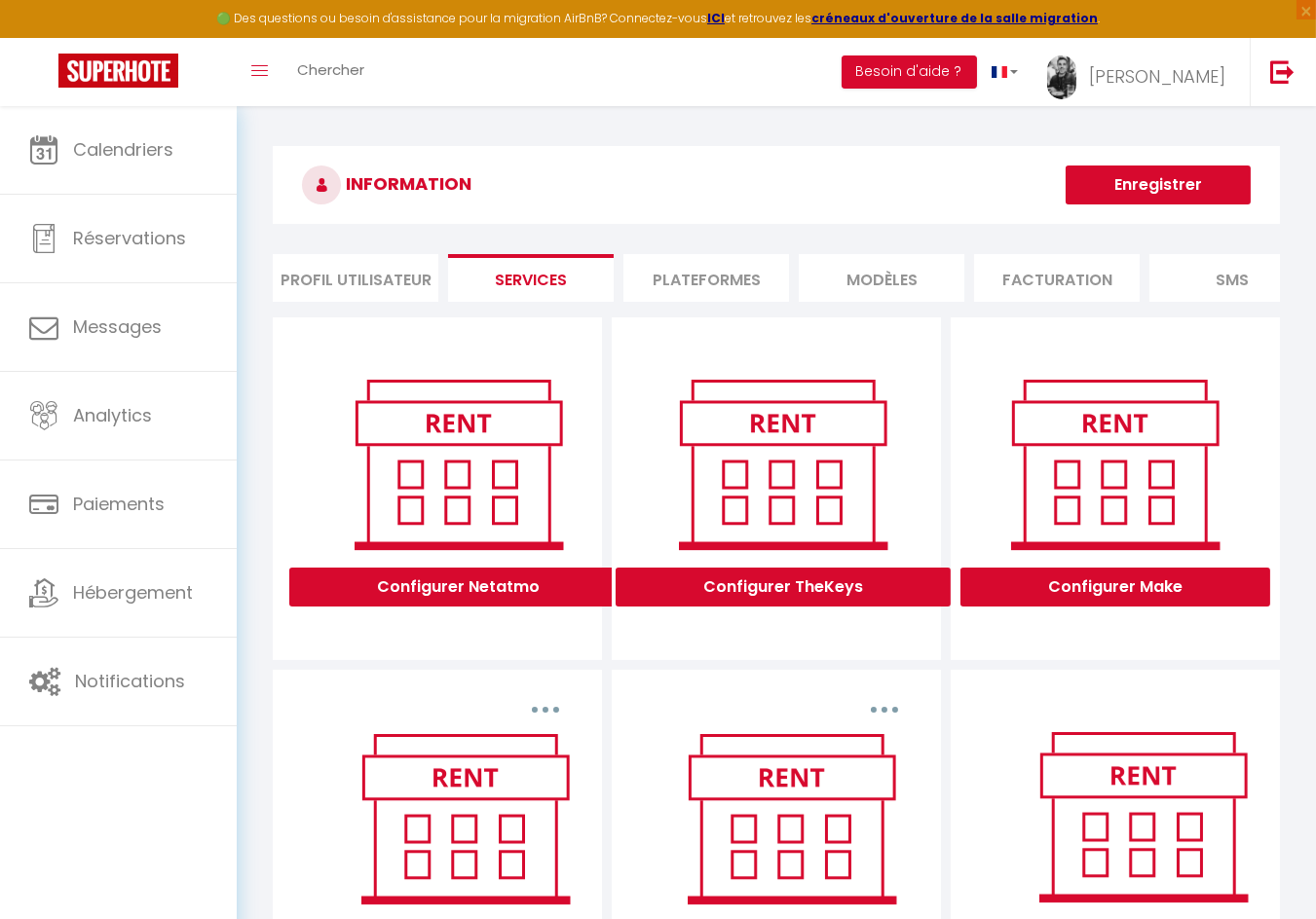
click at [651, 286] on li "Plateformes" at bounding box center [706, 277] width 165 height 47
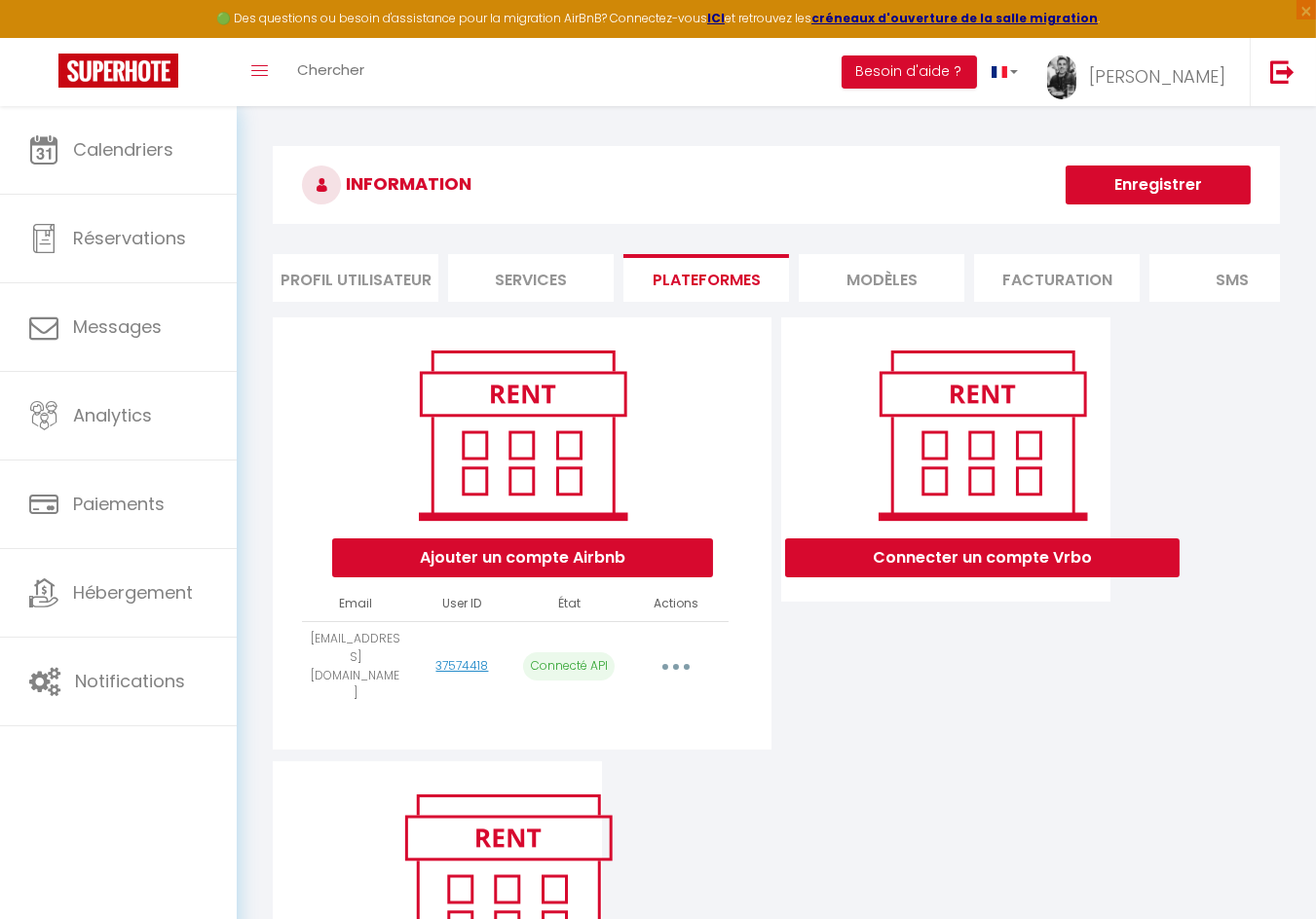
click at [1101, 279] on li "Facturation" at bounding box center [1056, 277] width 165 height 47
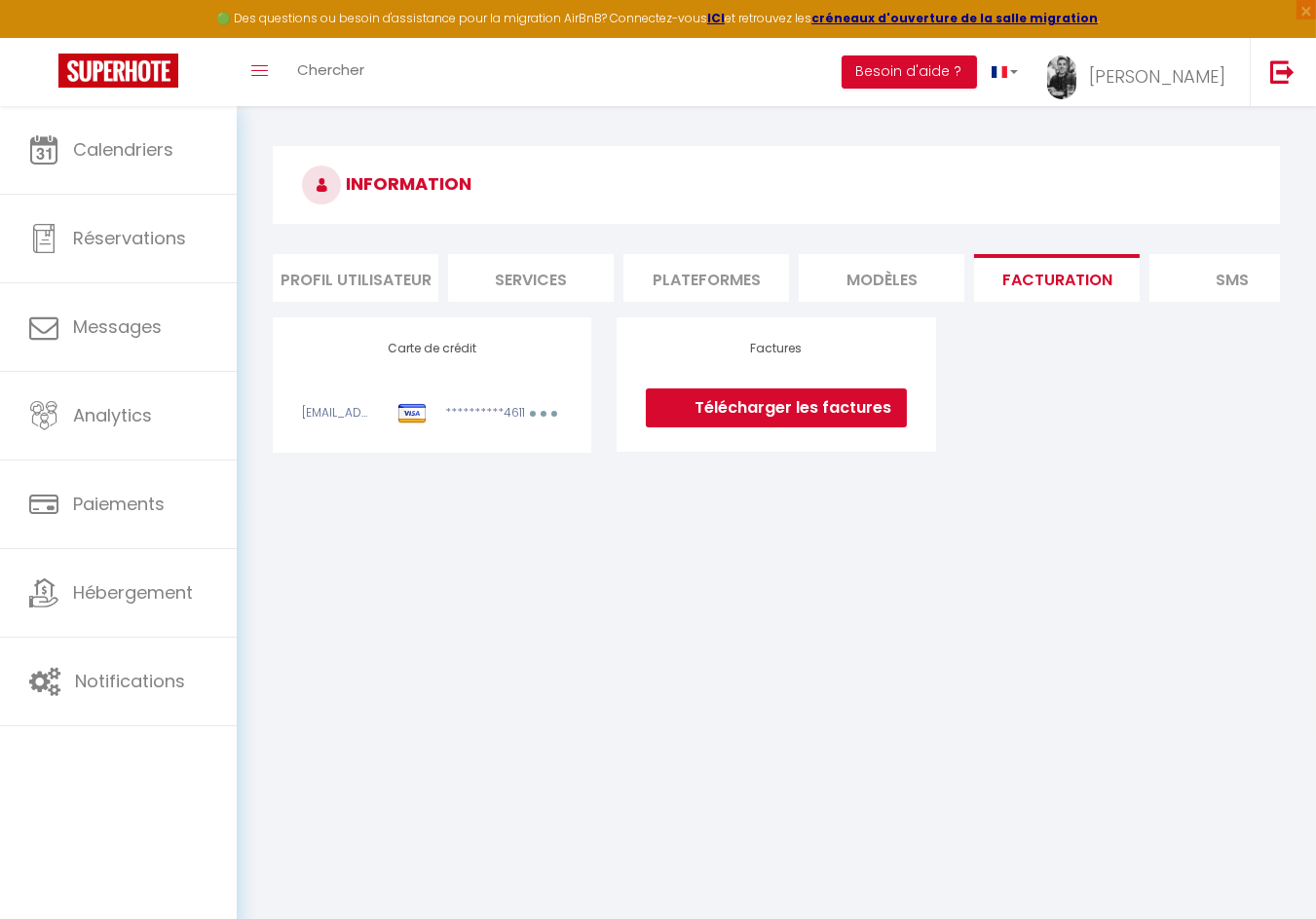
click at [1209, 276] on li "SMS" at bounding box center [1232, 277] width 165 height 47
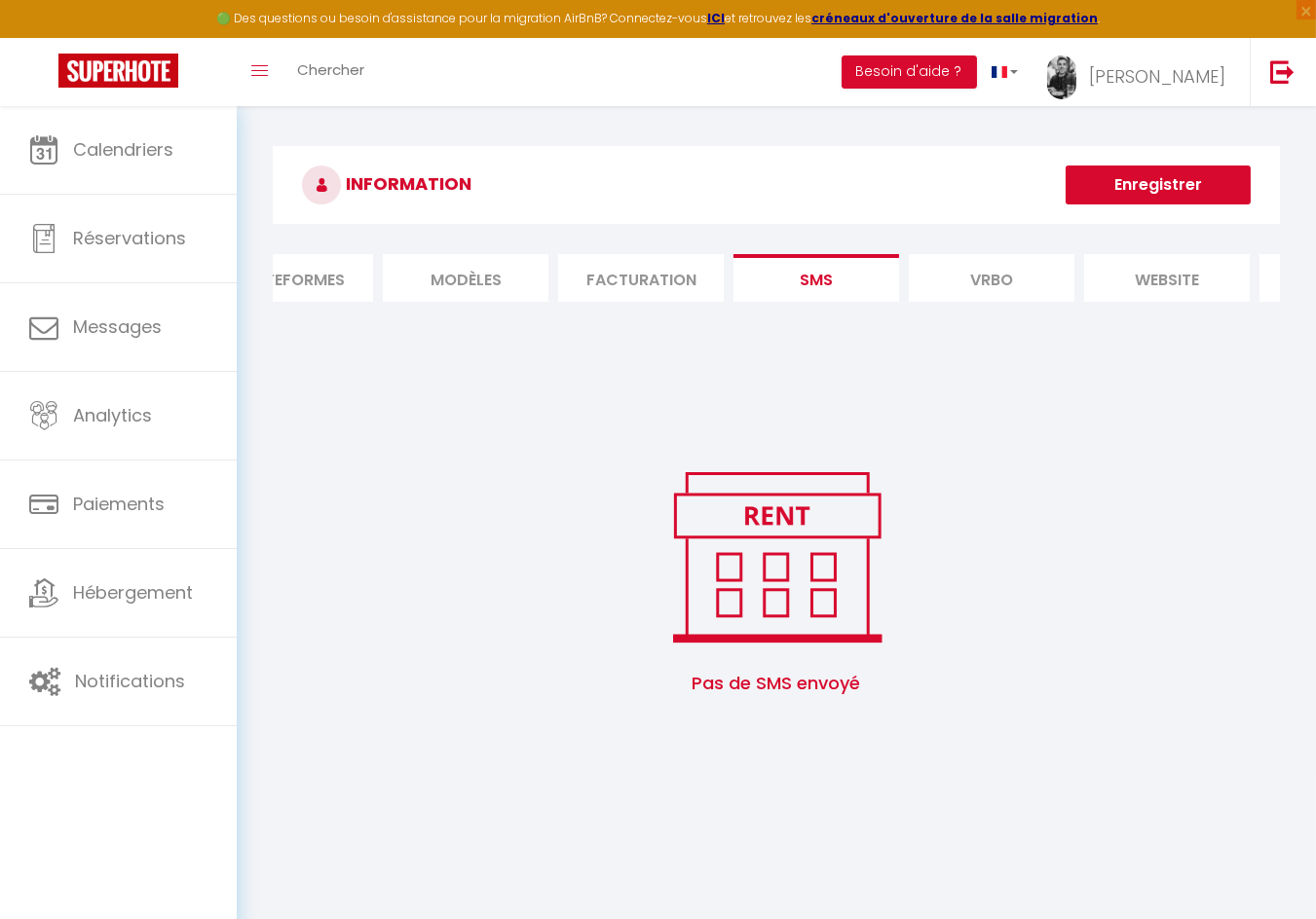
scroll to position [0, 462]
click at [1101, 276] on li "website" at bounding box center [1121, 277] width 165 height 47
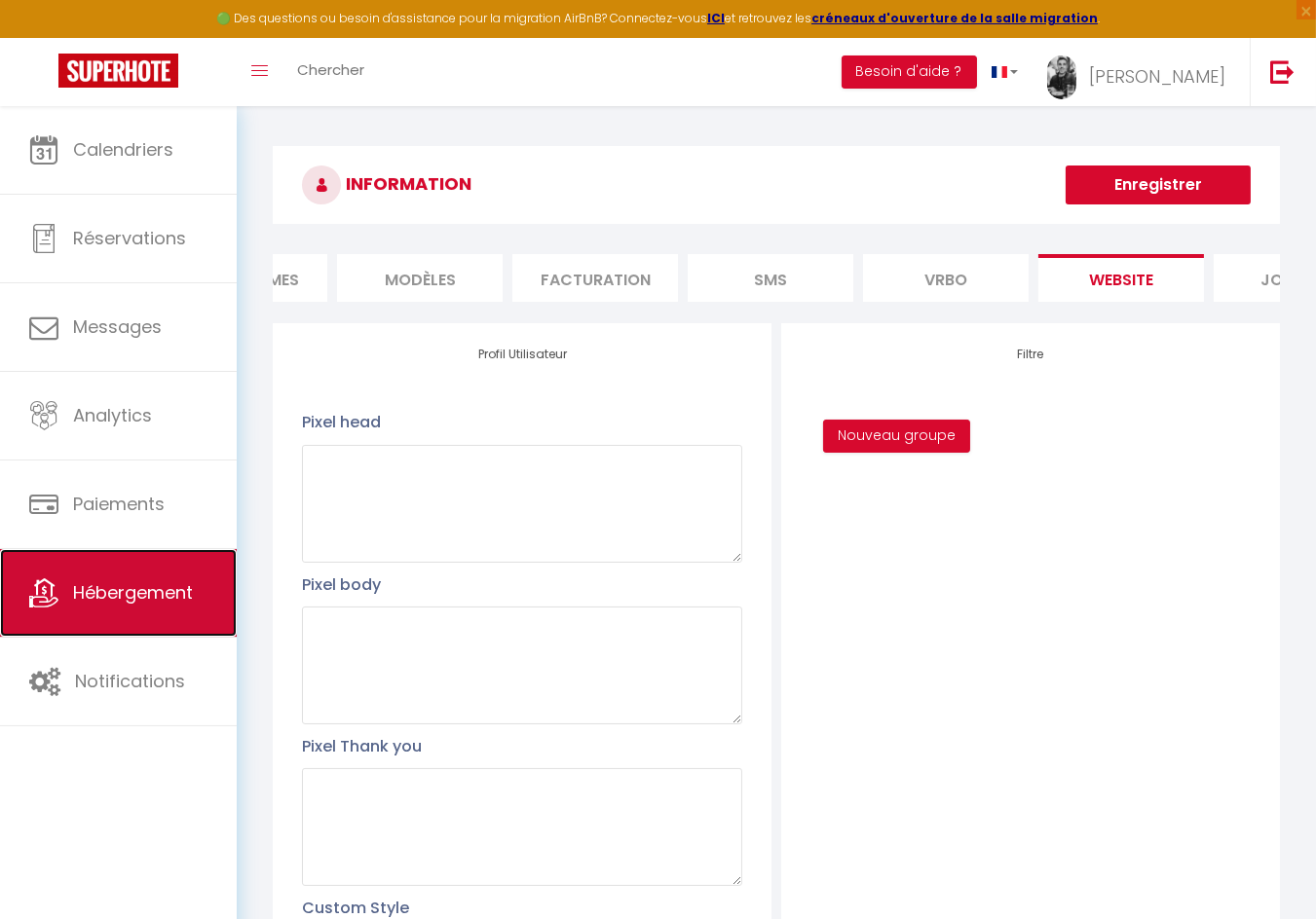
click at [96, 616] on link "Hébergement" at bounding box center [118, 592] width 236 height 88
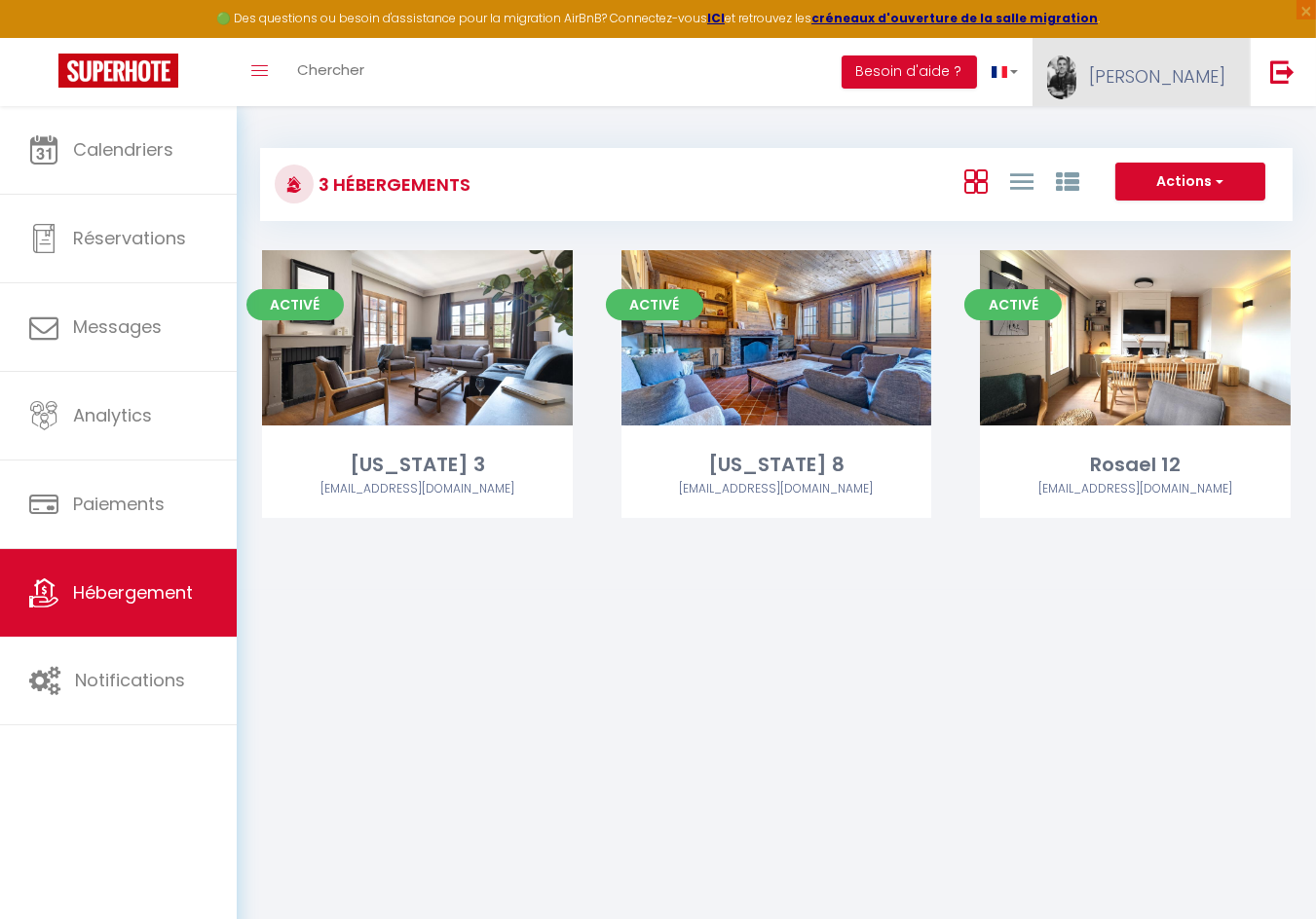
click at [1197, 86] on span "[PERSON_NAME]" at bounding box center [1157, 76] width 137 height 25
click at [1174, 126] on link "Paramètres" at bounding box center [1171, 136] width 144 height 33
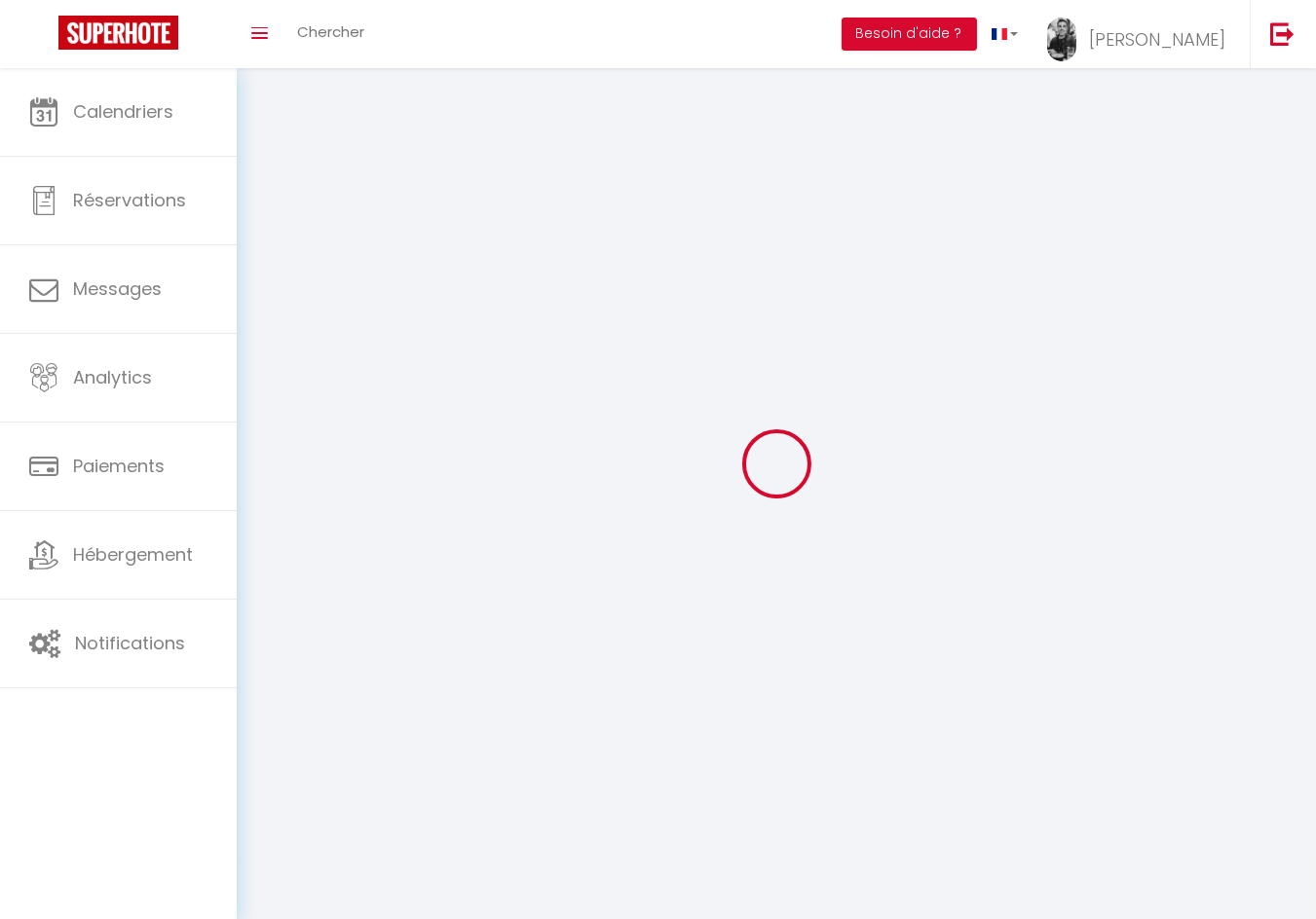
type input "[PERSON_NAME]"
type input "Castel"
type input "0688315264"
type input "[STREET_ADDRESS][PERSON_NAME]"
type input "33100"
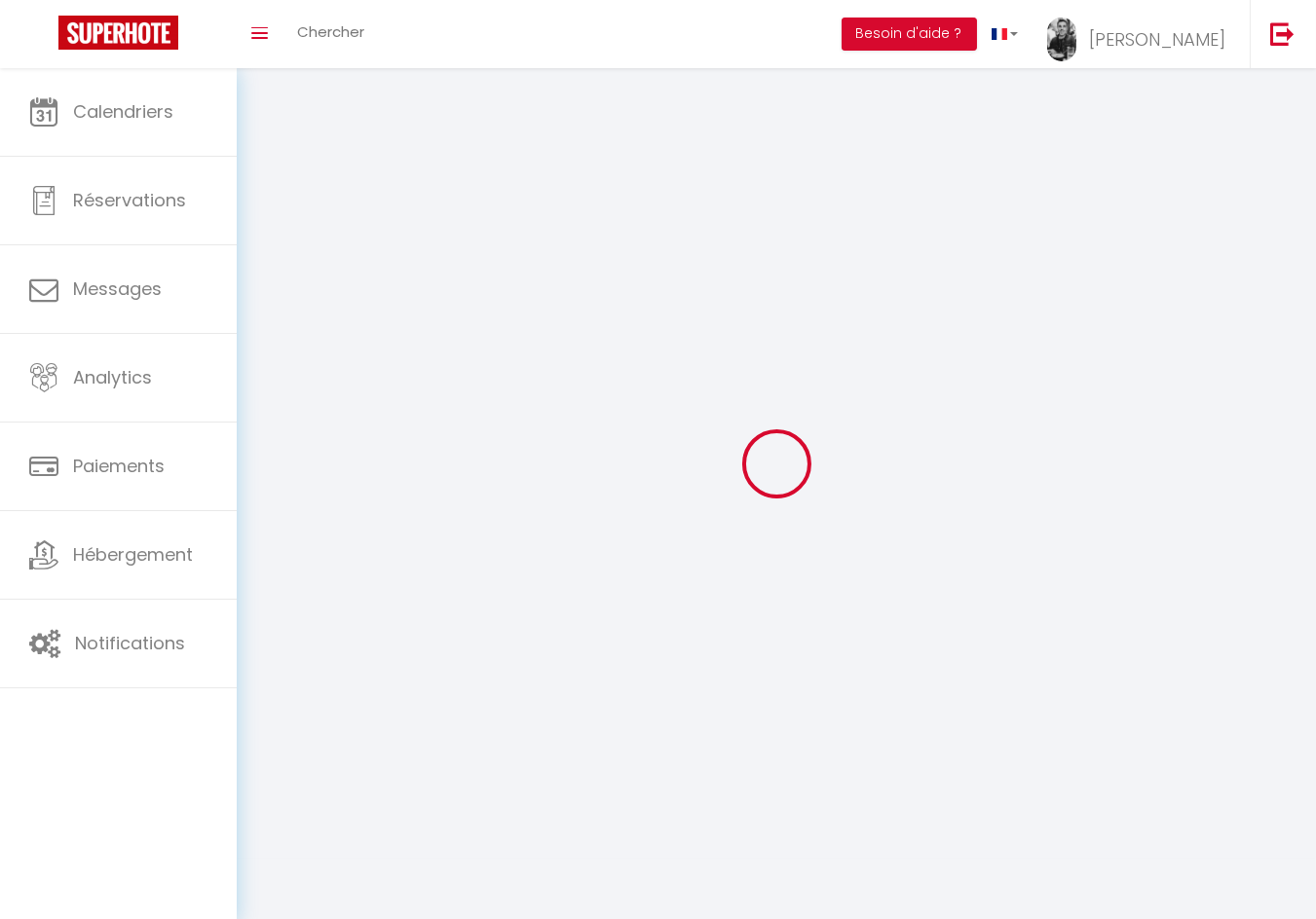
type input "[GEOGRAPHIC_DATA]"
type input "gRvGgOo1B3EAyElm6OeJx98s7"
type input "x77YdClwrrov37zRY9cJYlHN8"
type input "https://app.superhote.com/#/get-available-rentals/x77YdClwrrov37zRY9cJYlHN8"
select select "28"
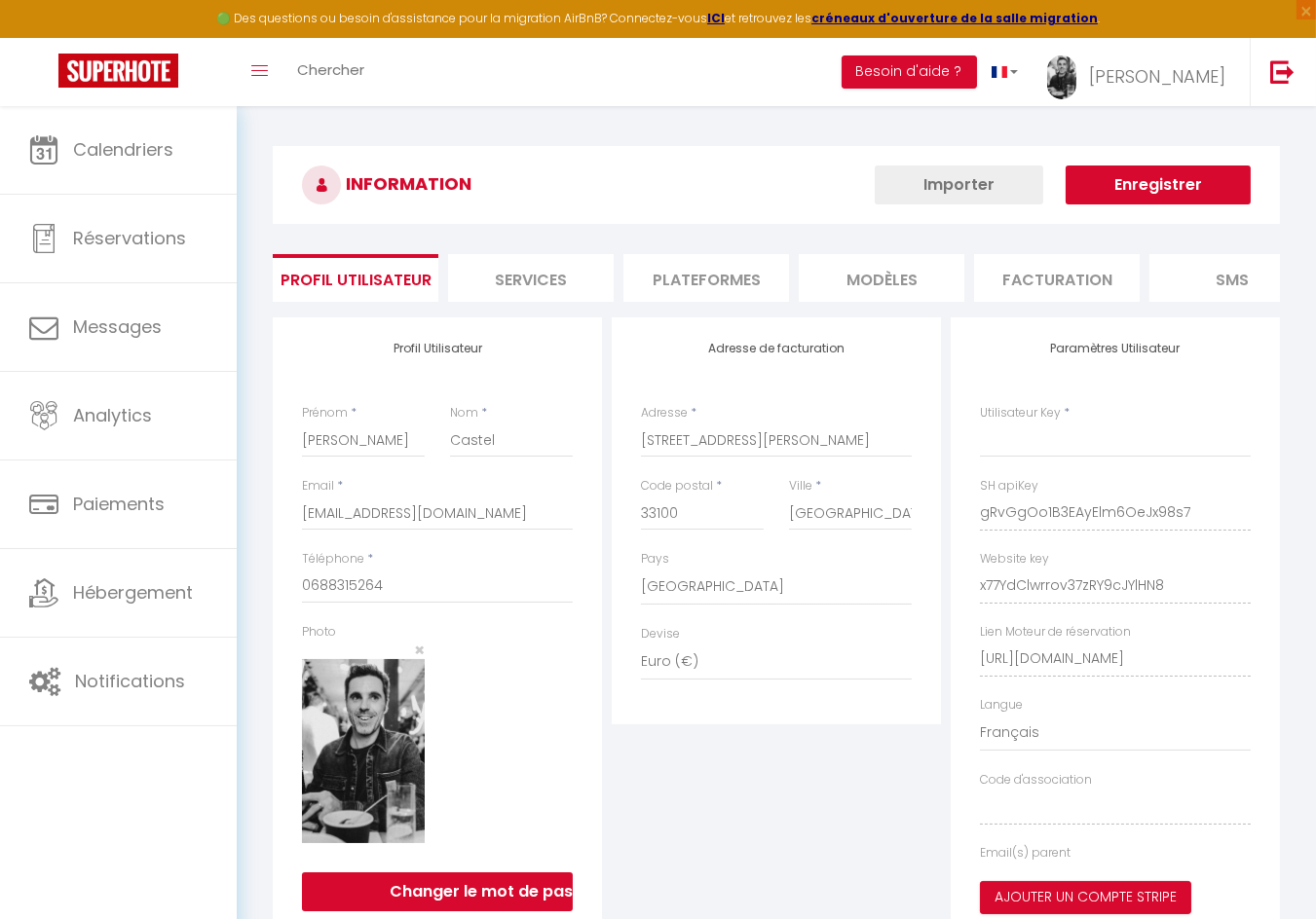
type input "gRvGgOo1B3EAyElm6OeJx98s7"
type input "x77YdClwrrov37zRY9cJYlHN8"
type input "https://app.superhote.com/#/get-available-rentals/x77YdClwrrov37zRY9cJYlHN8"
select select "fr"
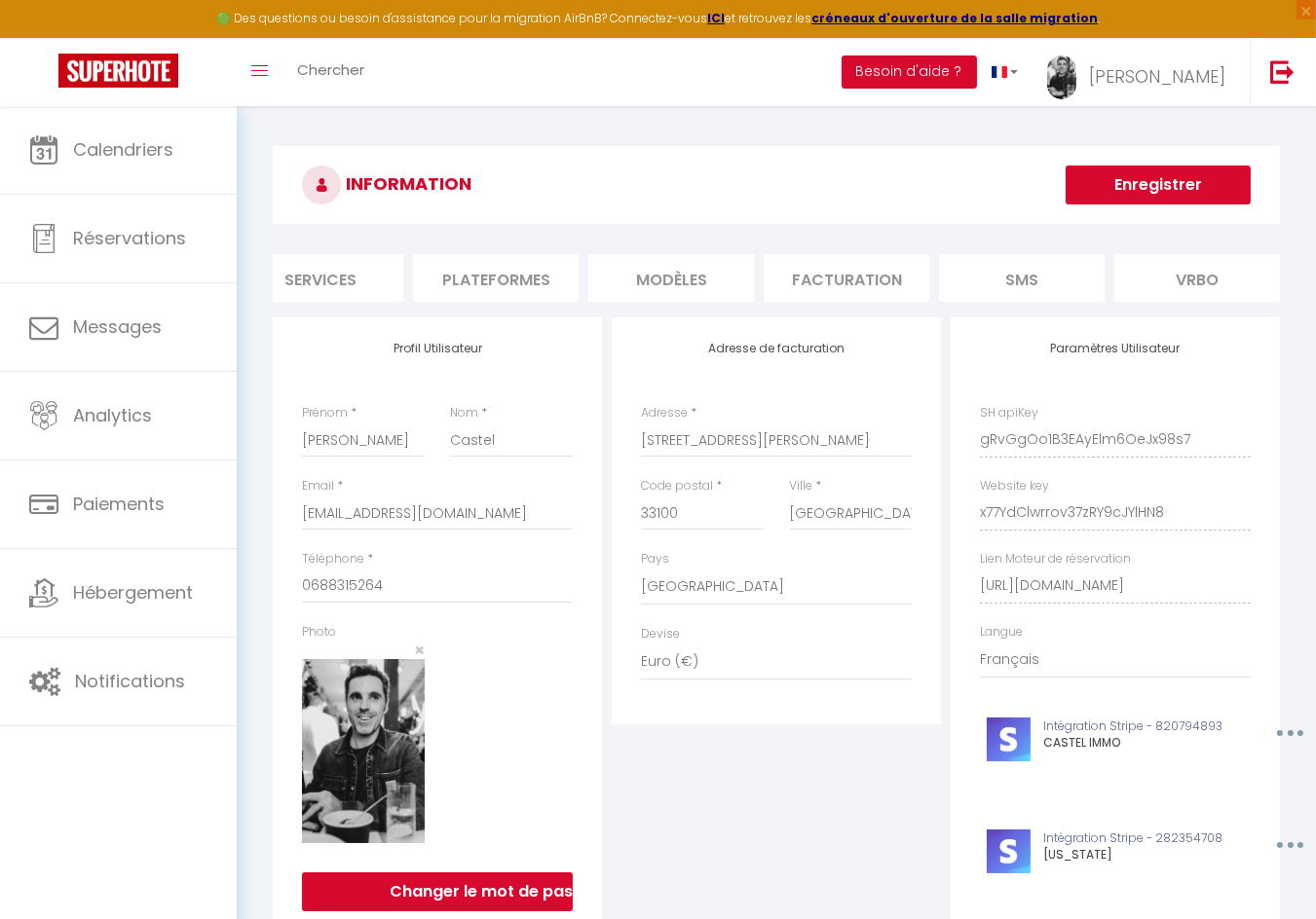
scroll to position [0, 251]
click at [474, 265] on li "Plateformes" at bounding box center [455, 277] width 165 height 47
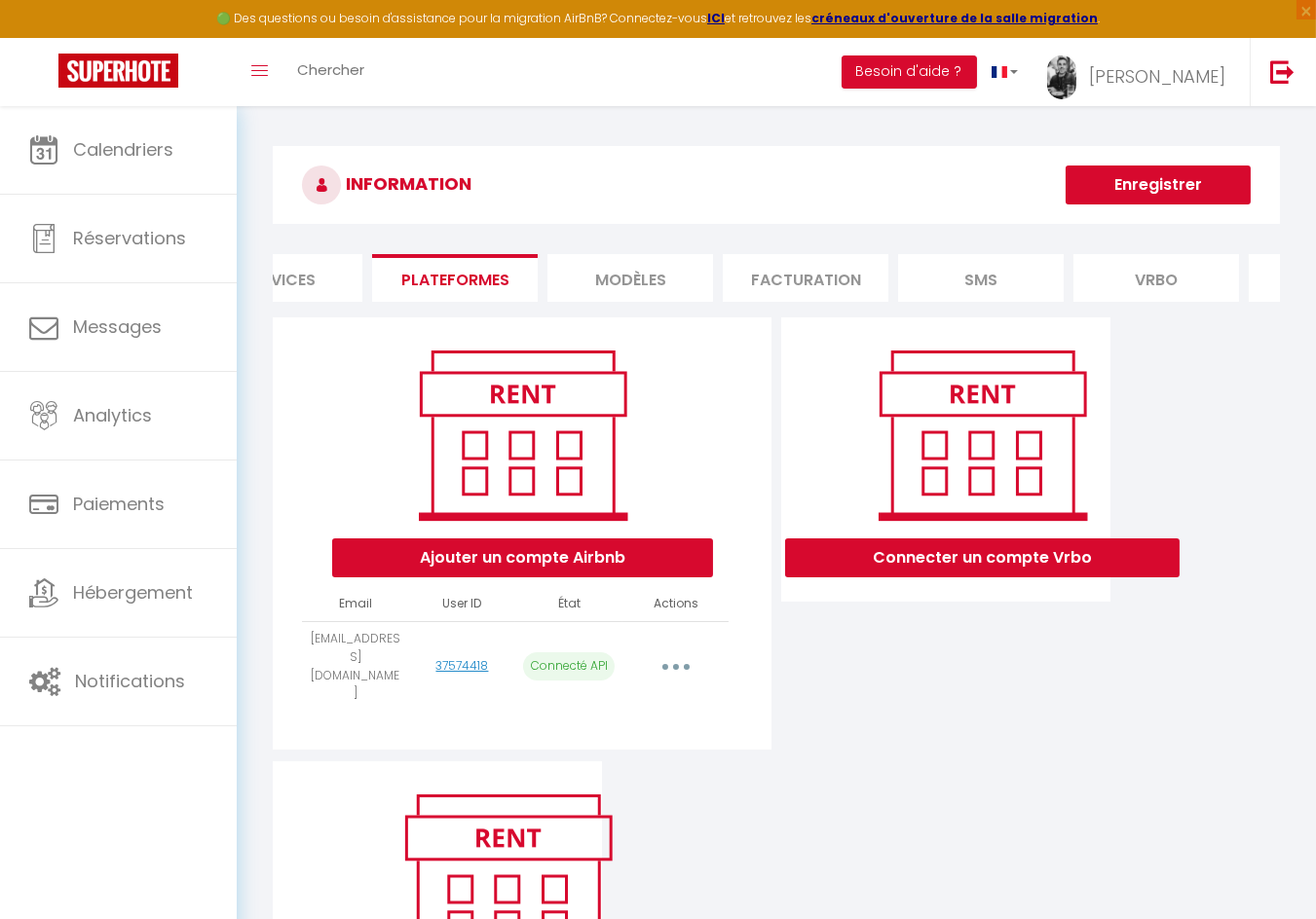
click at [608, 272] on li "MODÈLES" at bounding box center [630, 277] width 165 height 47
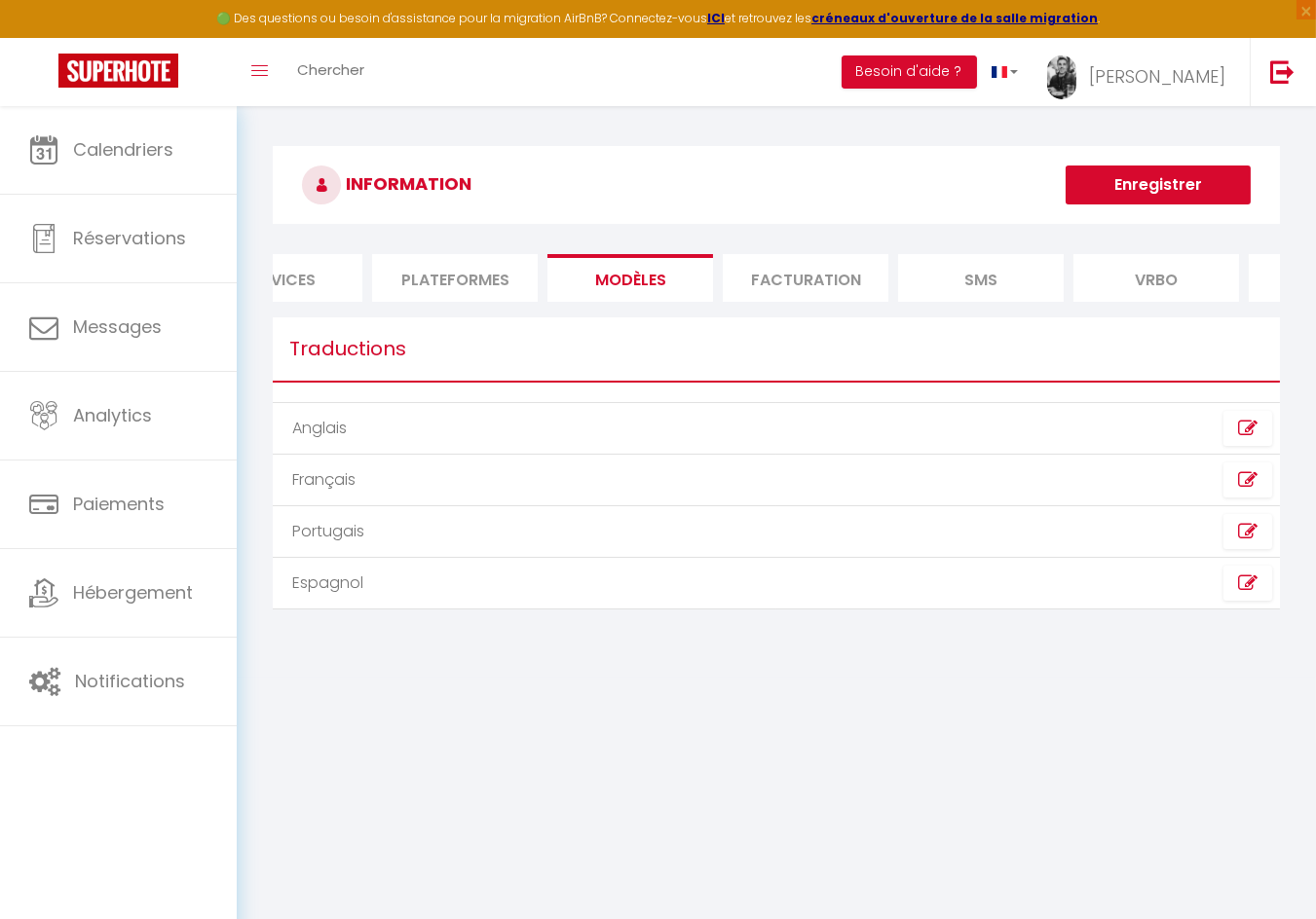
click at [762, 279] on li "Facturation" at bounding box center [805, 277] width 165 height 47
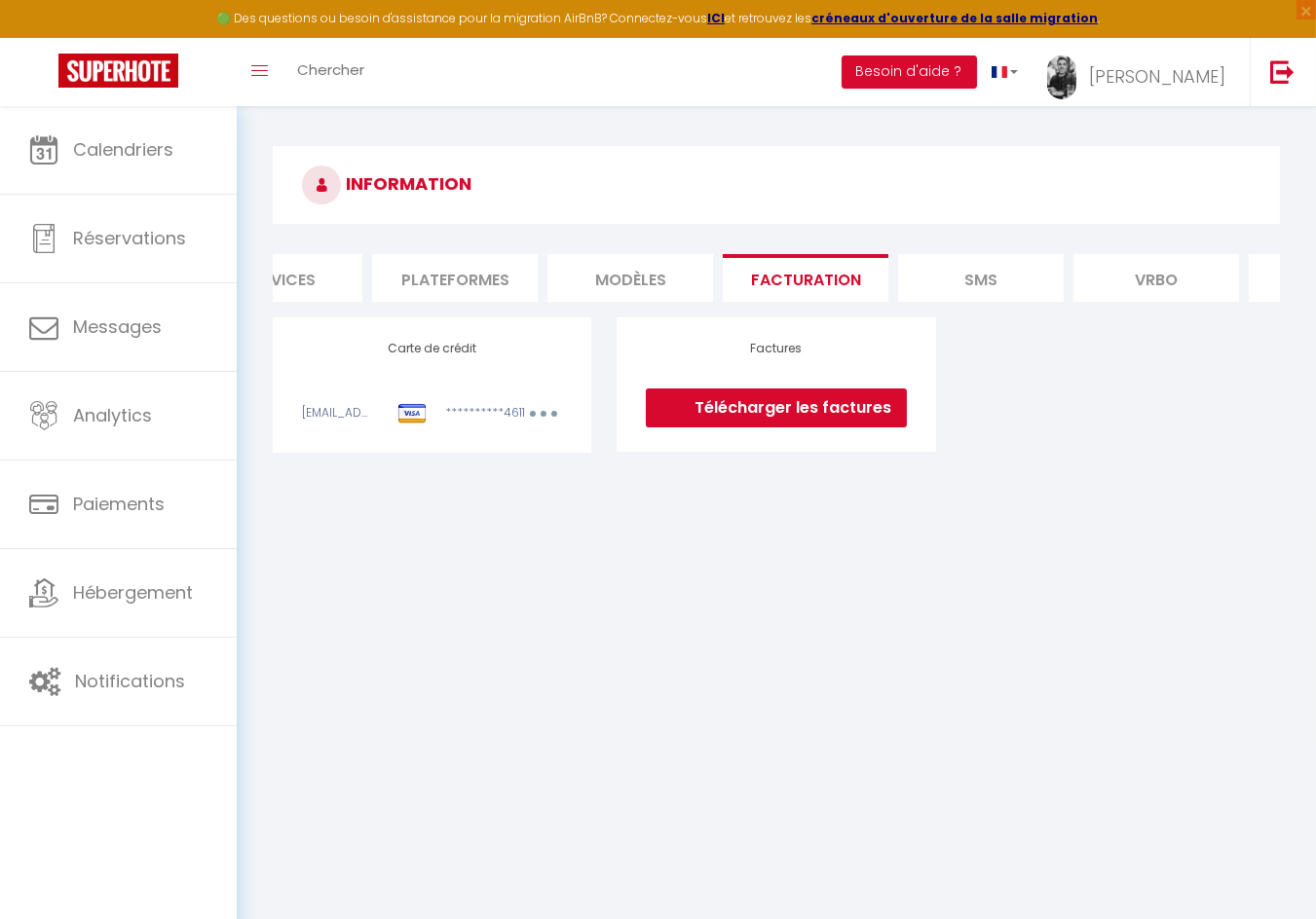
click at [974, 276] on li "SMS" at bounding box center [980, 277] width 165 height 47
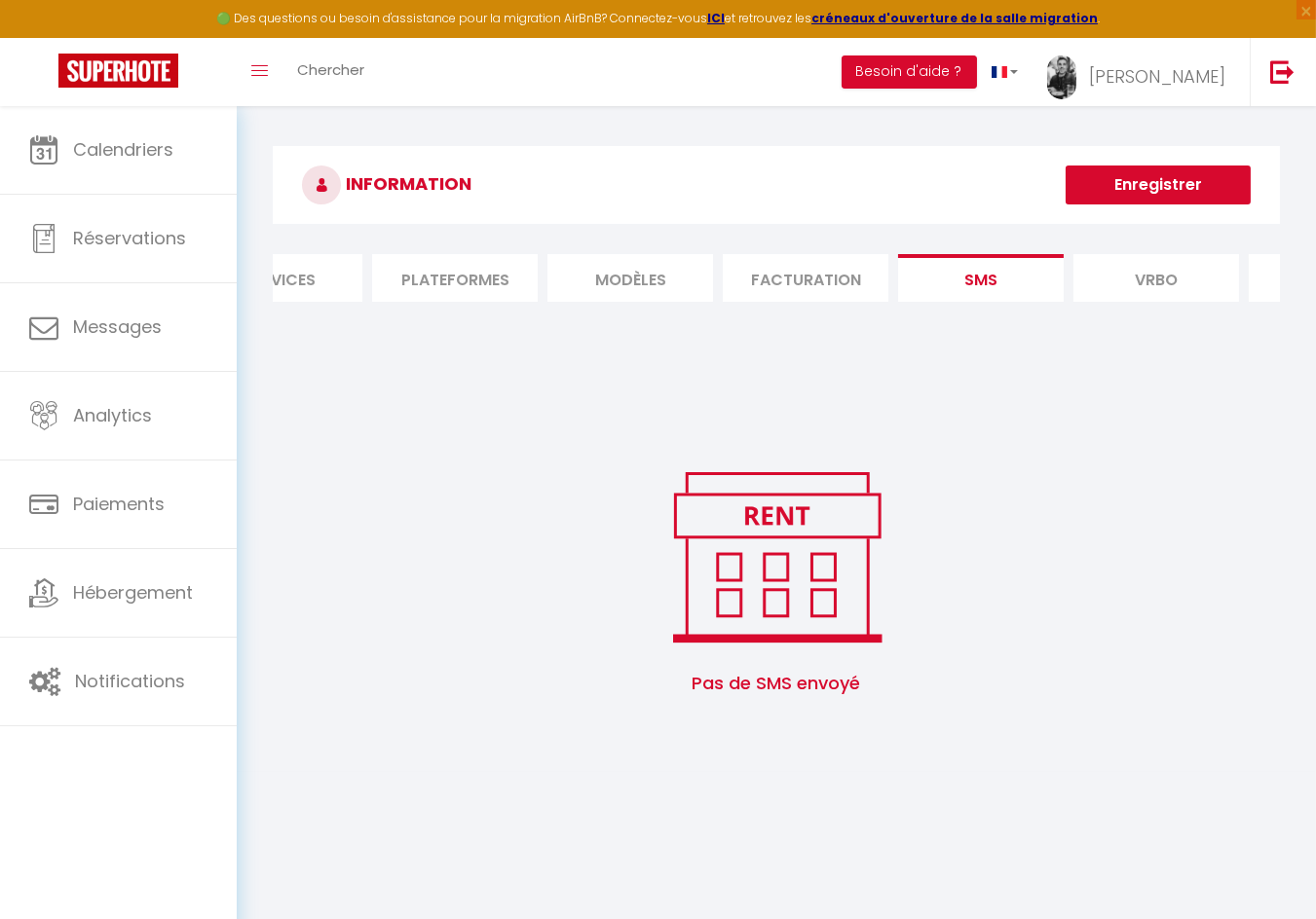
click at [1152, 275] on li "Vrbo" at bounding box center [1156, 277] width 165 height 47
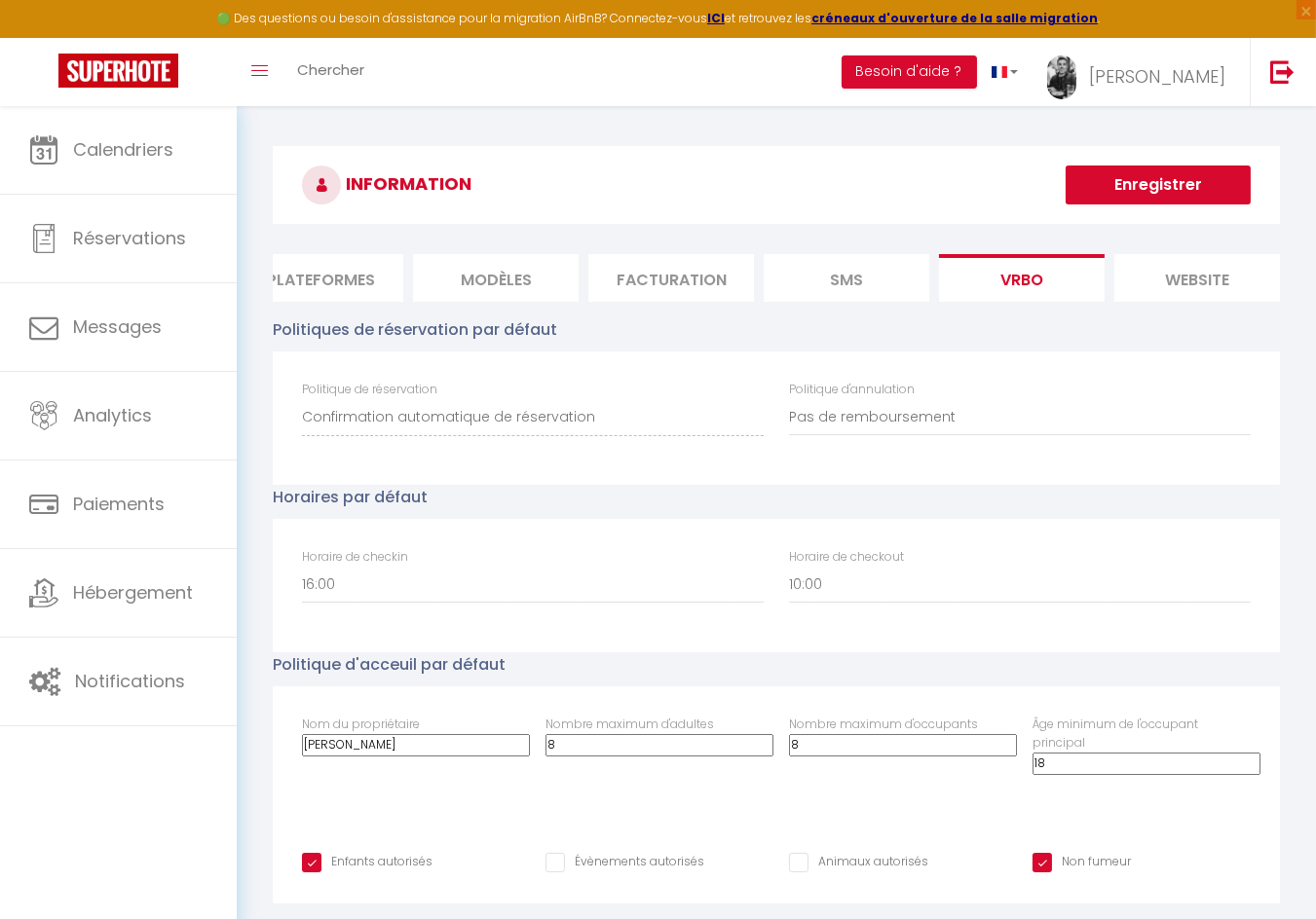
scroll to position [0, 571]
click at [1041, 279] on li "website" at bounding box center [1012, 277] width 165 height 47
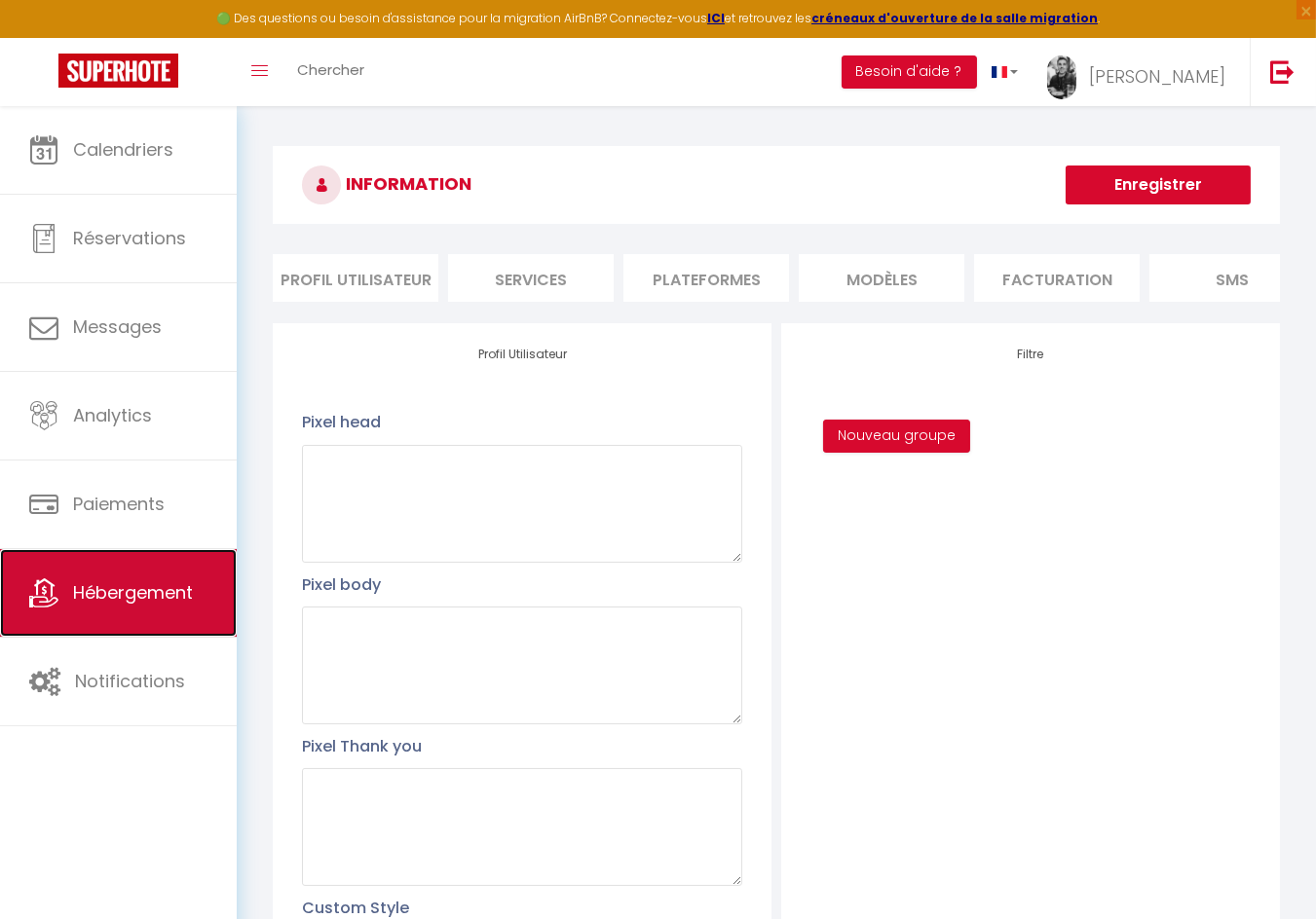
click at [90, 585] on span "Hébergement" at bounding box center [133, 592] width 120 height 25
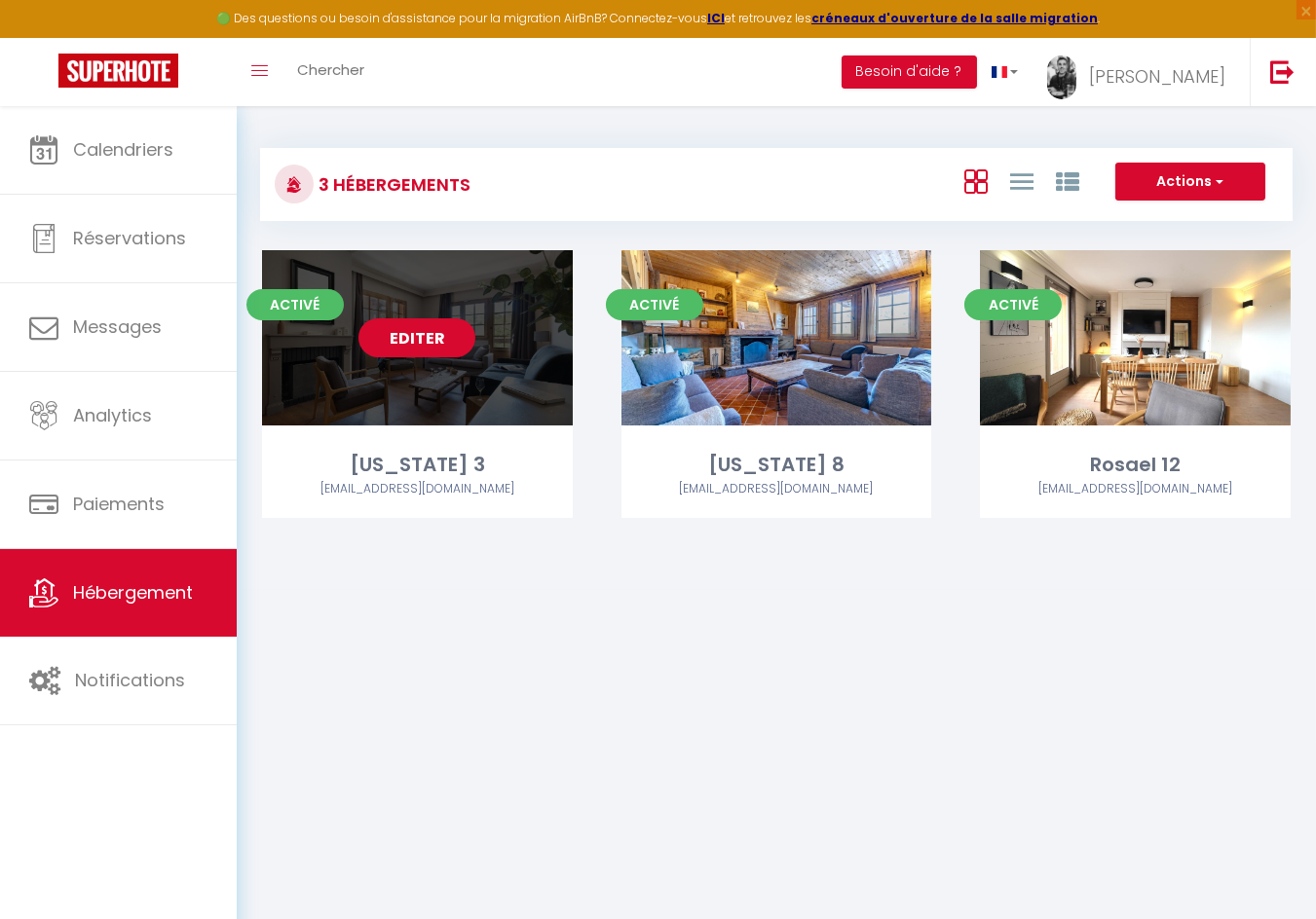
click at [437, 335] on link "Editer" at bounding box center [416, 338] width 117 height 39
select select "3"
select select "2"
select select "1"
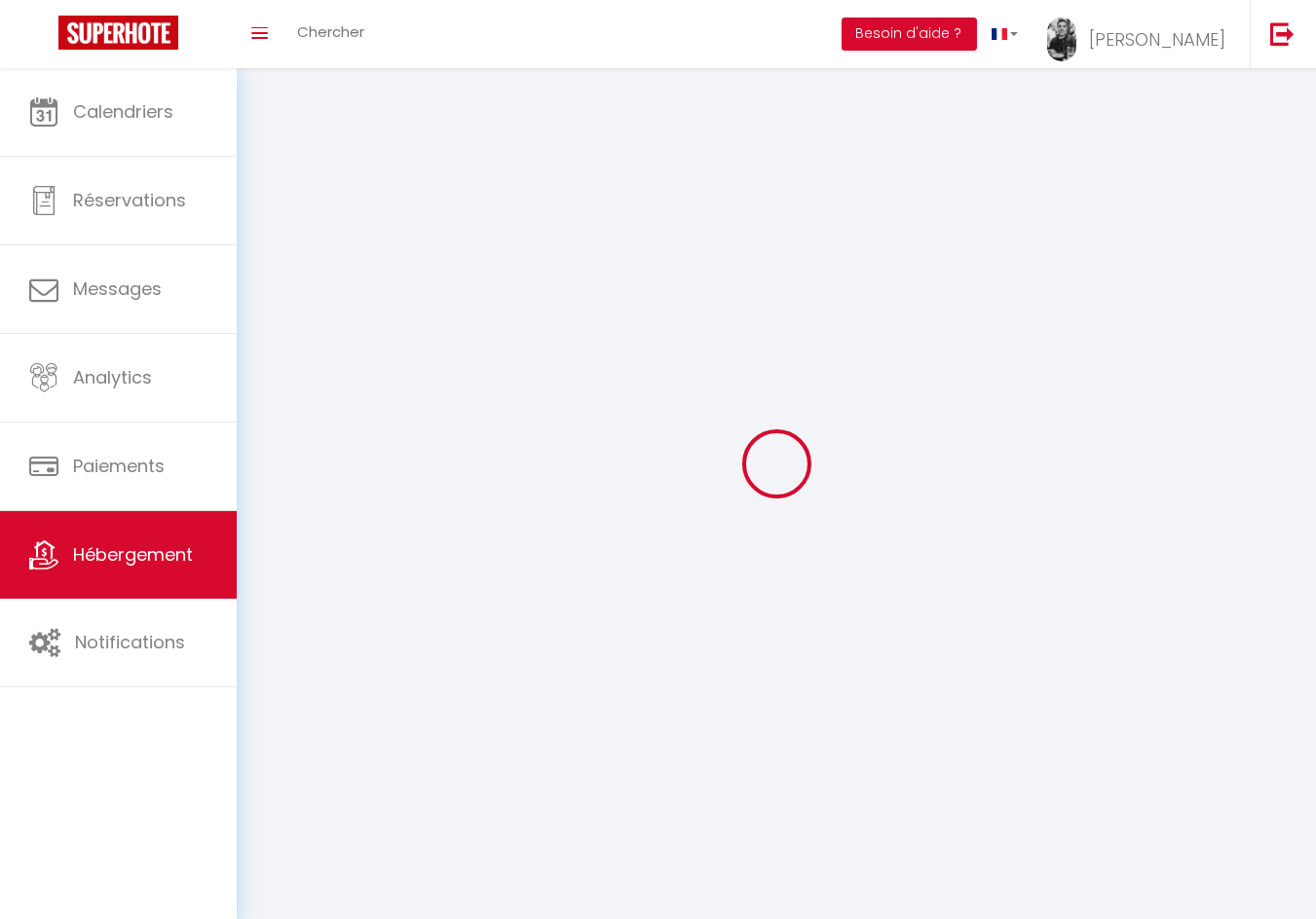
select select
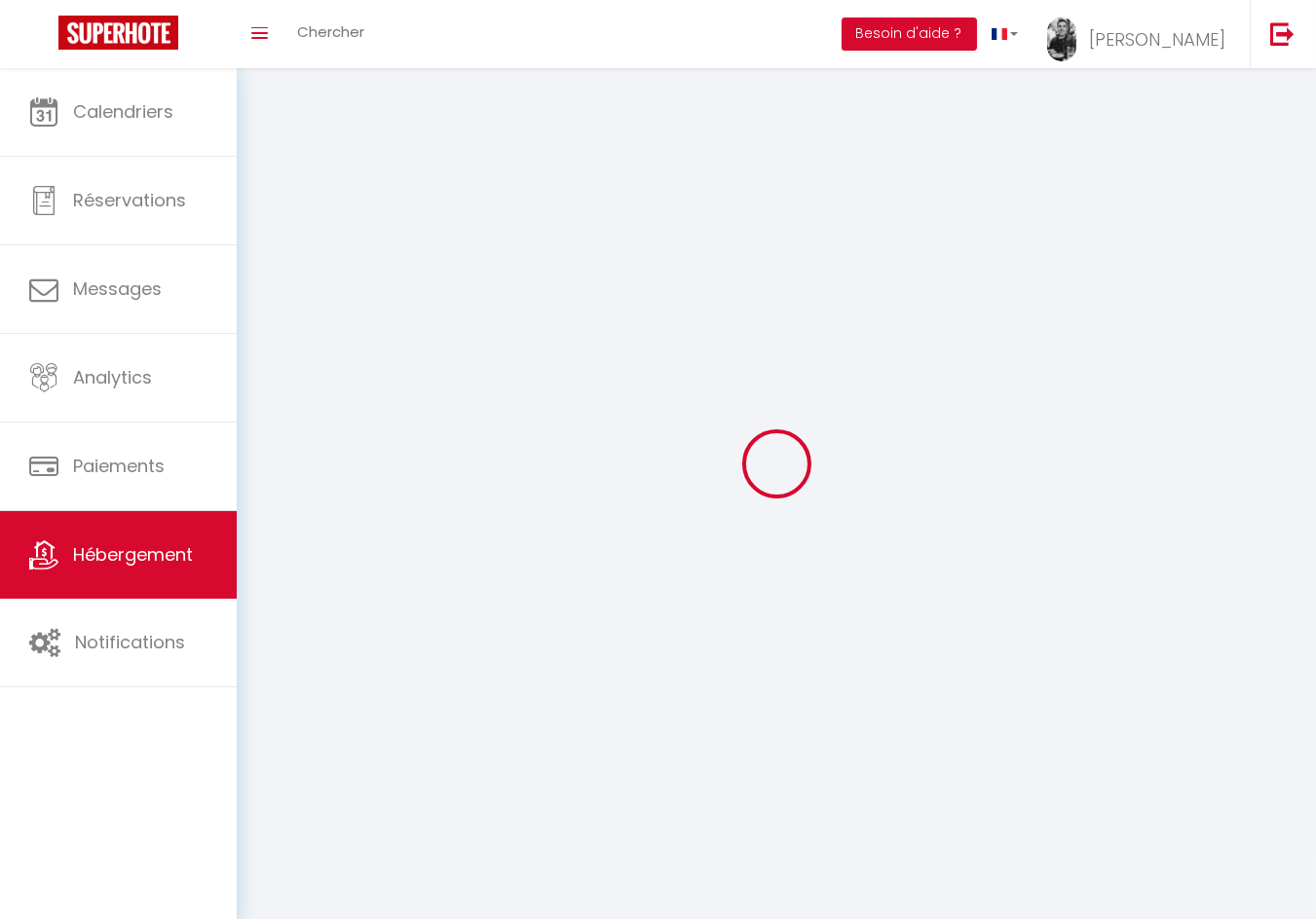
select select
checkbox input "false"
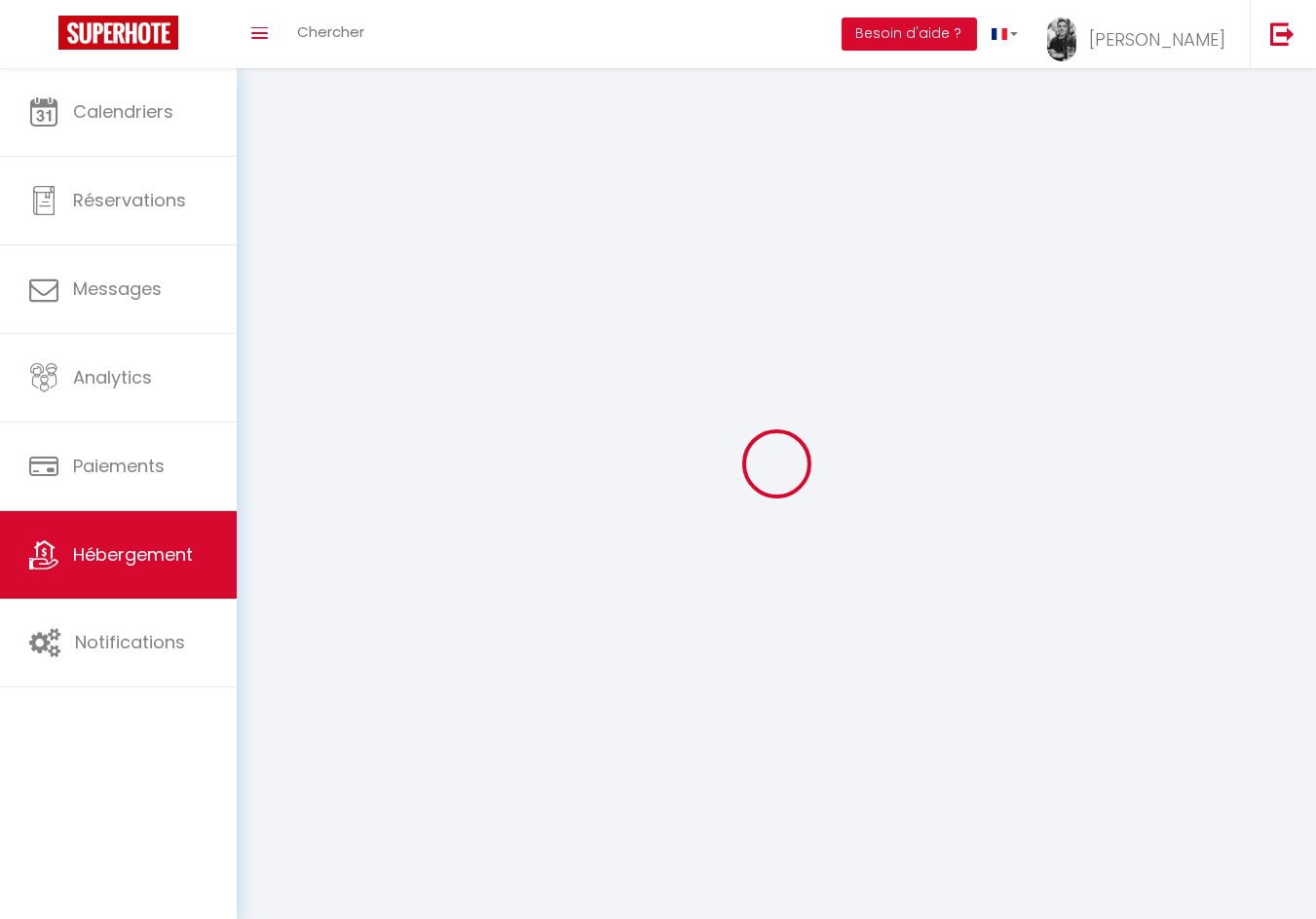
select select
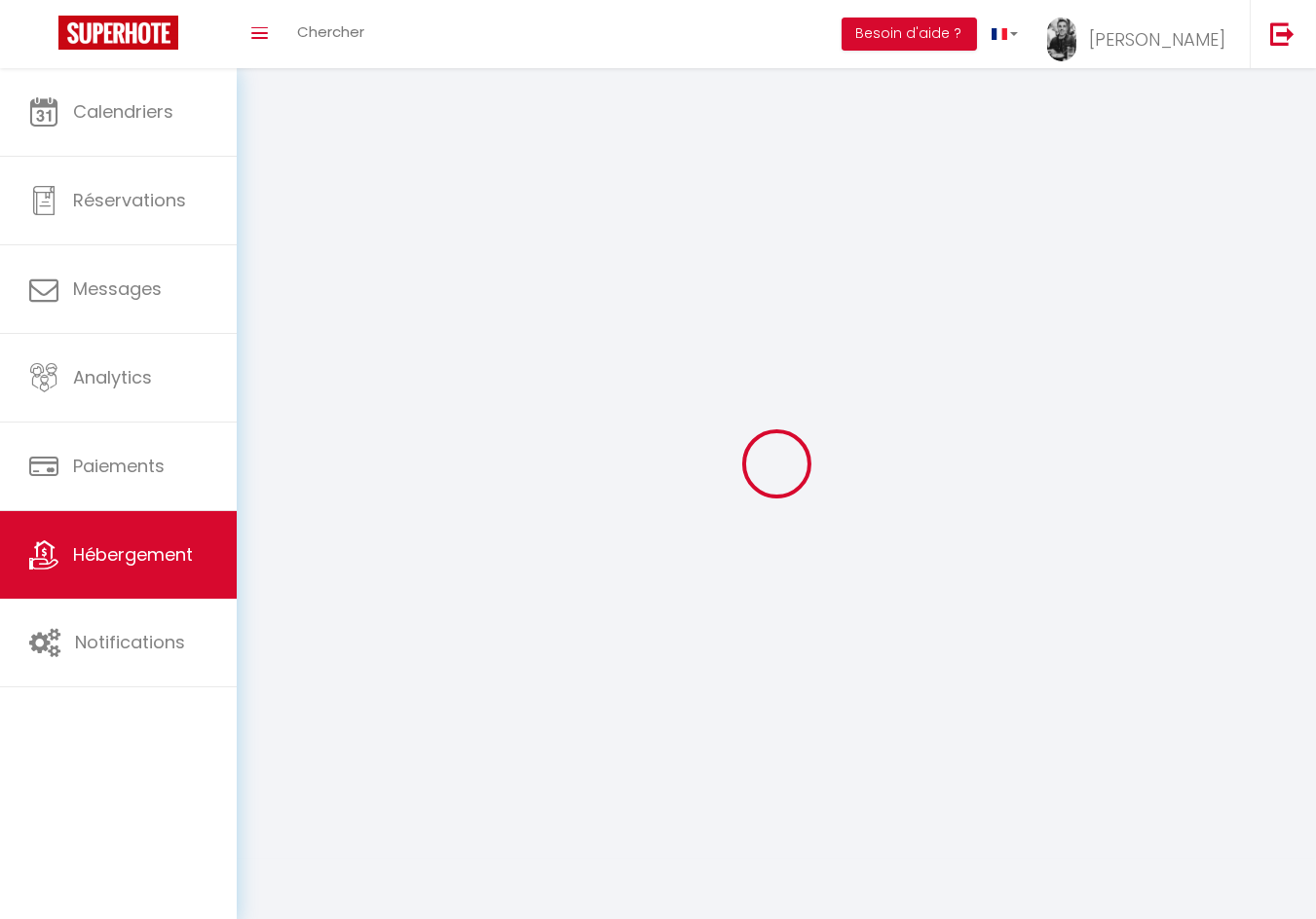
select select
checkbox input "false"
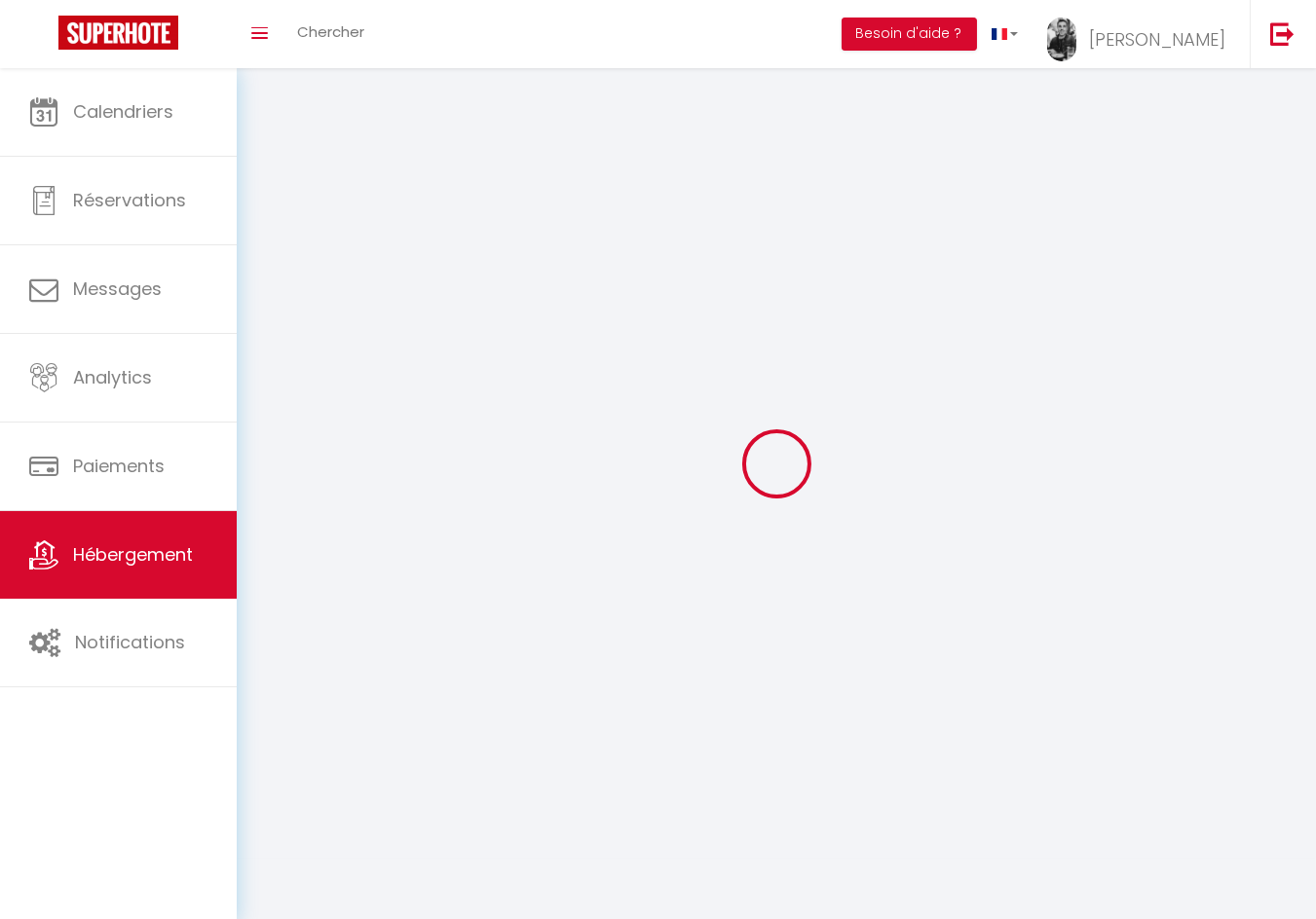
checkbox input "false"
select select
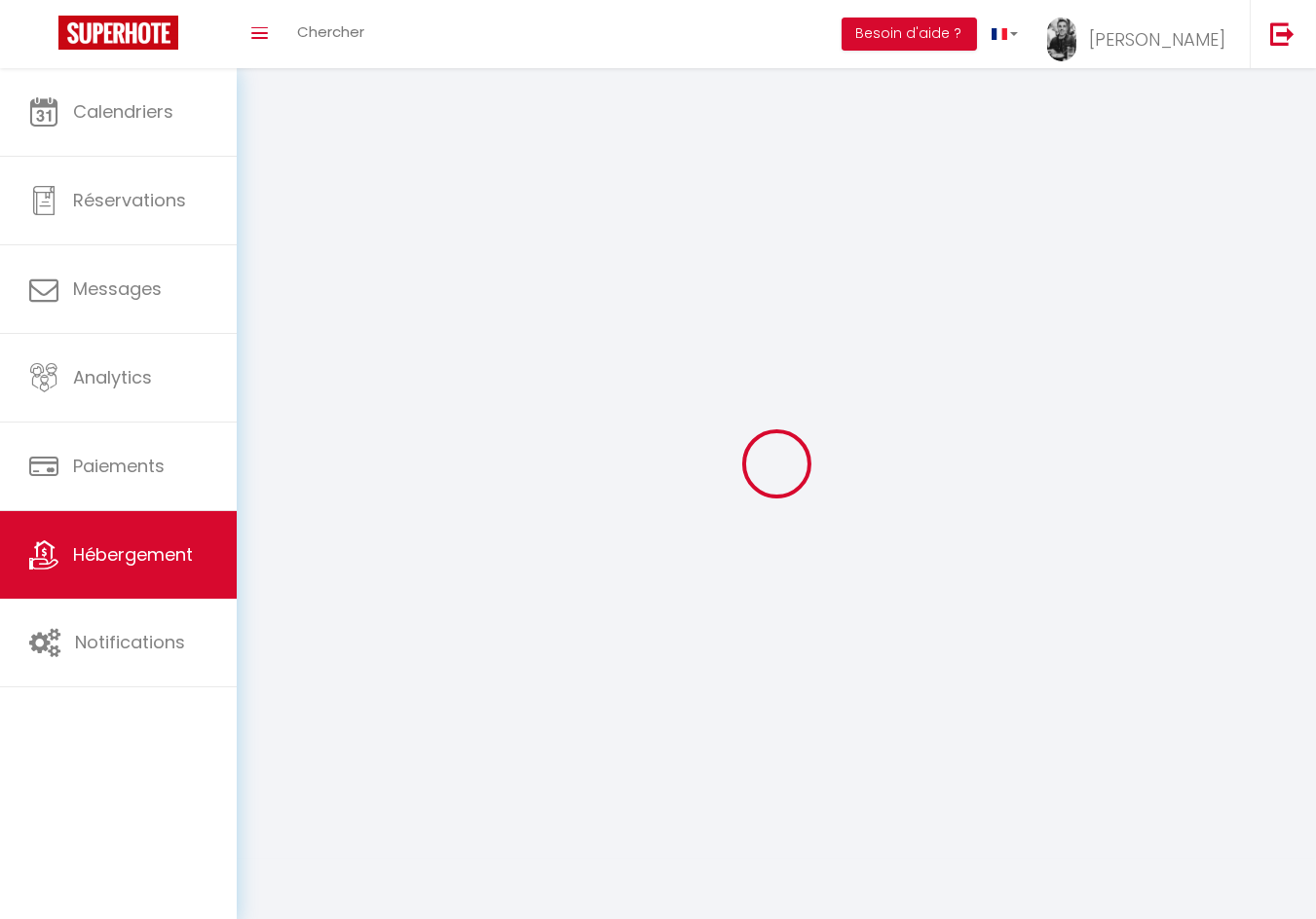
select select
checkbox input "false"
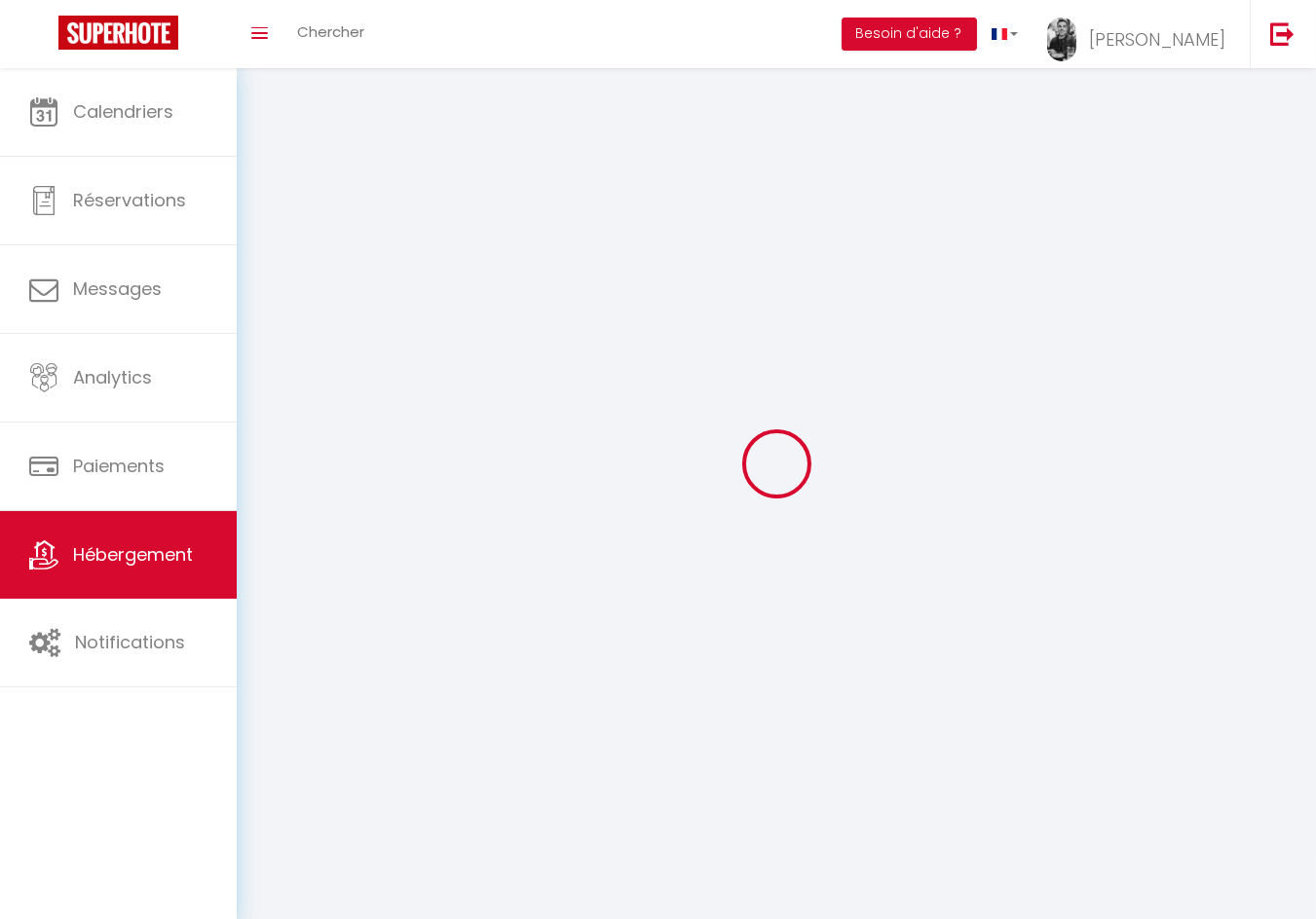
checkbox input "false"
select select
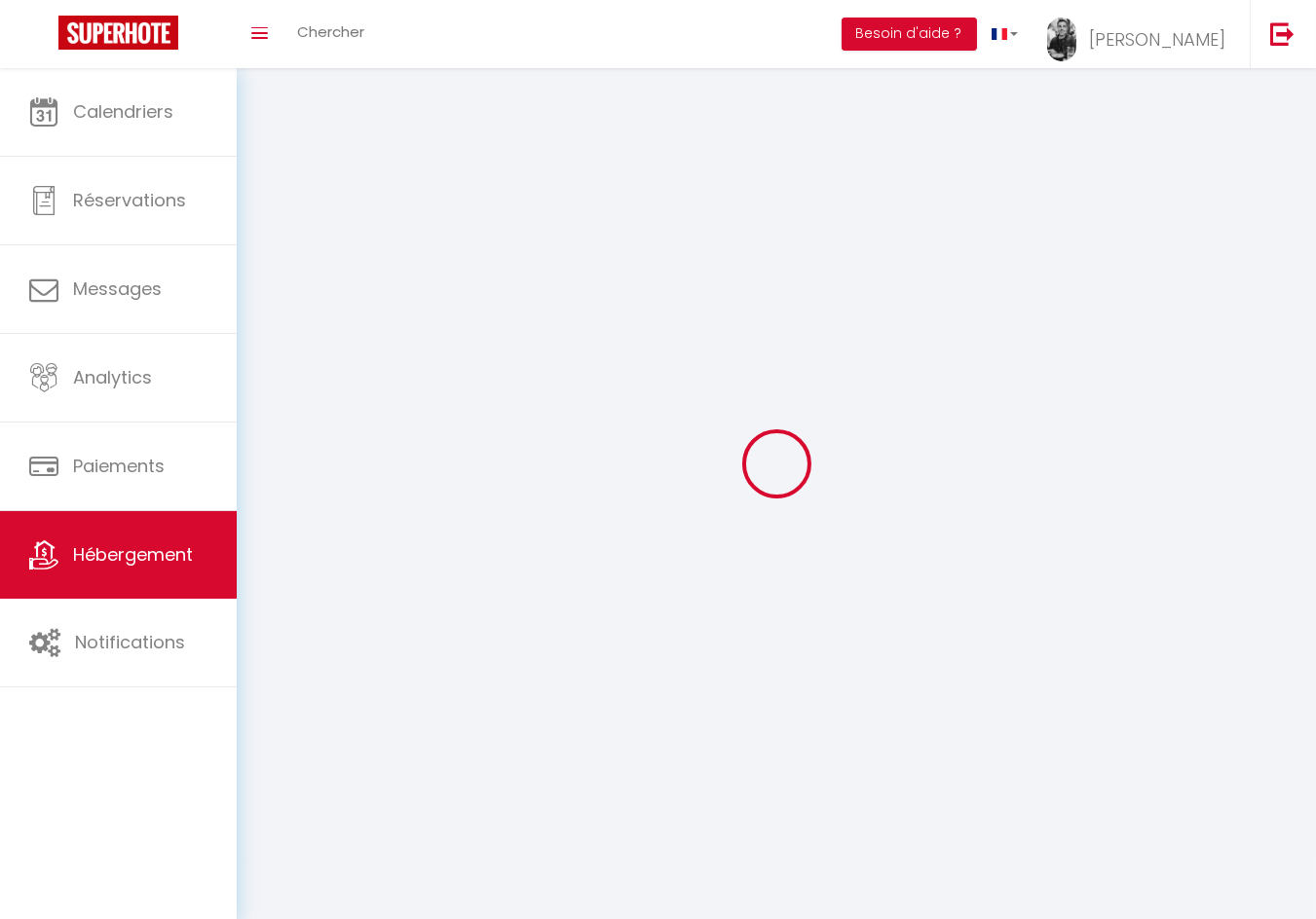
select select
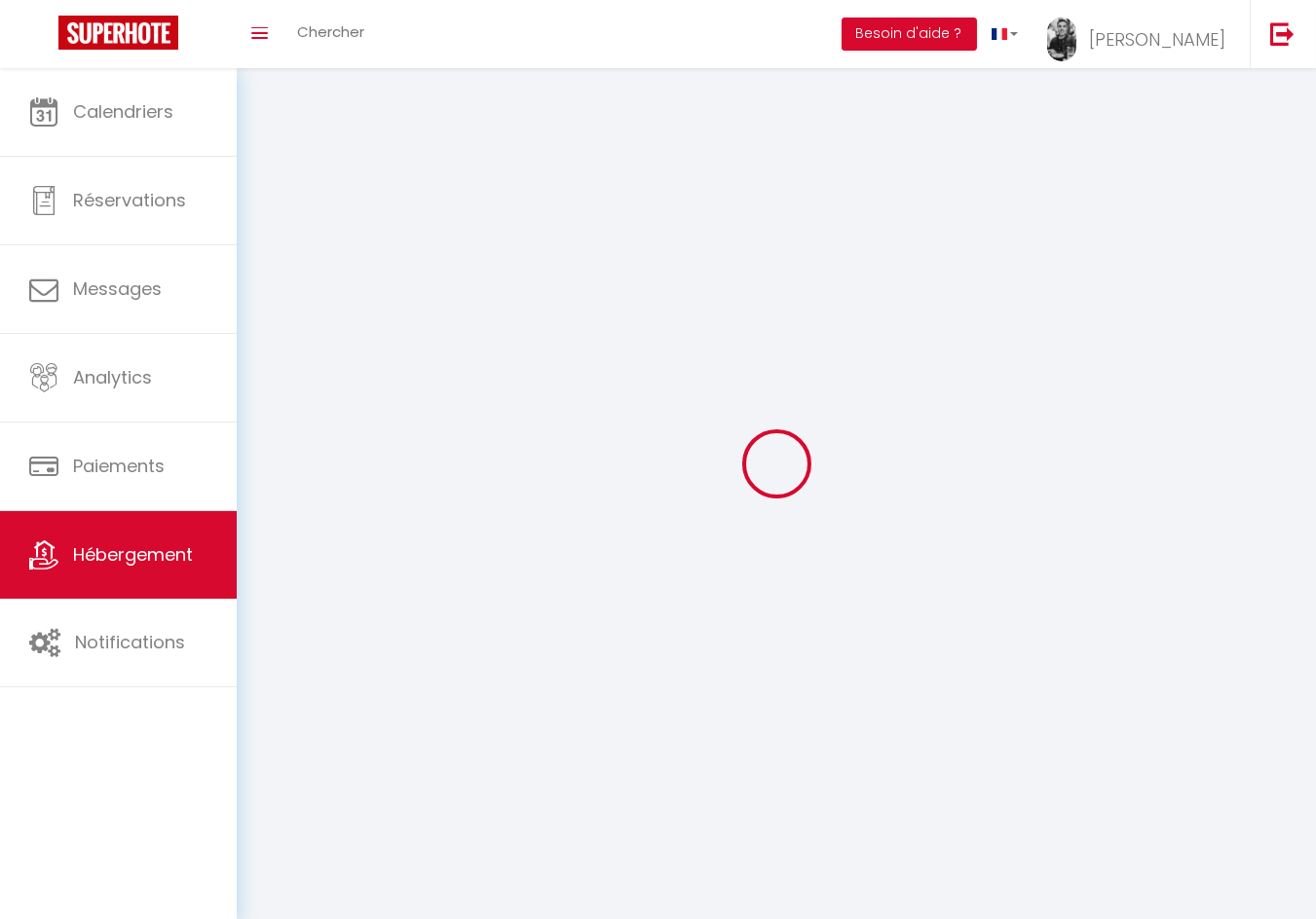
checkbox input "false"
select select
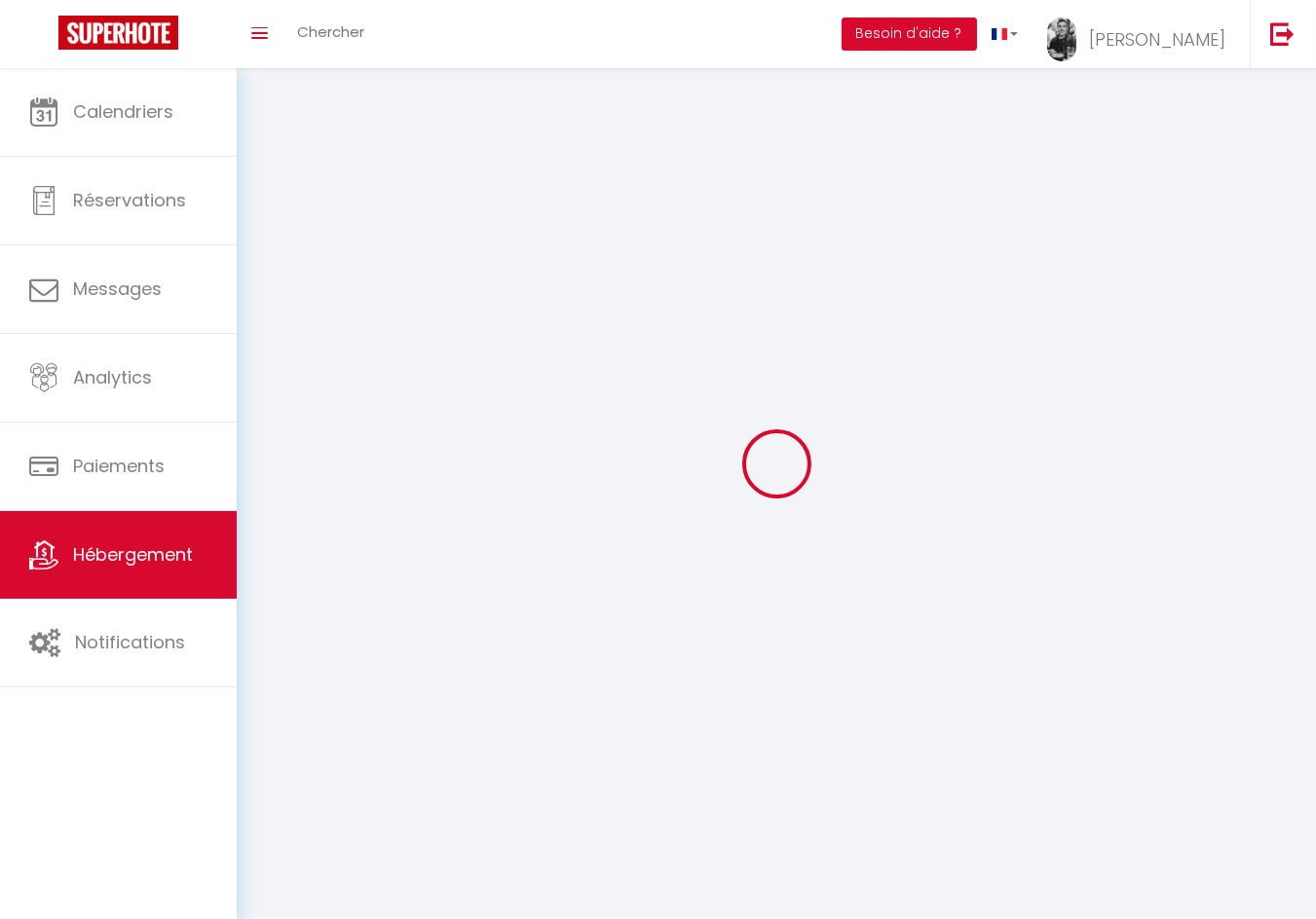
select select
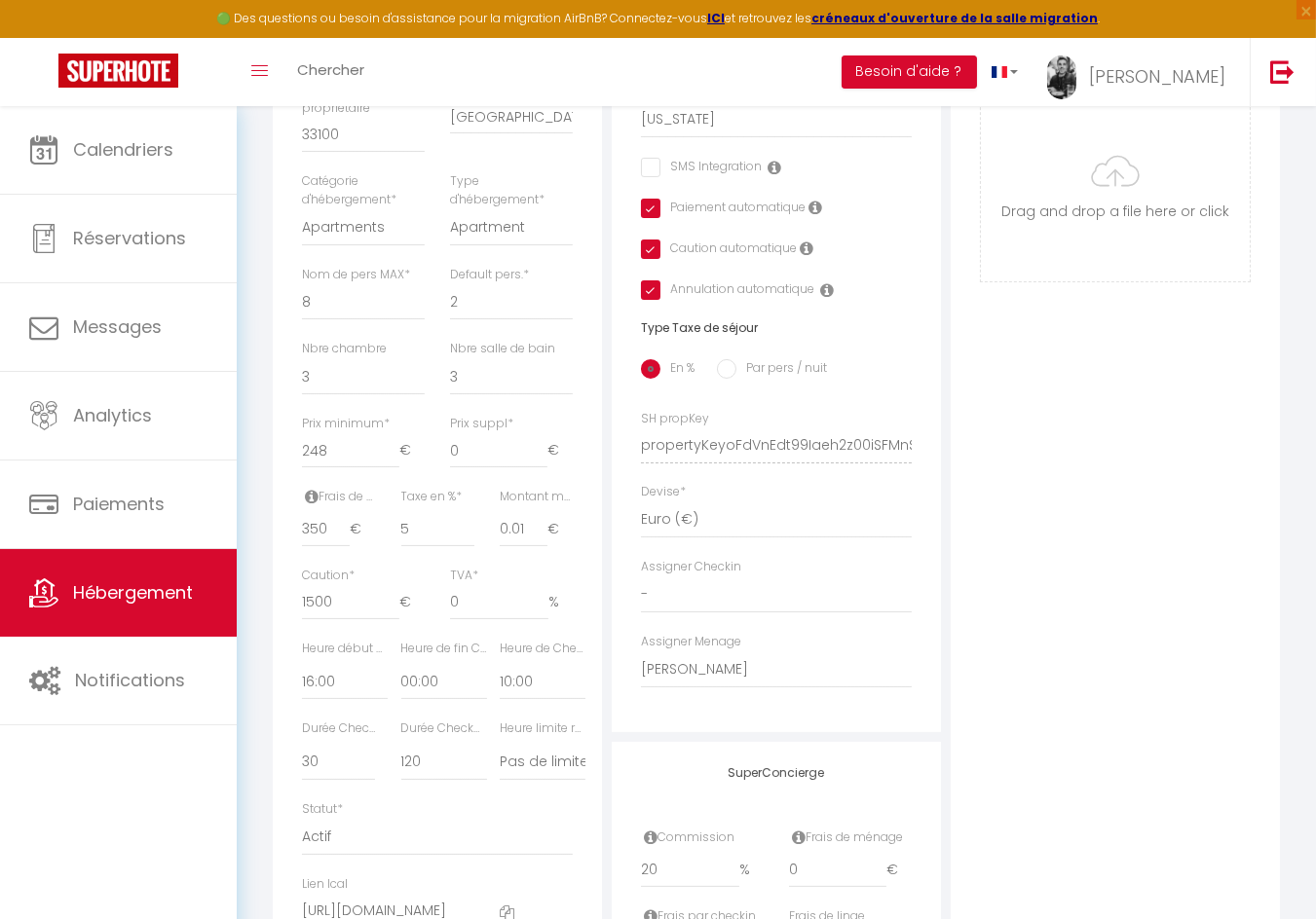
scroll to position [764, 0]
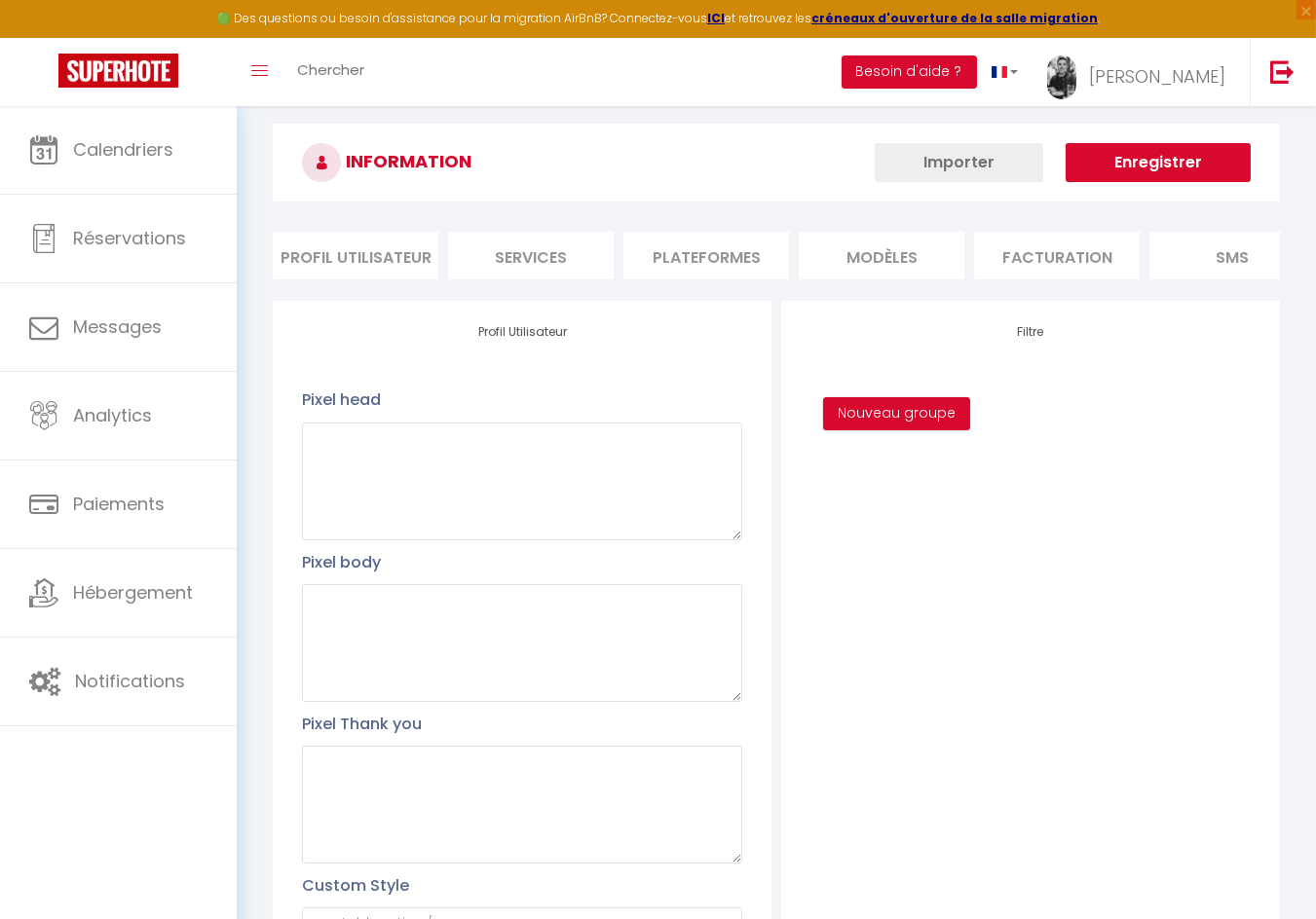
scroll to position [60, 0]
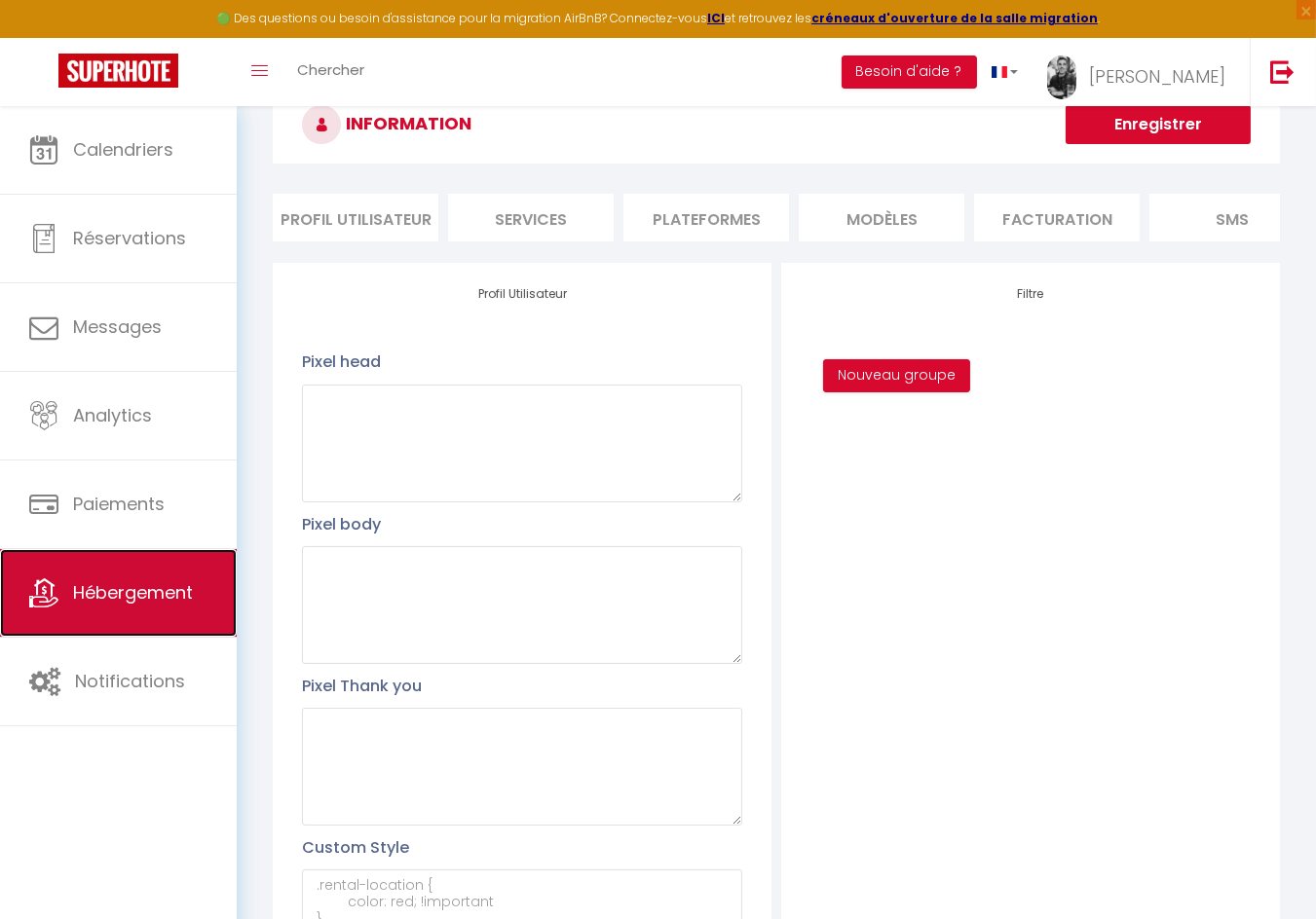
click at [130, 602] on link "Hébergement" at bounding box center [118, 592] width 236 height 88
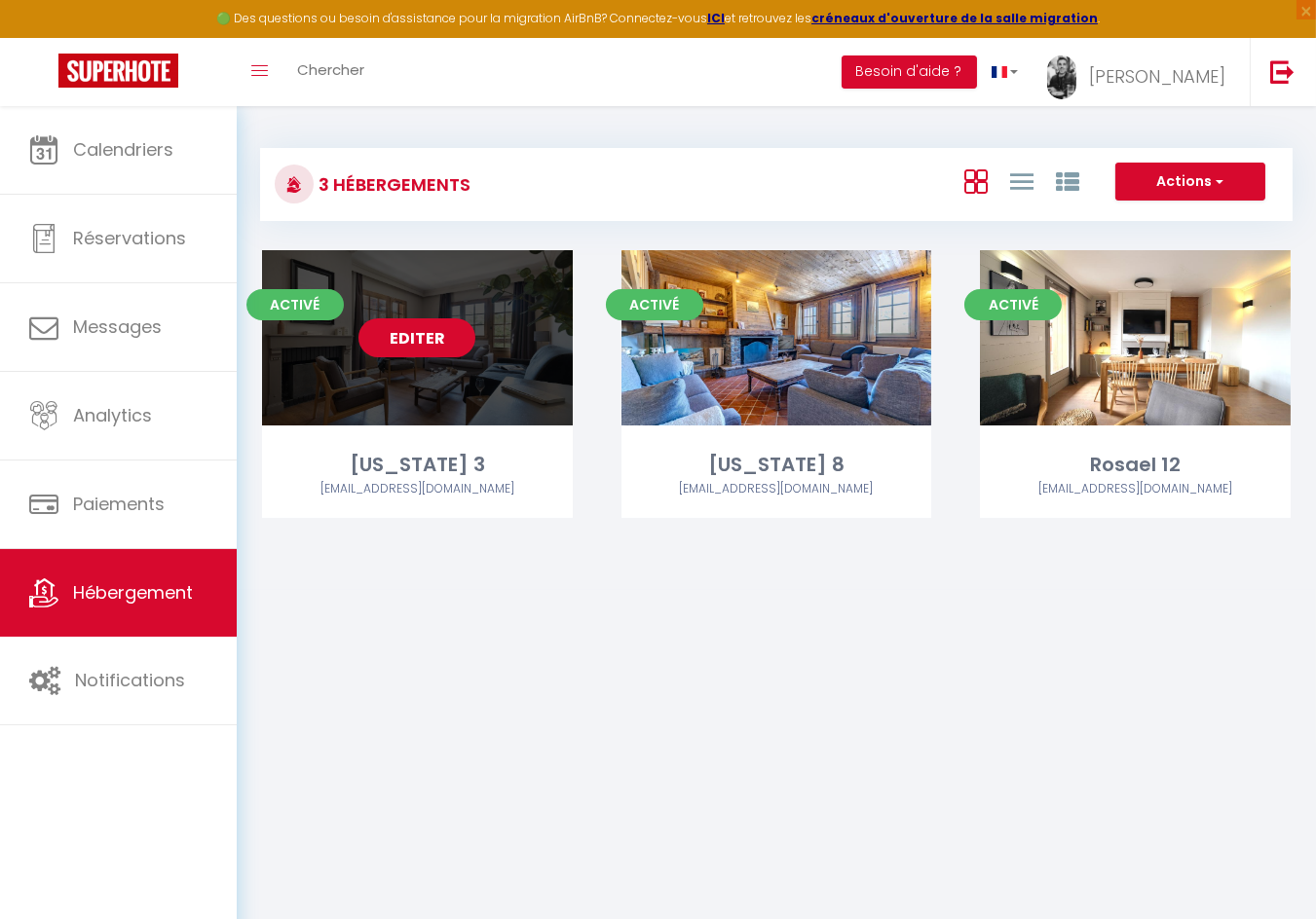
click at [433, 336] on link "Editer" at bounding box center [416, 338] width 117 height 39
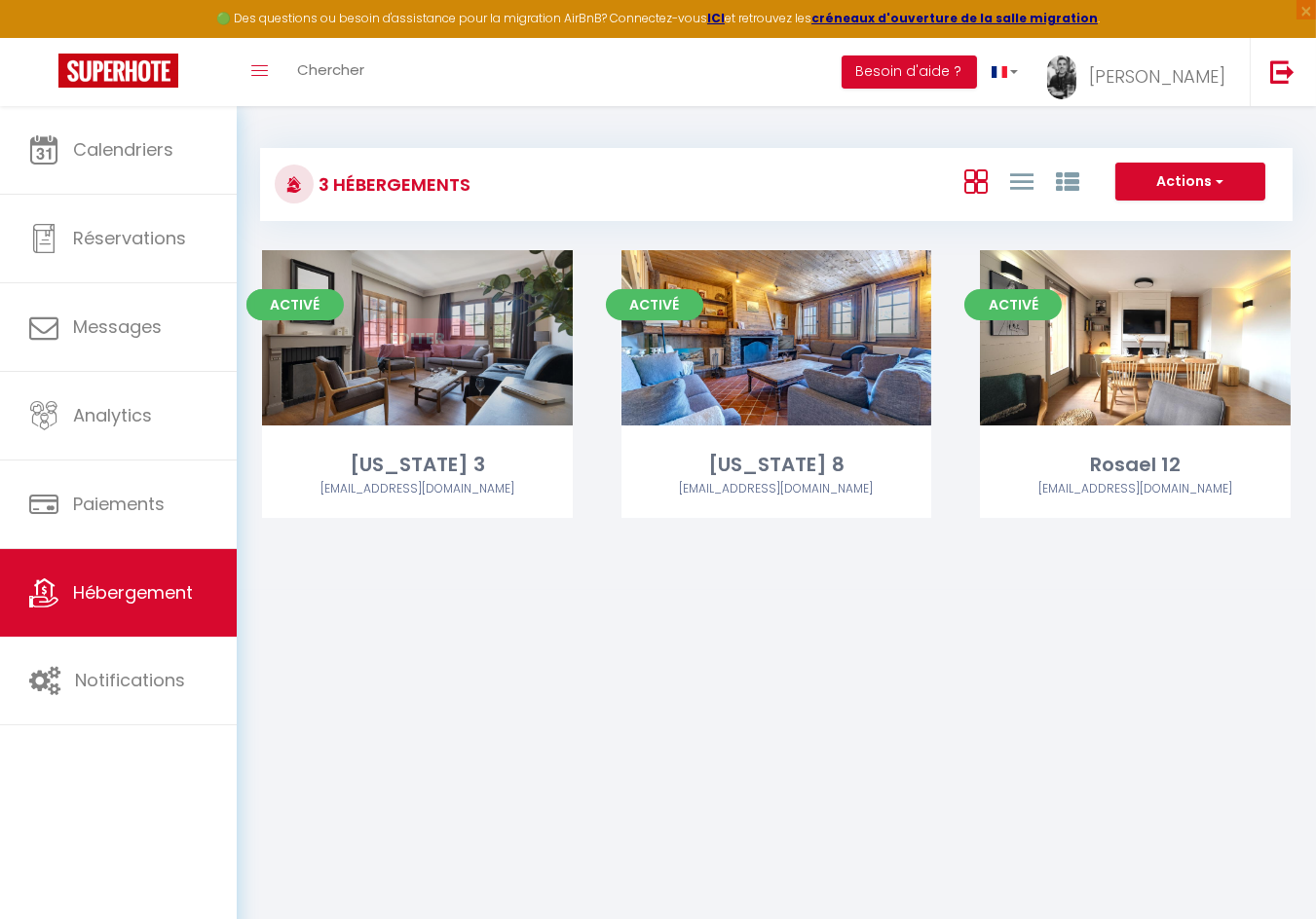
click at [401, 348] on link "Editer" at bounding box center [416, 338] width 117 height 39
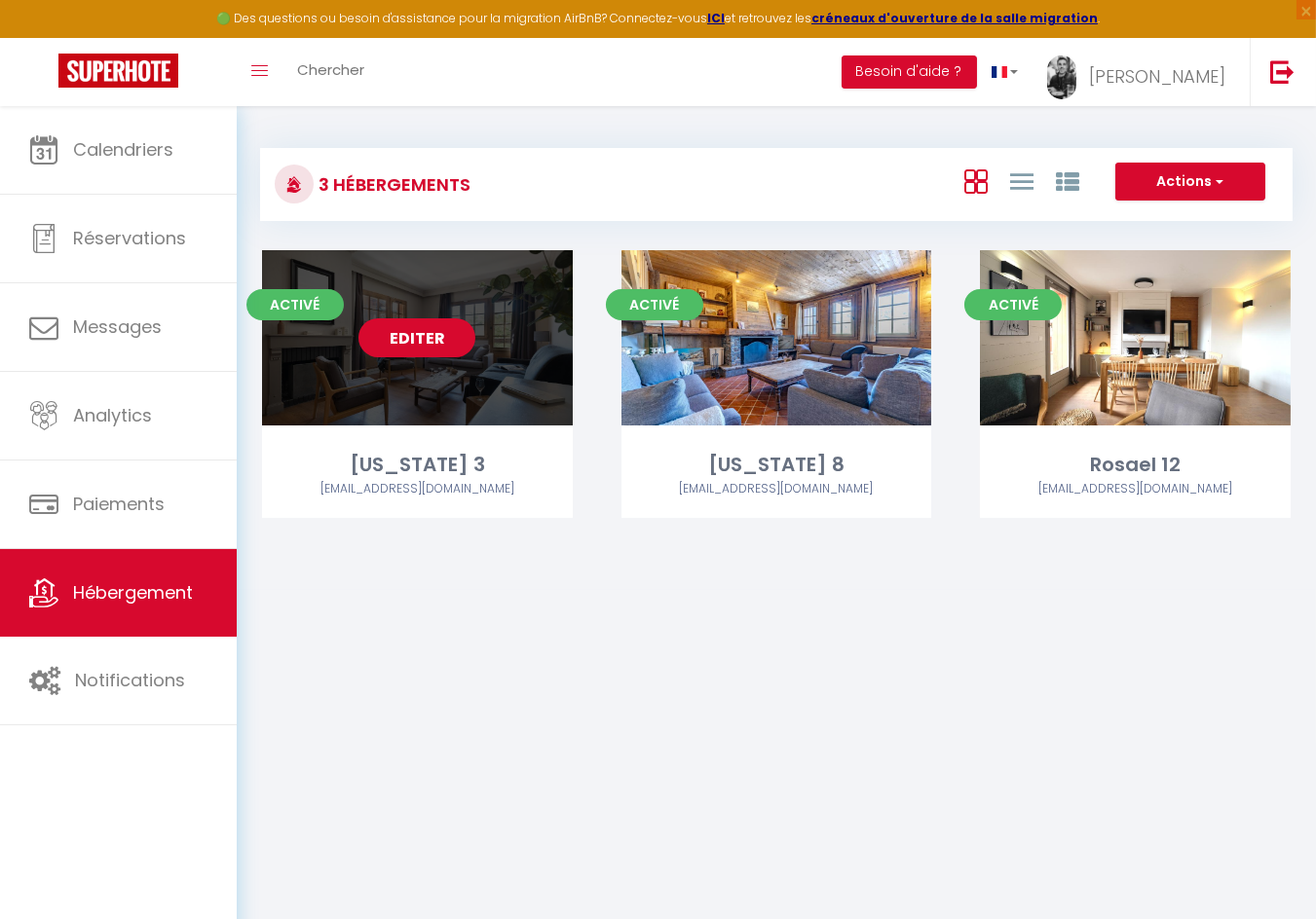
click at [407, 342] on link "Editer" at bounding box center [416, 338] width 117 height 39
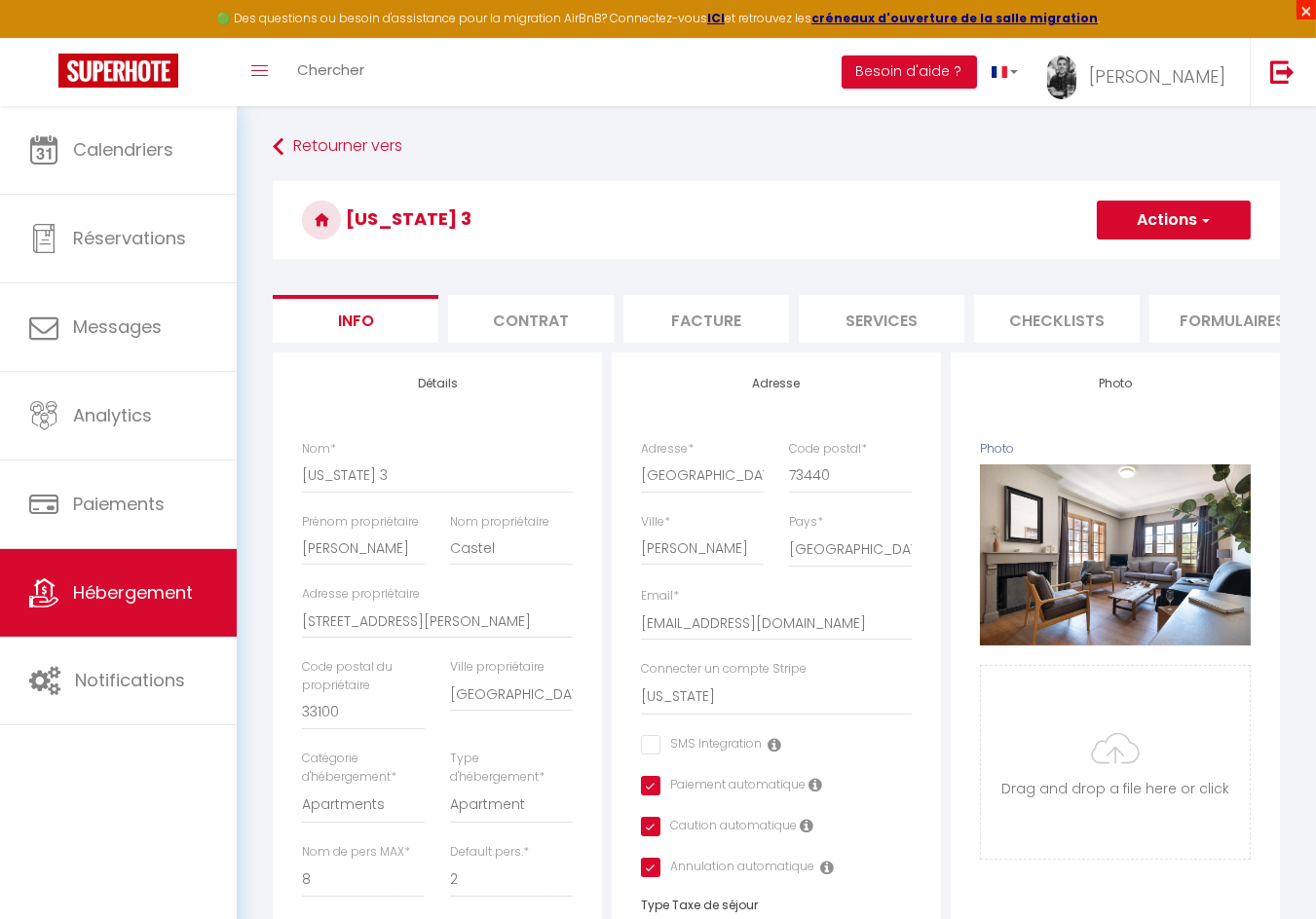
click at [1306, 13] on span "×" at bounding box center [1306, 10] width 20 height 20
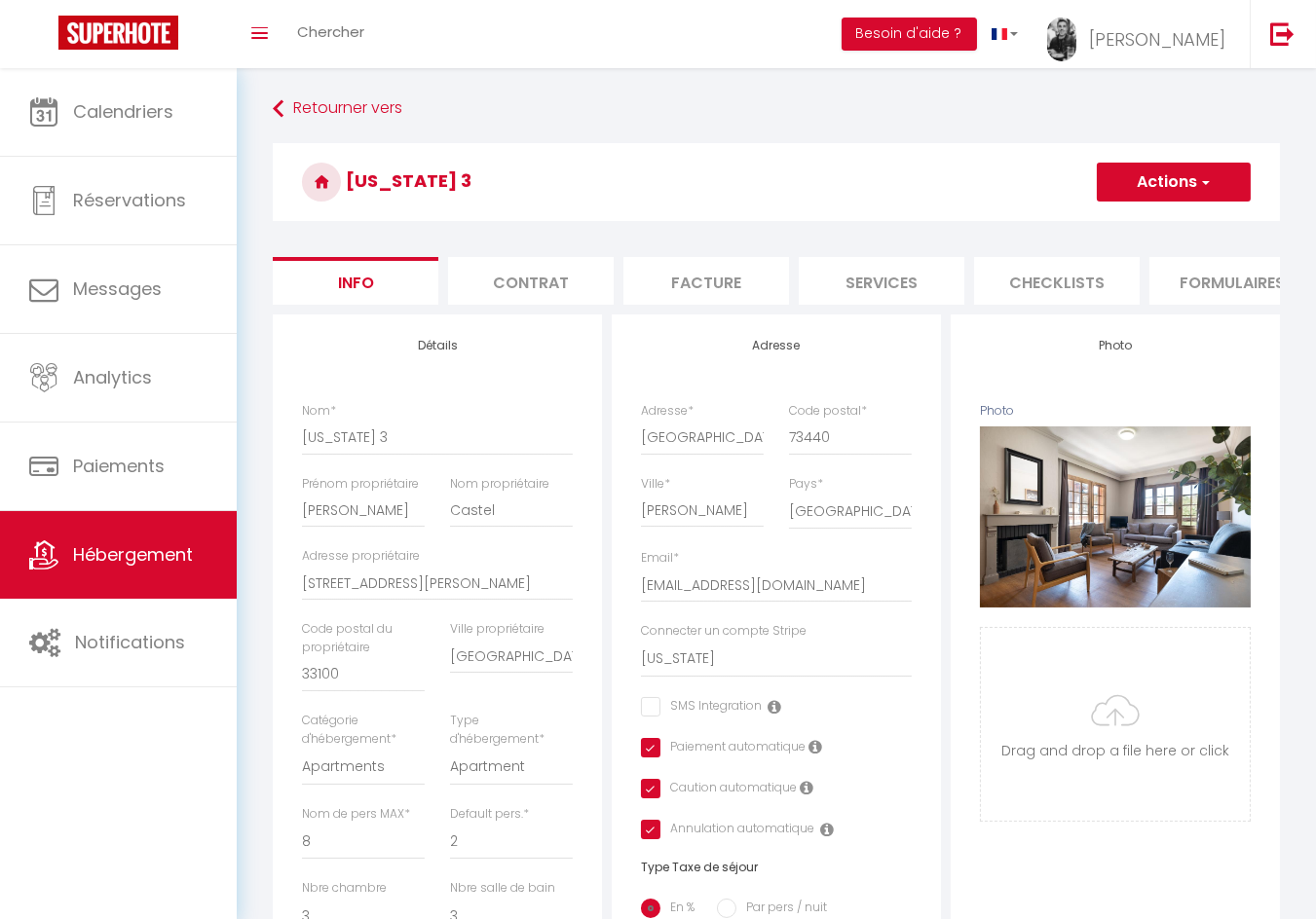
click at [559, 276] on li "Contrat" at bounding box center [531, 280] width 165 height 47
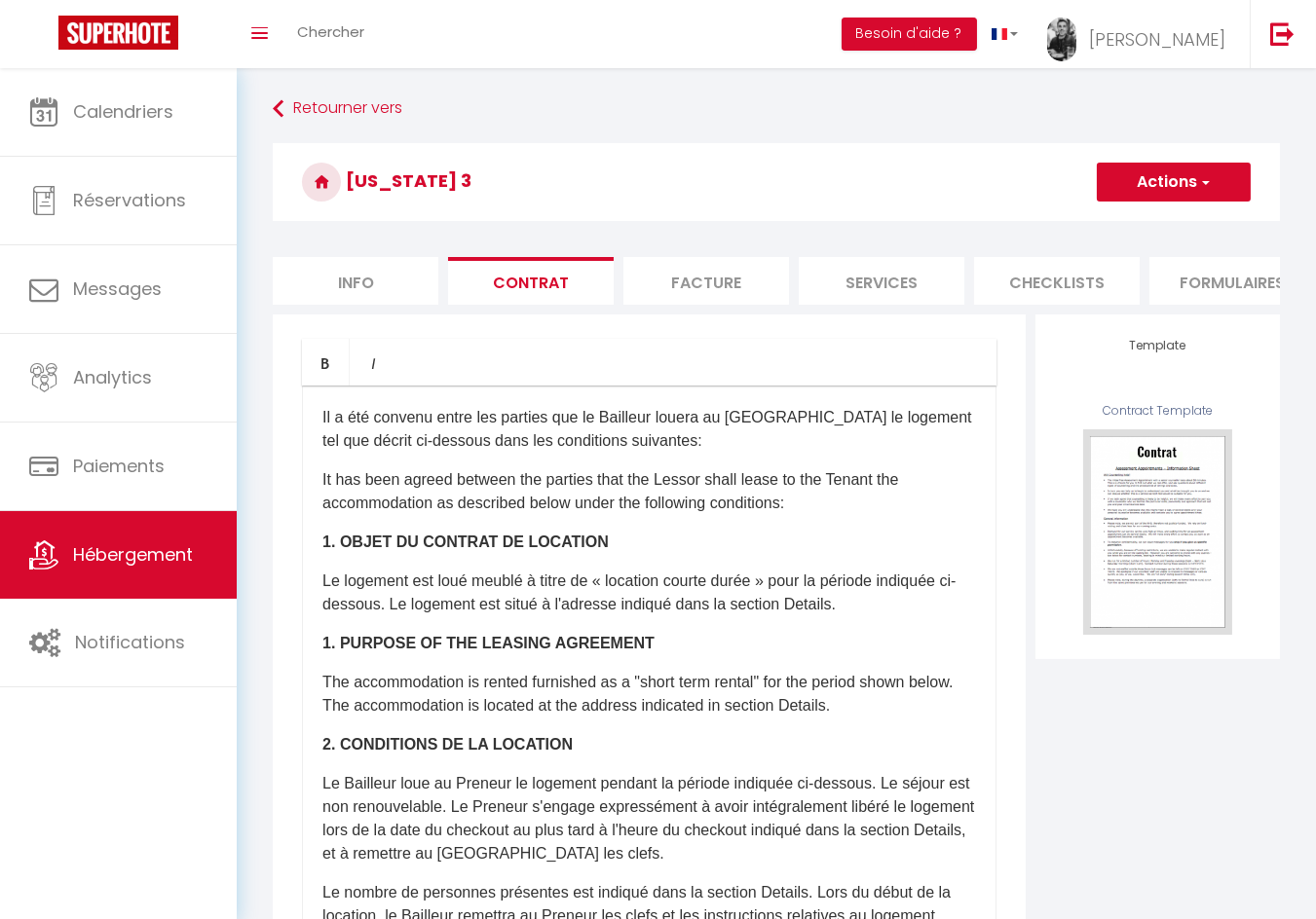
click at [664, 276] on li "Facture" at bounding box center [706, 280] width 165 height 47
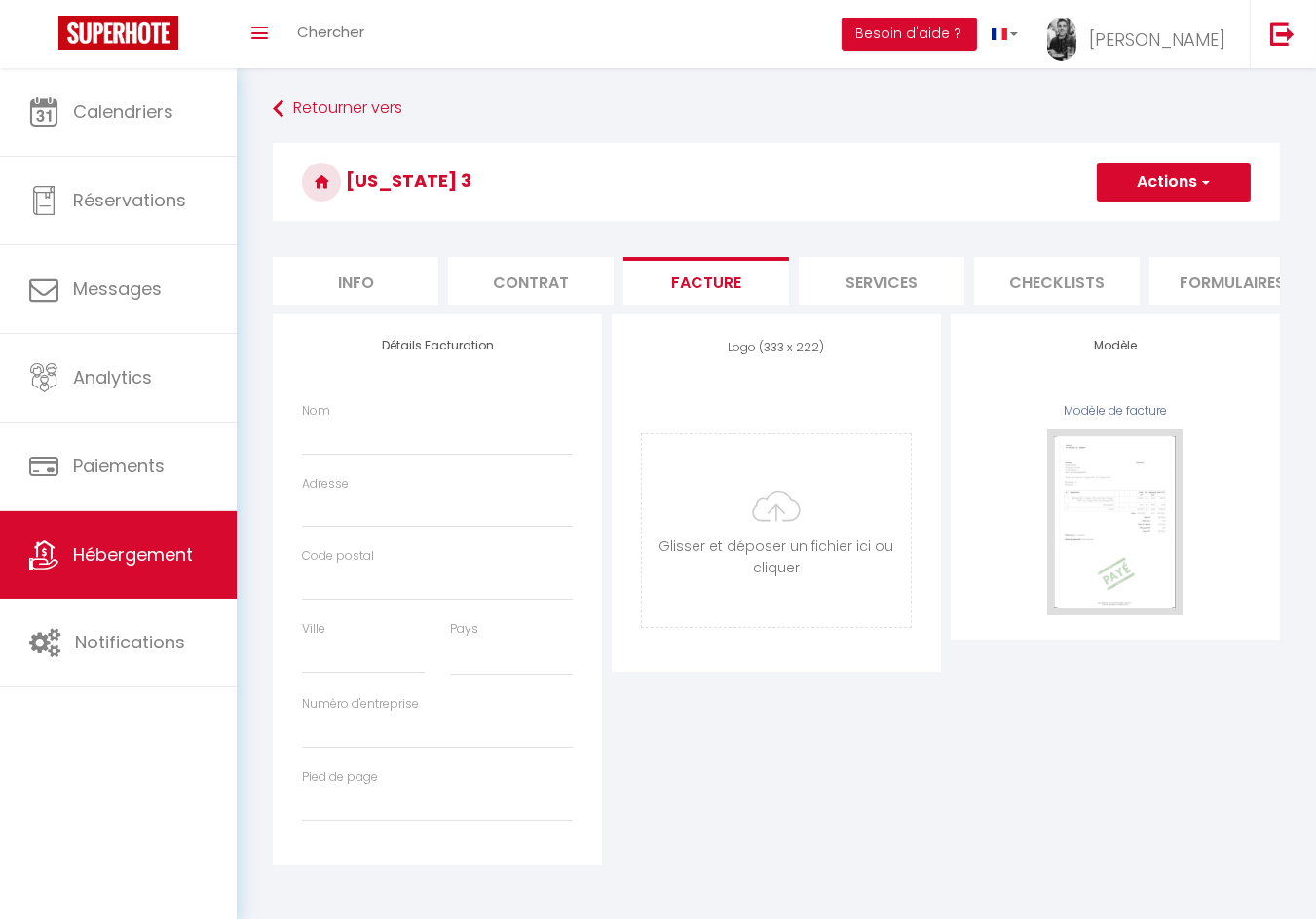
click at [899, 279] on li "Services" at bounding box center [881, 280] width 165 height 47
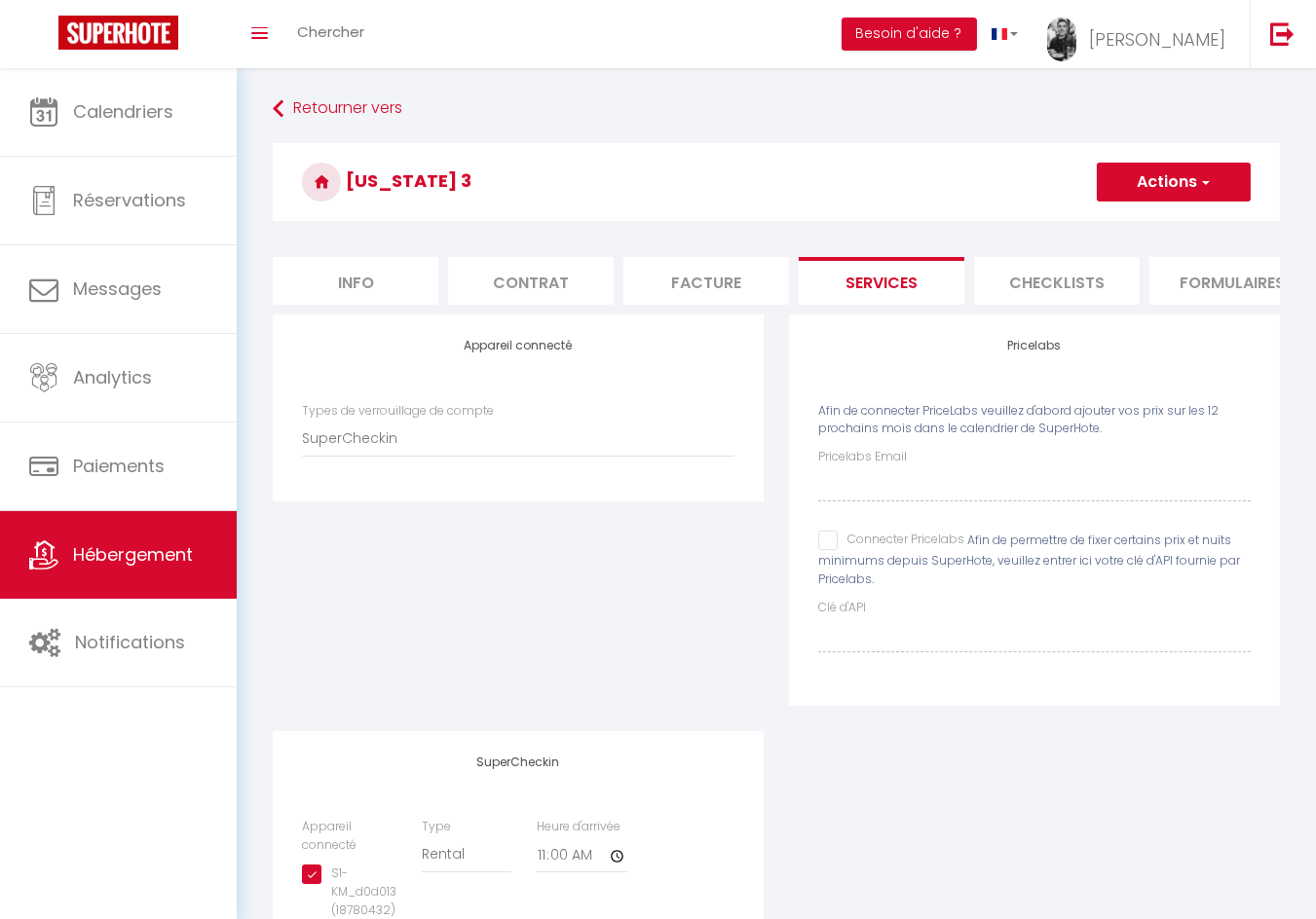
click at [1040, 277] on li "Checklists" at bounding box center [1056, 280] width 165 height 47
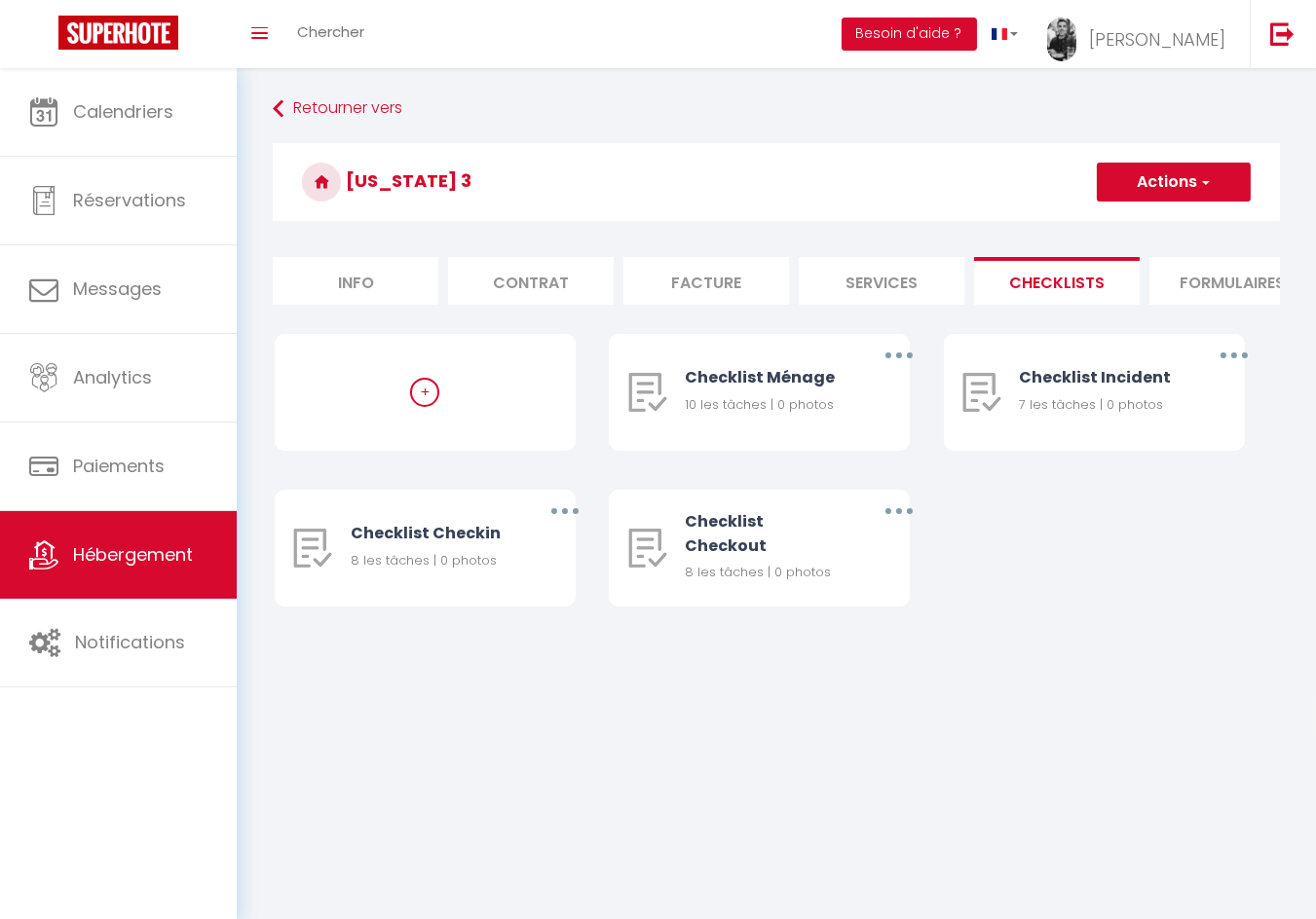
click at [911, 265] on li "Services" at bounding box center [881, 280] width 165 height 47
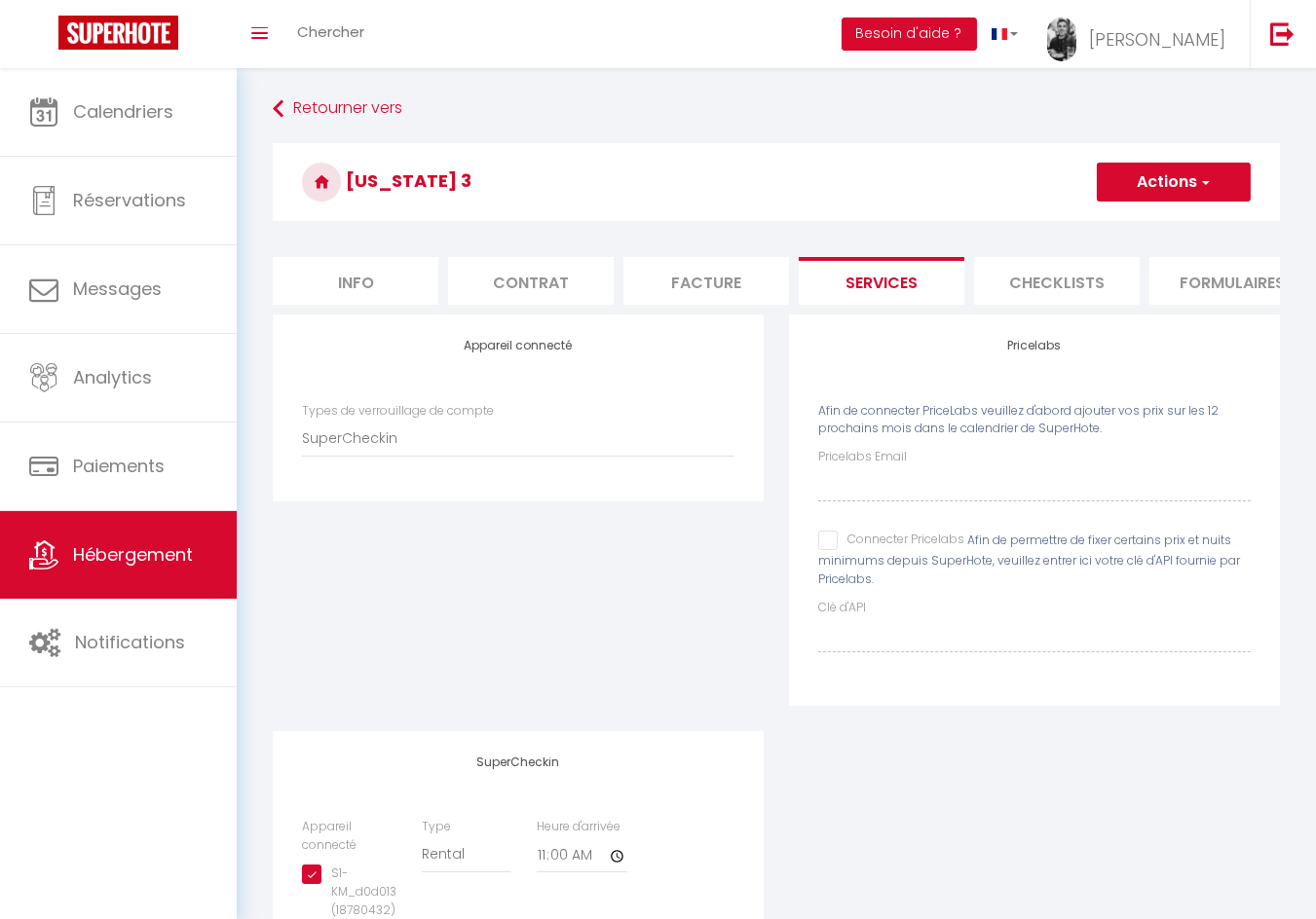
click at [1184, 281] on li "Formulaires" at bounding box center [1232, 280] width 165 height 47
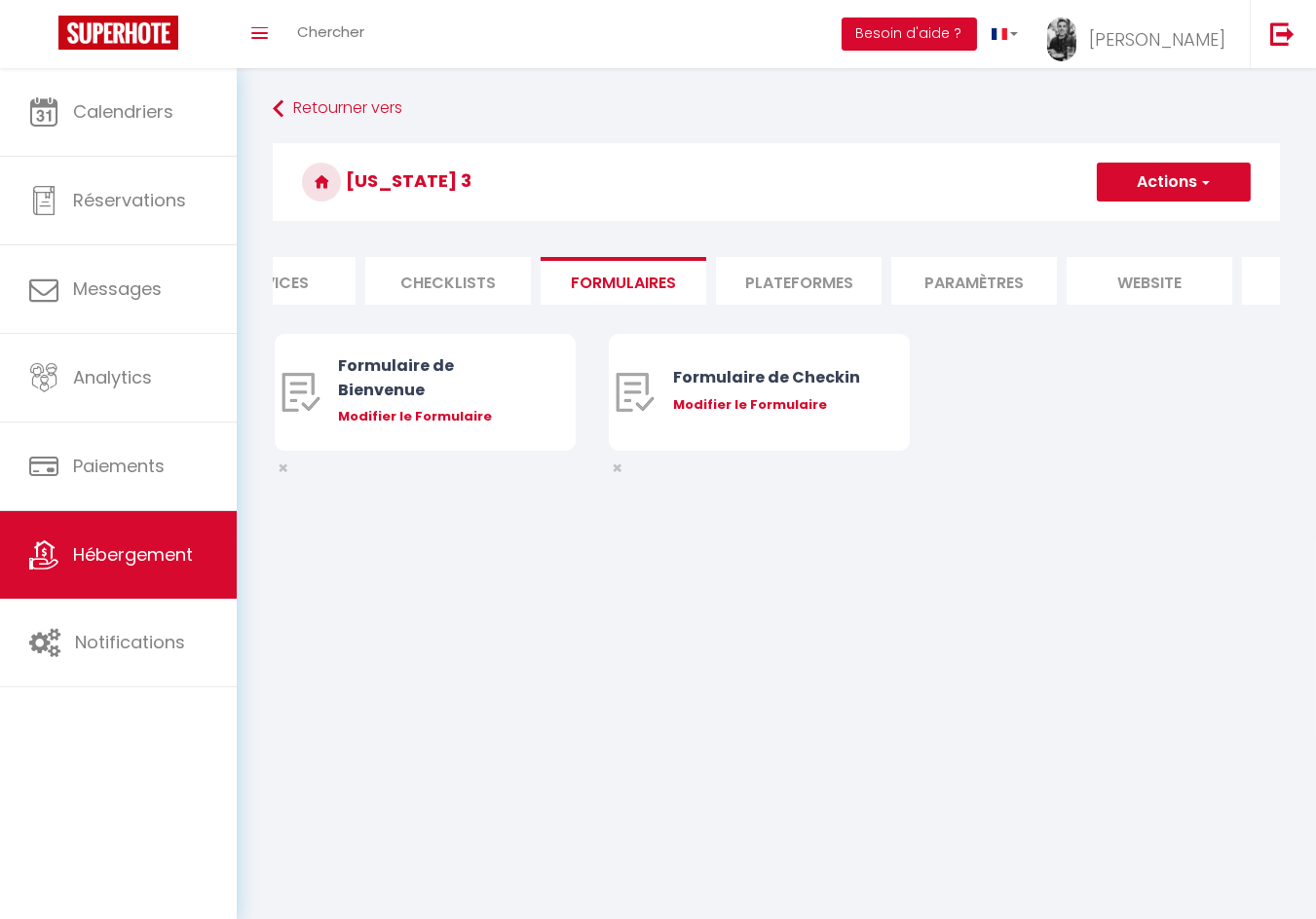
scroll to position [0, 613]
click at [822, 272] on li "Plateformes" at bounding box center [793, 280] width 165 height 47
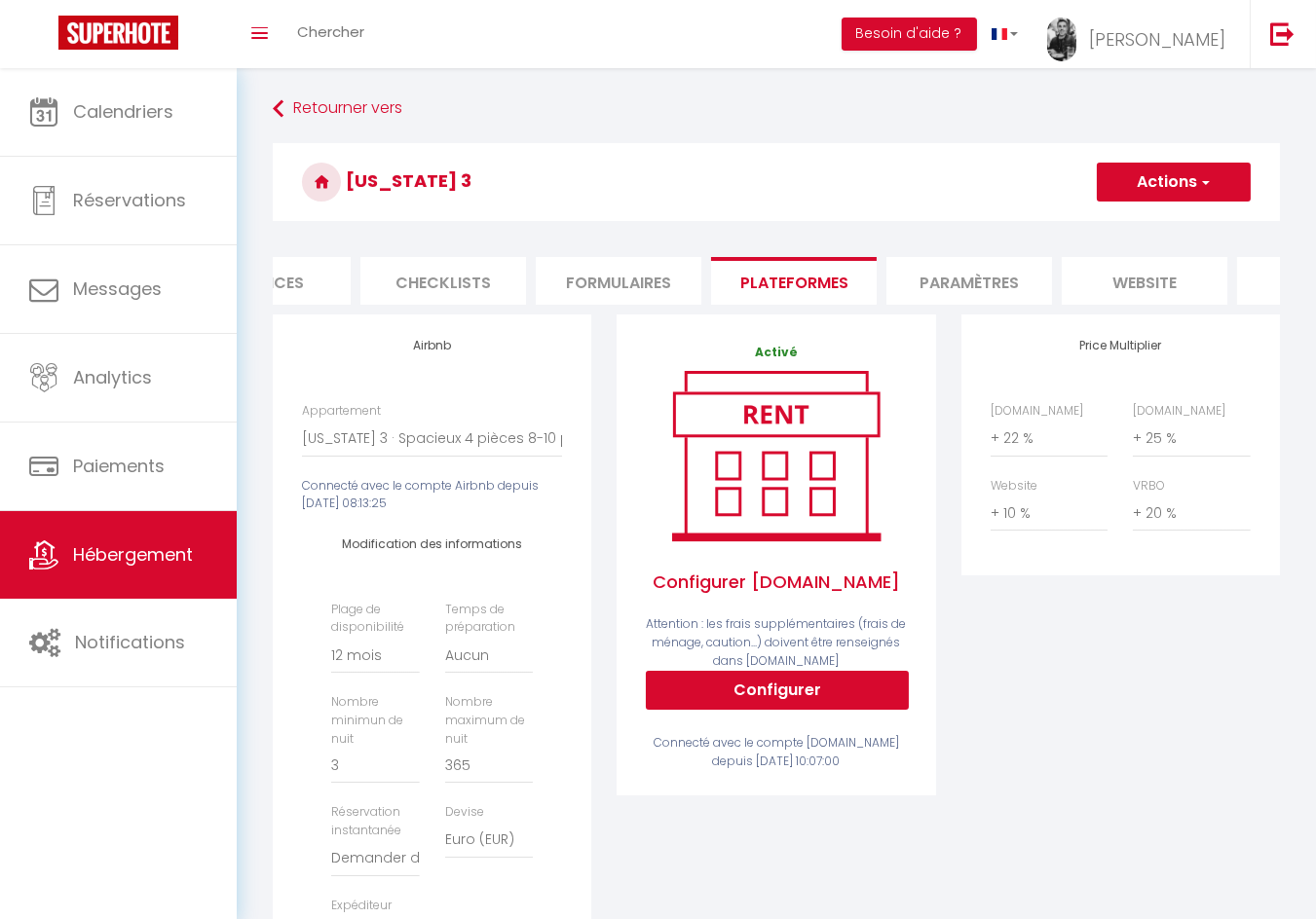
click at [958, 278] on li "Paramètres" at bounding box center [969, 280] width 165 height 47
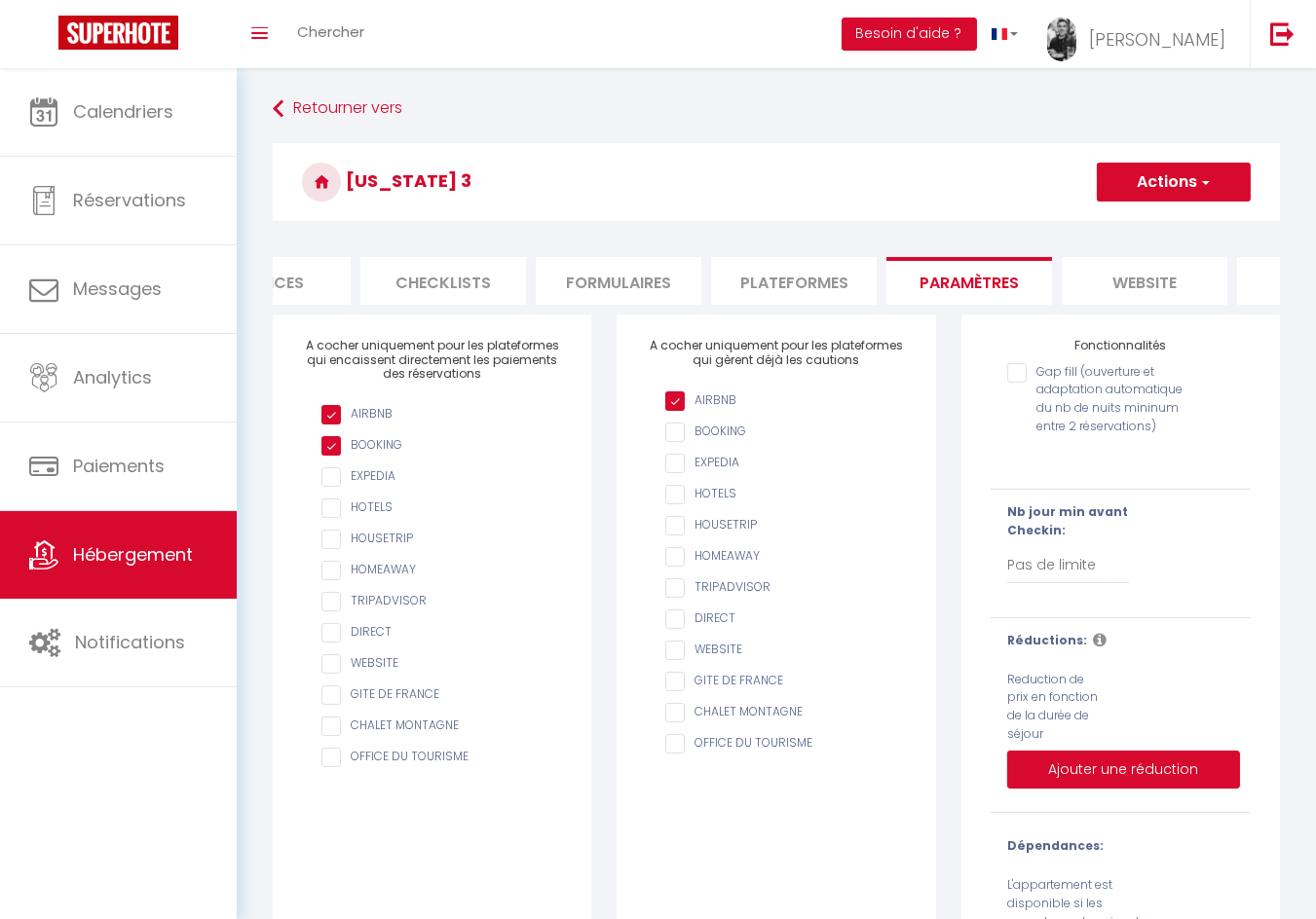
click at [1131, 268] on li "website" at bounding box center [1144, 280] width 165 height 47
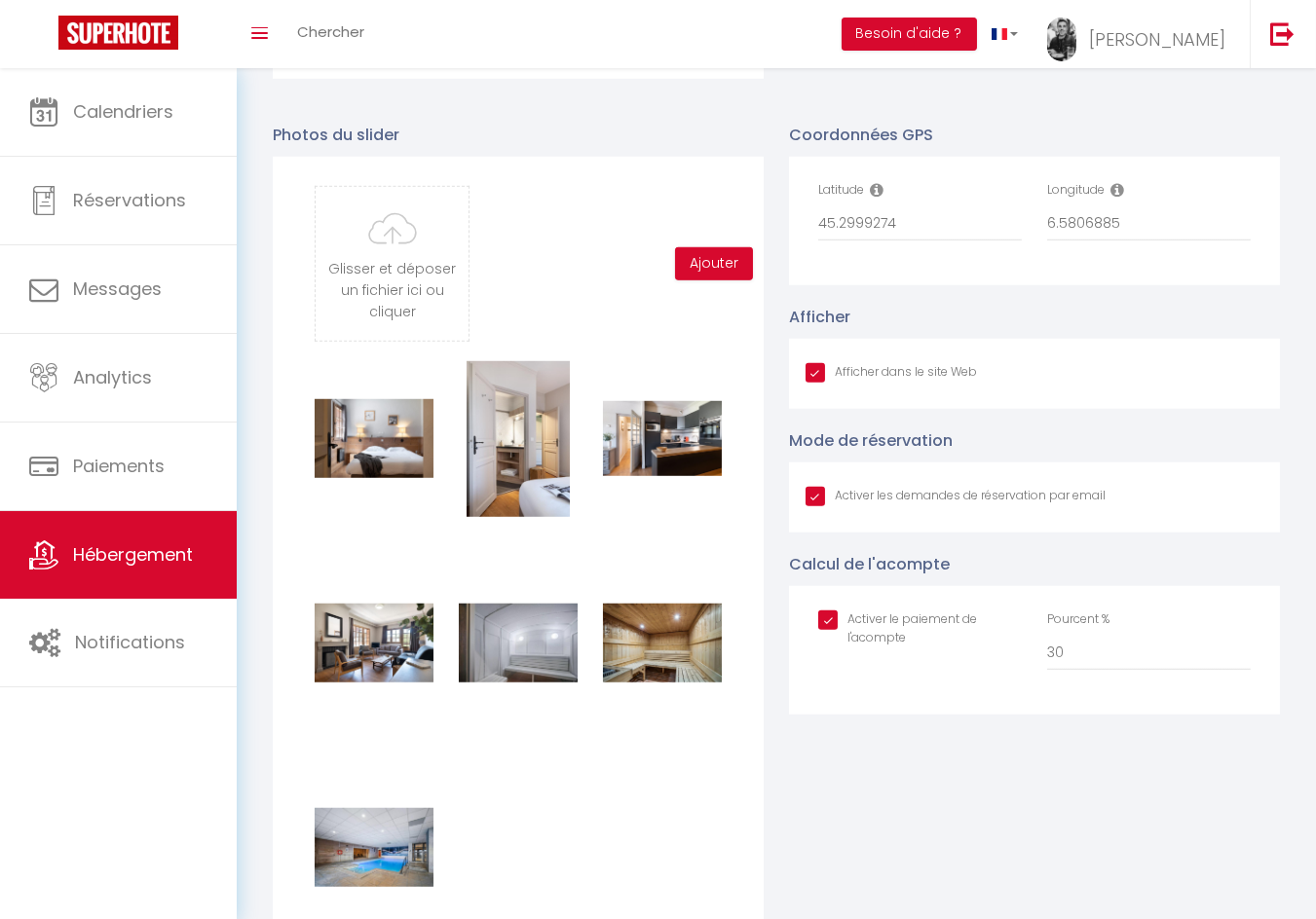
scroll to position [2226, 0]
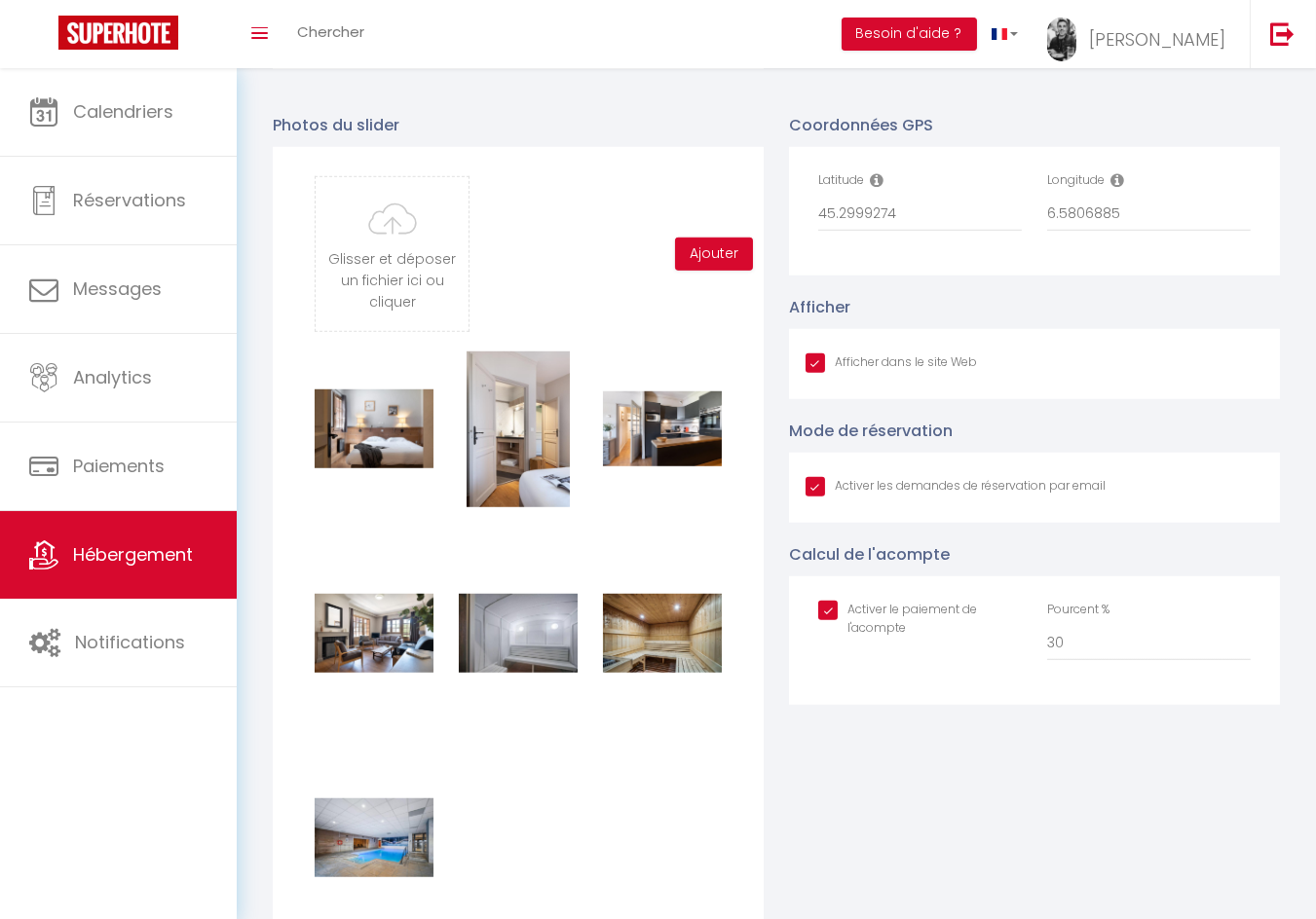
click at [816, 491] on input "Afficher dans le site Web" at bounding box center [955, 487] width 300 height 20
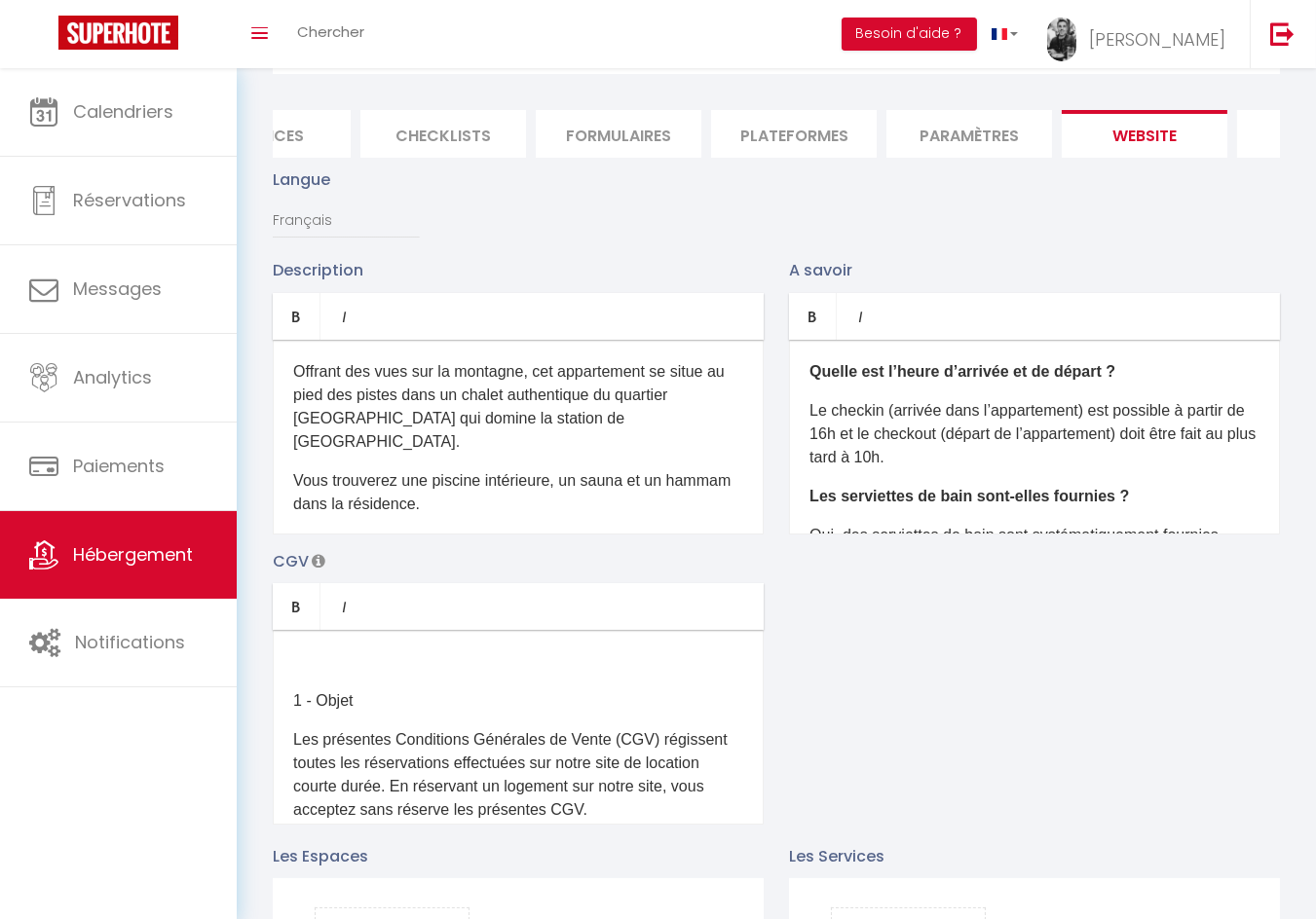
scroll to position [0, 0]
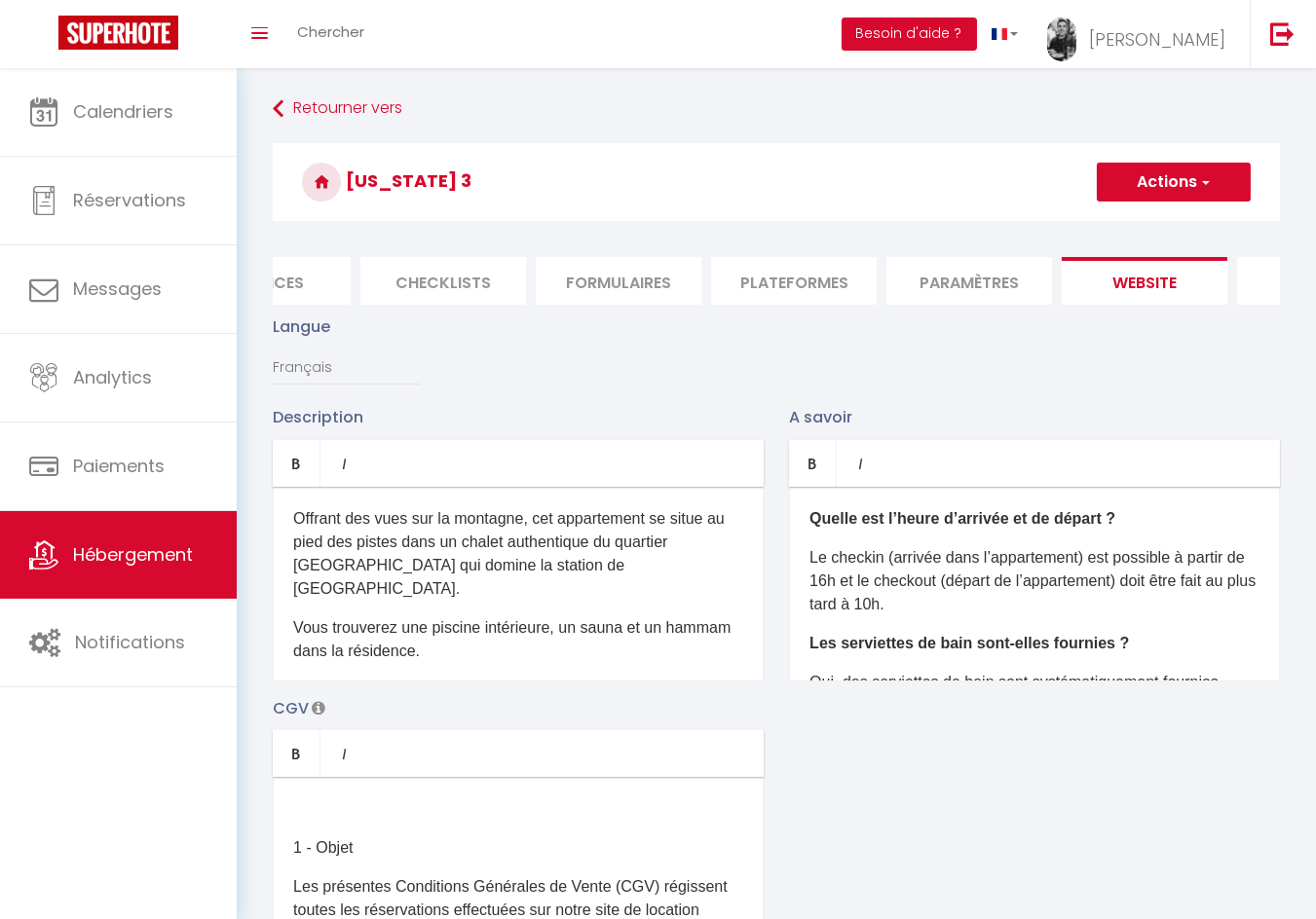
click at [1208, 193] on button "Actions" at bounding box center [1173, 182] width 154 height 39
click at [1176, 228] on input "Enregistrer" at bounding box center [1151, 225] width 72 height 20
